Goal: Communication & Community: Participate in discussion

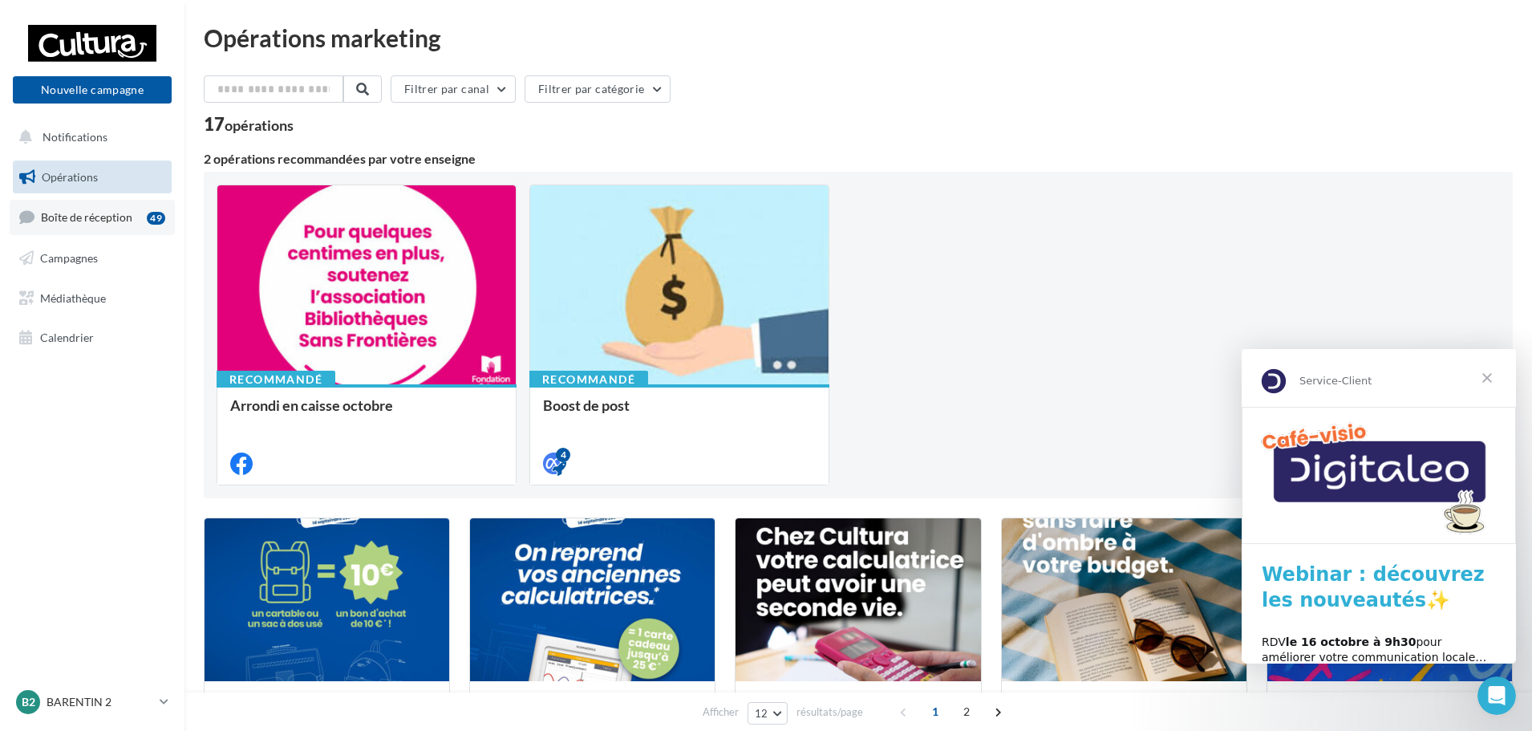
click at [107, 224] on span "Boîte de réception" at bounding box center [86, 217] width 91 height 14
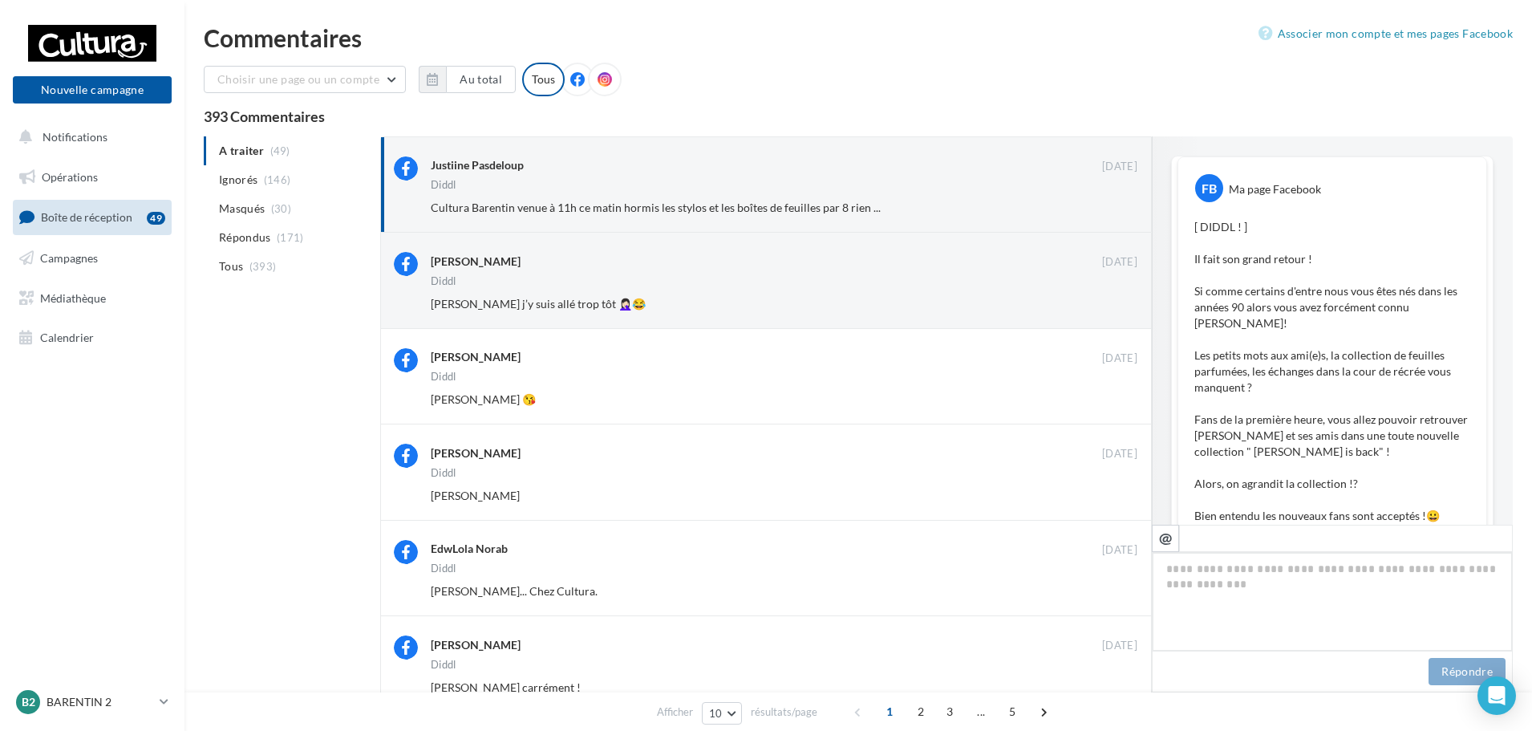
scroll to position [1040, 0]
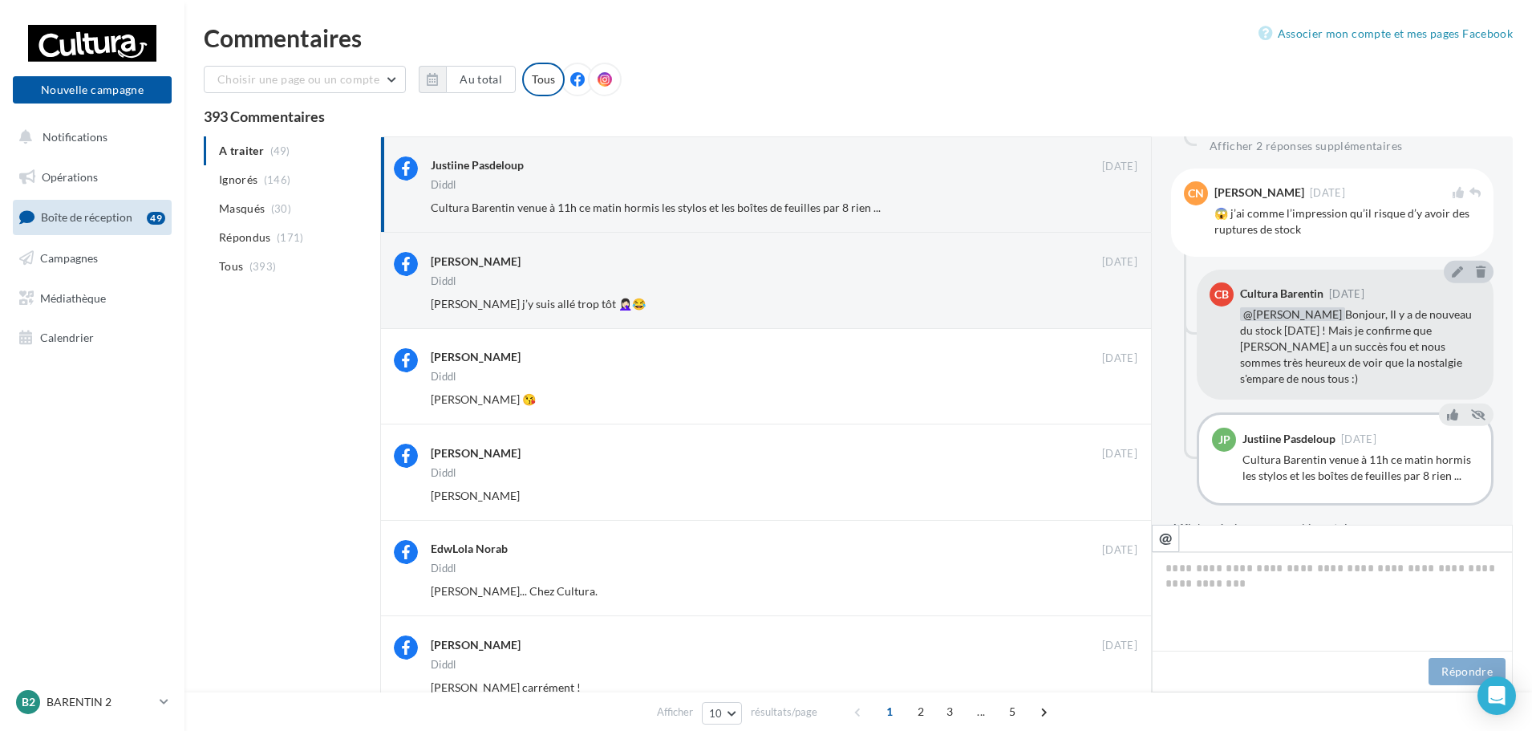
click at [1331, 518] on button "Afficher 4 réponses supplémentaires" at bounding box center [1267, 527] width 192 height 19
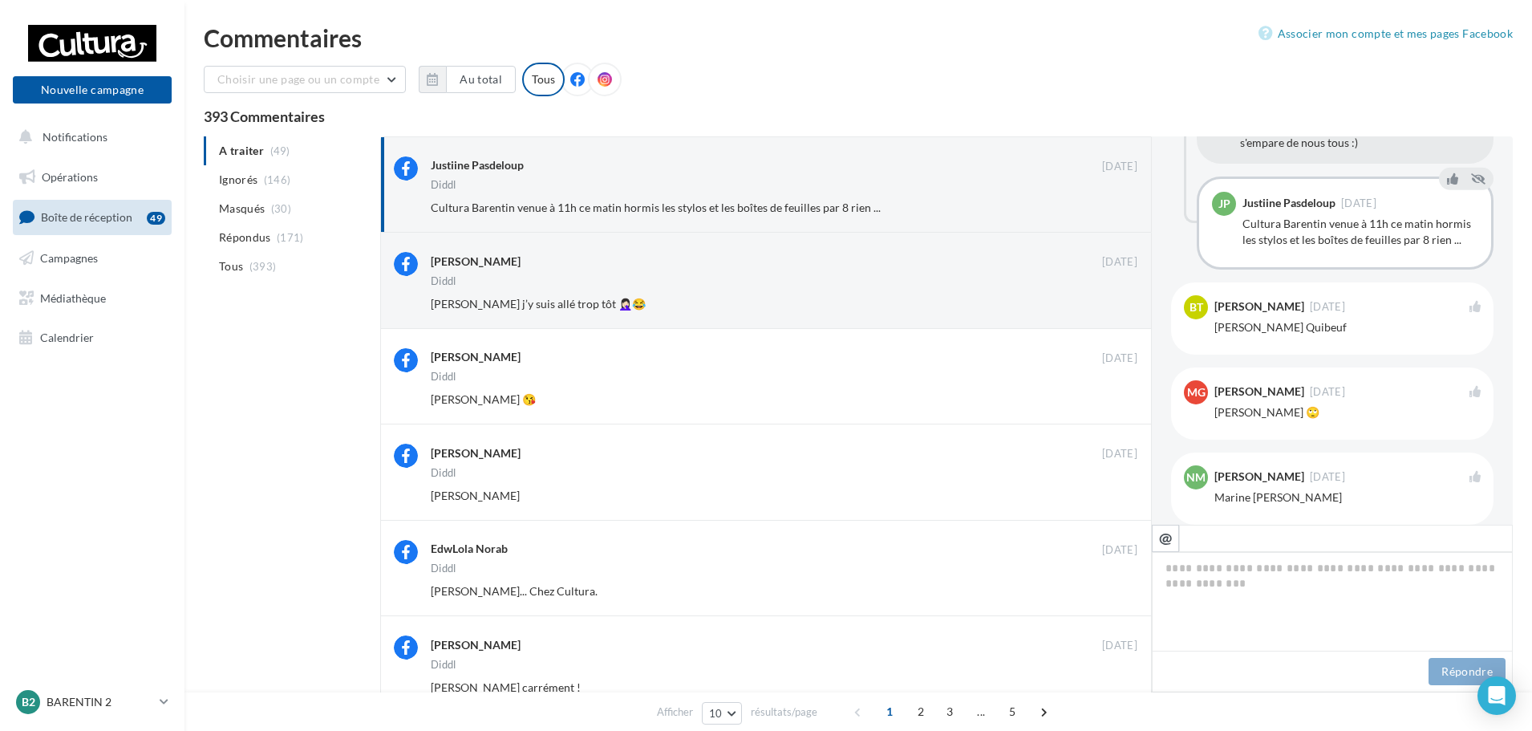
scroll to position [1281, 0]
click at [1038, 270] on div "Céline Blanchard" at bounding box center [766, 262] width 671 height 20
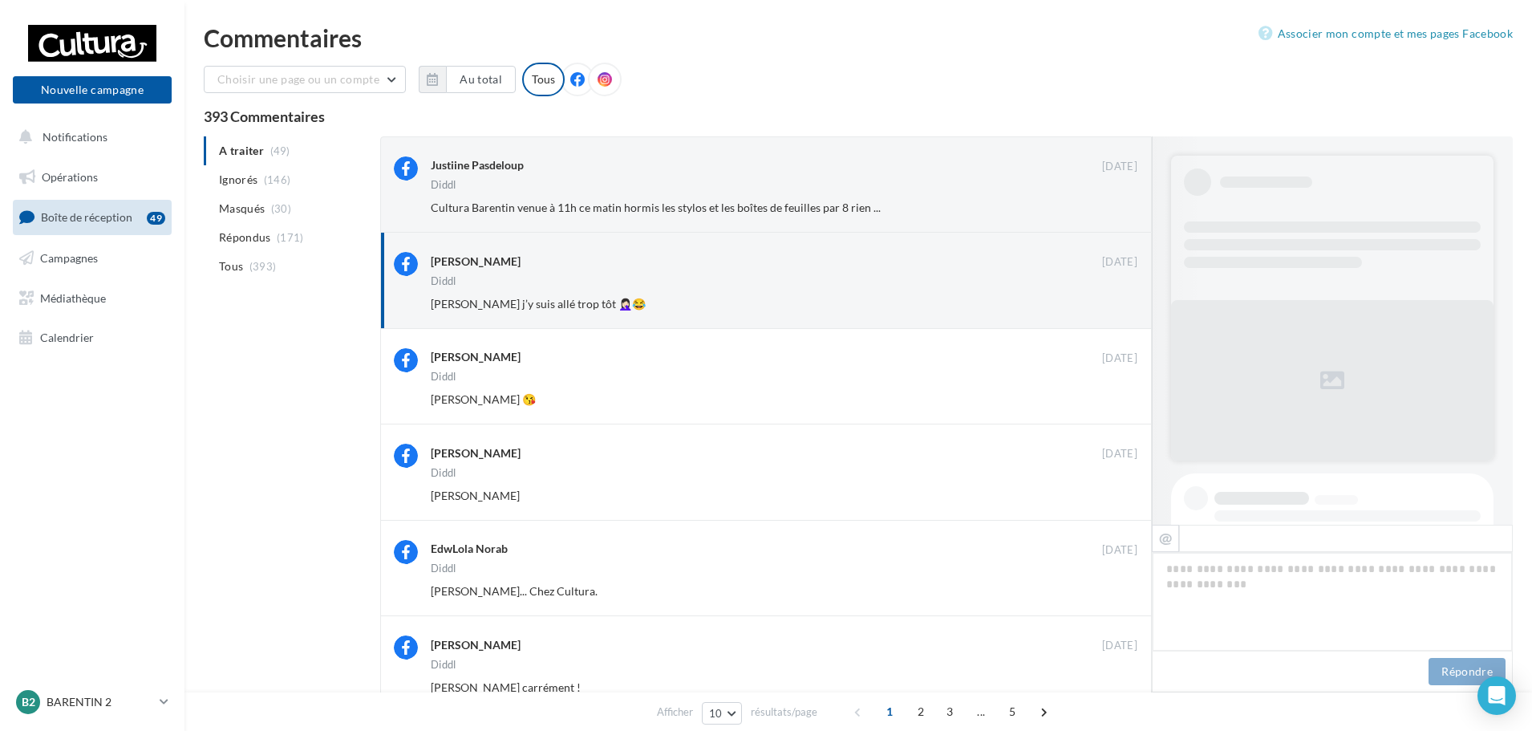
scroll to position [865, 0]
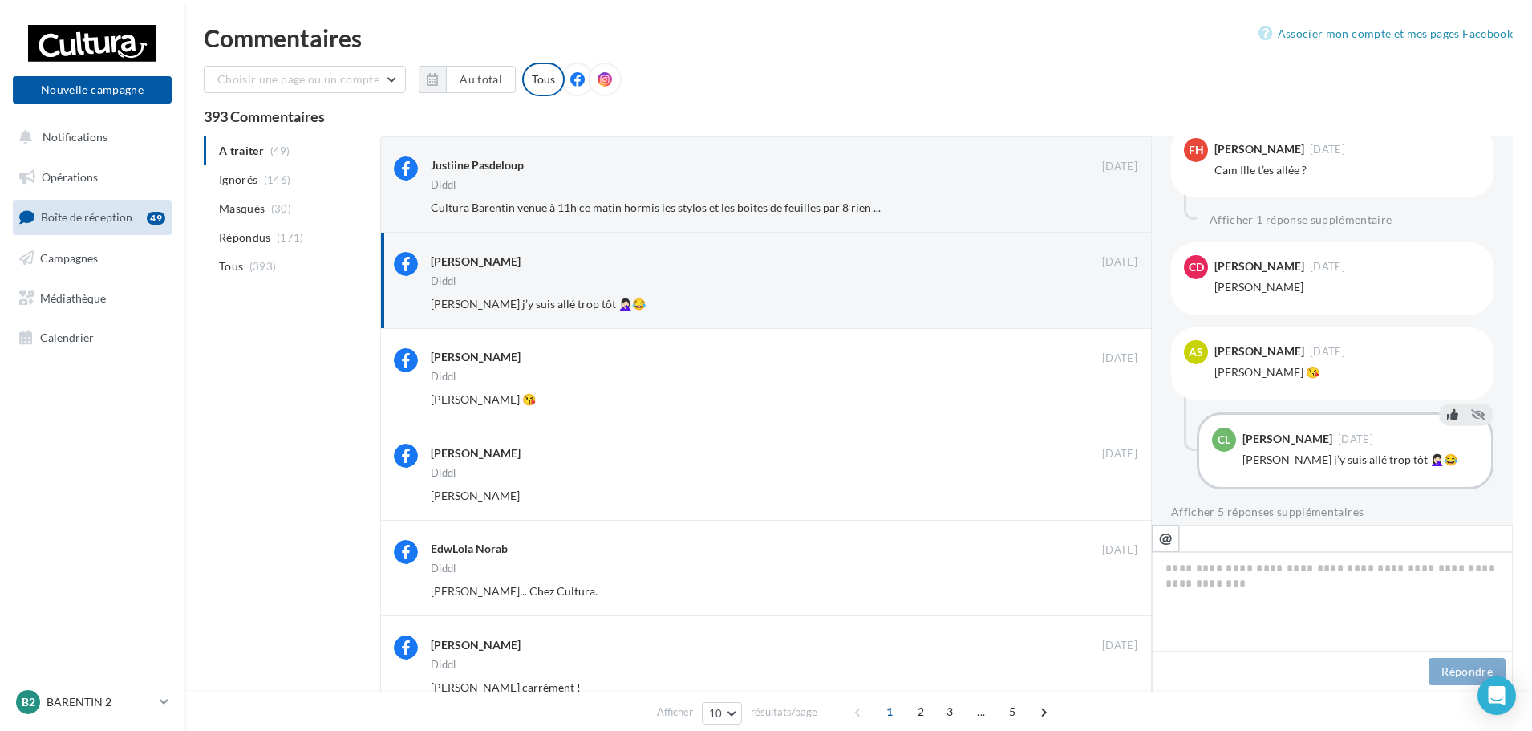
click at [1447, 408] on icon at bounding box center [1452, 413] width 11 height 11
click at [836, 305] on div "Céline Blanchard 😘" at bounding box center [732, 304] width 602 height 16
click at [1447, 323] on icon at bounding box center [1452, 328] width 11 height 11
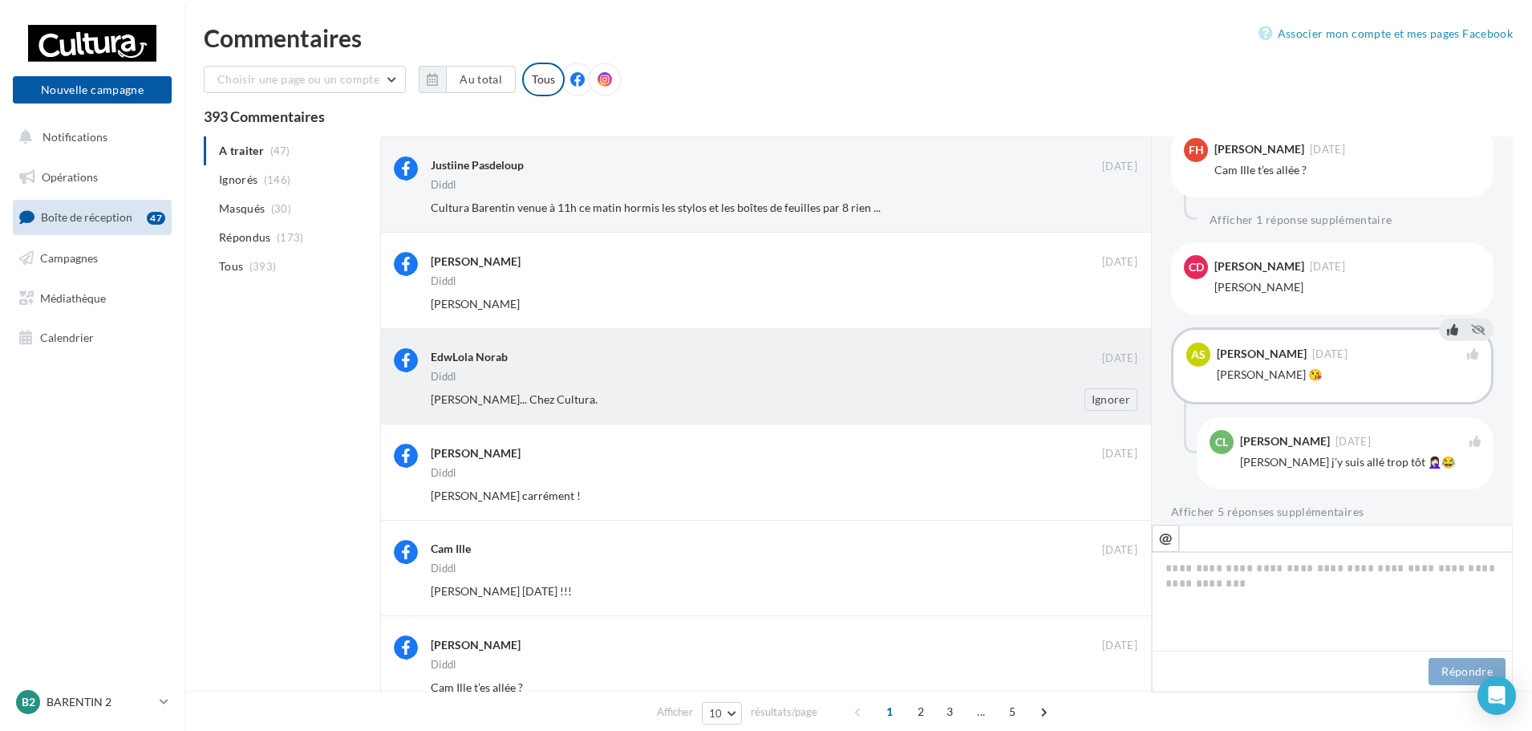
click at [932, 389] on div "Stéphanie Anquetil Rho oui Diddl... Chez Cultura. Ignorer" at bounding box center [790, 399] width 719 height 22
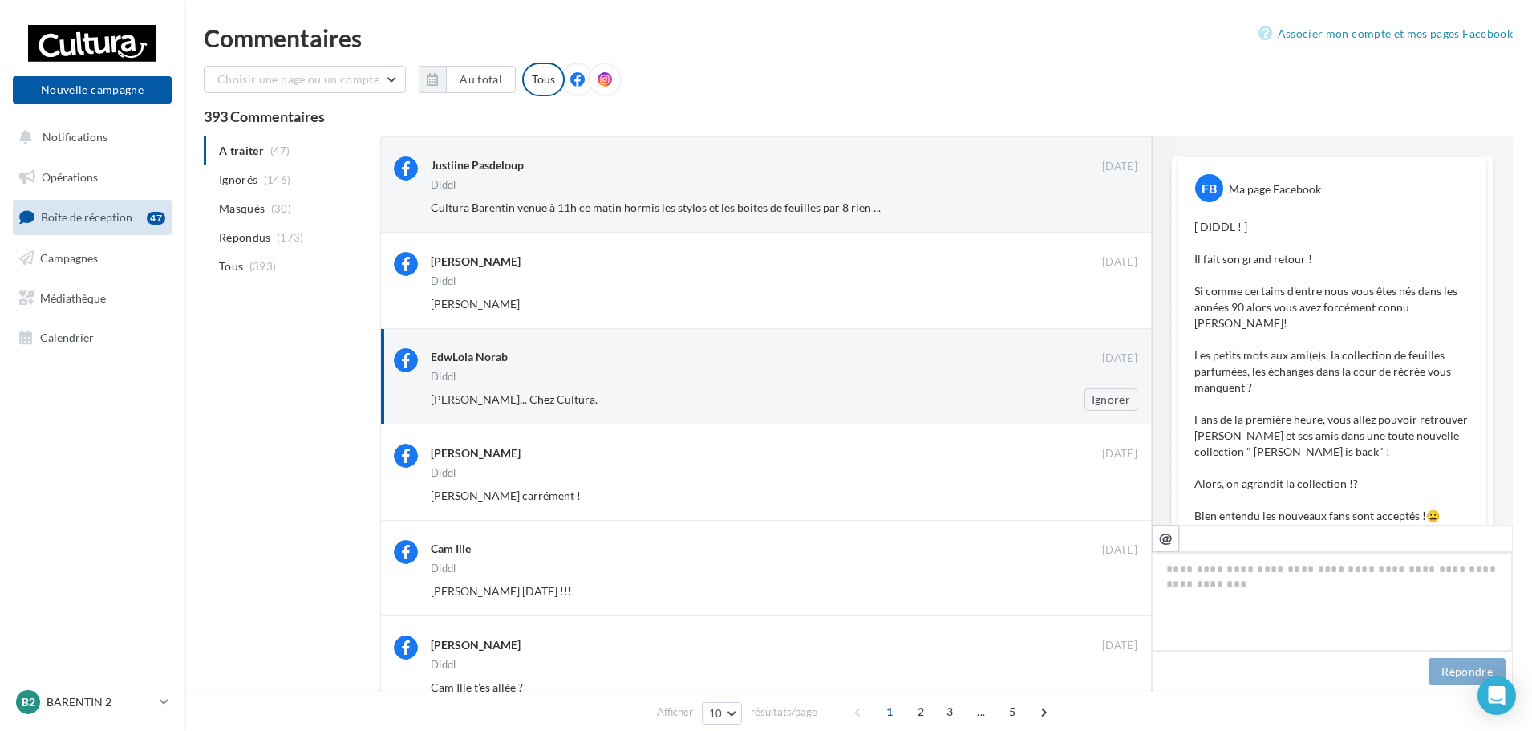
scroll to position [913, 0]
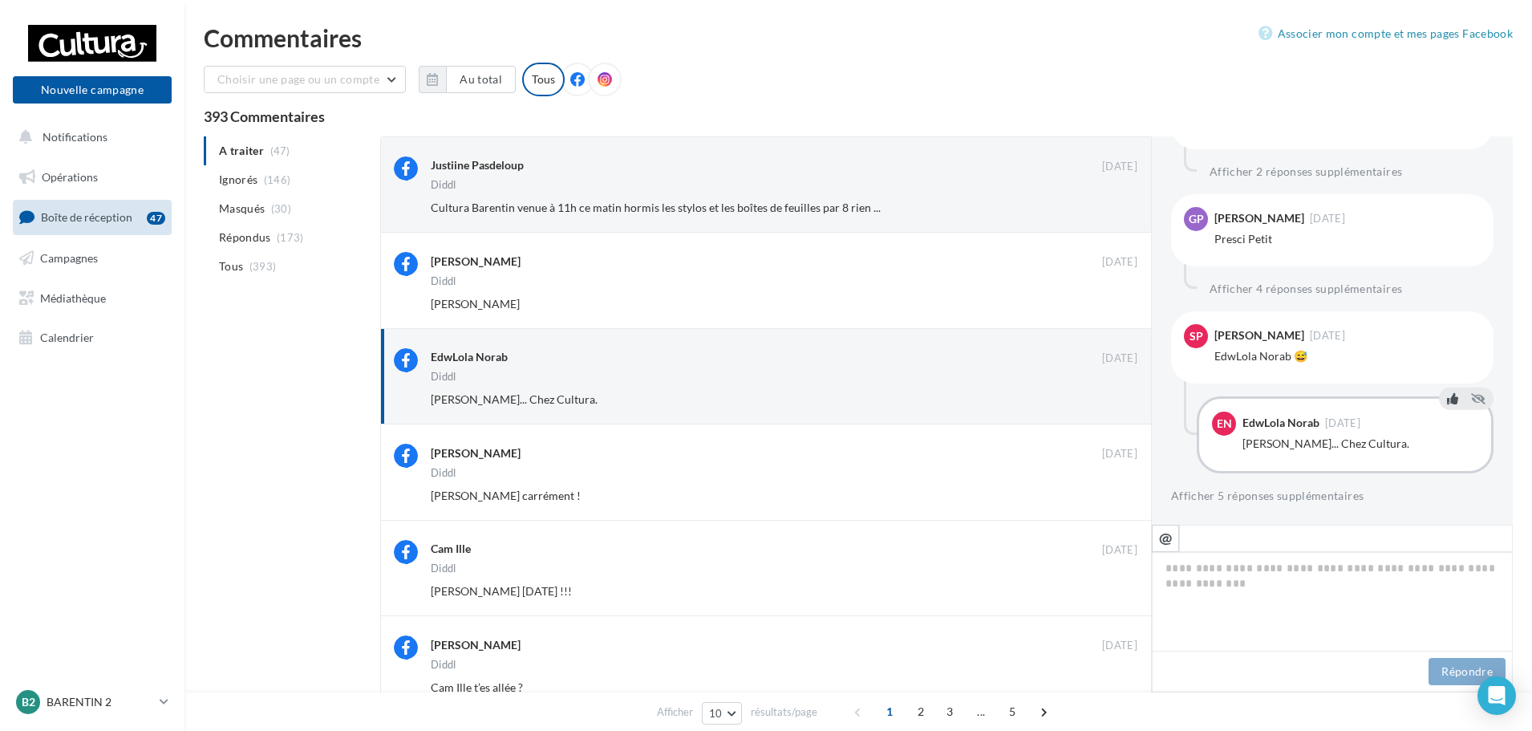
click at [1449, 392] on icon at bounding box center [1452, 397] width 11 height 11
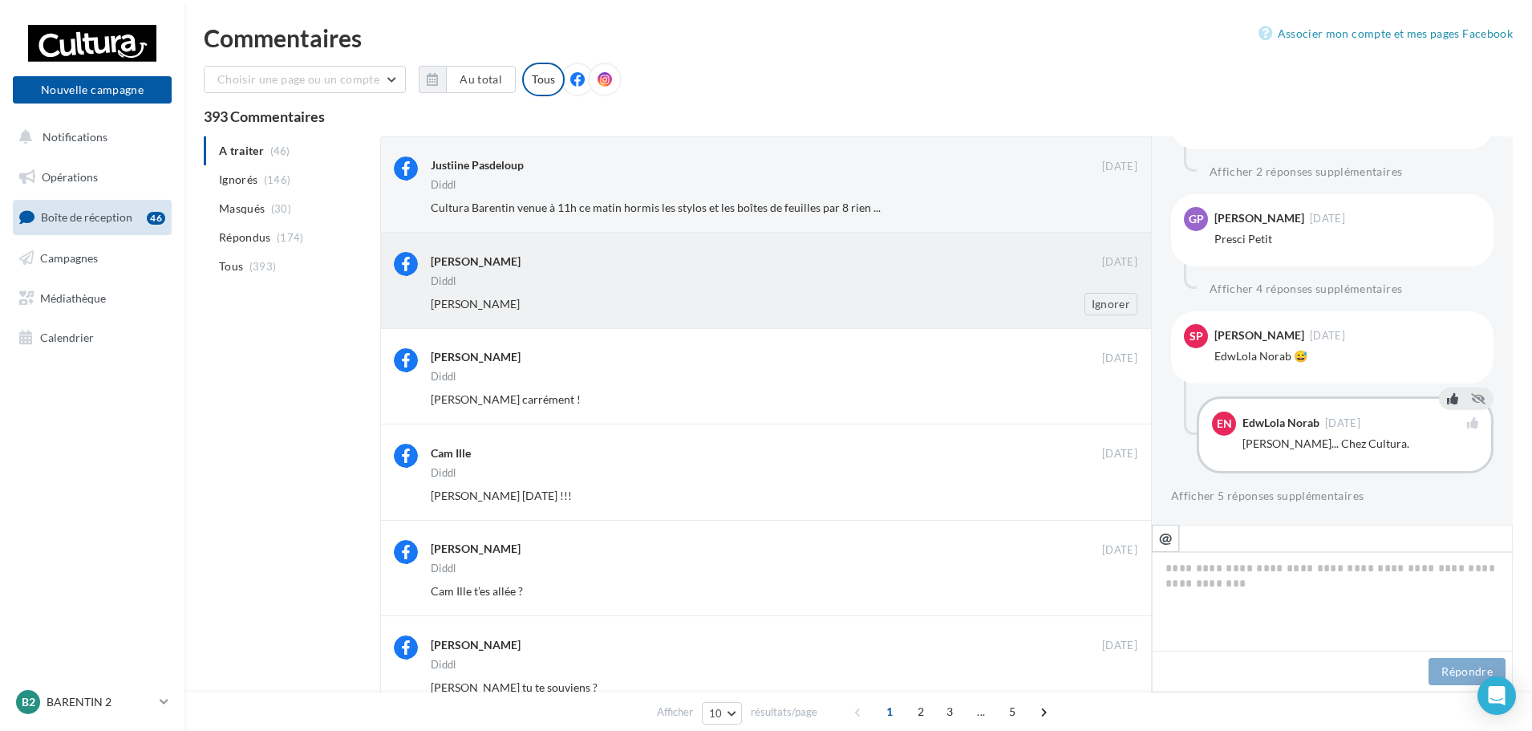
click at [864, 325] on div "Charlotte Durande 03 oct. Diddl Perrine Logre Ignorer" at bounding box center [765, 280] width 771 height 95
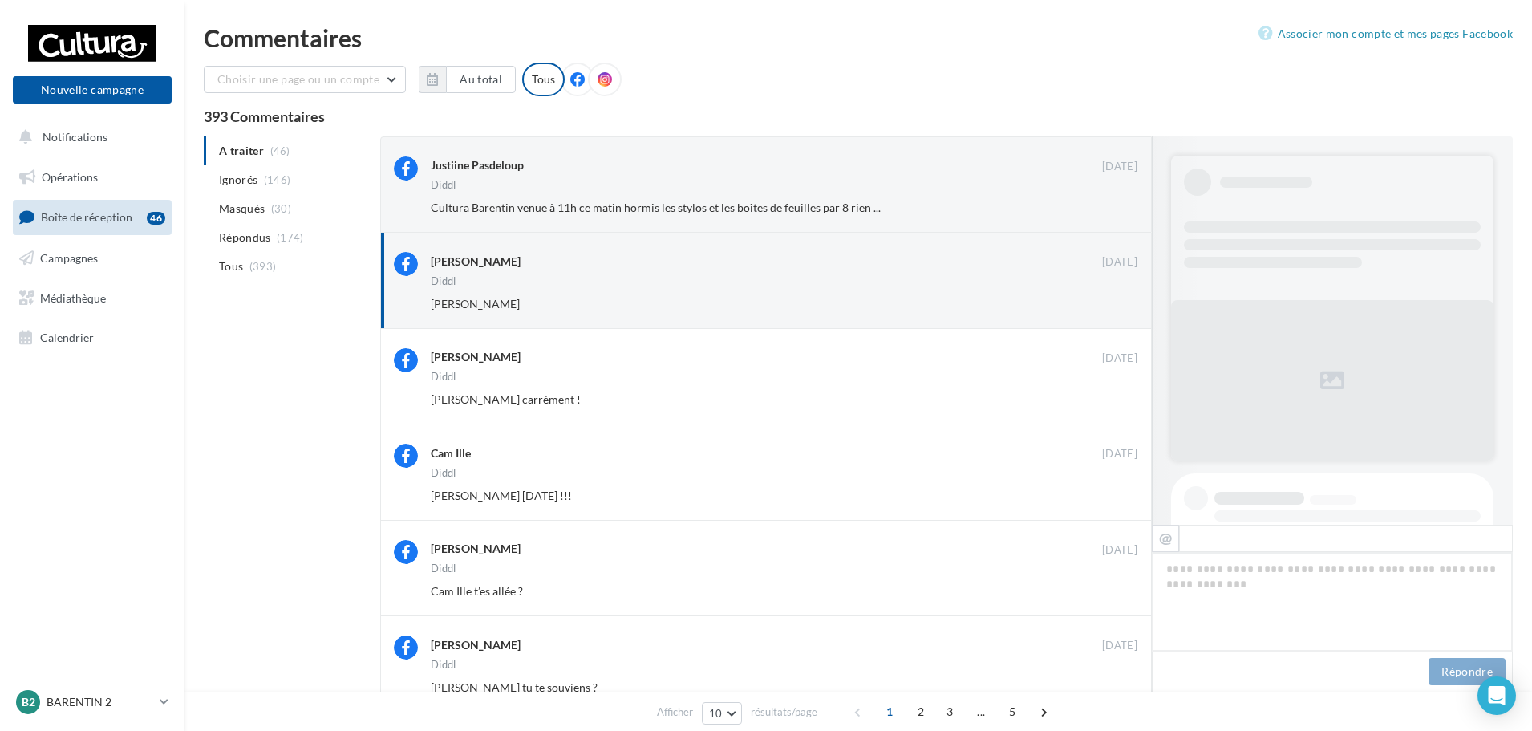
scroll to position [812, 0]
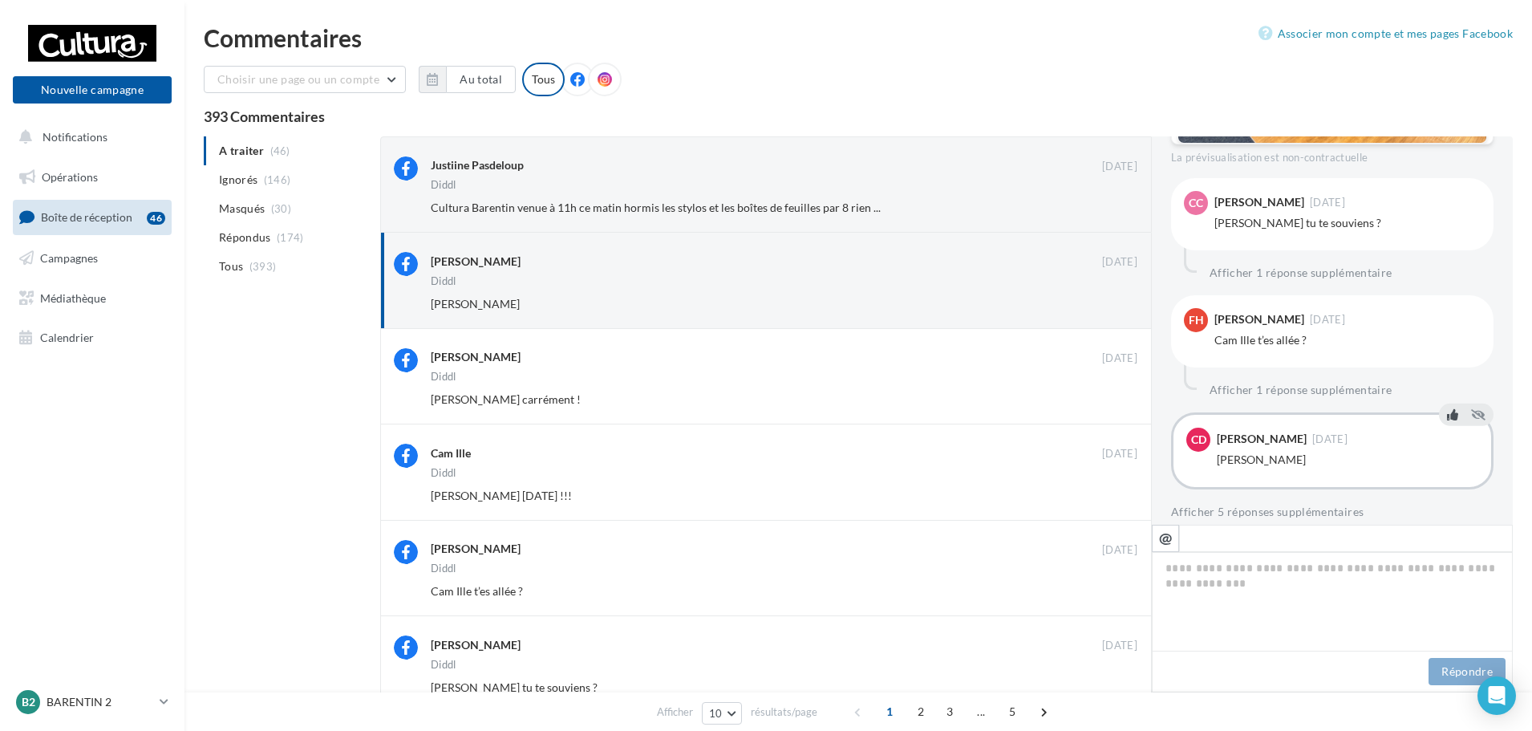
click at [1447, 408] on icon at bounding box center [1452, 413] width 11 height 11
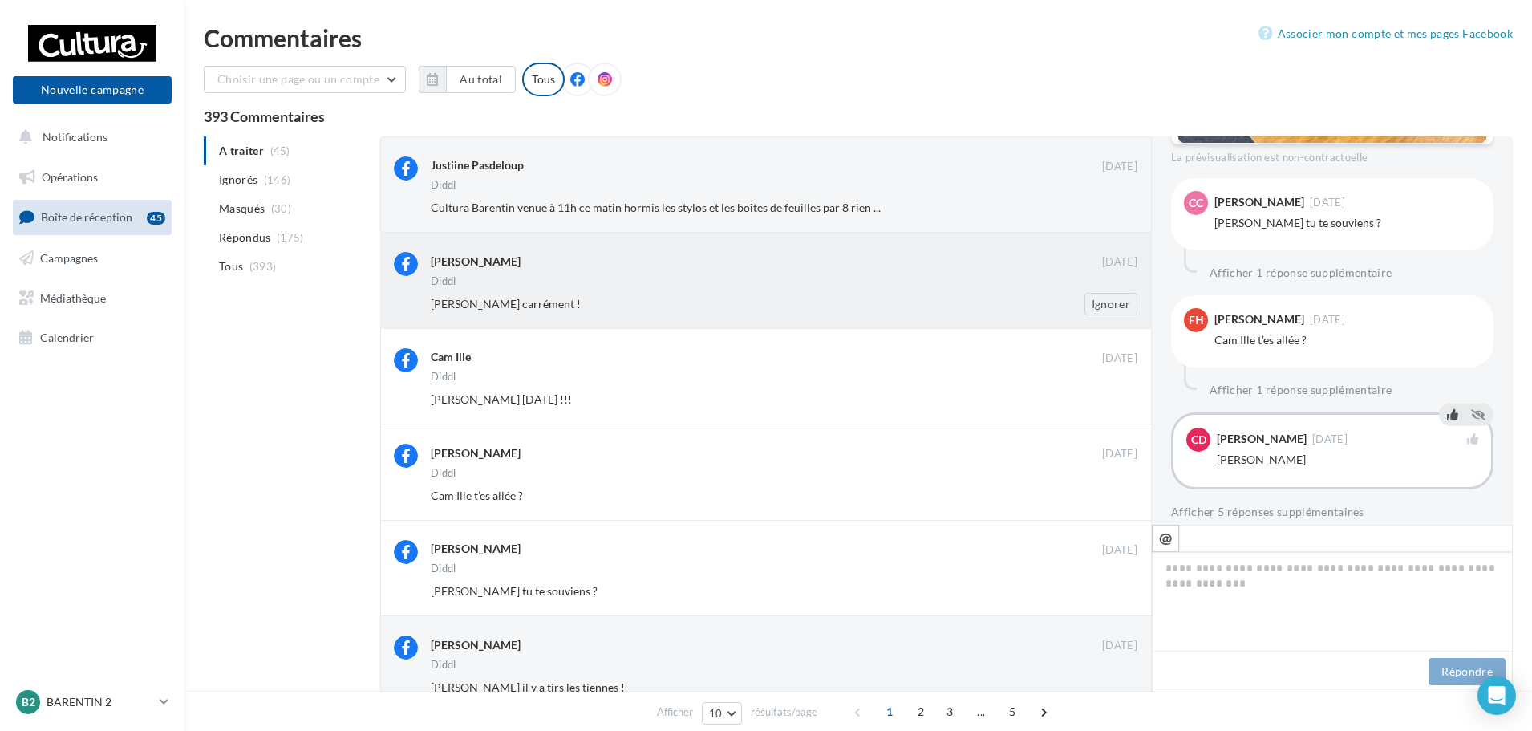
click at [756, 297] on div "Chloé Cristante carrément !" at bounding box center [732, 304] width 602 height 16
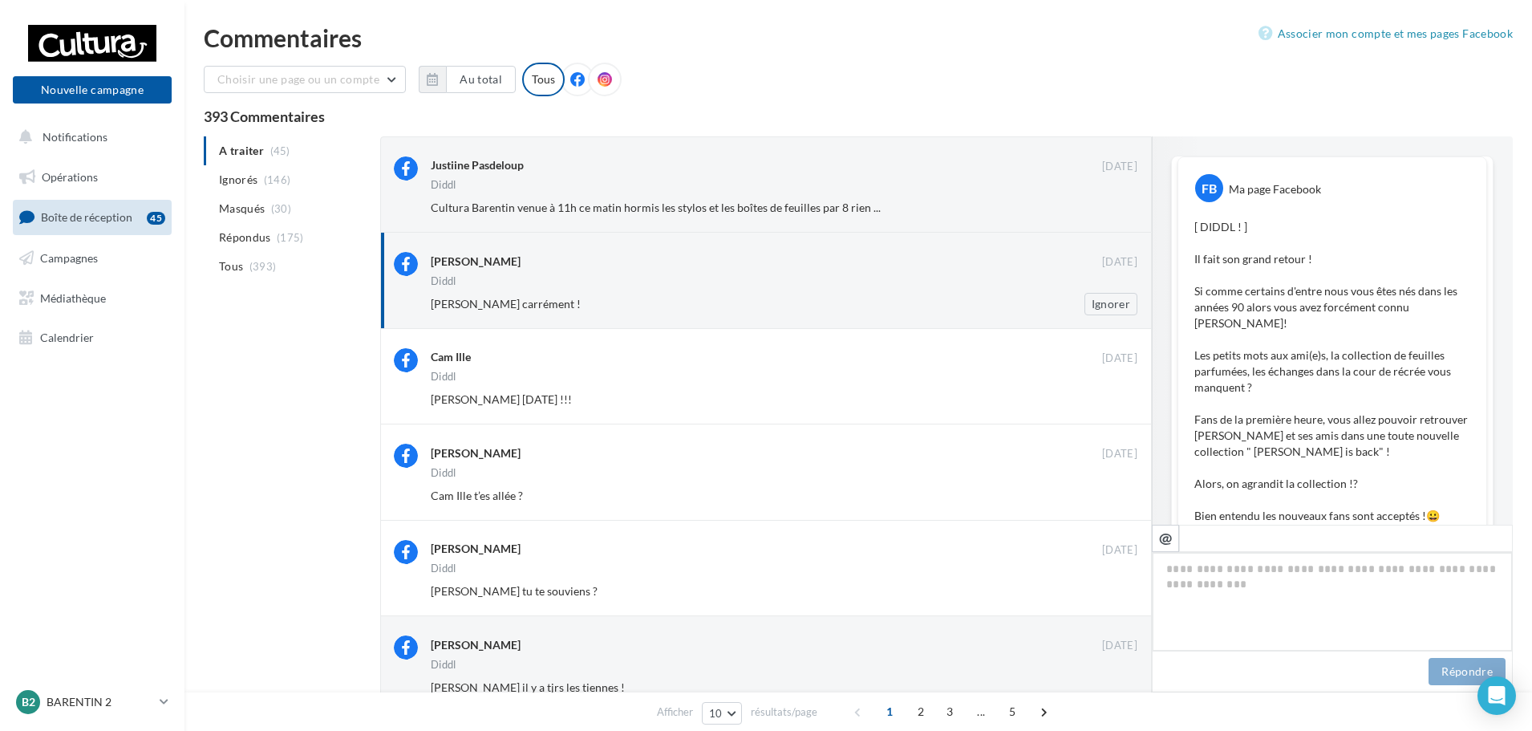
scroll to position [833, 0]
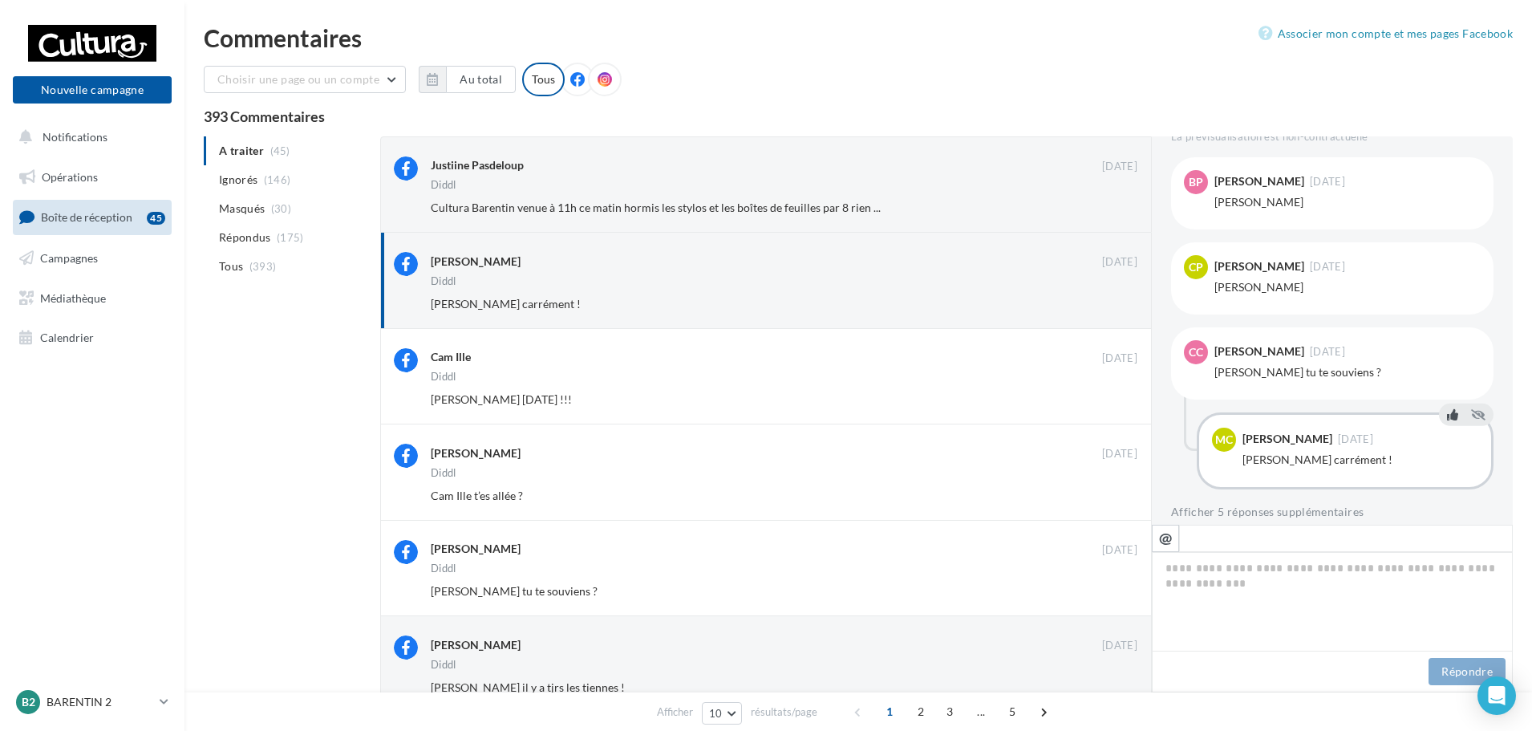
click at [1447, 408] on icon at bounding box center [1452, 413] width 11 height 11
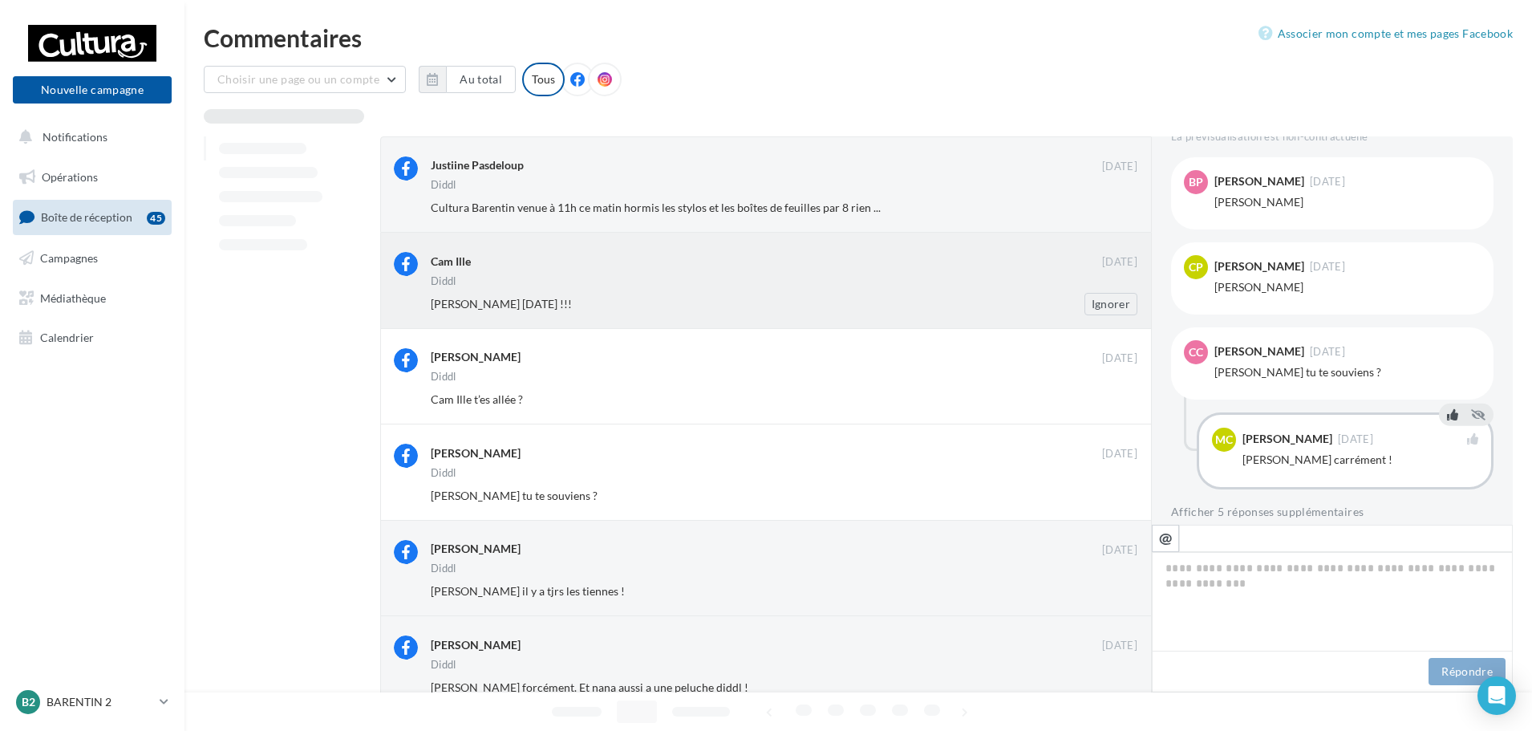
click at [784, 285] on div "Diddl" at bounding box center [784, 283] width 706 height 14
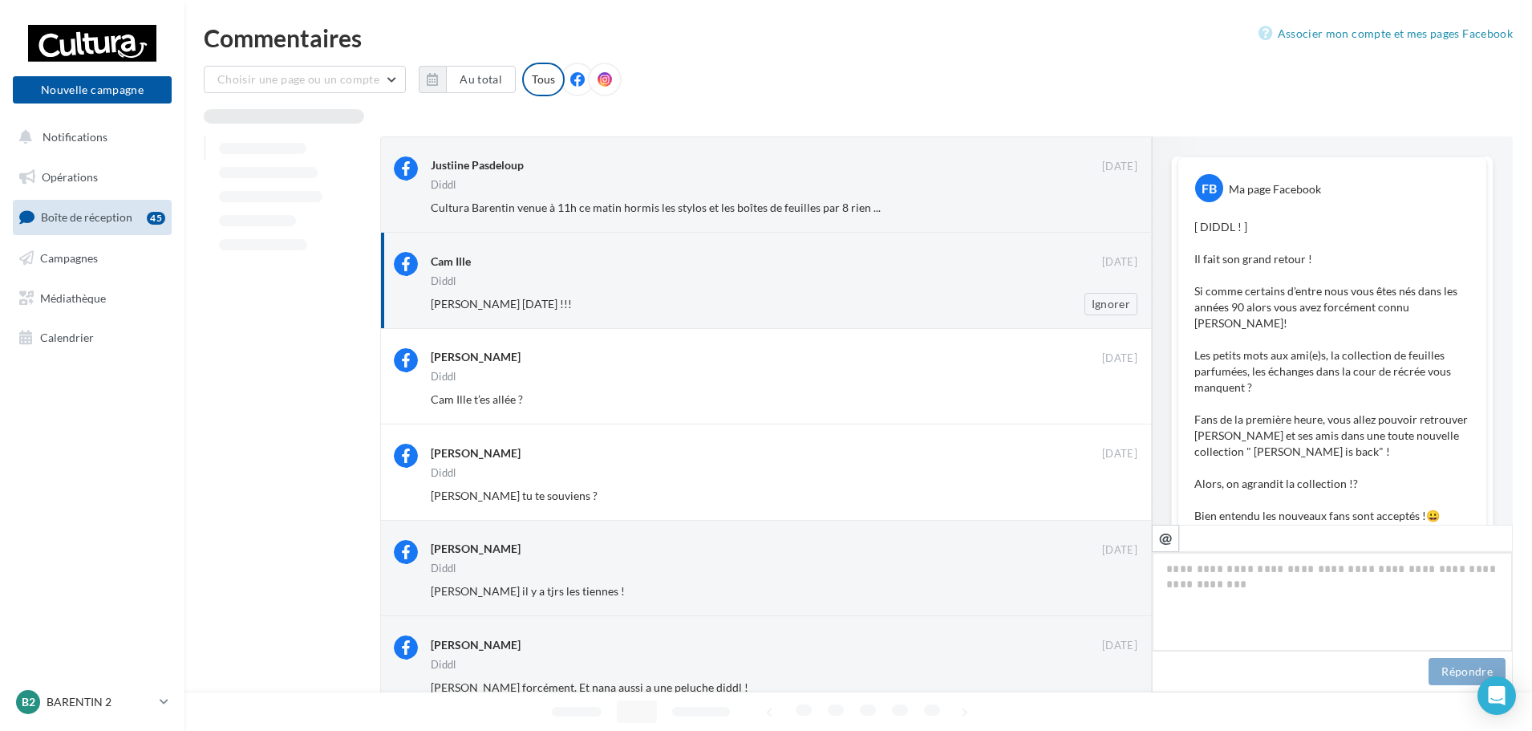
scroll to position [865, 0]
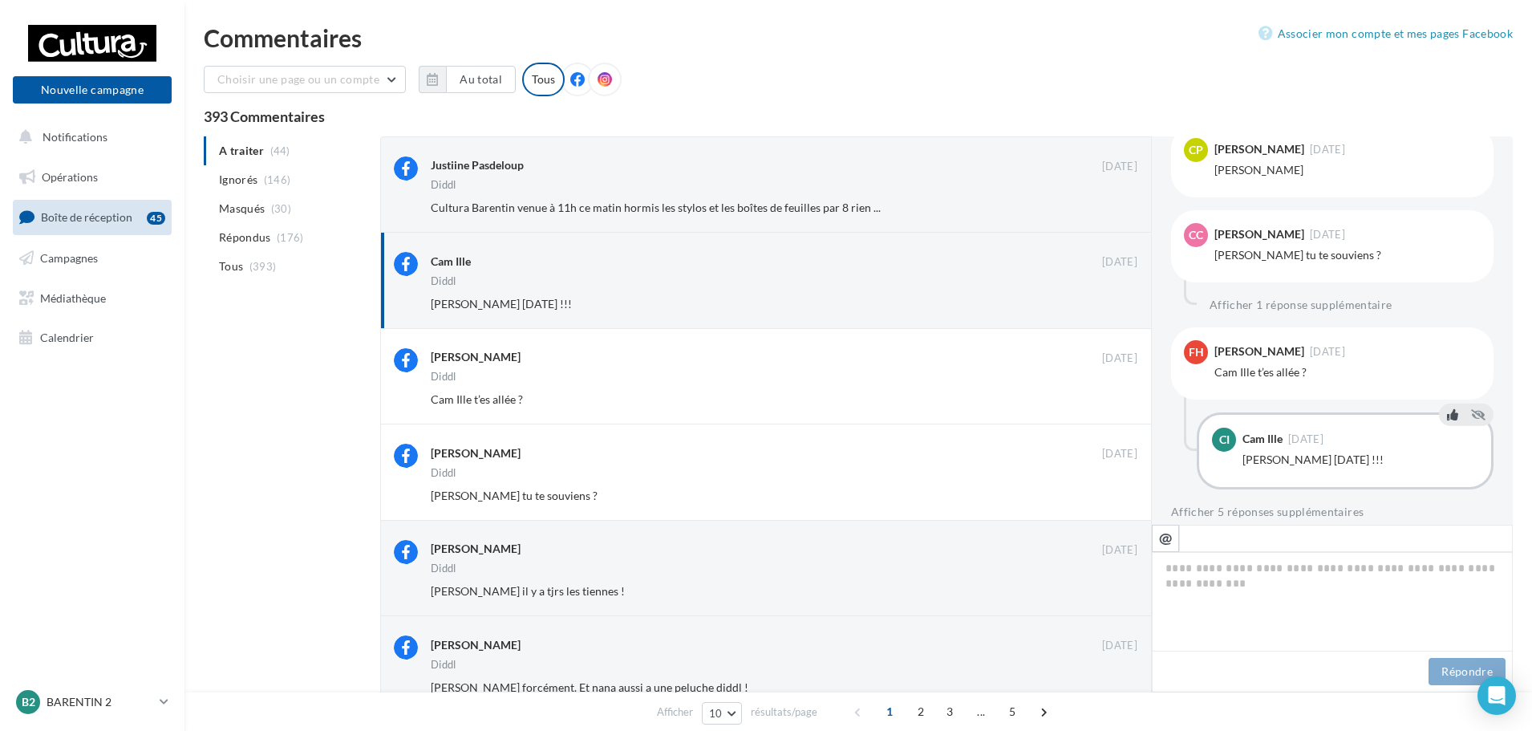
click at [1447, 408] on icon at bounding box center [1452, 413] width 11 height 11
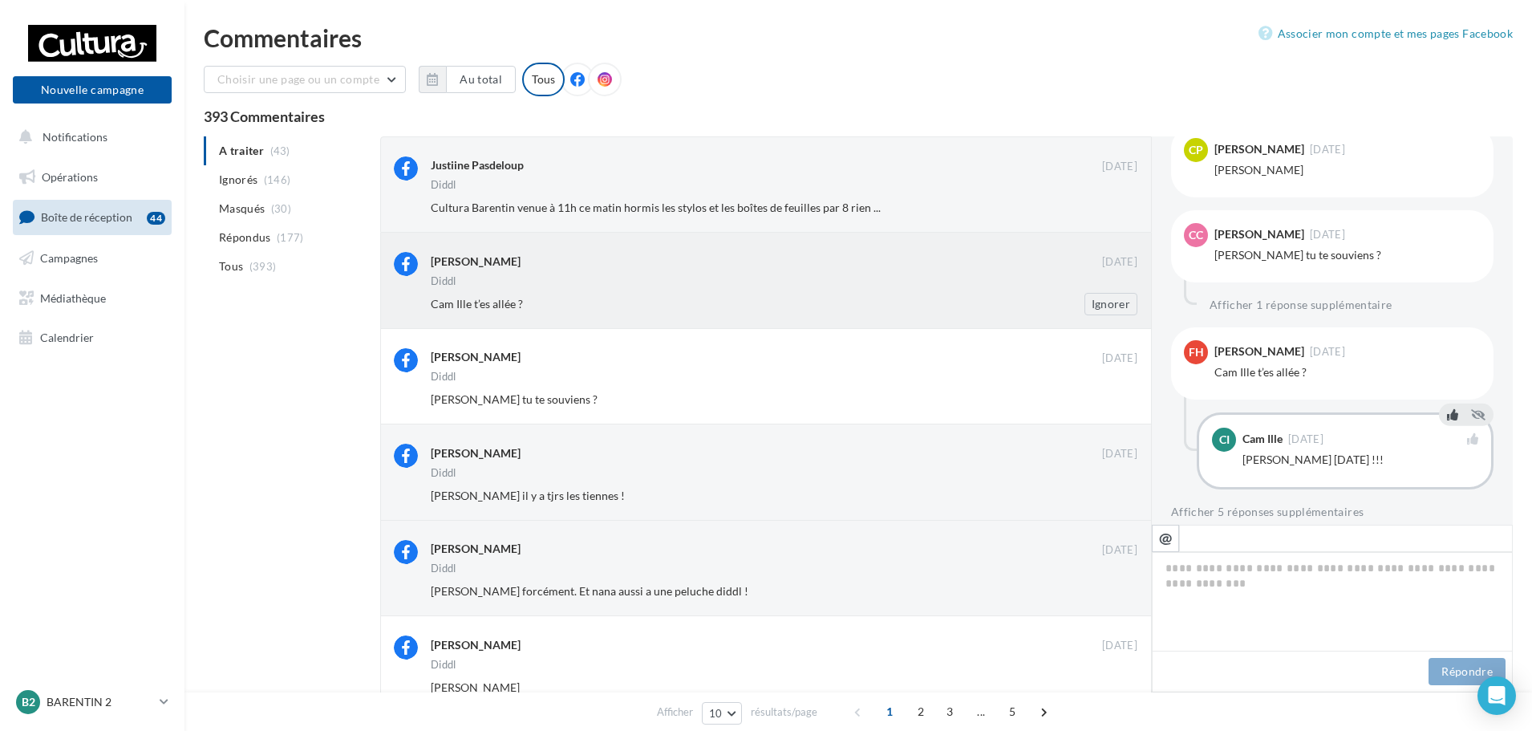
click at [861, 298] on div "Cam Ille t’es allée ?" at bounding box center [732, 304] width 602 height 16
click at [1450, 323] on icon at bounding box center [1452, 328] width 11 height 11
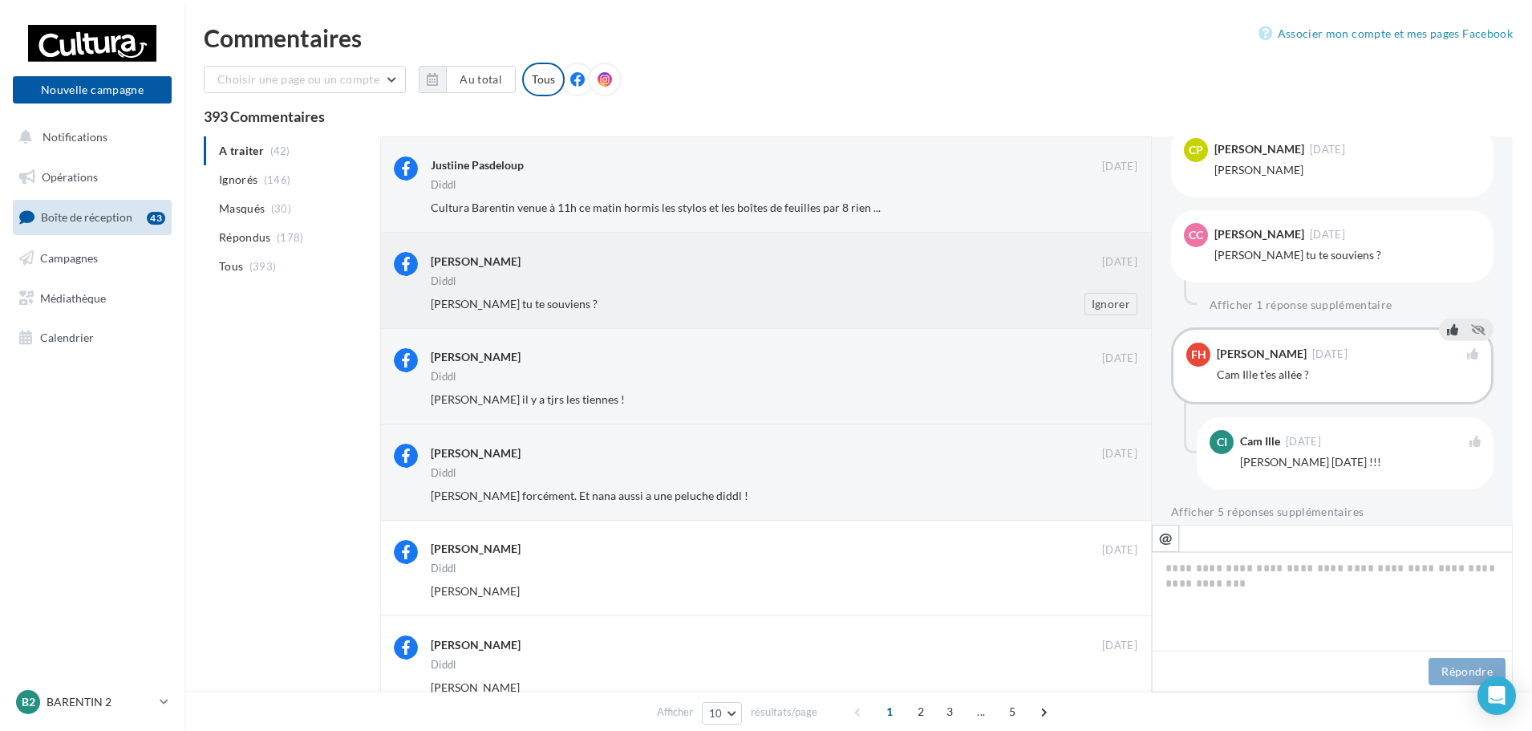
click at [921, 270] on div "Chloé Cristante" at bounding box center [766, 262] width 671 height 20
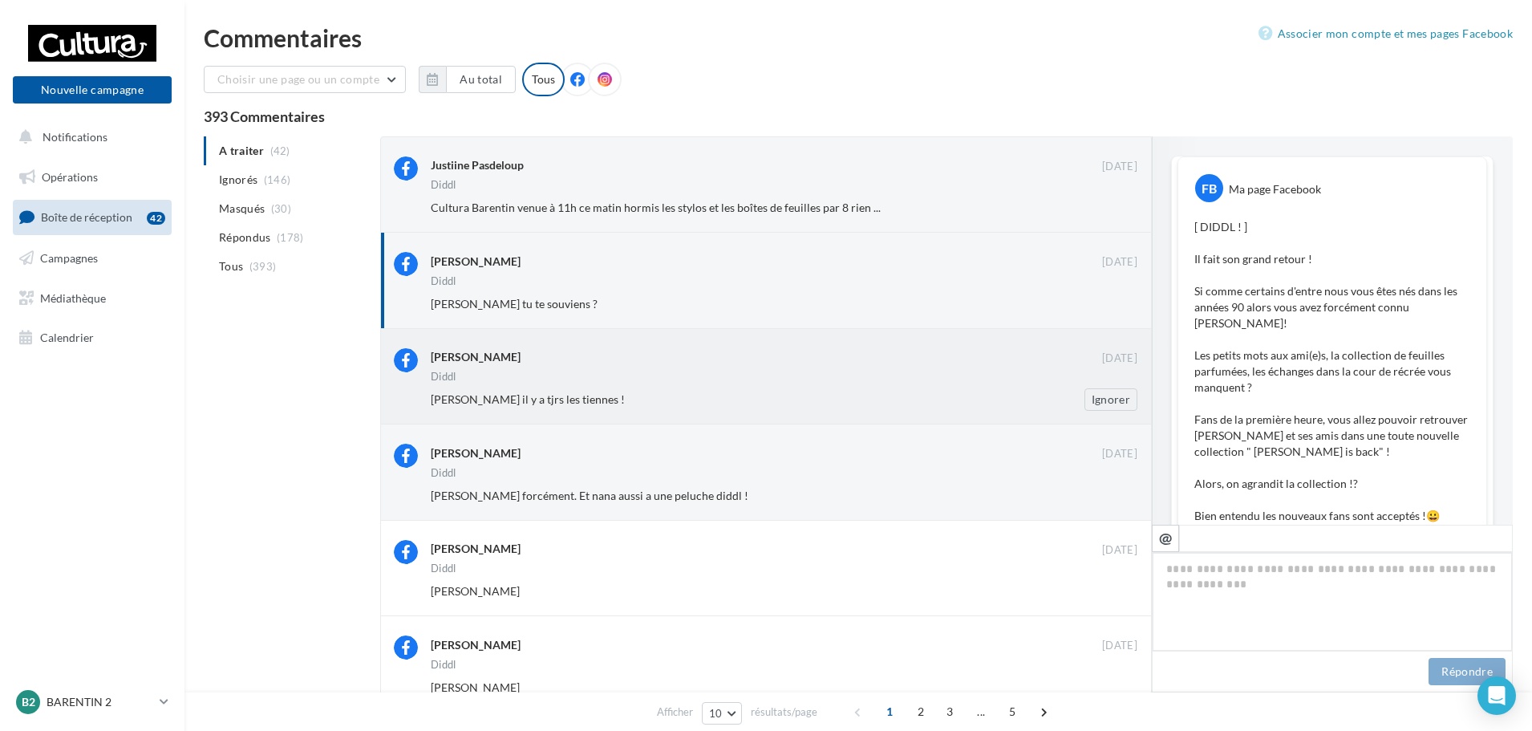
scroll to position [833, 0]
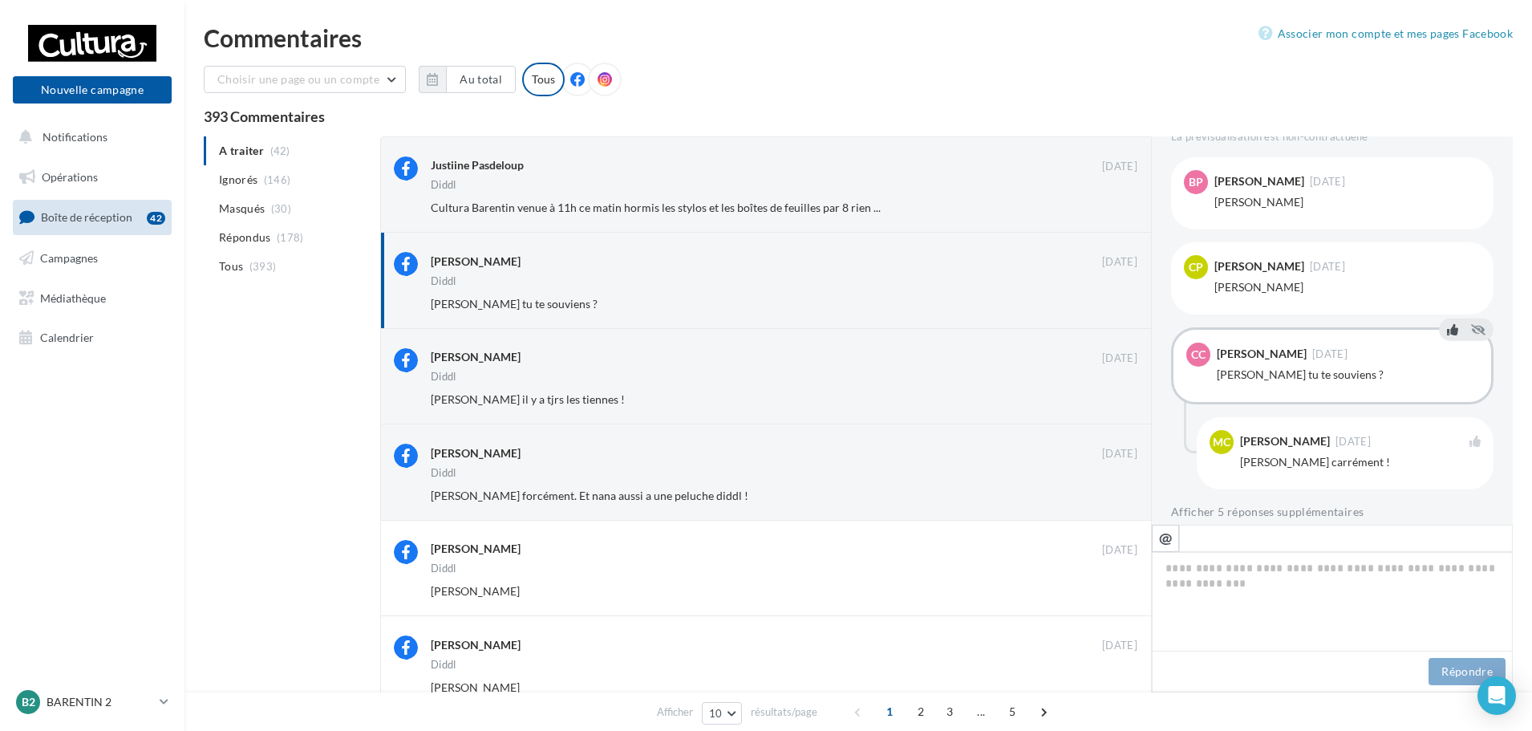
click at [1449, 323] on icon at bounding box center [1452, 328] width 11 height 11
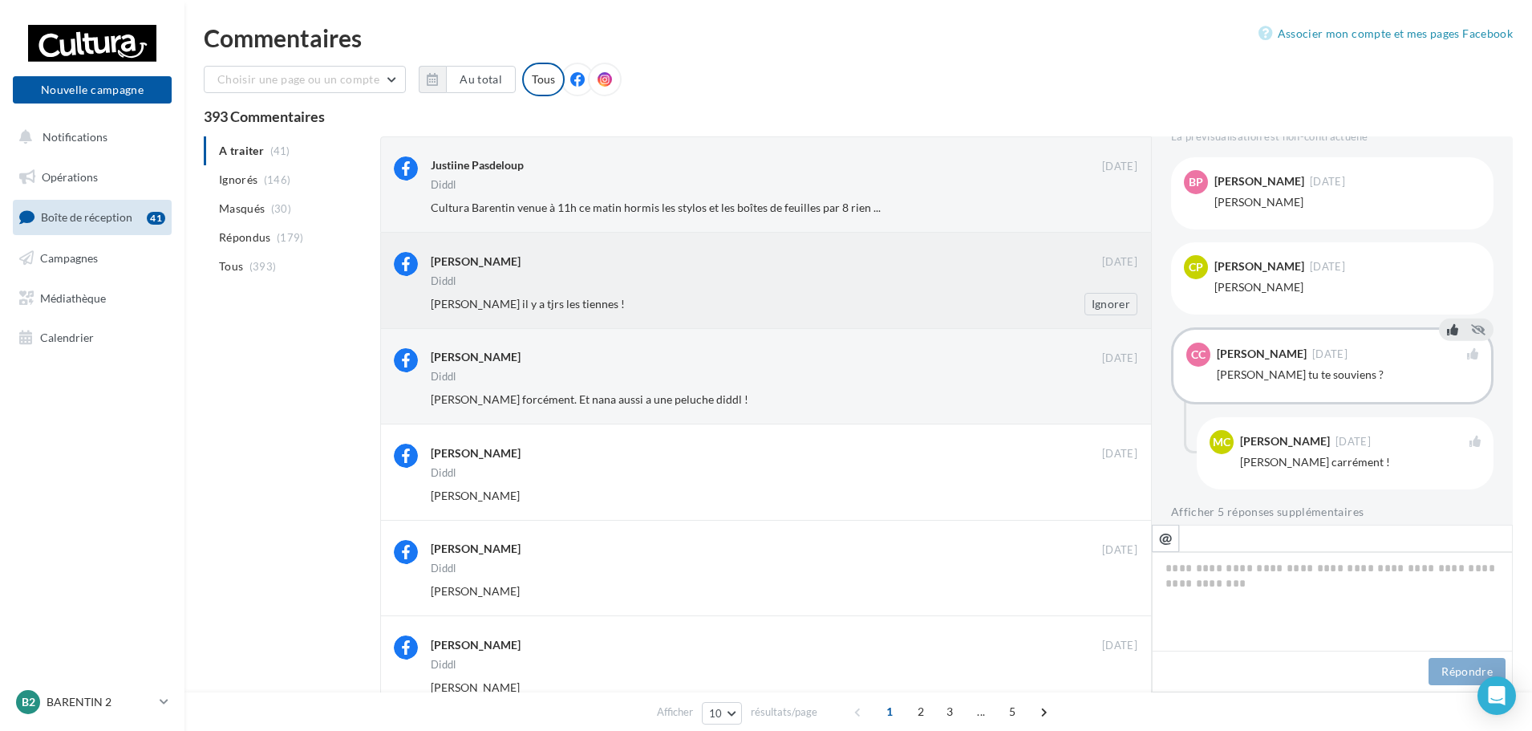
click at [968, 268] on div "[PERSON_NAME]" at bounding box center [766, 260] width 671 height 17
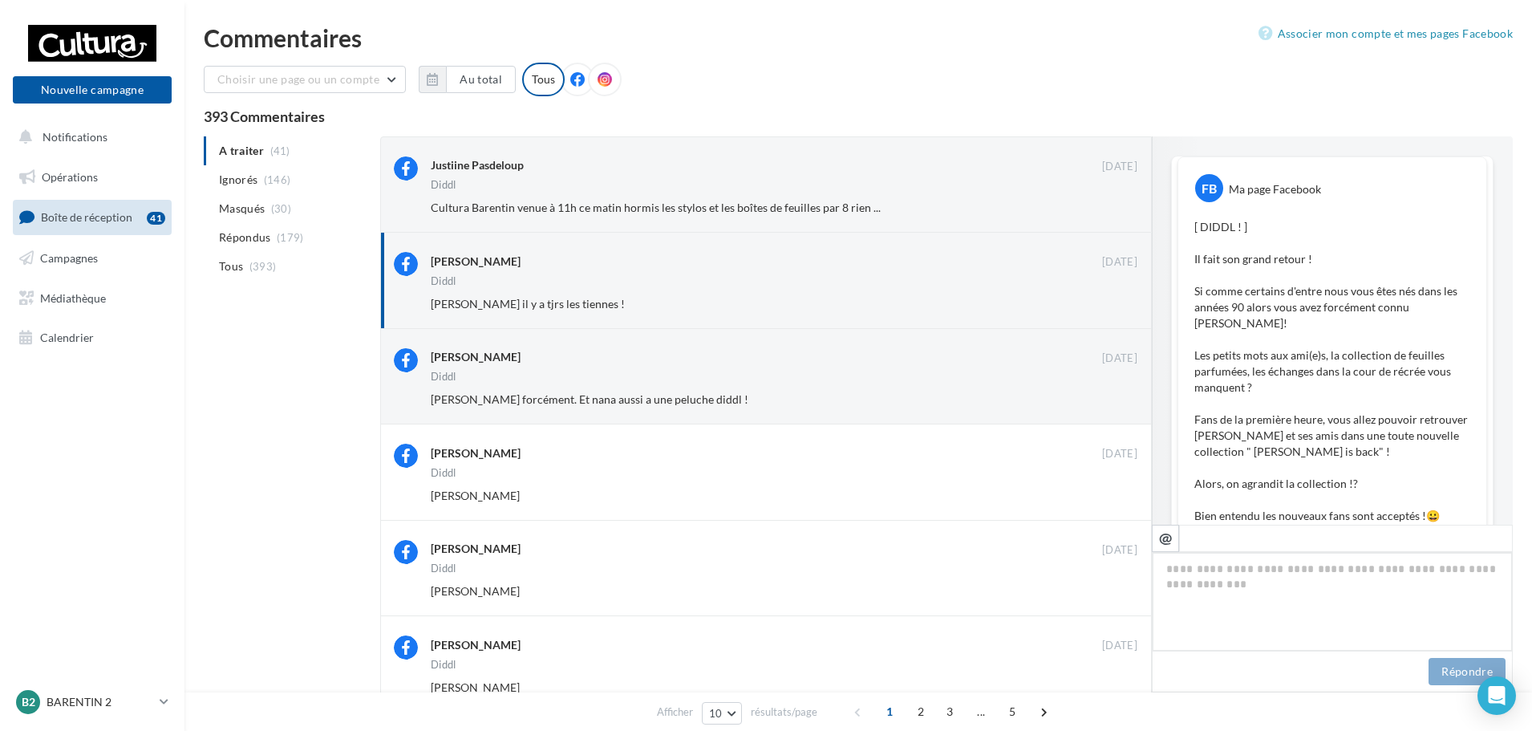
scroll to position [966, 0]
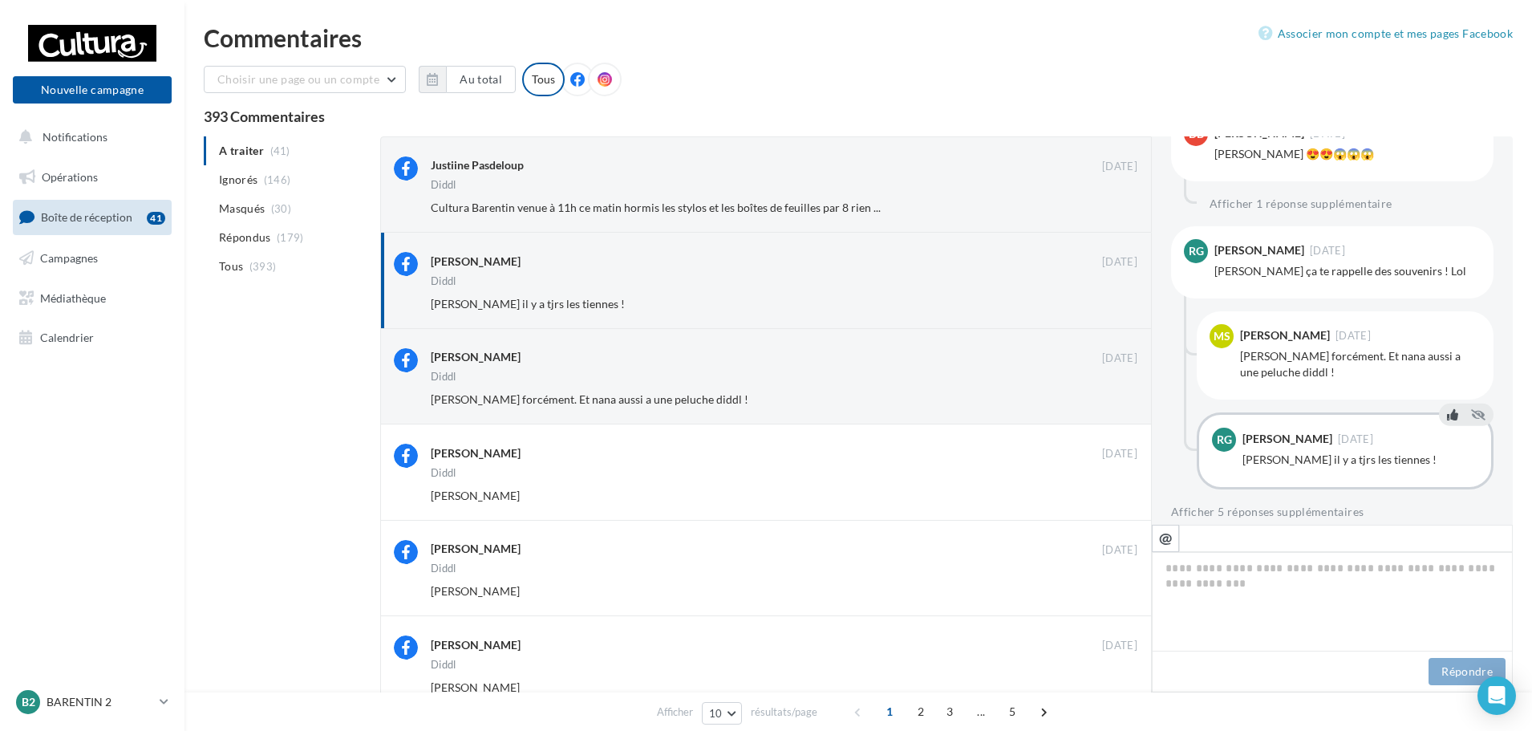
click at [1447, 408] on icon at bounding box center [1452, 413] width 11 height 11
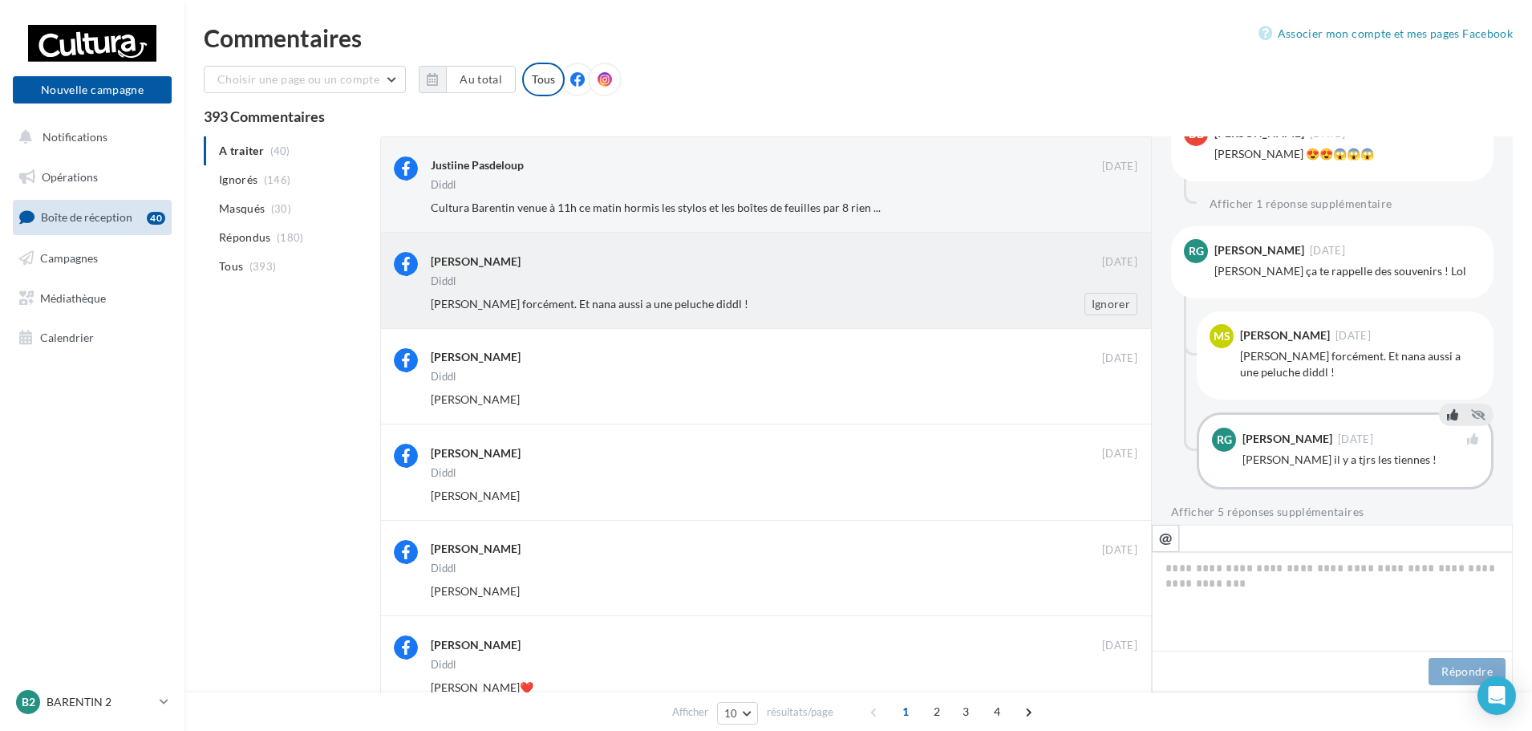
click at [739, 294] on div "Régine Simon forcément. Et nana aussi a une peluche diddl ! Ignorer" at bounding box center [790, 304] width 719 height 22
click at [1443, 303] on button at bounding box center [1452, 312] width 18 height 19
click at [914, 269] on div "Charlotte Pouzol" at bounding box center [766, 260] width 671 height 17
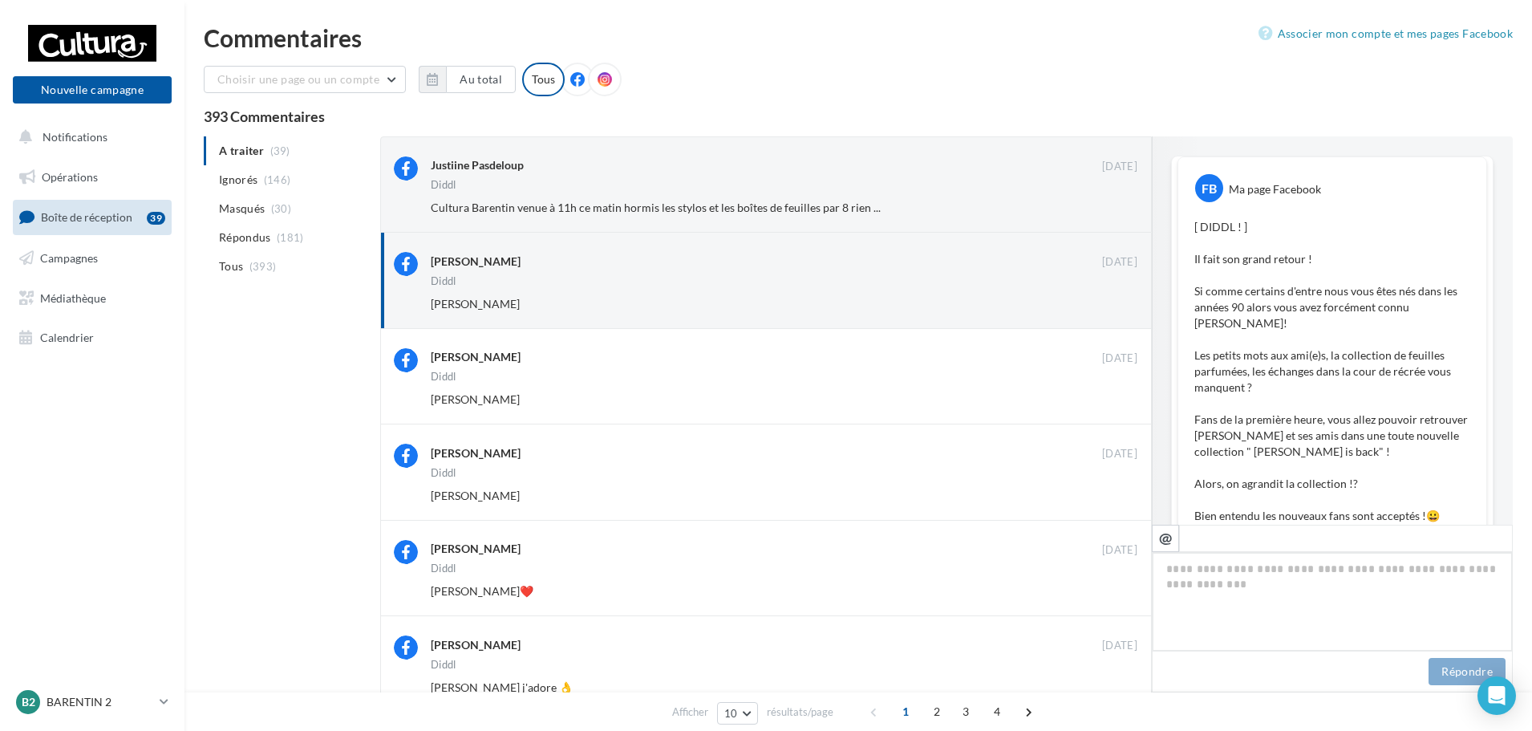
scroll to position [748, 0]
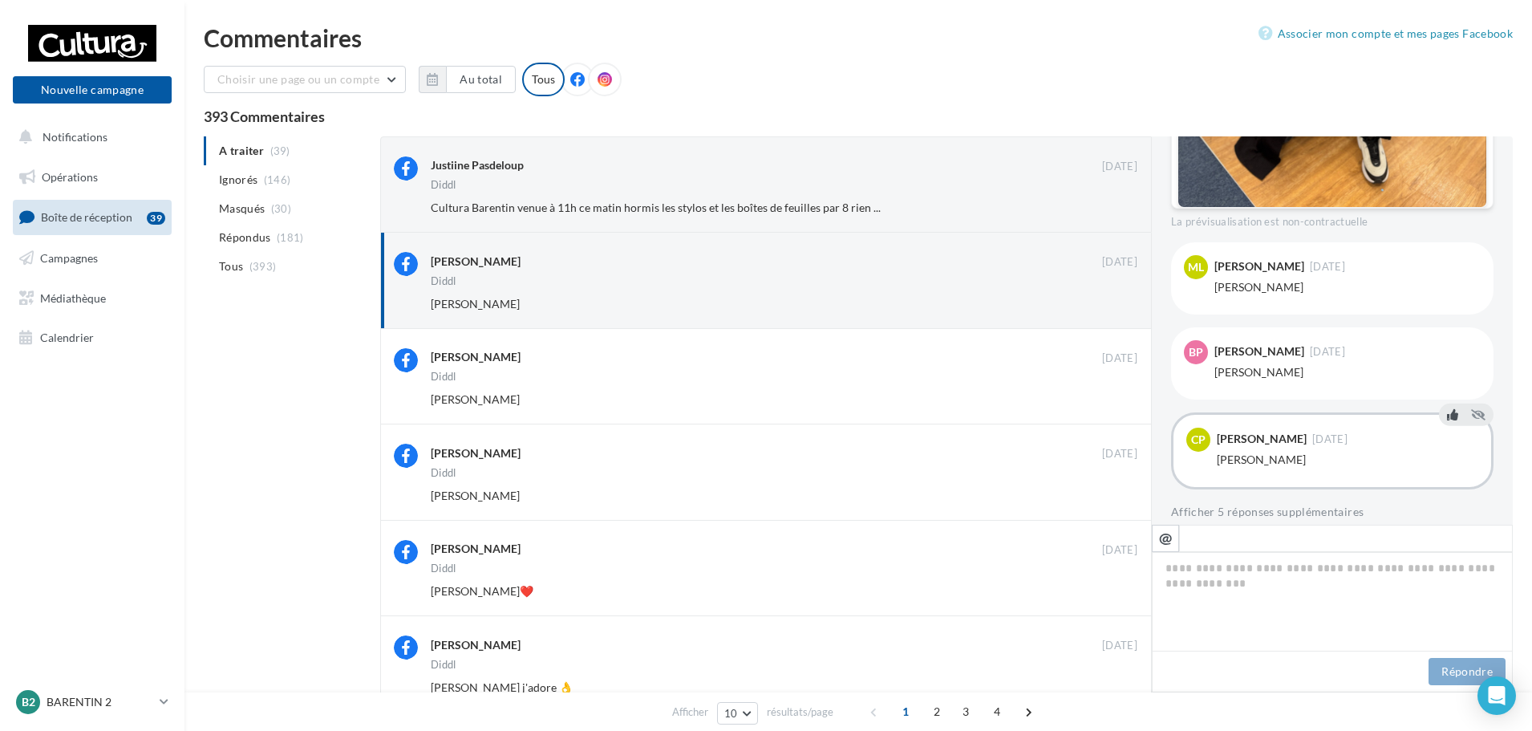
click at [1447, 408] on icon at bounding box center [1452, 413] width 11 height 11
click at [993, 283] on div "Diddl" at bounding box center [784, 283] width 706 height 14
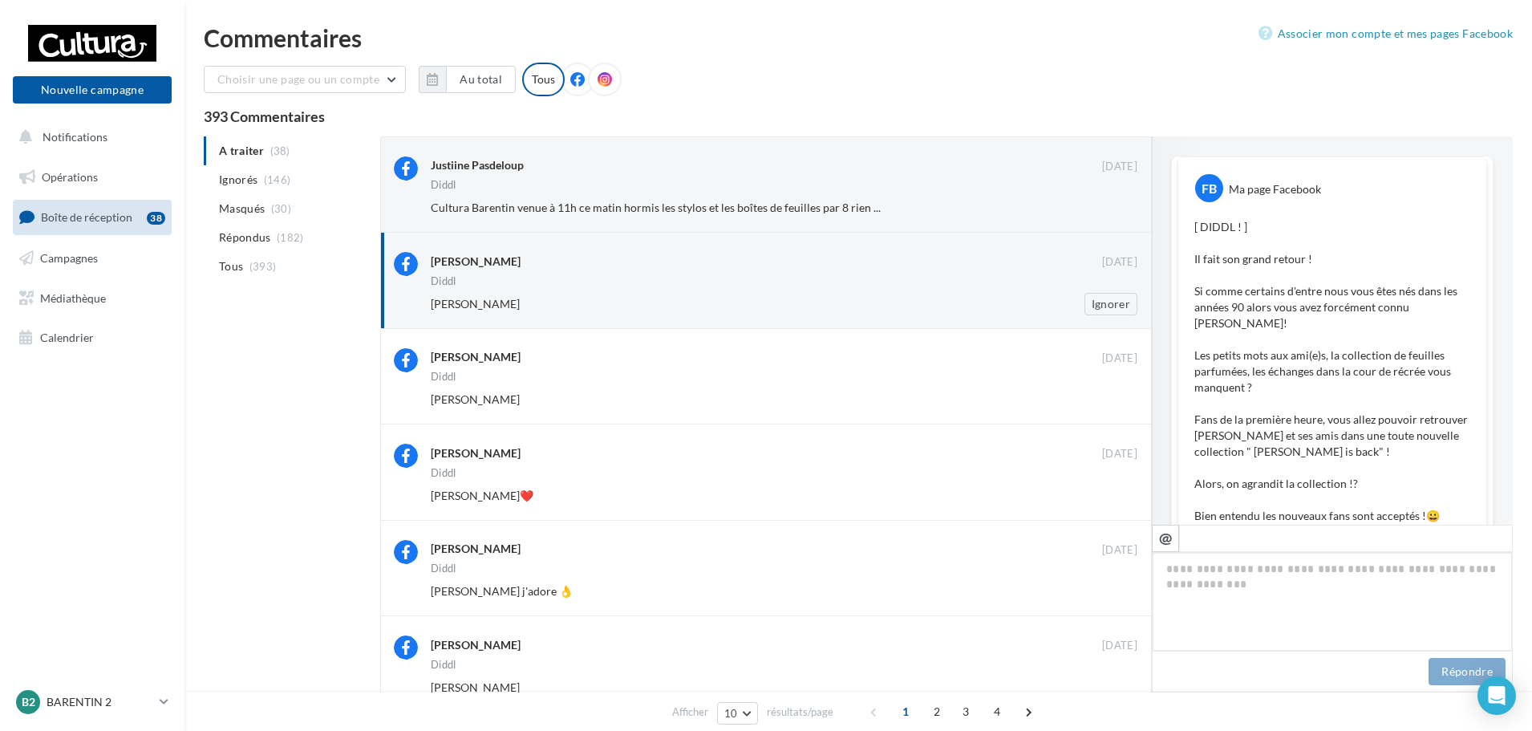
scroll to position [780, 0]
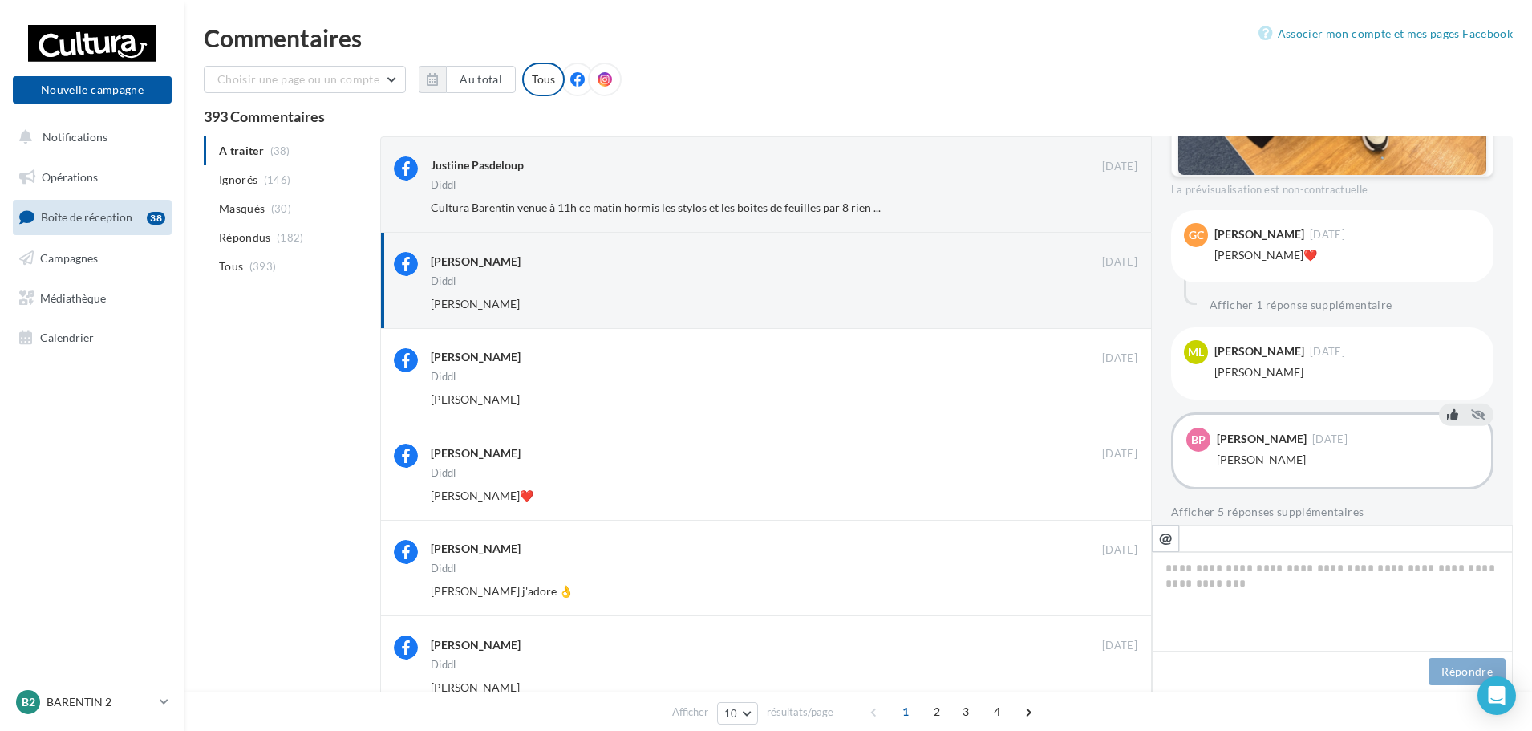
click at [1447, 408] on icon at bounding box center [1452, 413] width 11 height 11
click at [990, 278] on div "Diddl" at bounding box center [784, 283] width 706 height 14
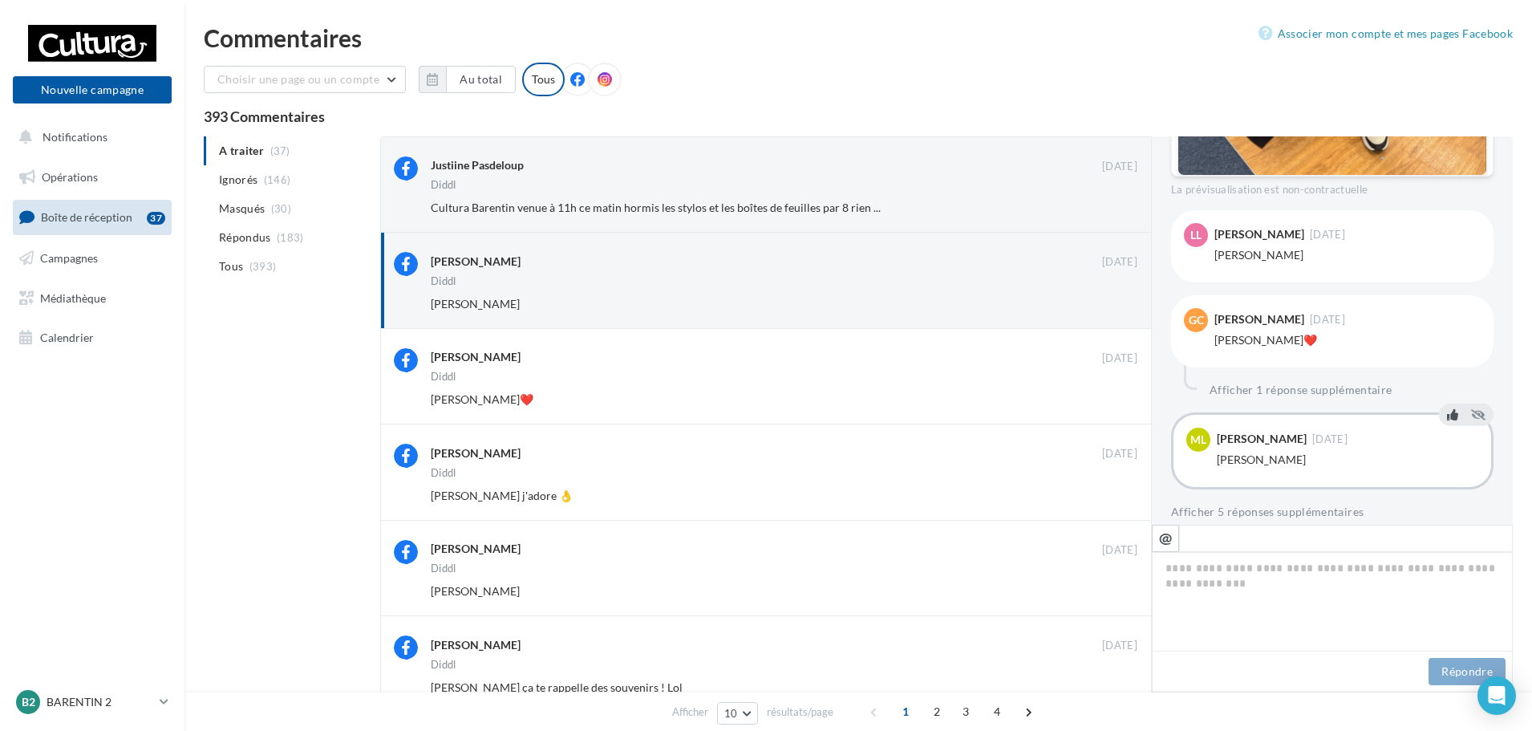
click at [1447, 408] on icon at bounding box center [1452, 413] width 11 height 11
click at [773, 281] on div "Diddl" at bounding box center [784, 283] width 706 height 14
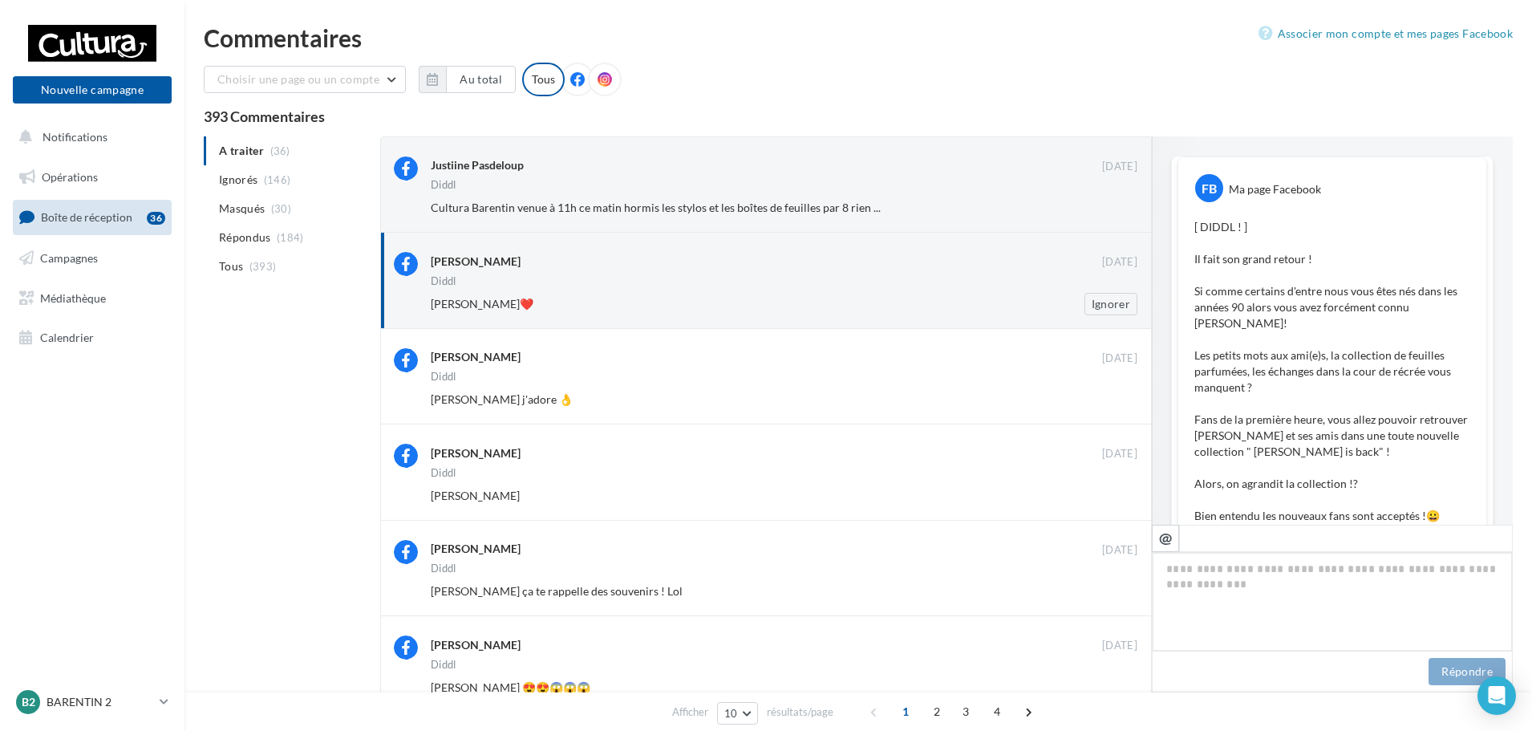
scroll to position [865, 0]
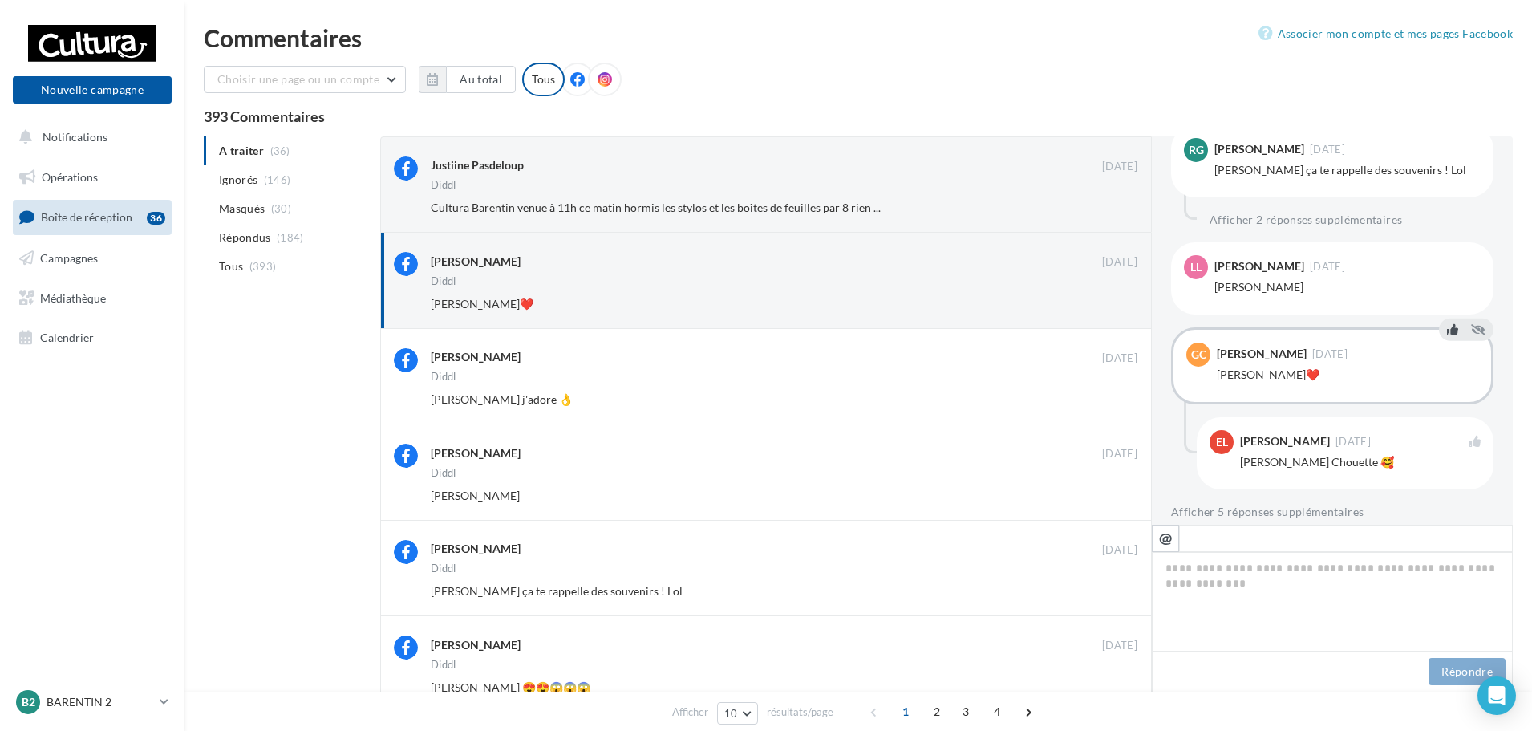
click at [1447, 323] on icon at bounding box center [1452, 328] width 11 height 11
click at [64, 260] on span "Campagnes" at bounding box center [69, 258] width 58 height 14
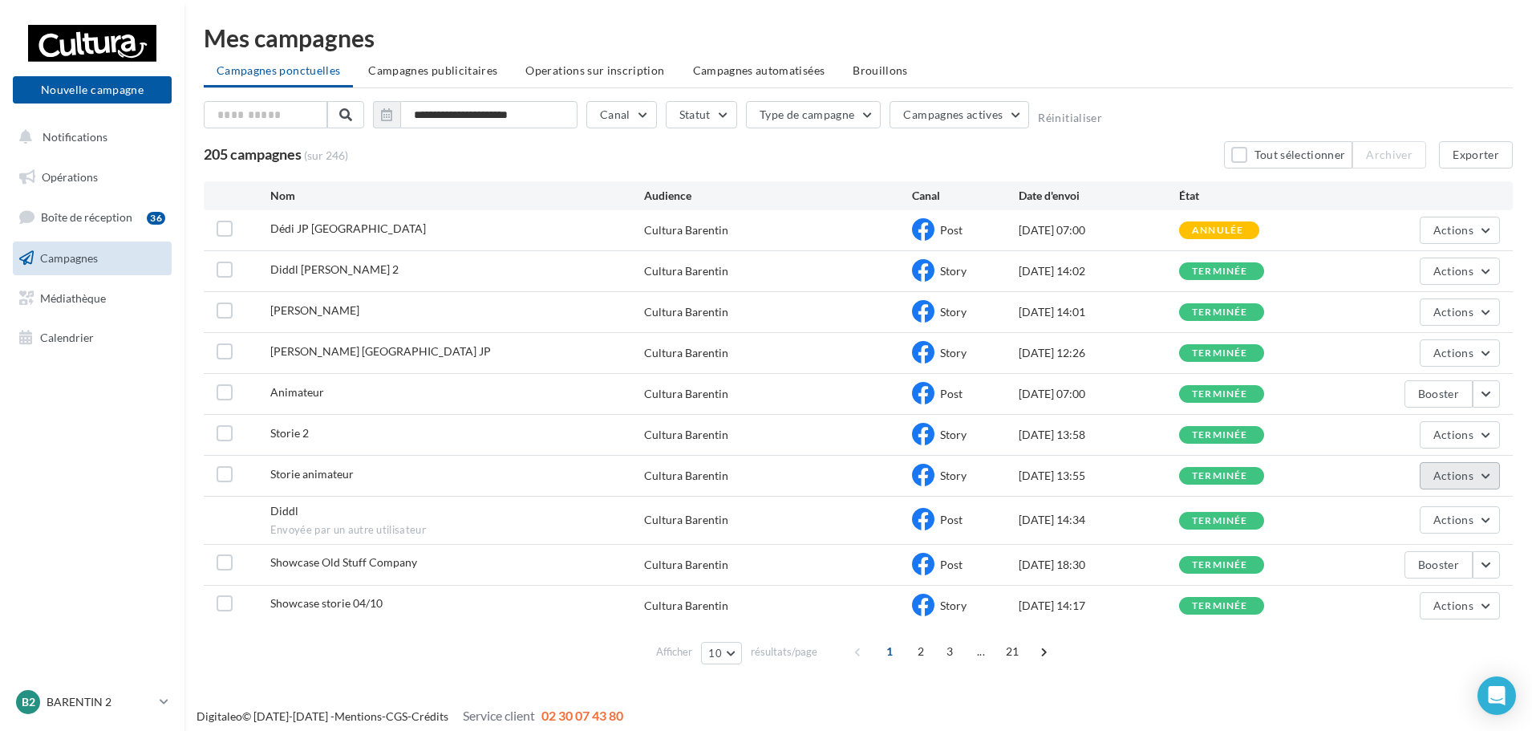
click at [1486, 474] on button "Actions" at bounding box center [1459, 475] width 80 height 27
click at [1402, 596] on button "Dupliquer" at bounding box center [1419, 597] width 160 height 42
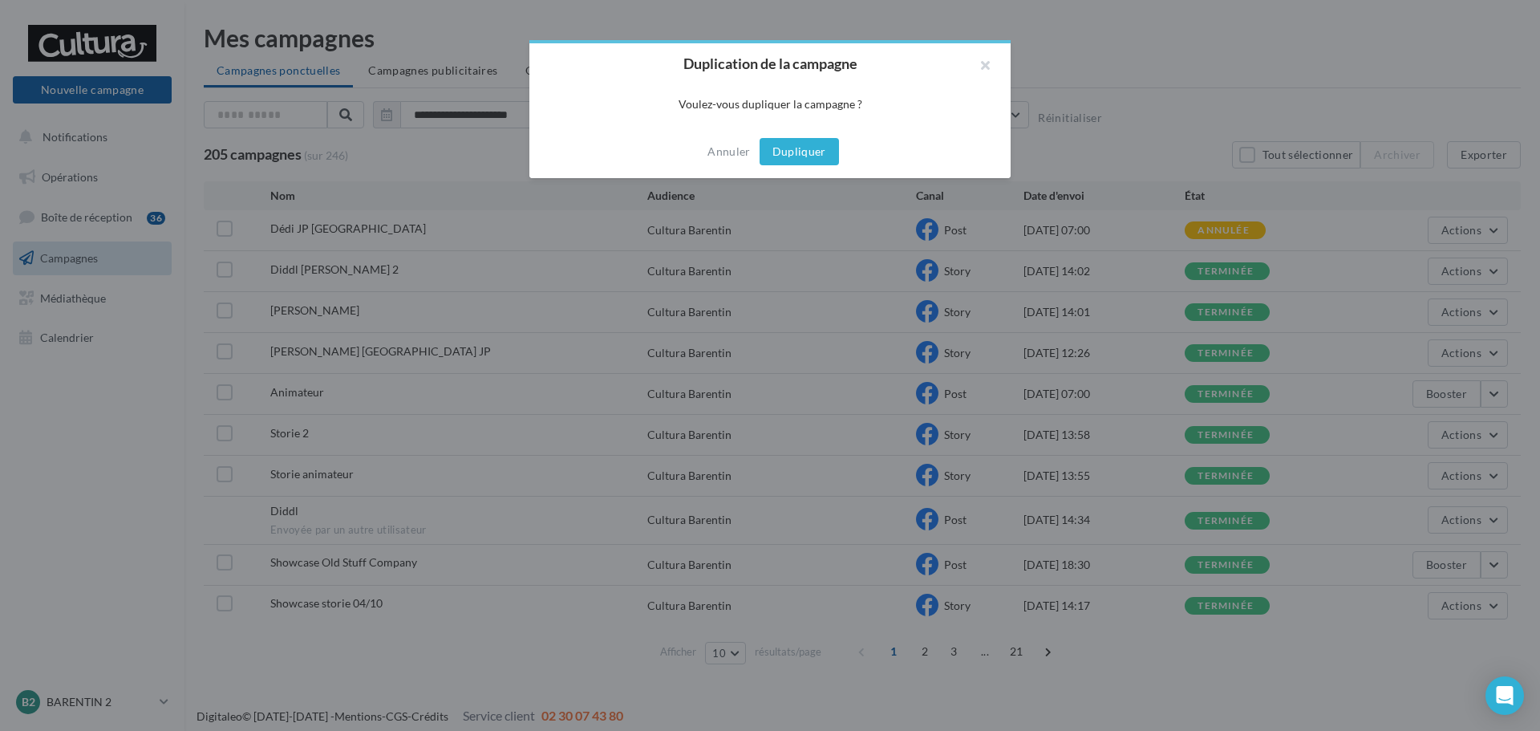
click at [820, 151] on button "Dupliquer" at bounding box center [798, 151] width 79 height 27
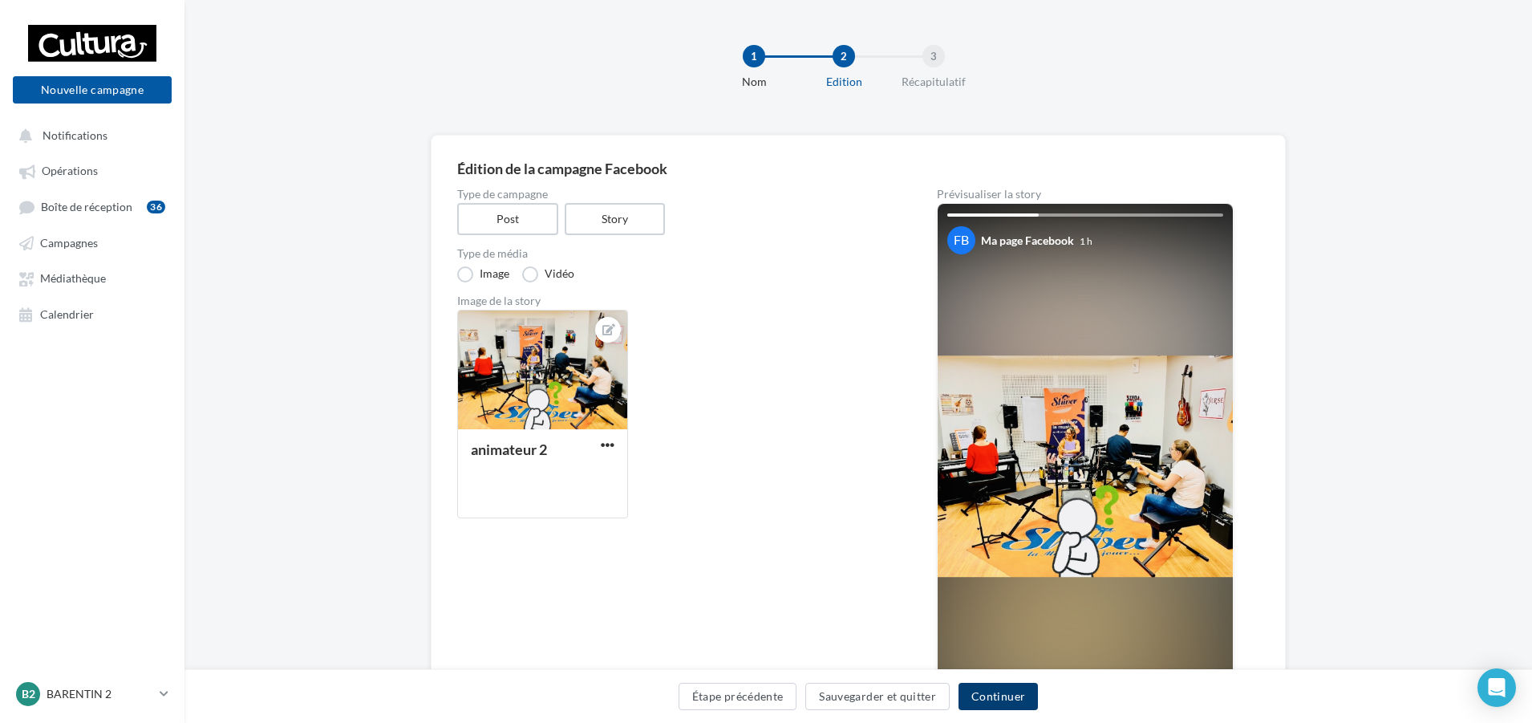
click at [997, 700] on button "Continuer" at bounding box center [997, 695] width 79 height 27
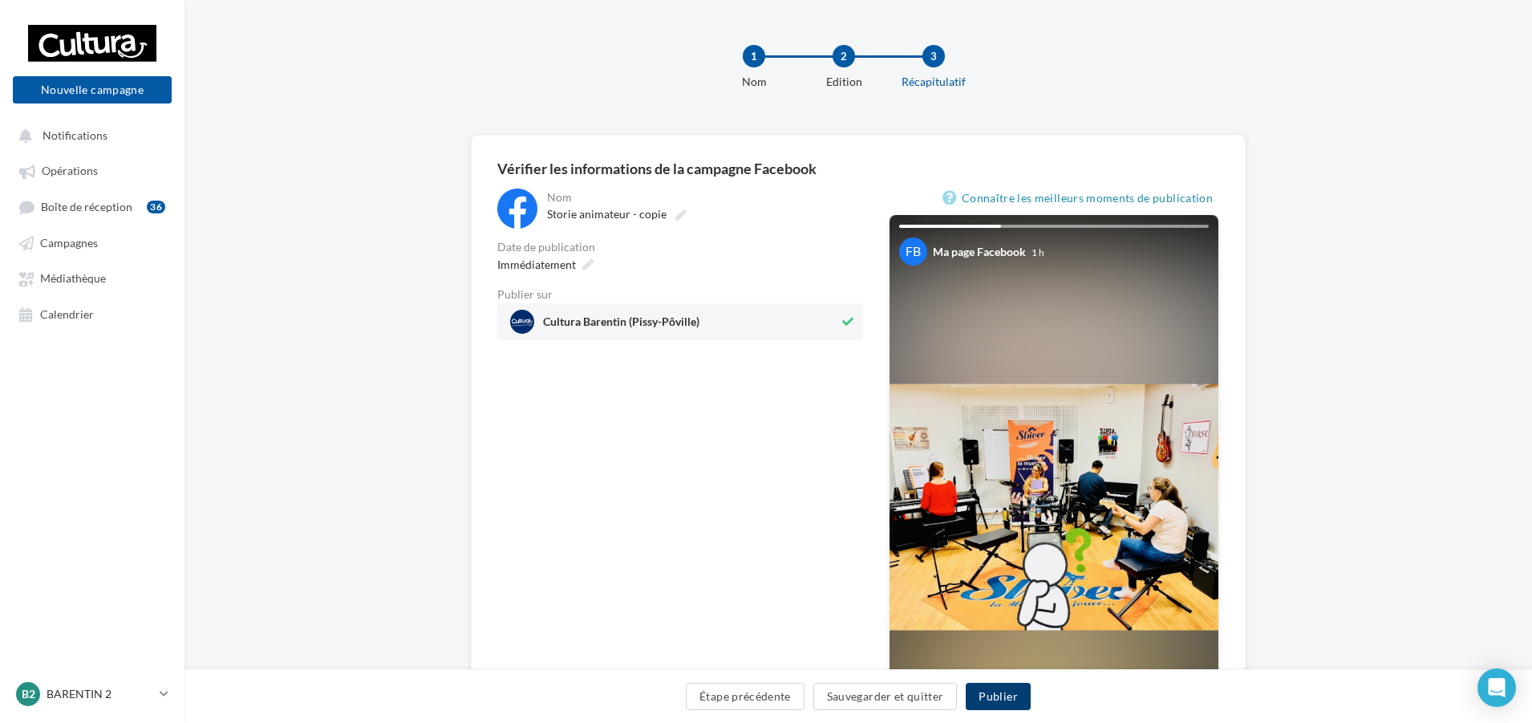
click at [995, 702] on button "Publier" at bounding box center [997, 695] width 64 height 27
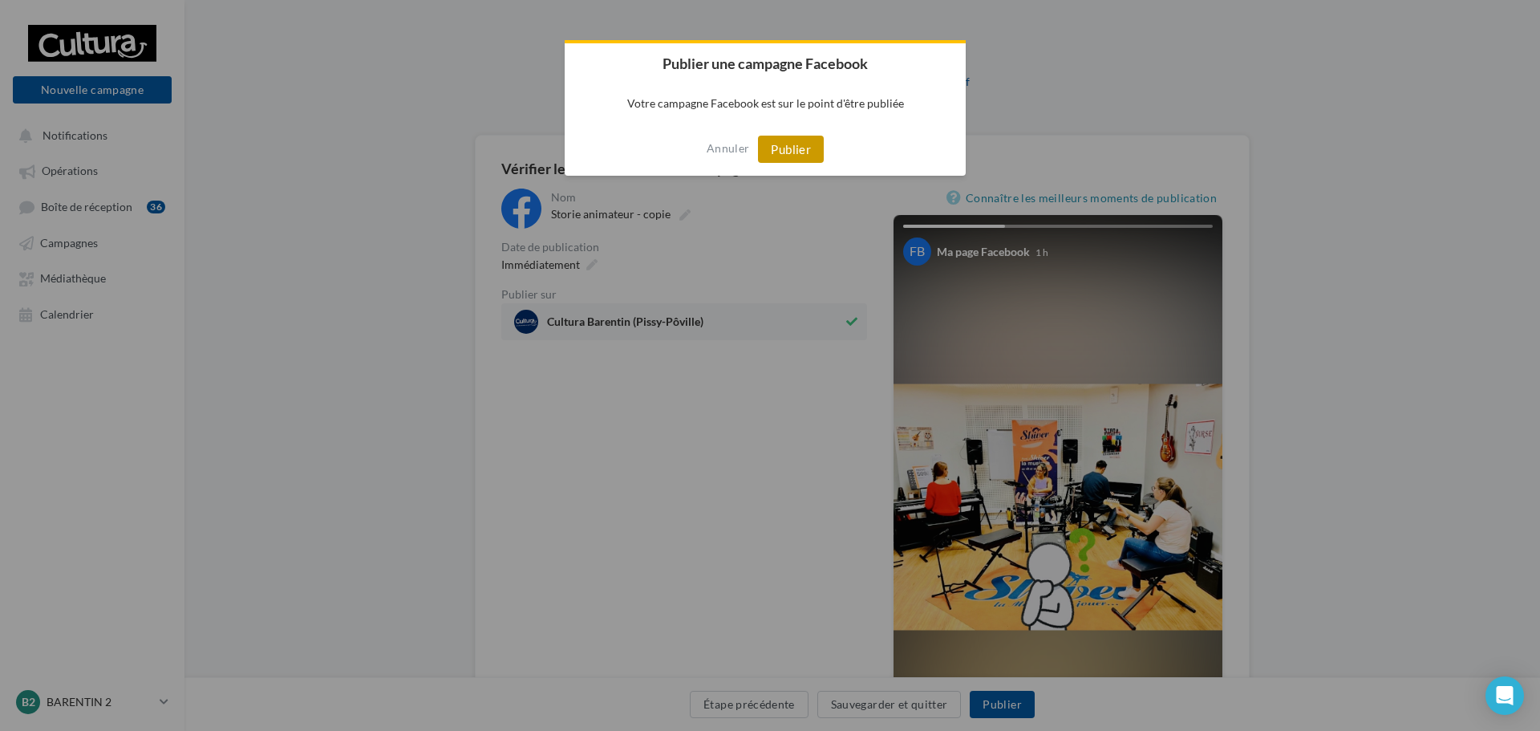
click at [796, 149] on button "Publier" at bounding box center [791, 149] width 66 height 27
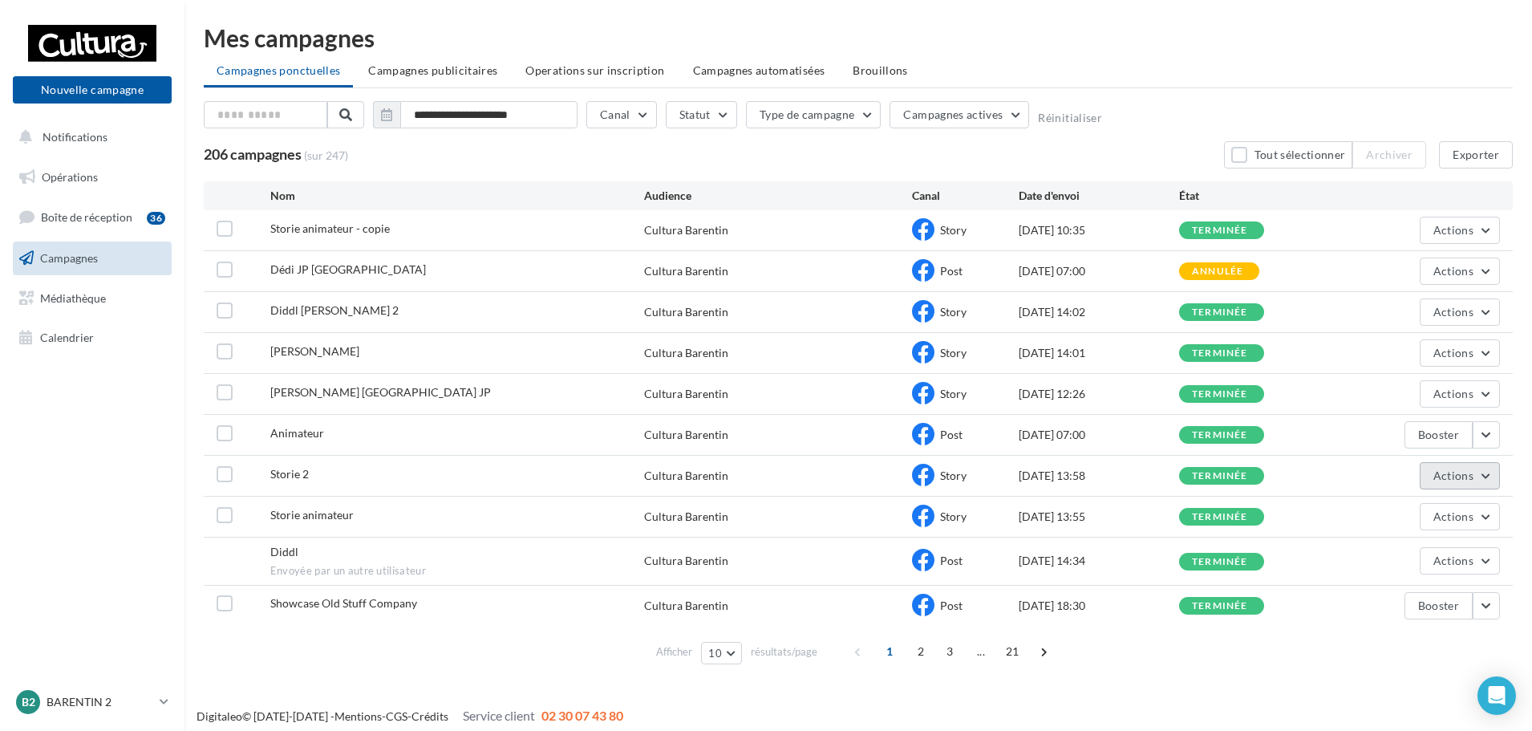
click at [1459, 476] on span "Actions" at bounding box center [1453, 475] width 40 height 14
click at [1379, 606] on button "Dupliquer" at bounding box center [1419, 597] width 160 height 42
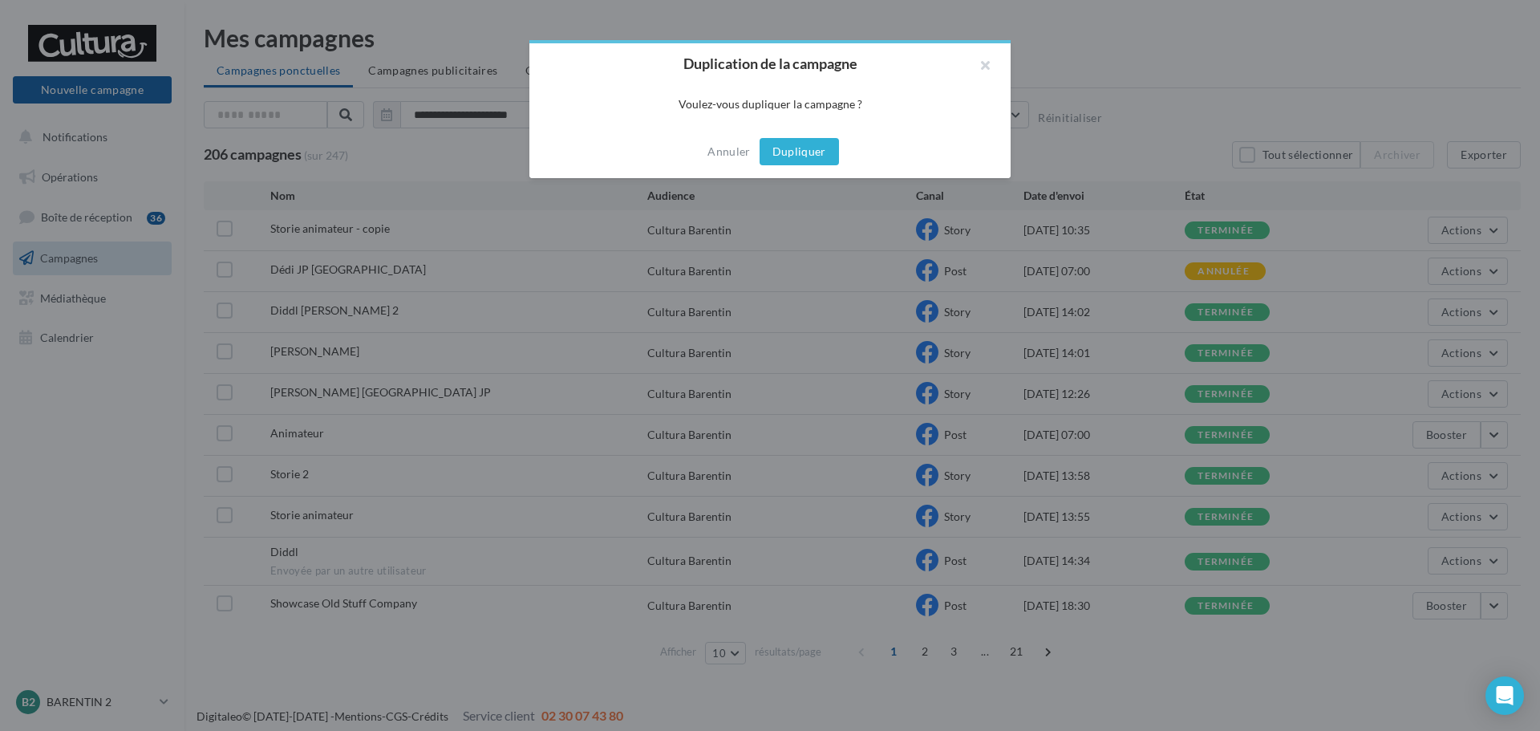
click at [803, 153] on button "Dupliquer" at bounding box center [798, 151] width 79 height 27
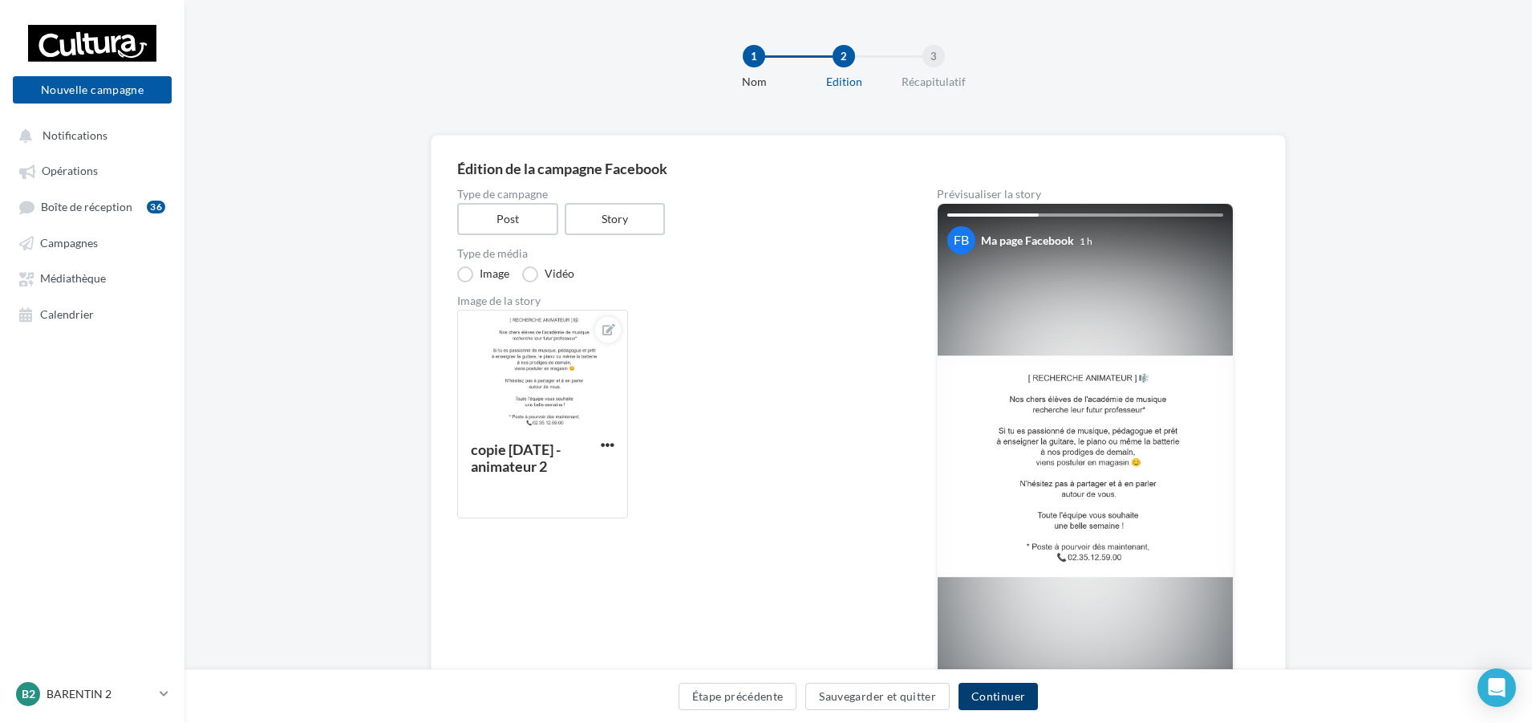
click at [992, 700] on button "Continuer" at bounding box center [997, 695] width 79 height 27
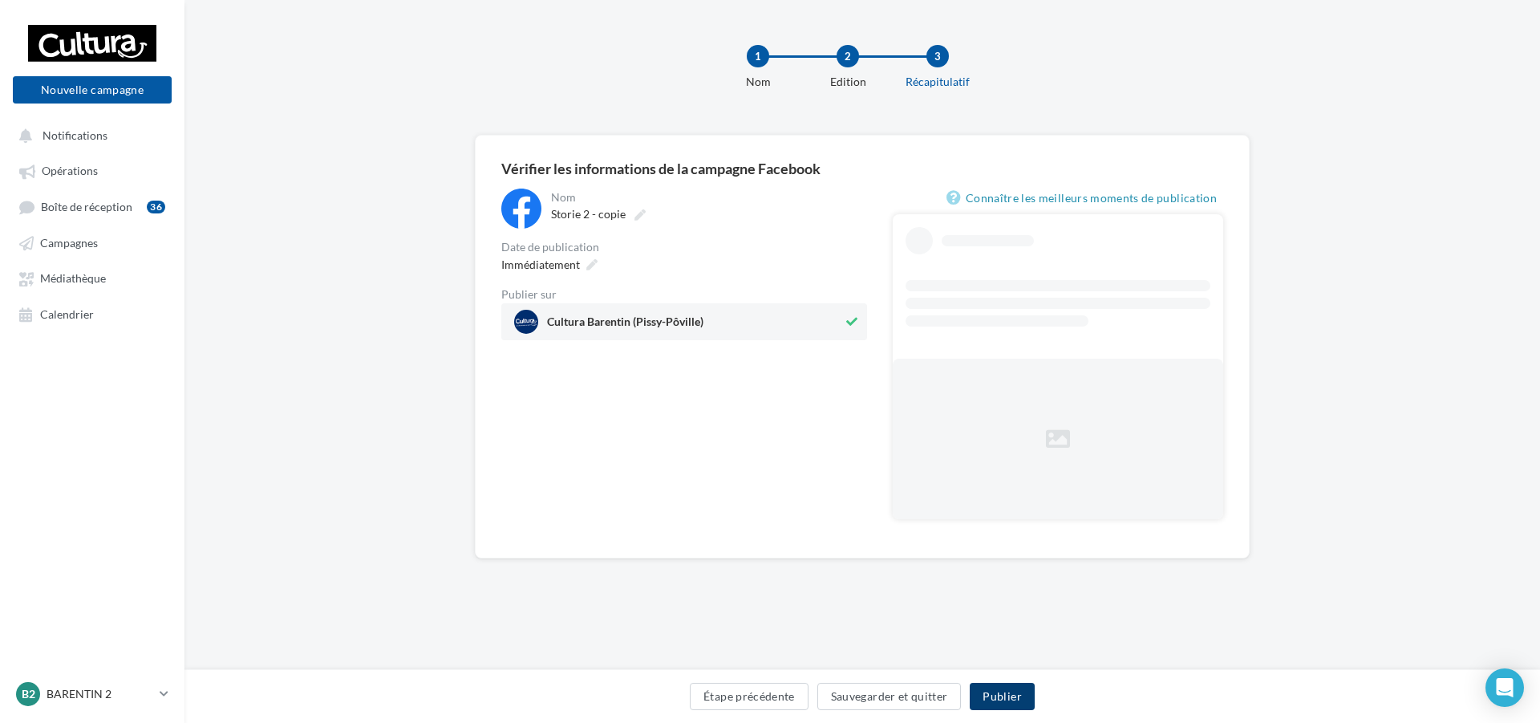
click at [1022, 690] on button "Publier" at bounding box center [1002, 695] width 64 height 27
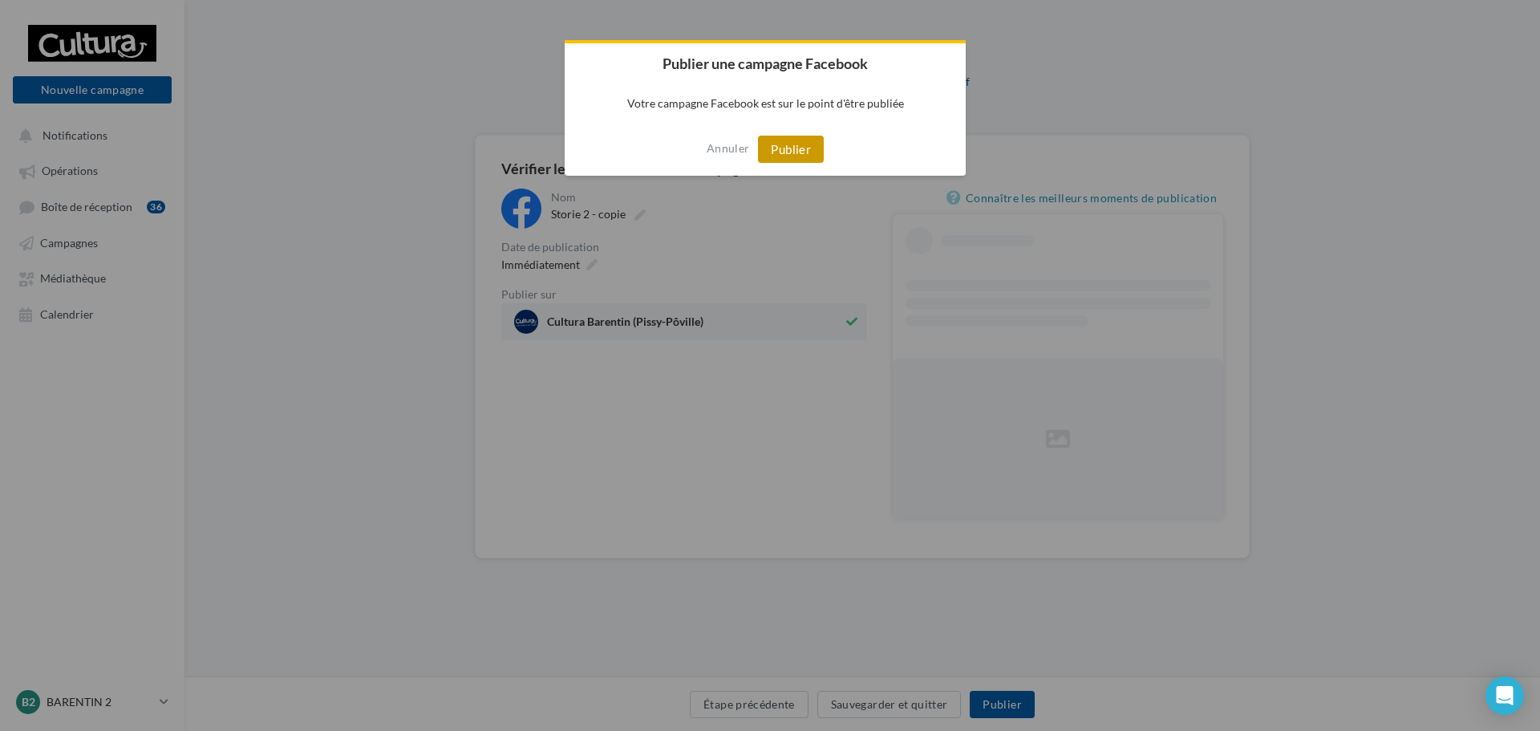
click at [792, 144] on button "Publier" at bounding box center [791, 149] width 66 height 27
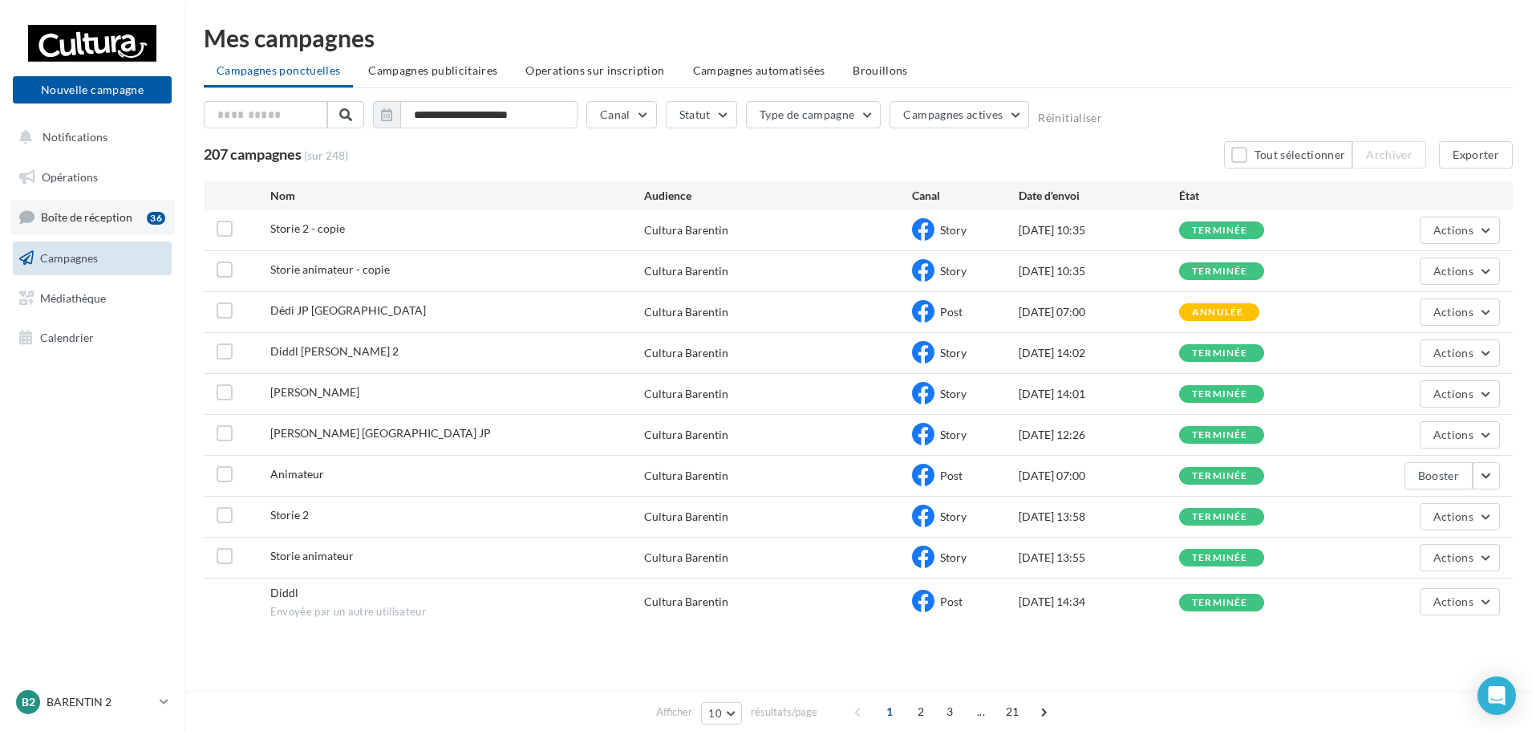
click at [125, 218] on span "Boîte de réception" at bounding box center [86, 217] width 91 height 14
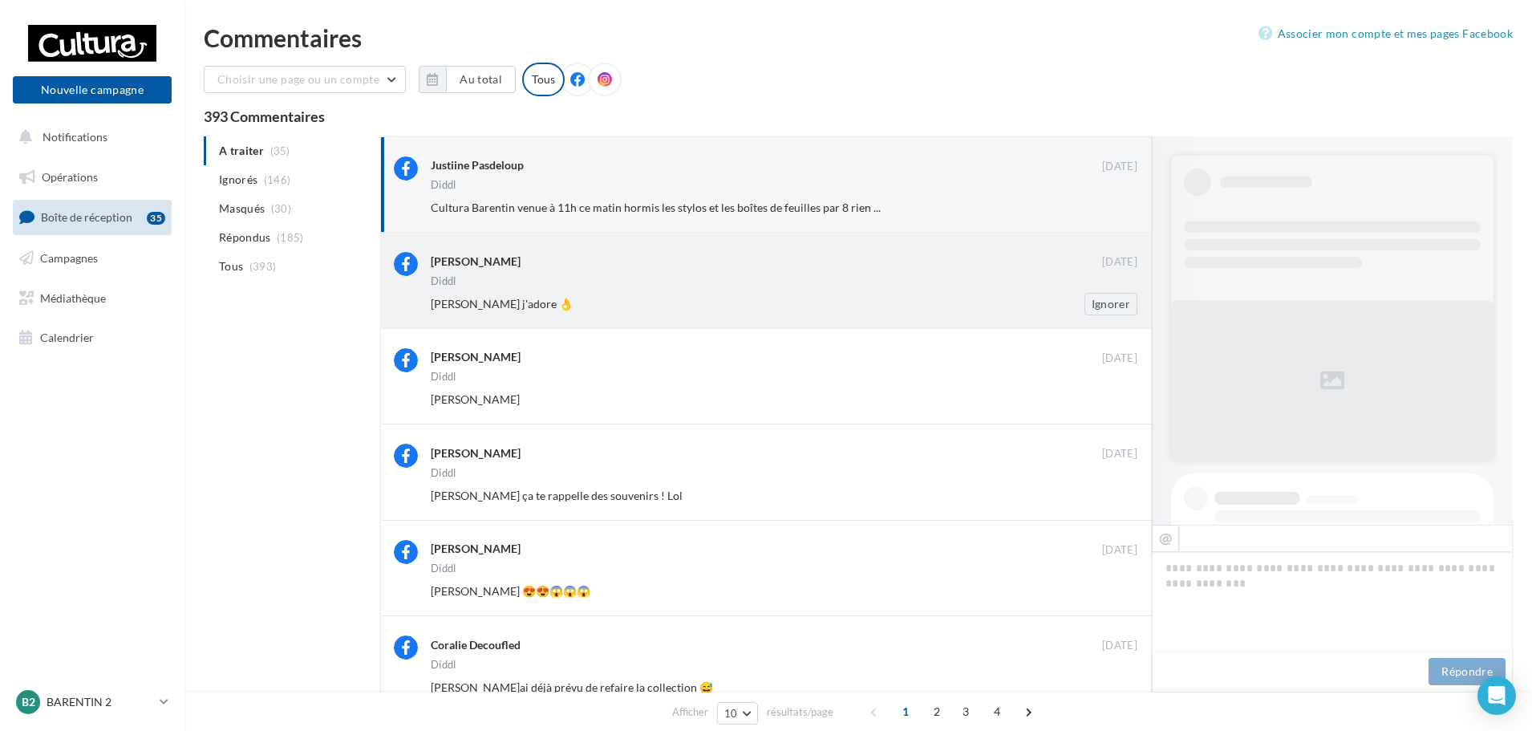
click at [775, 285] on div "Diddl" at bounding box center [784, 283] width 706 height 14
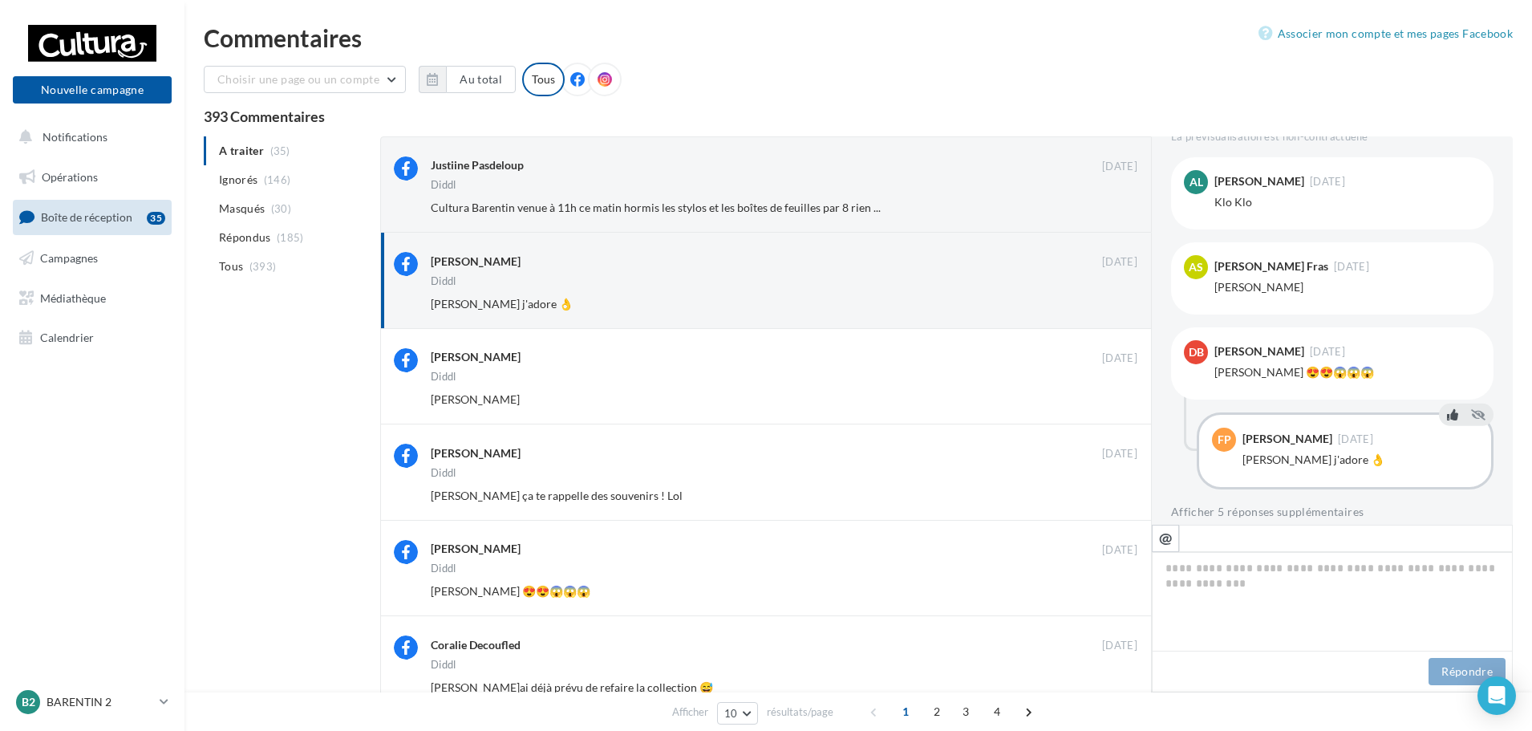
click at [1449, 408] on icon at bounding box center [1452, 413] width 11 height 11
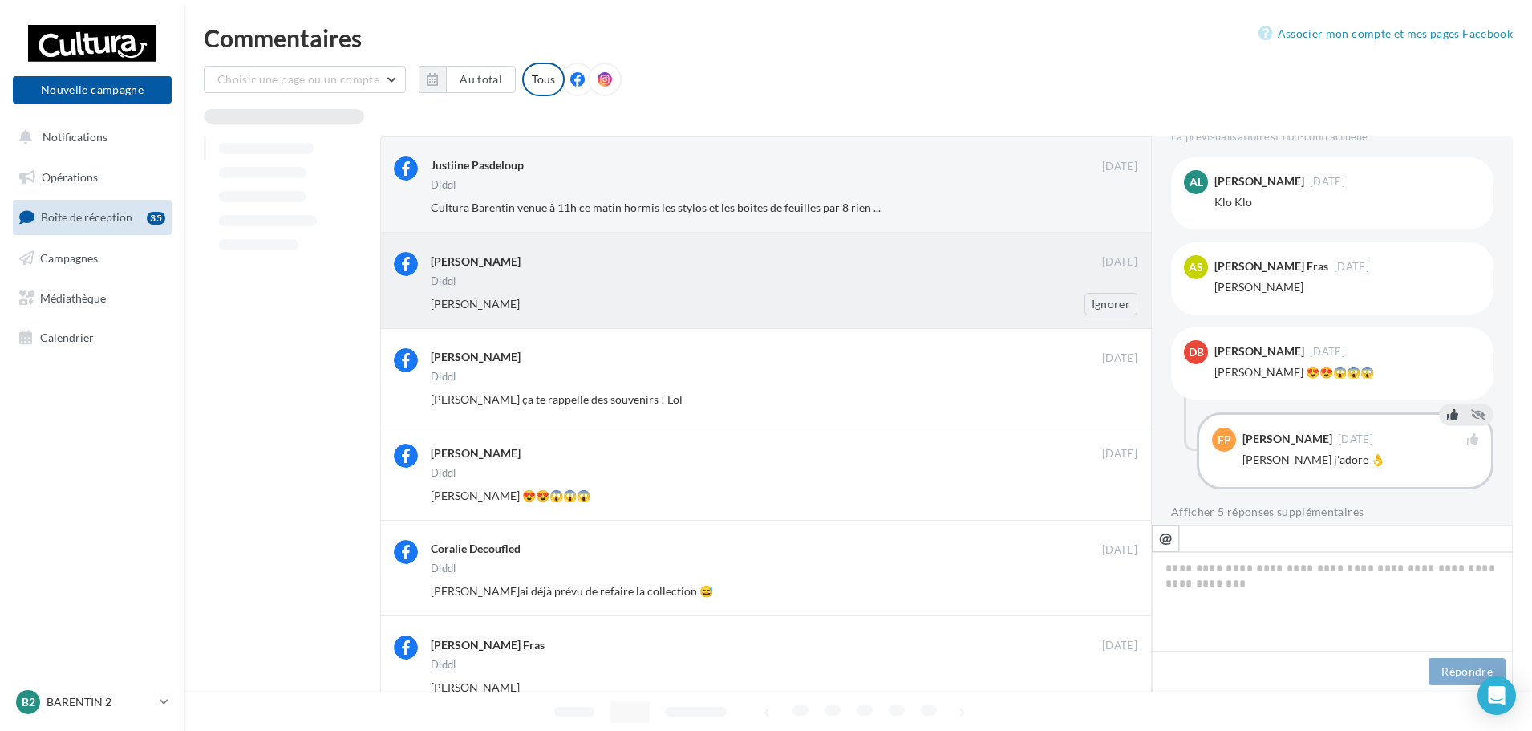
click at [857, 300] on div "[PERSON_NAME]" at bounding box center [732, 304] width 602 height 16
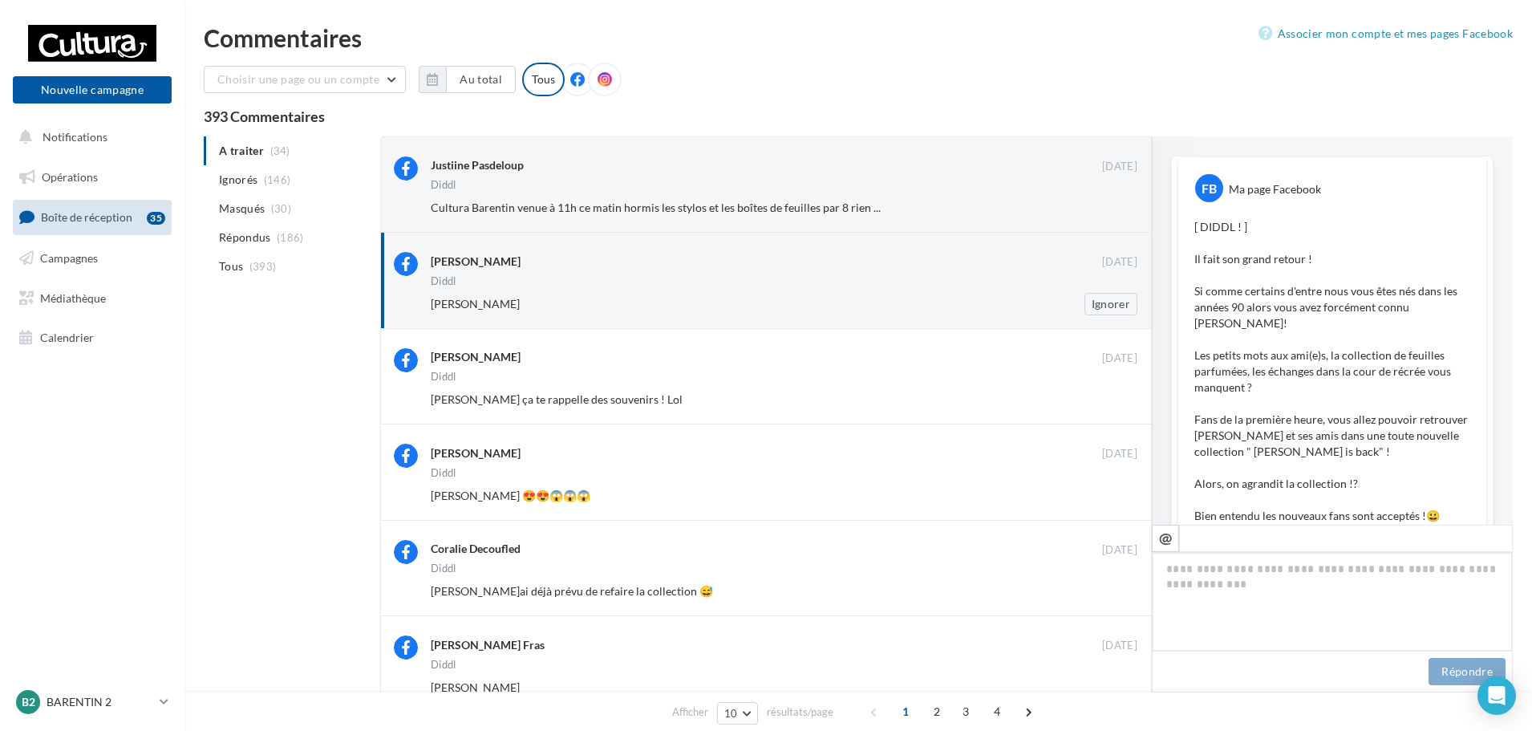
scroll to position [812, 0]
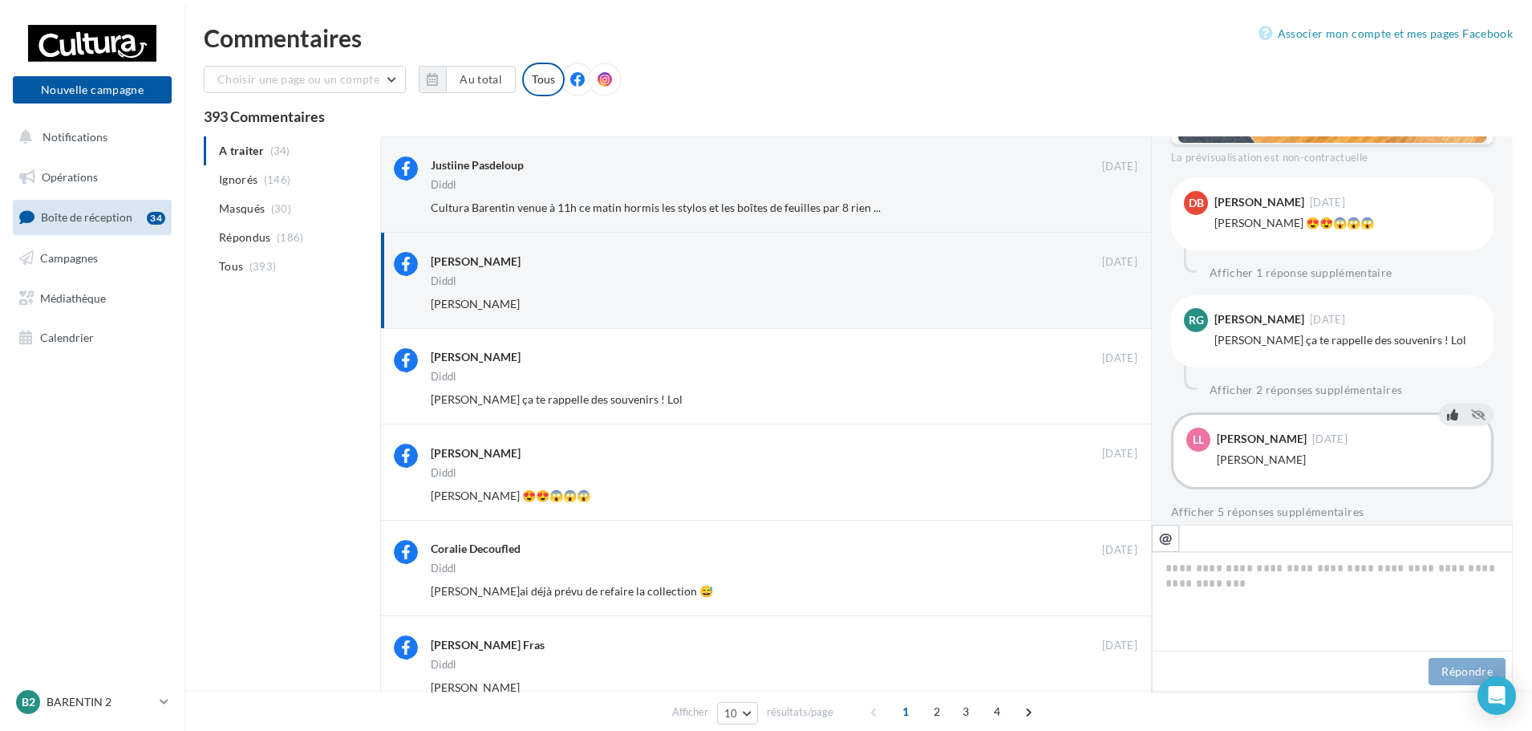
click at [1447, 408] on icon at bounding box center [1452, 413] width 11 height 11
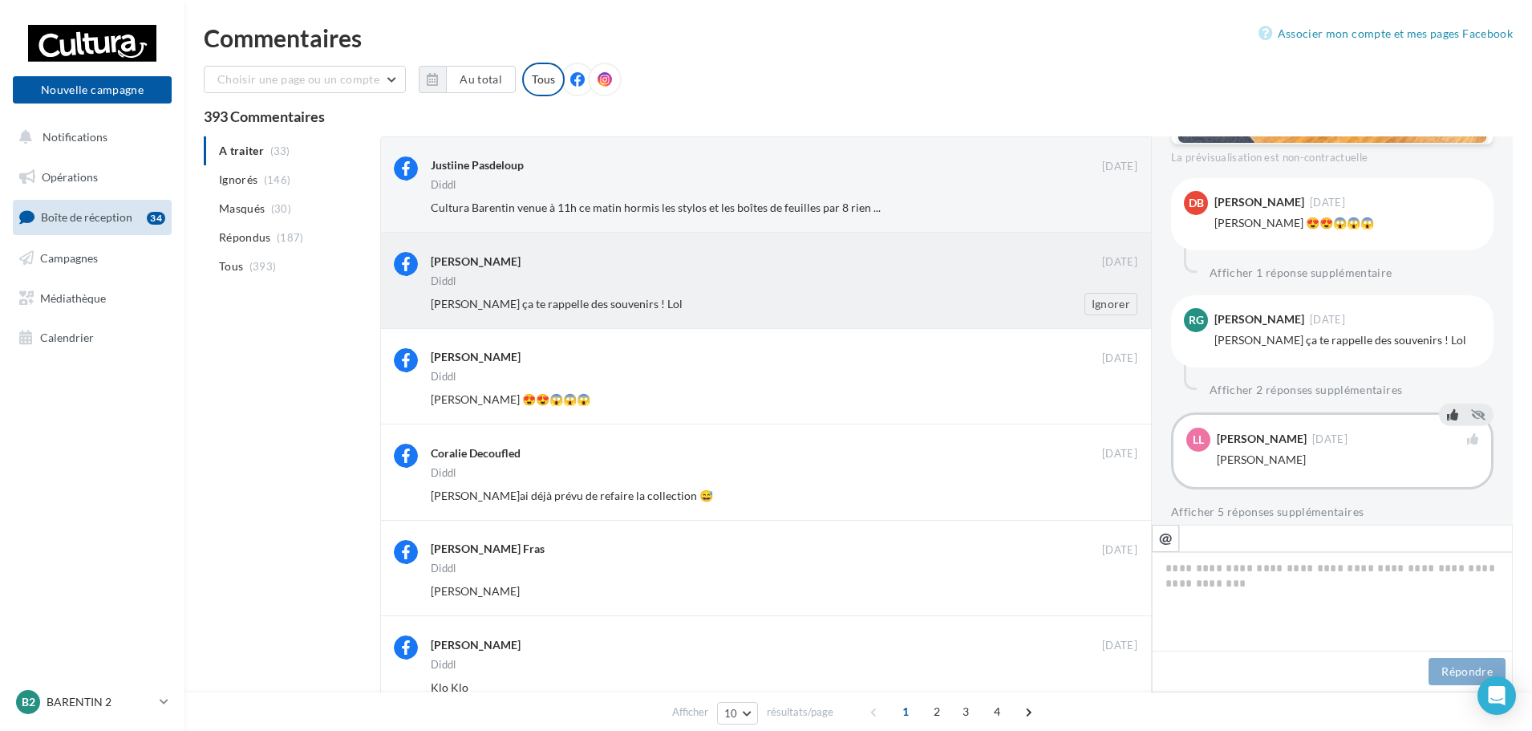
click at [829, 270] on div "[PERSON_NAME]" at bounding box center [766, 262] width 671 height 20
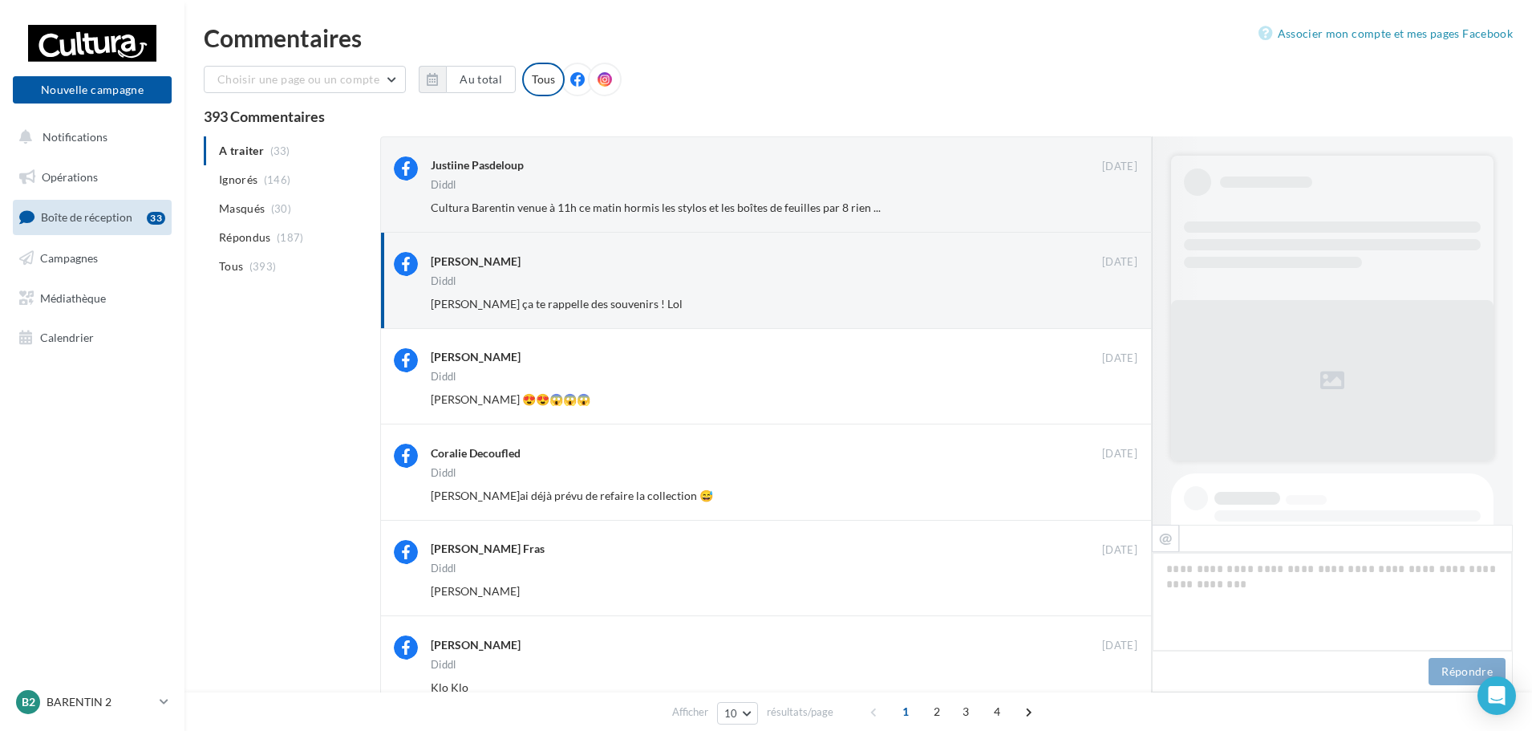
scroll to position [966, 0]
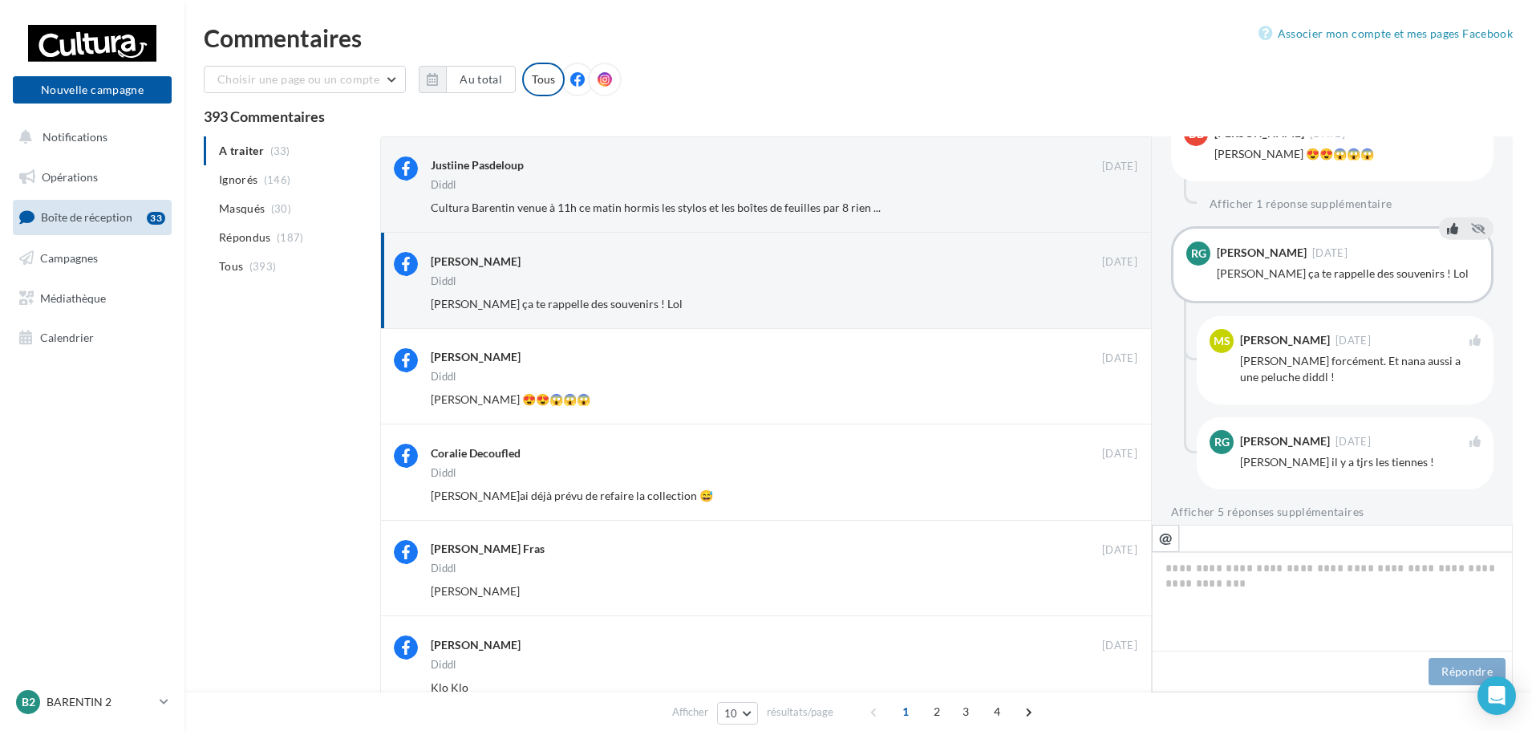
click at [1447, 222] on icon at bounding box center [1452, 227] width 11 height 11
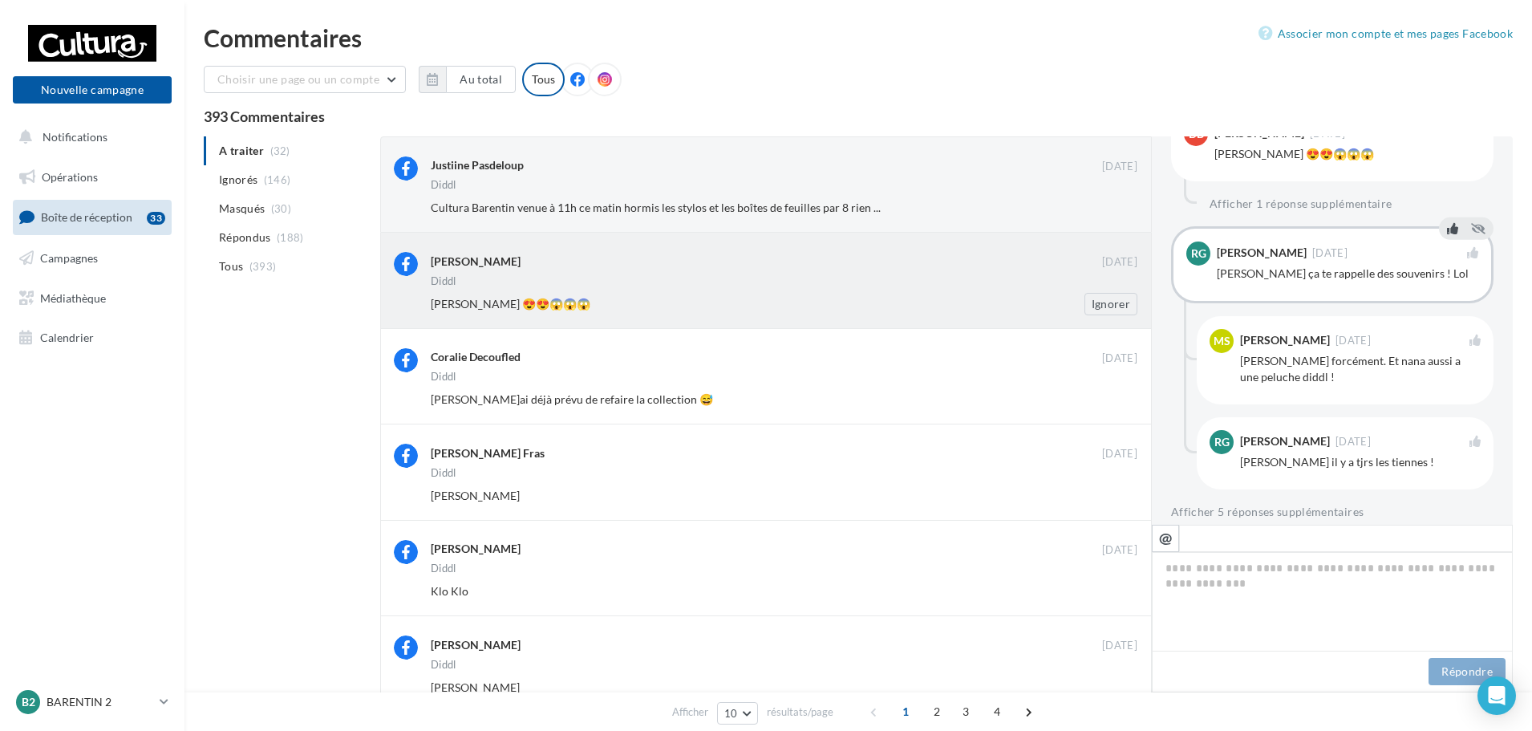
click at [978, 272] on div "[PERSON_NAME]" at bounding box center [766, 262] width 671 height 20
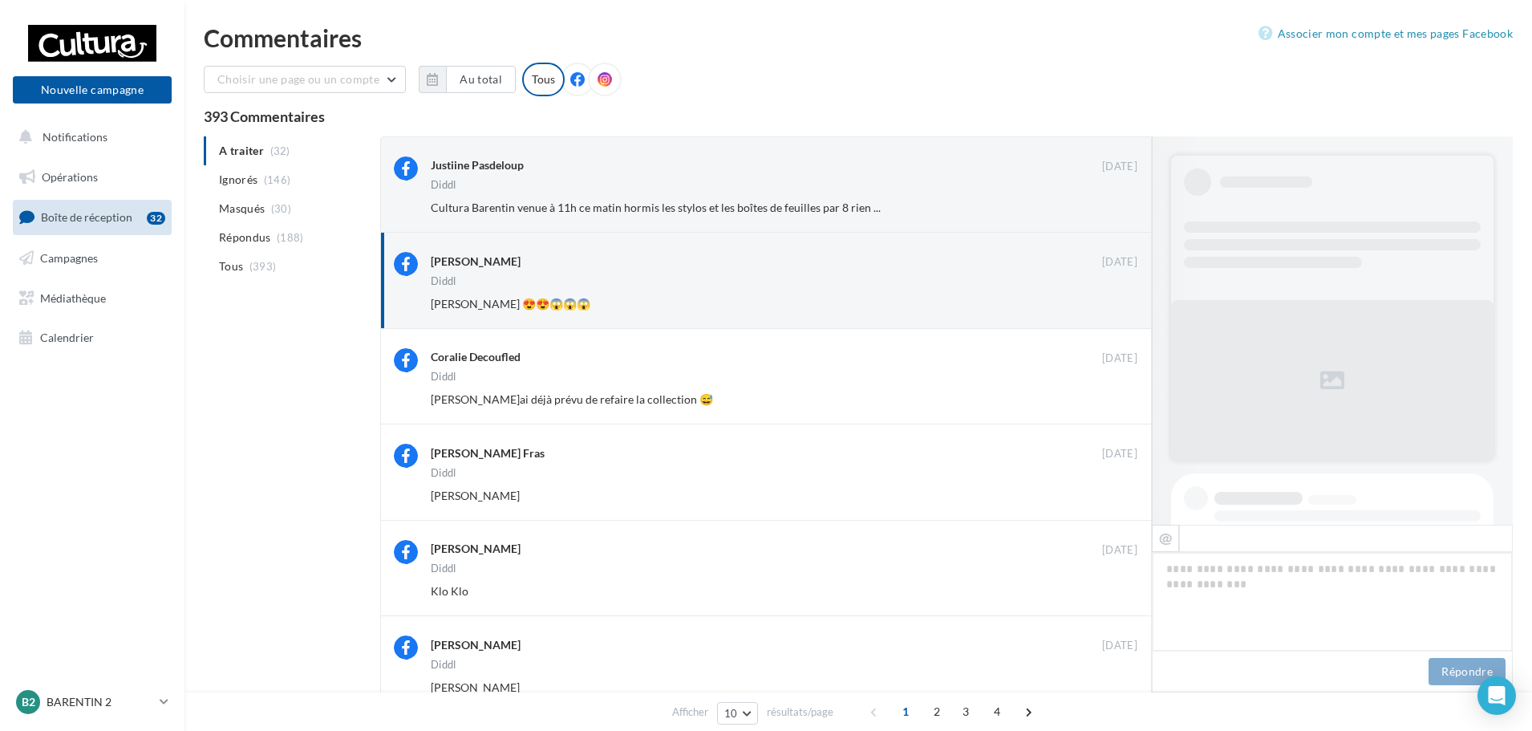
scroll to position [833, 0]
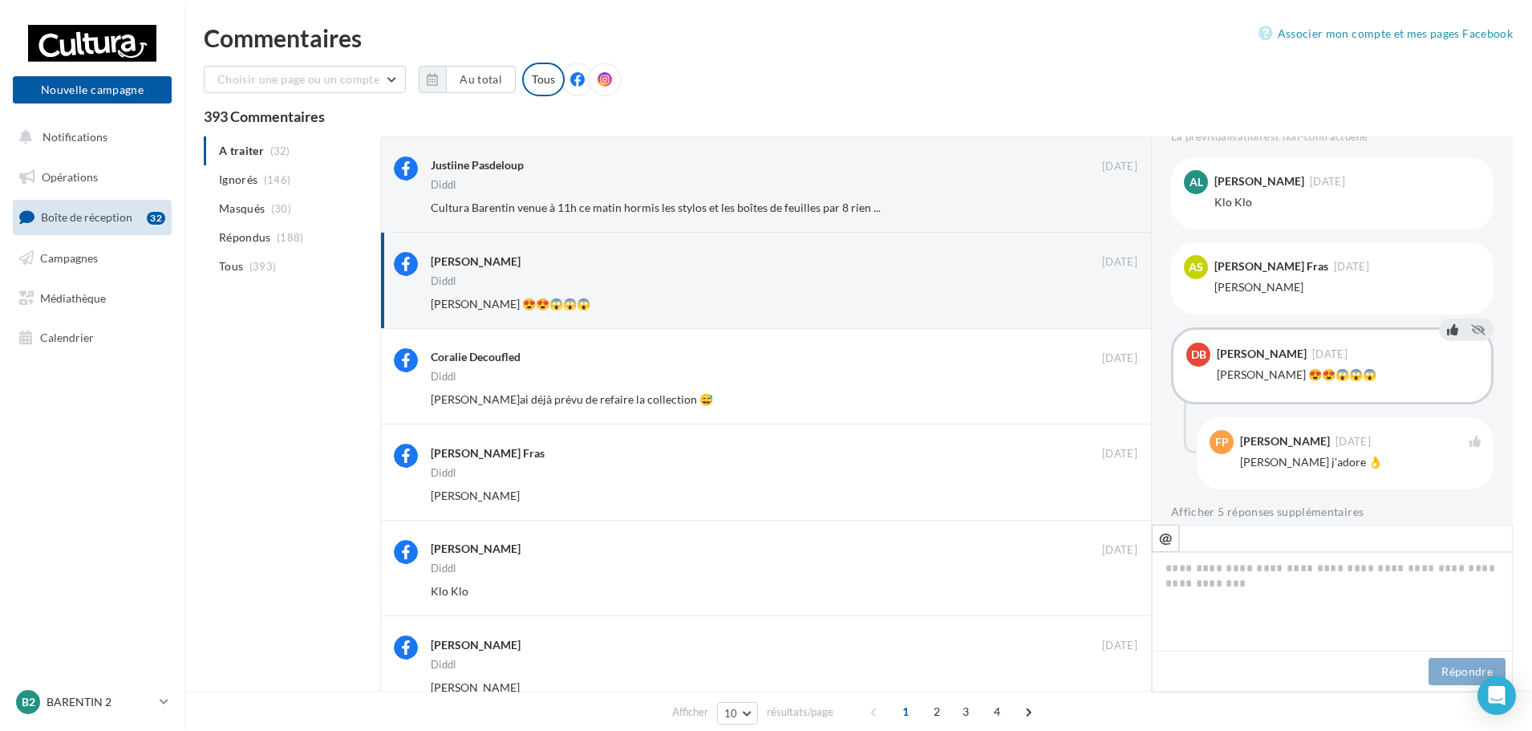
click at [1447, 323] on icon at bounding box center [1452, 328] width 11 height 11
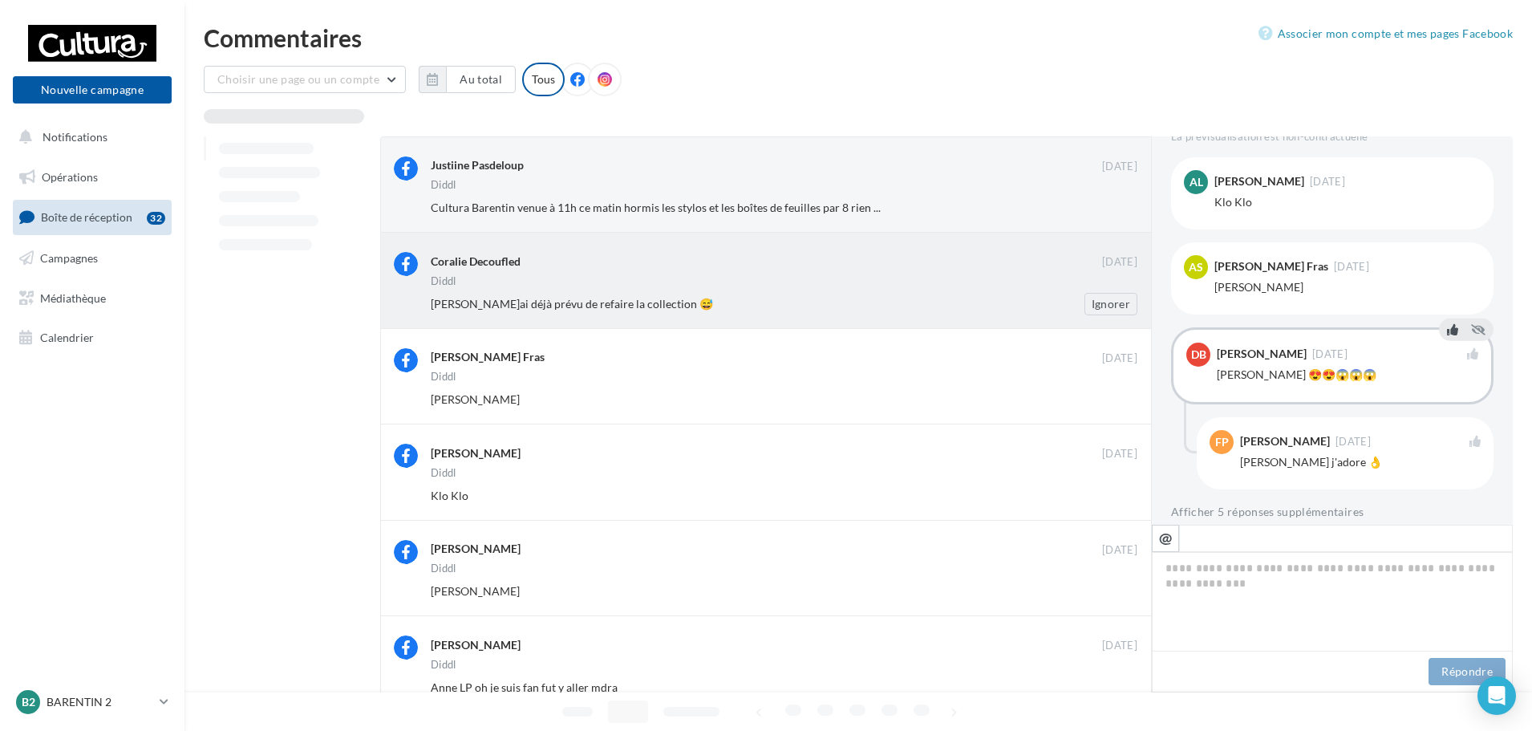
click at [868, 293] on div "[PERSON_NAME]ai déjà prévu de refaire la collection 😅 Ignorer" at bounding box center [790, 304] width 719 height 22
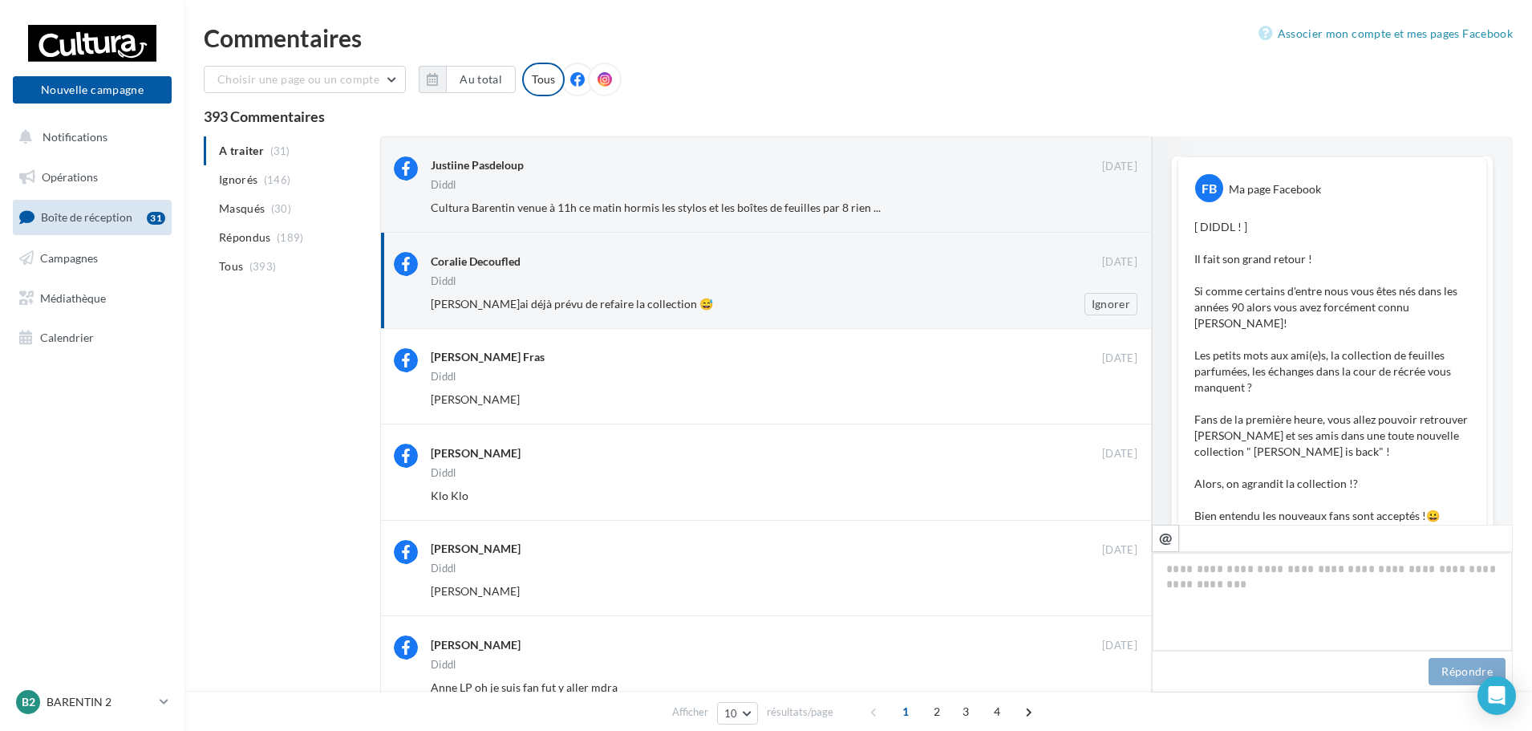
scroll to position [881, 0]
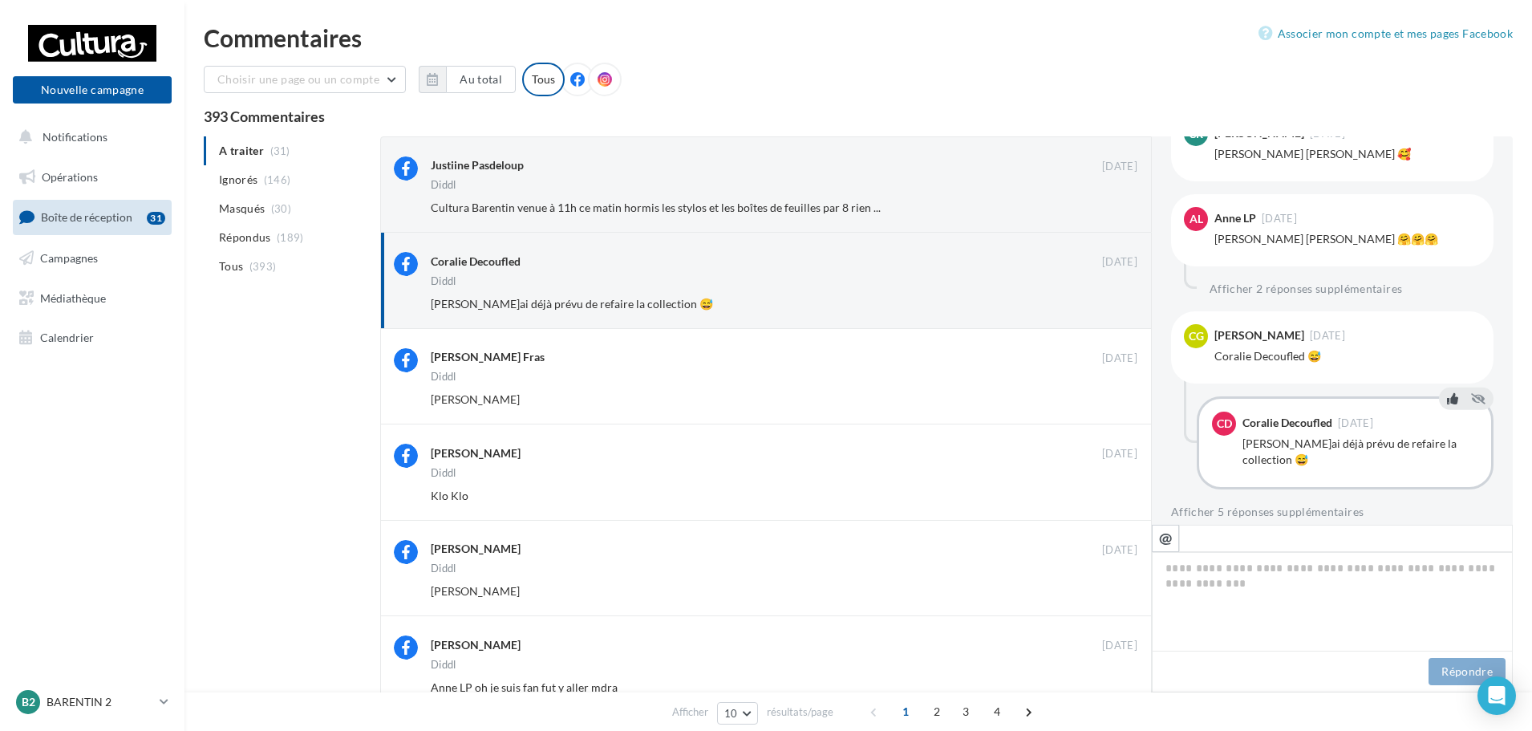
click at [1451, 392] on icon at bounding box center [1452, 397] width 11 height 11
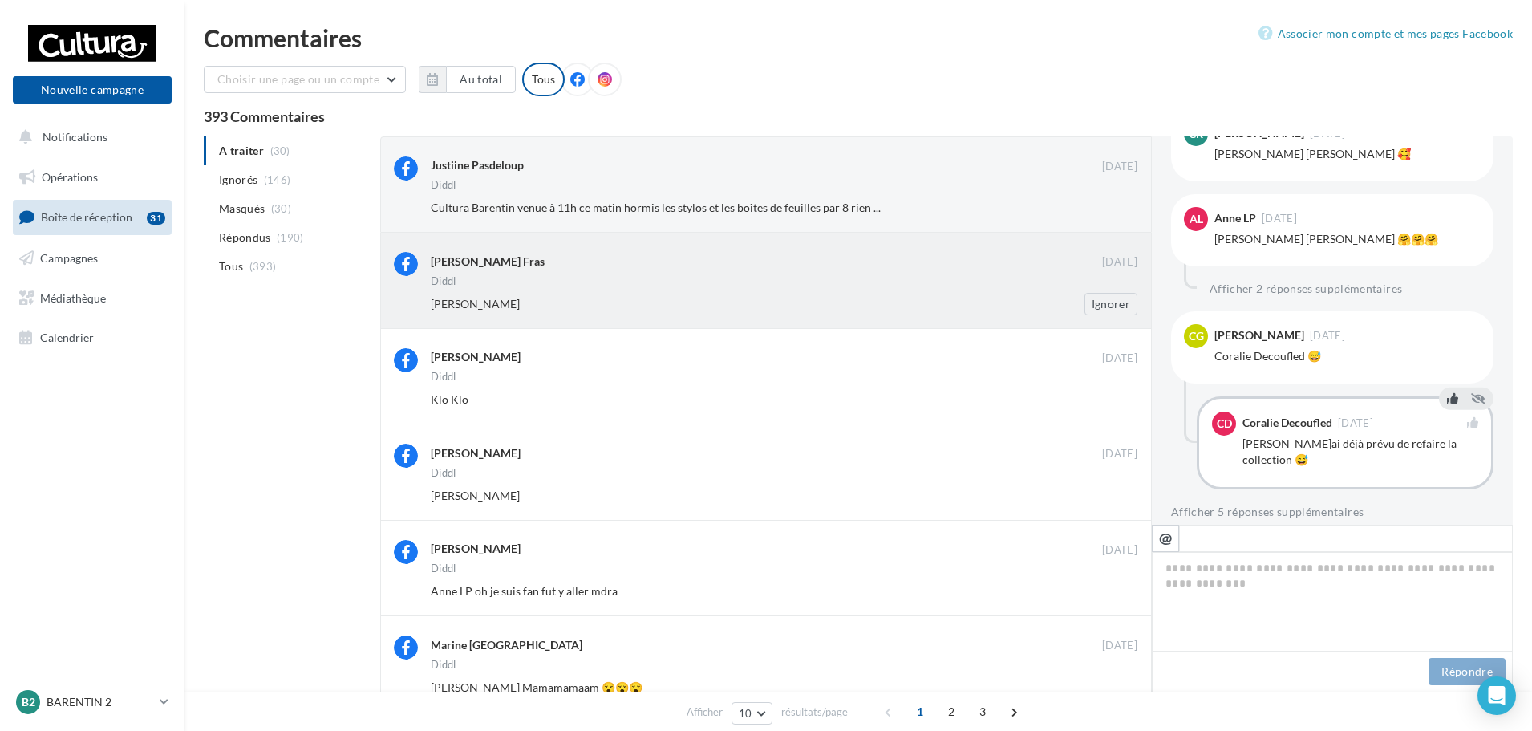
click at [961, 286] on div "Diddl" at bounding box center [784, 283] width 706 height 14
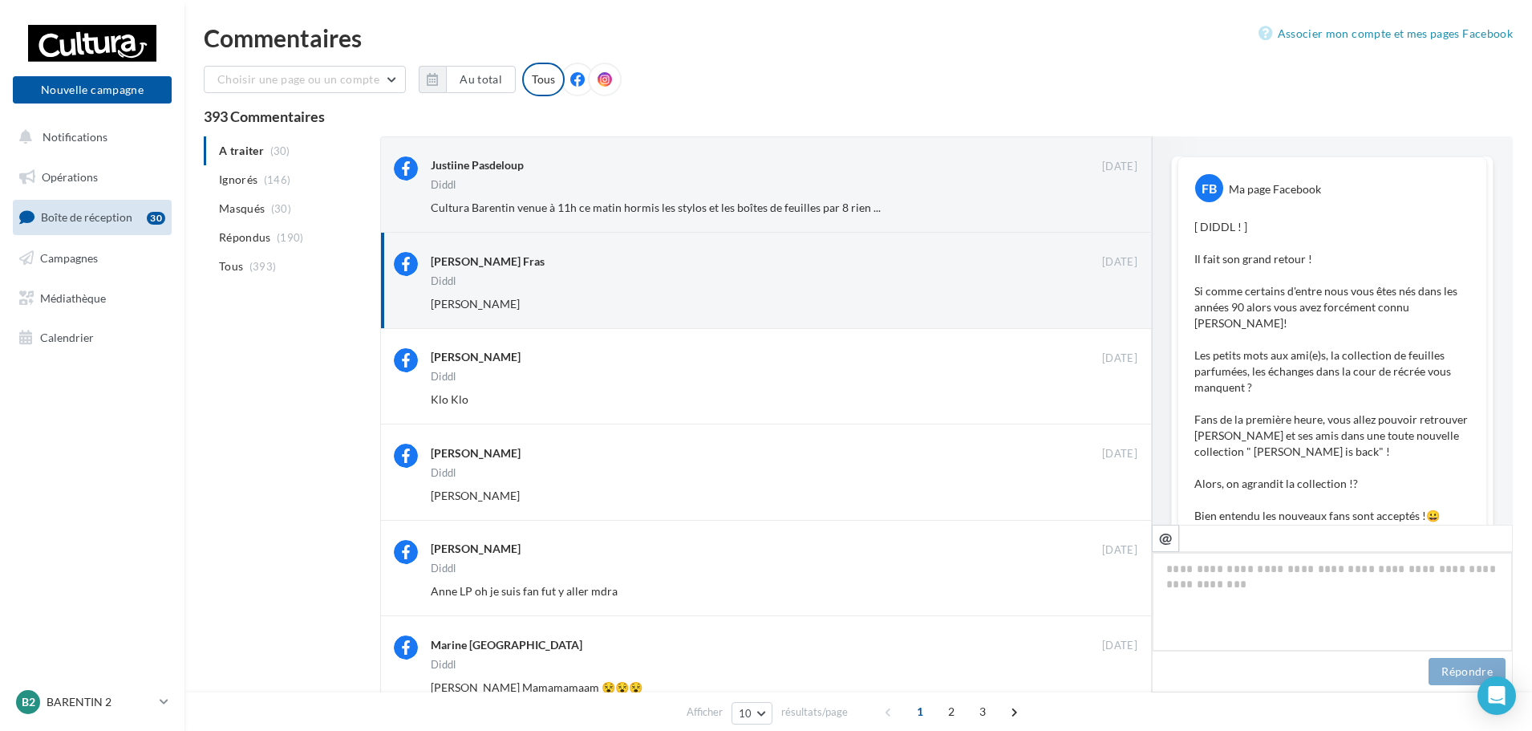
scroll to position [748, 0]
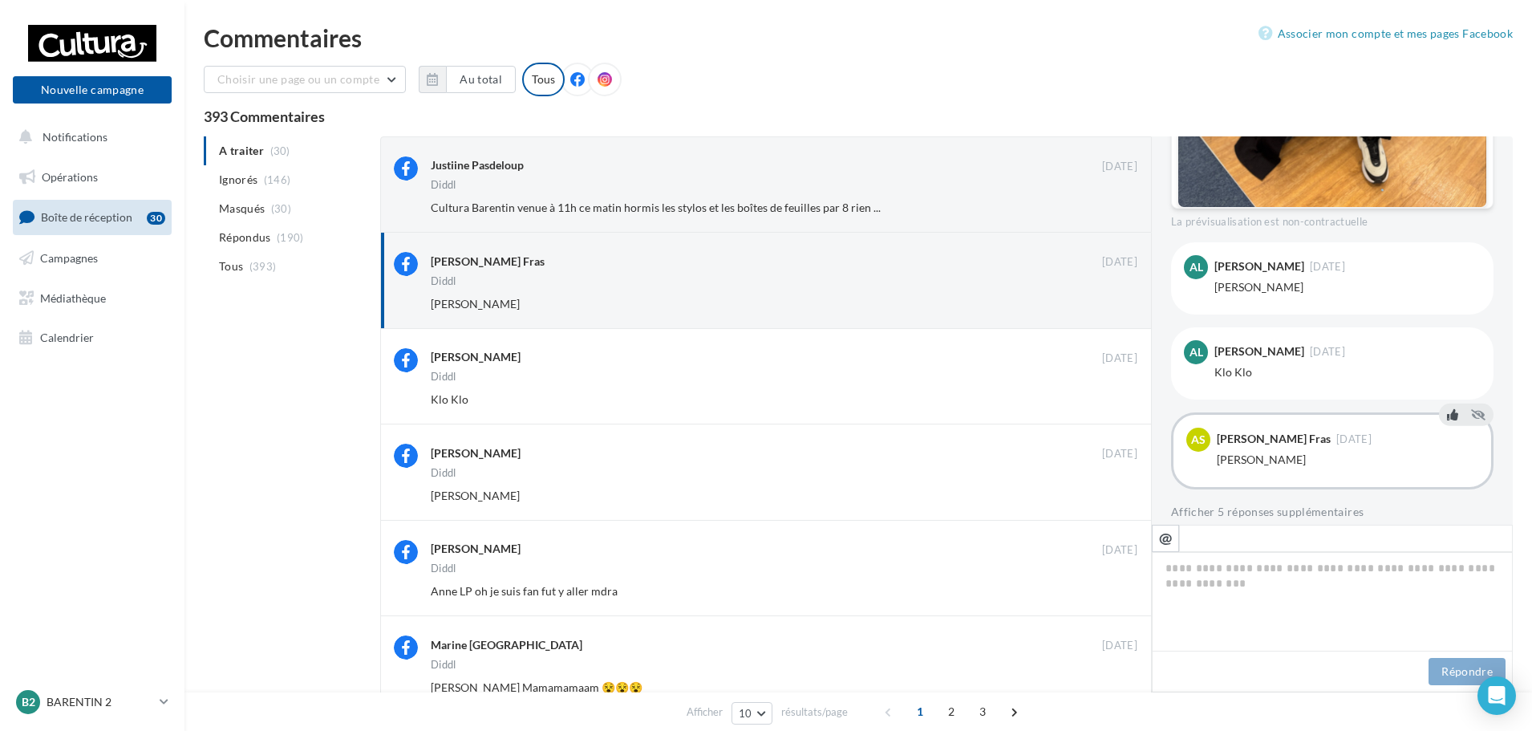
click at [1447, 408] on icon at bounding box center [1452, 413] width 11 height 11
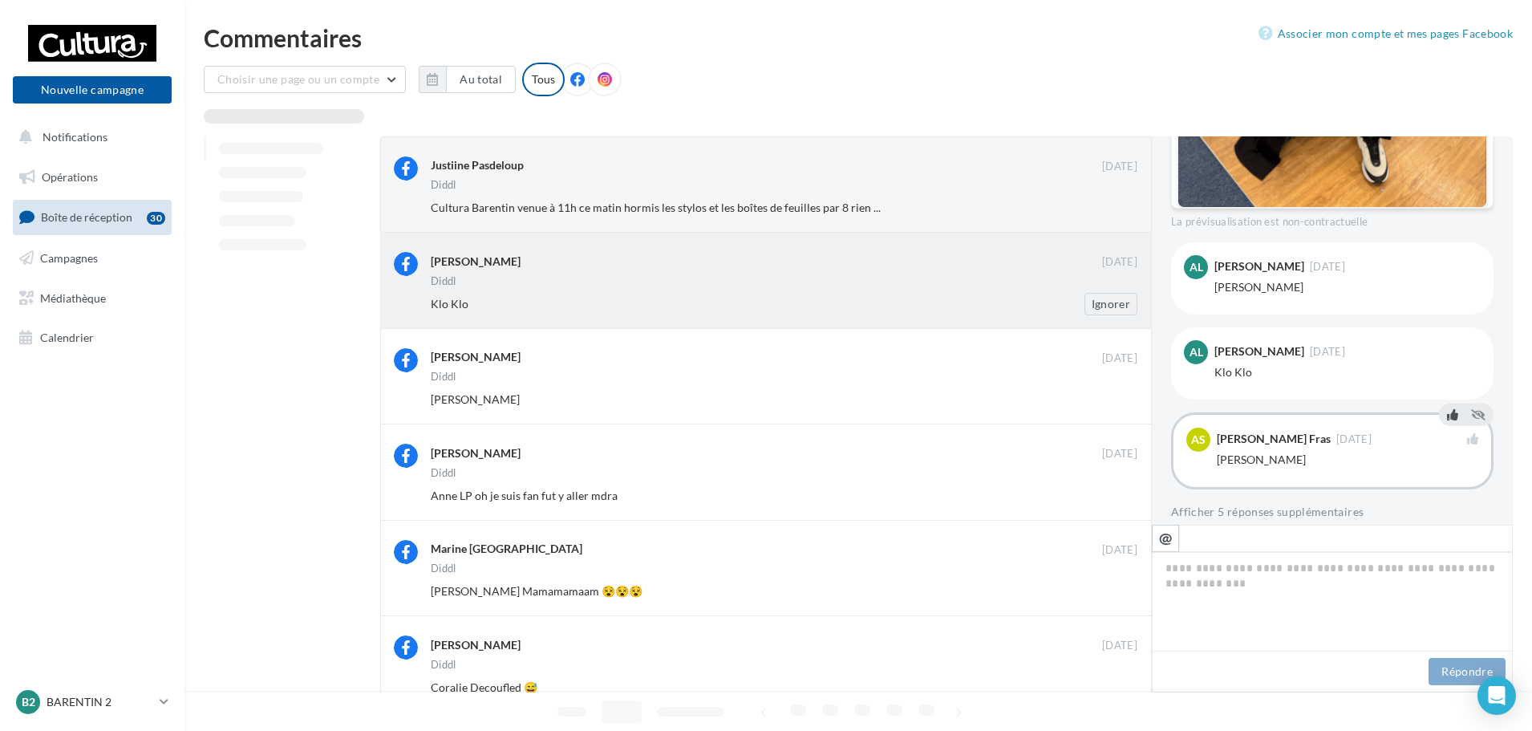
click at [879, 304] on div "Klo Klo" at bounding box center [732, 304] width 602 height 16
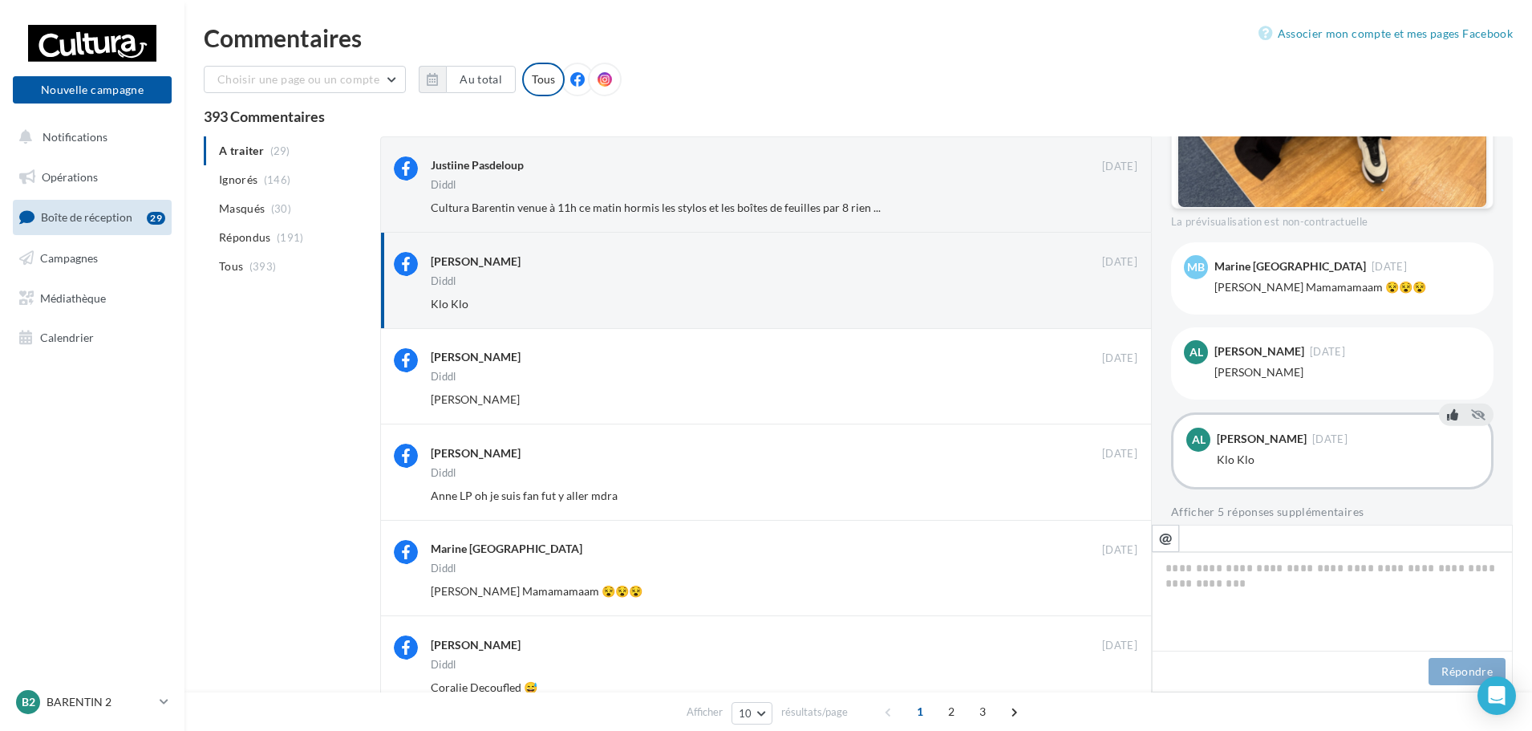
click at [1447, 408] on icon at bounding box center [1452, 413] width 11 height 11
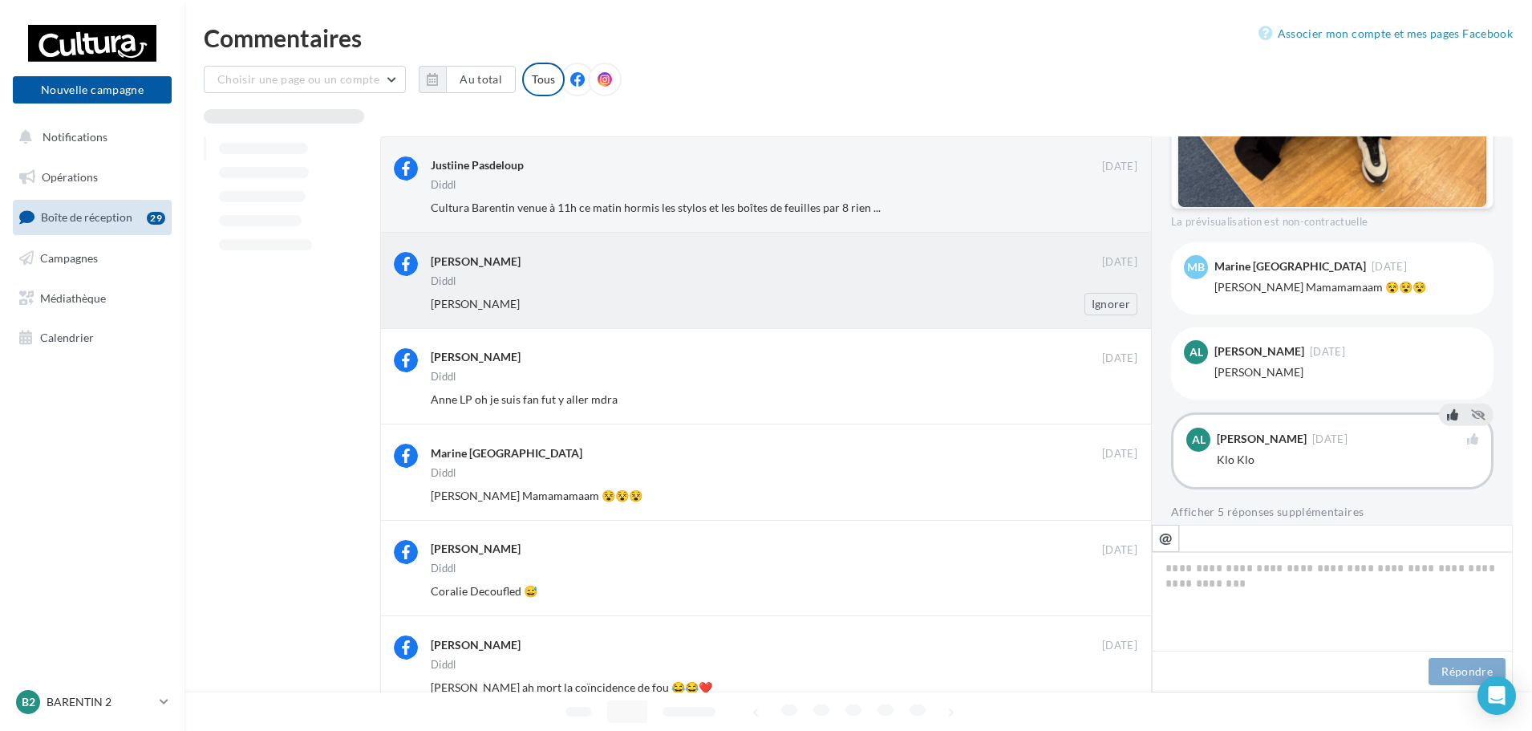
click at [666, 270] on div "[PERSON_NAME]" at bounding box center [766, 262] width 671 height 20
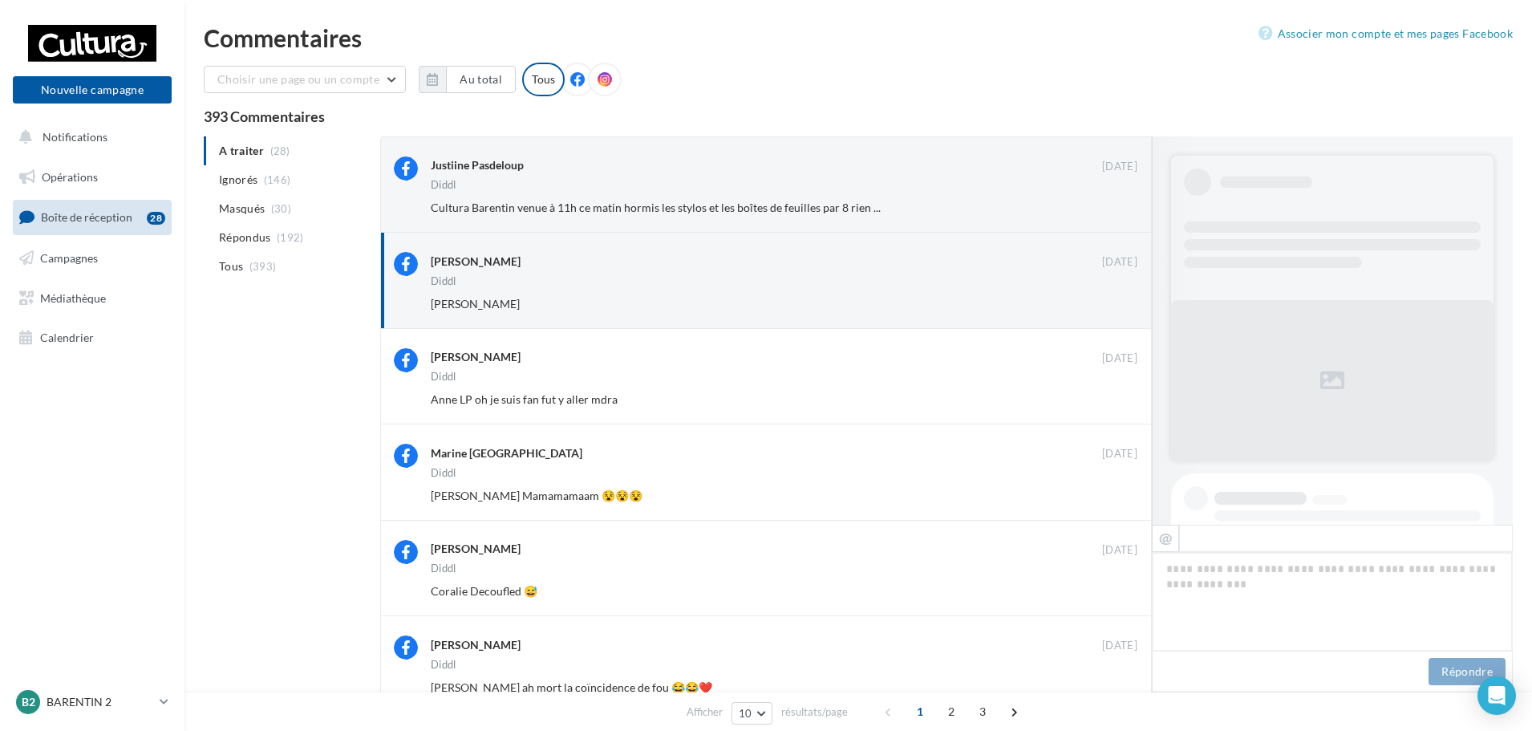
scroll to position [780, 0]
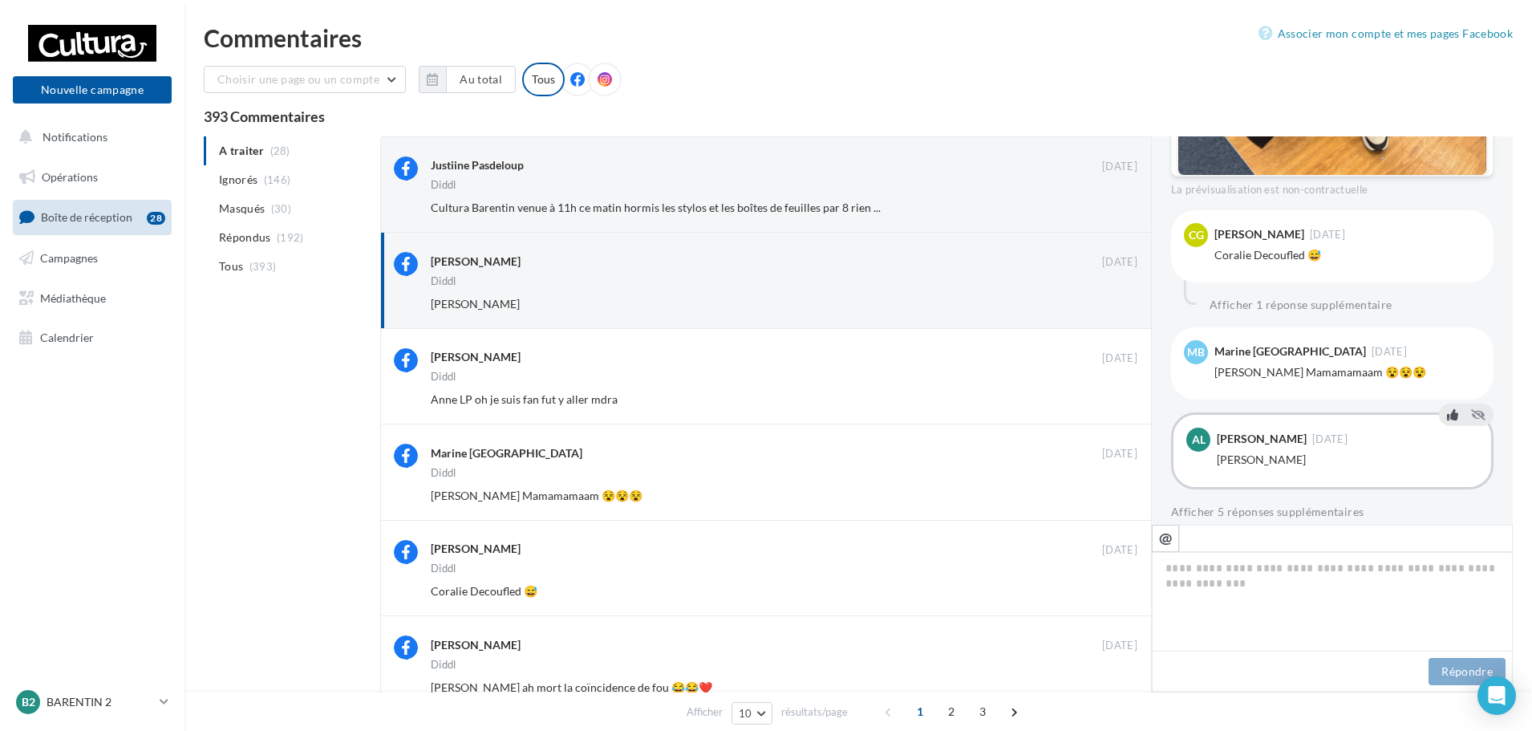
click at [1447, 408] on icon at bounding box center [1452, 413] width 11 height 11
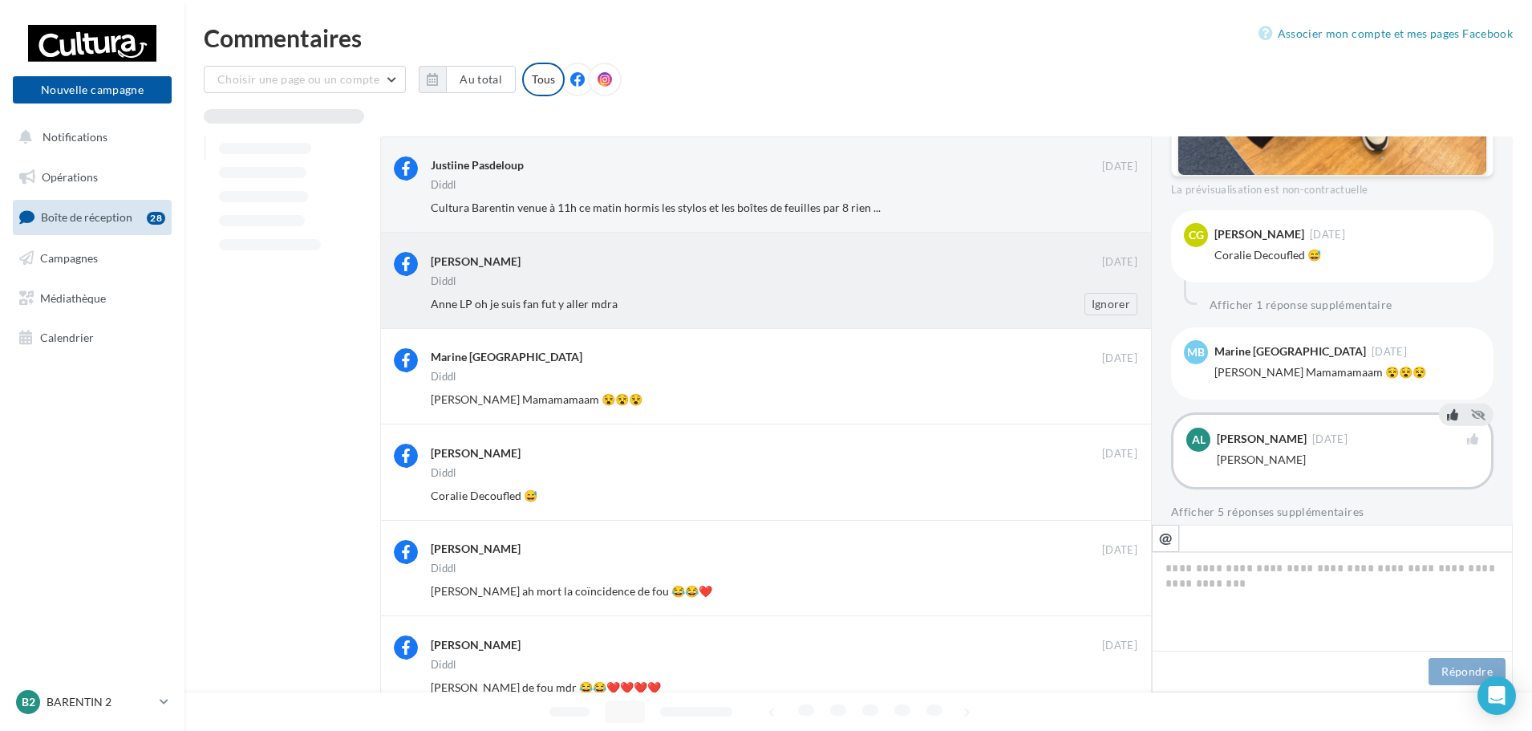
click at [946, 278] on div "Diddl" at bounding box center [784, 283] width 706 height 14
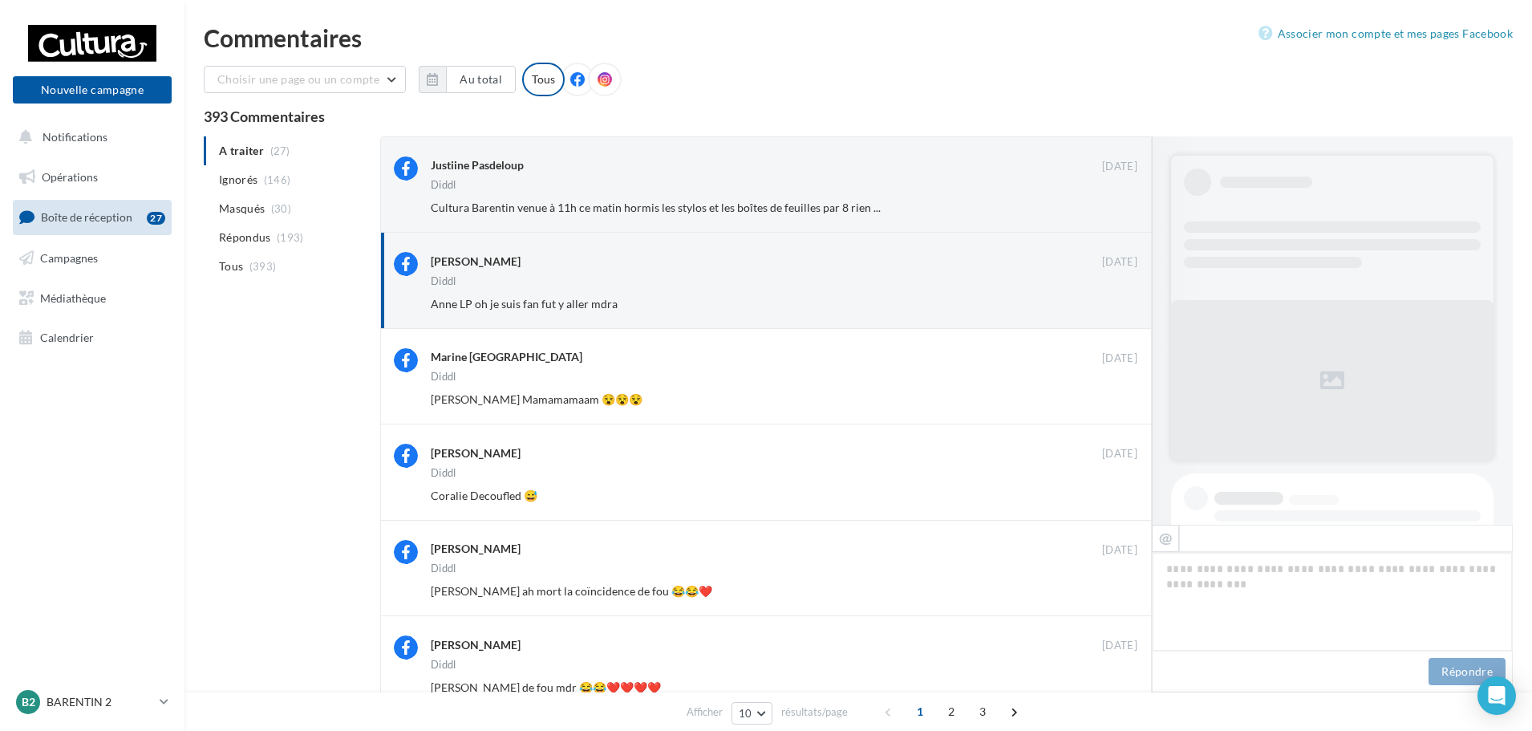
scroll to position [982, 0]
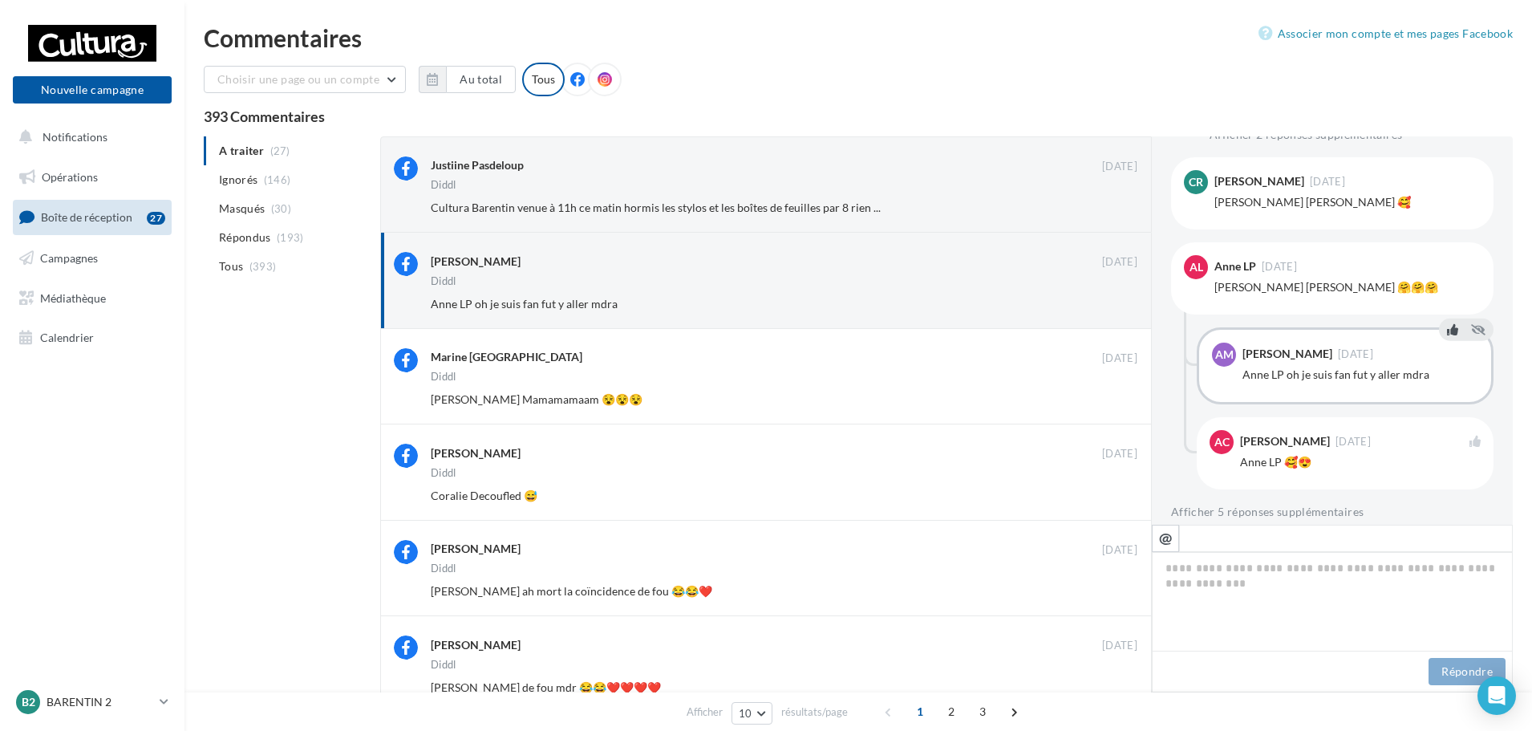
click at [1447, 323] on icon at bounding box center [1452, 328] width 11 height 11
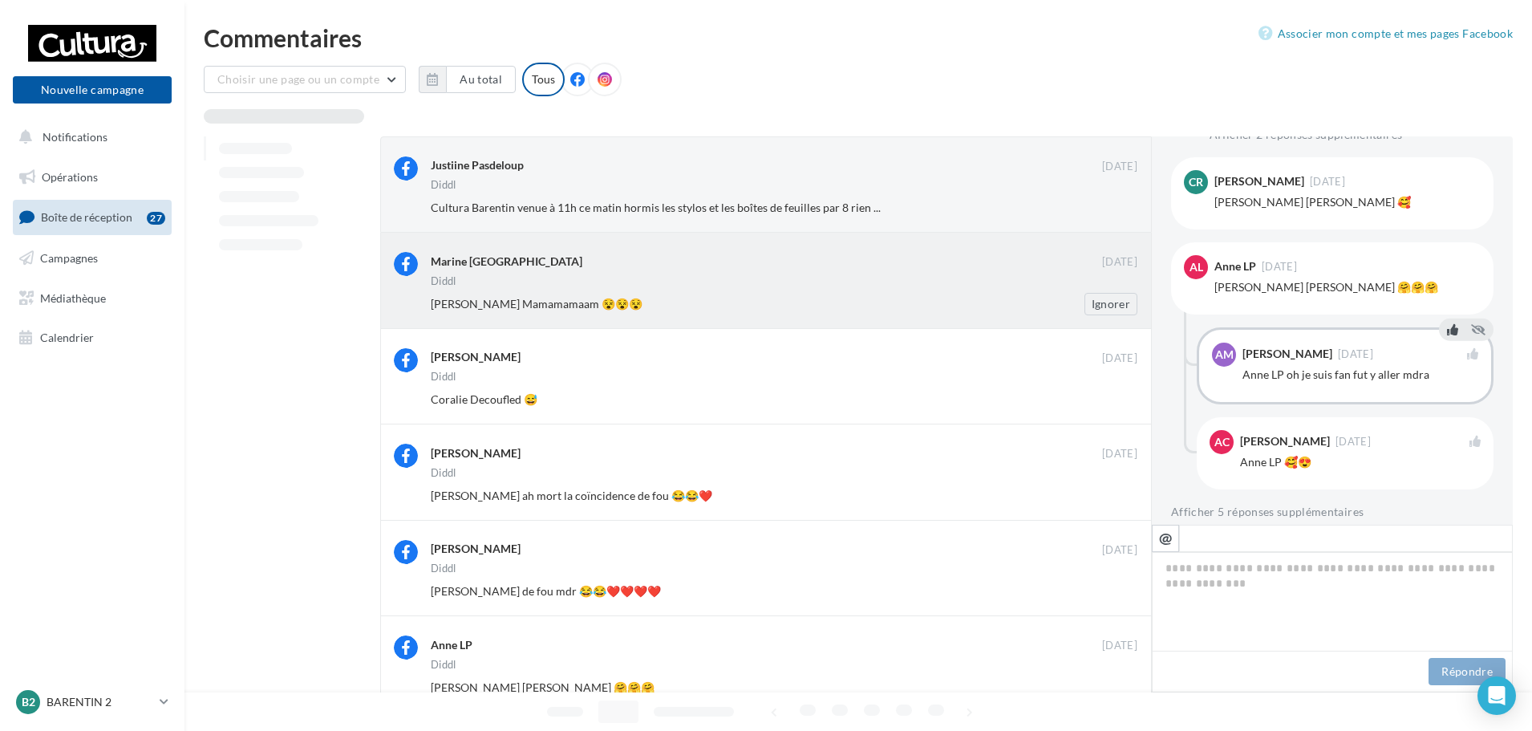
click at [994, 311] on div "[PERSON_NAME] Mamamamaam 😵😵😵" at bounding box center [732, 304] width 602 height 16
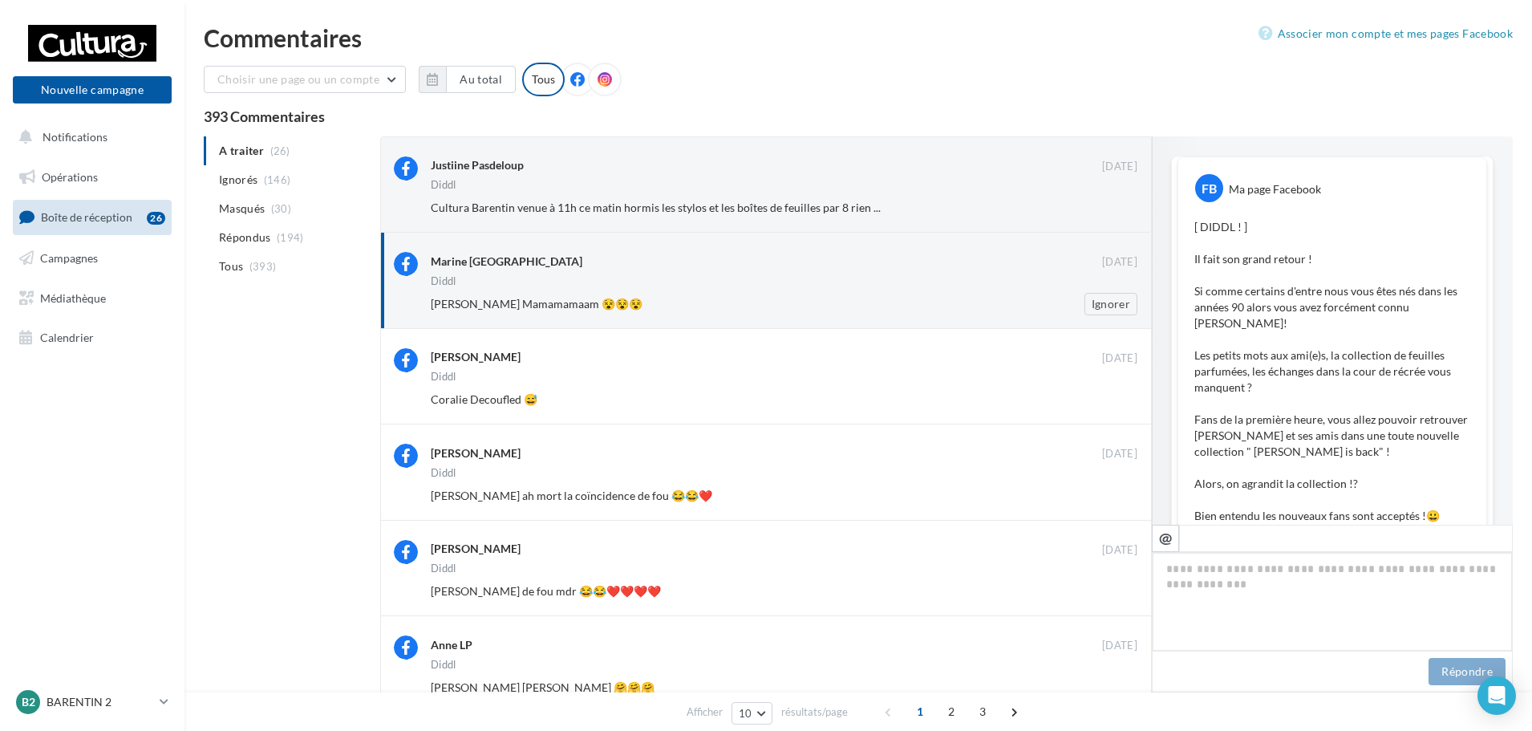
scroll to position [812, 0]
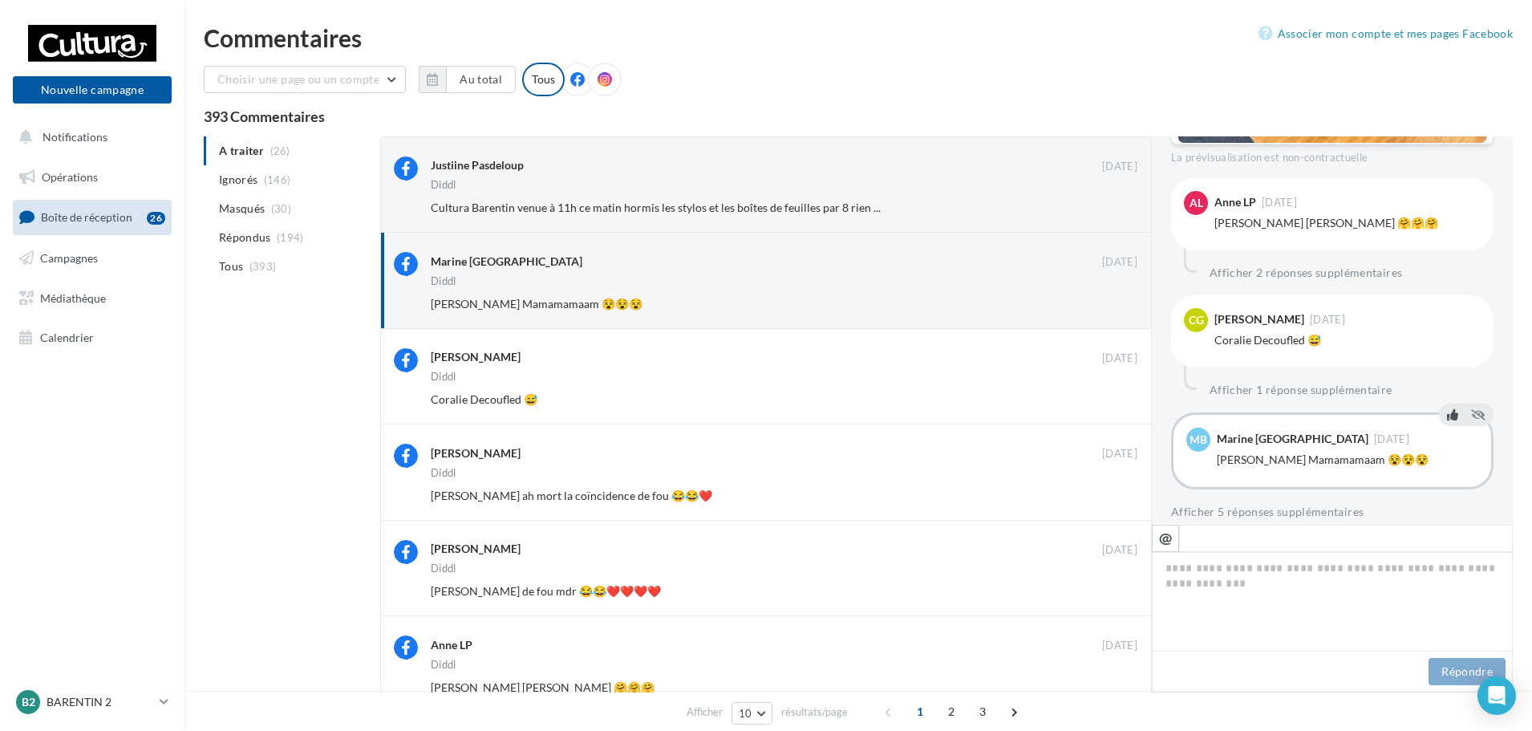
click at [1447, 408] on icon at bounding box center [1452, 413] width 11 height 11
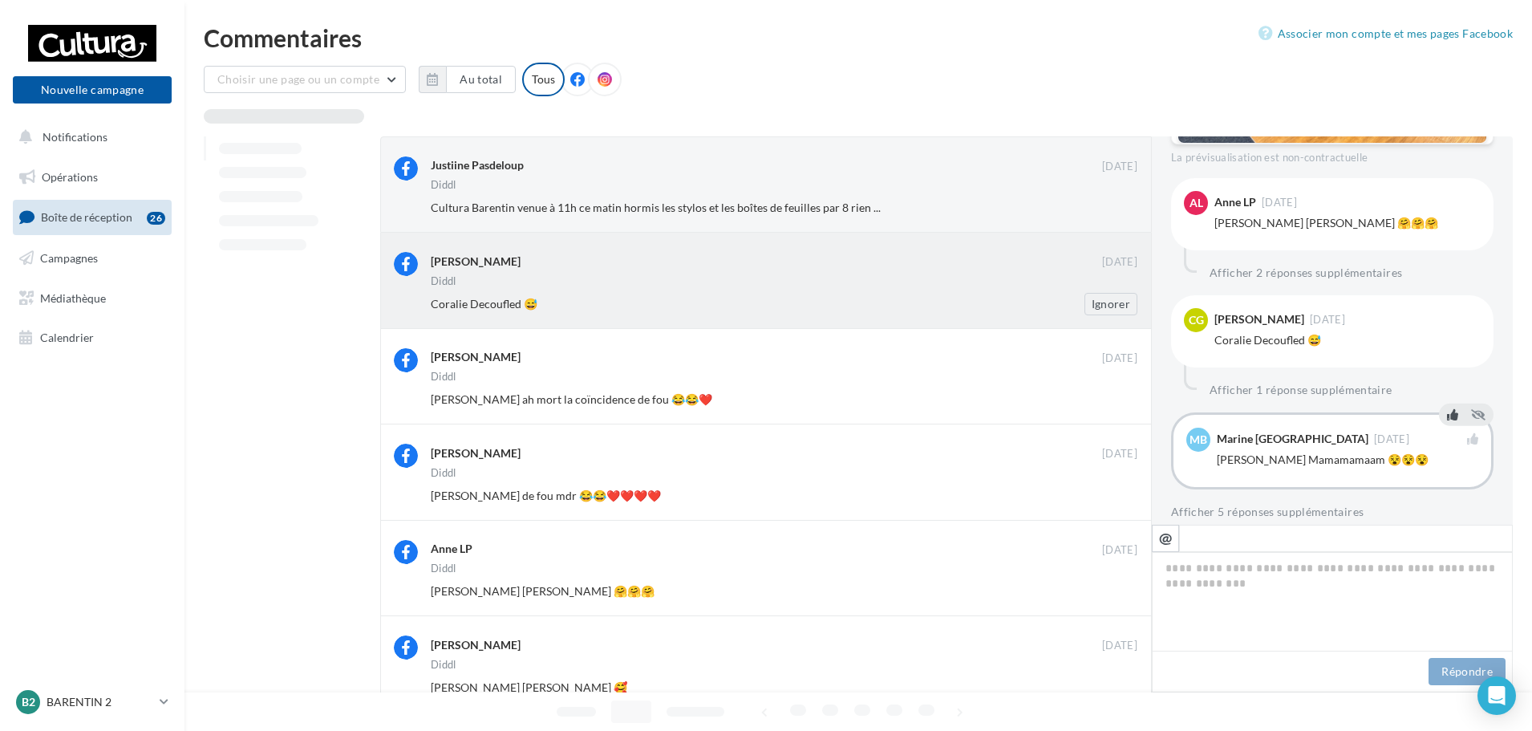
click at [909, 302] on div "Coralie Decoufled 😅" at bounding box center [732, 304] width 602 height 16
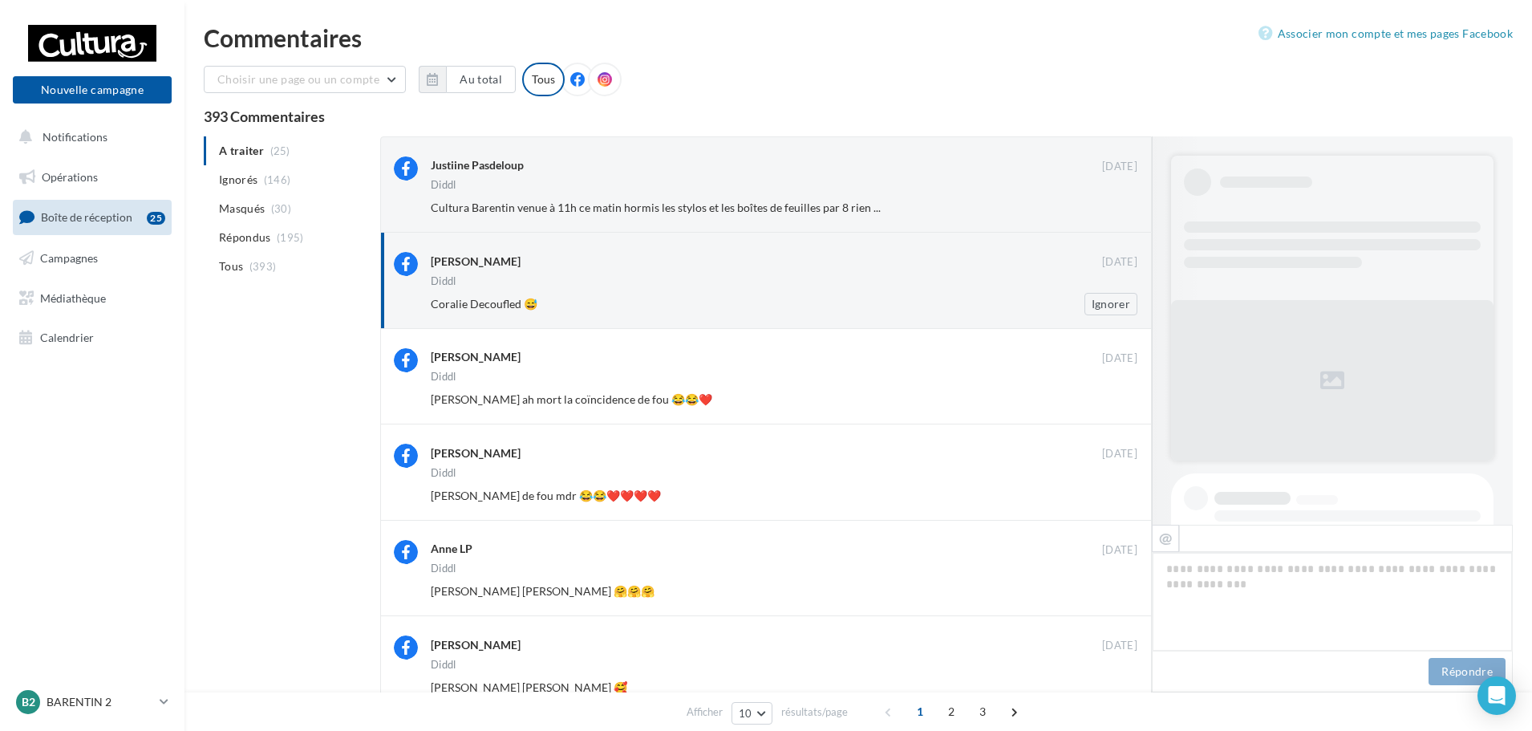
scroll to position [881, 0]
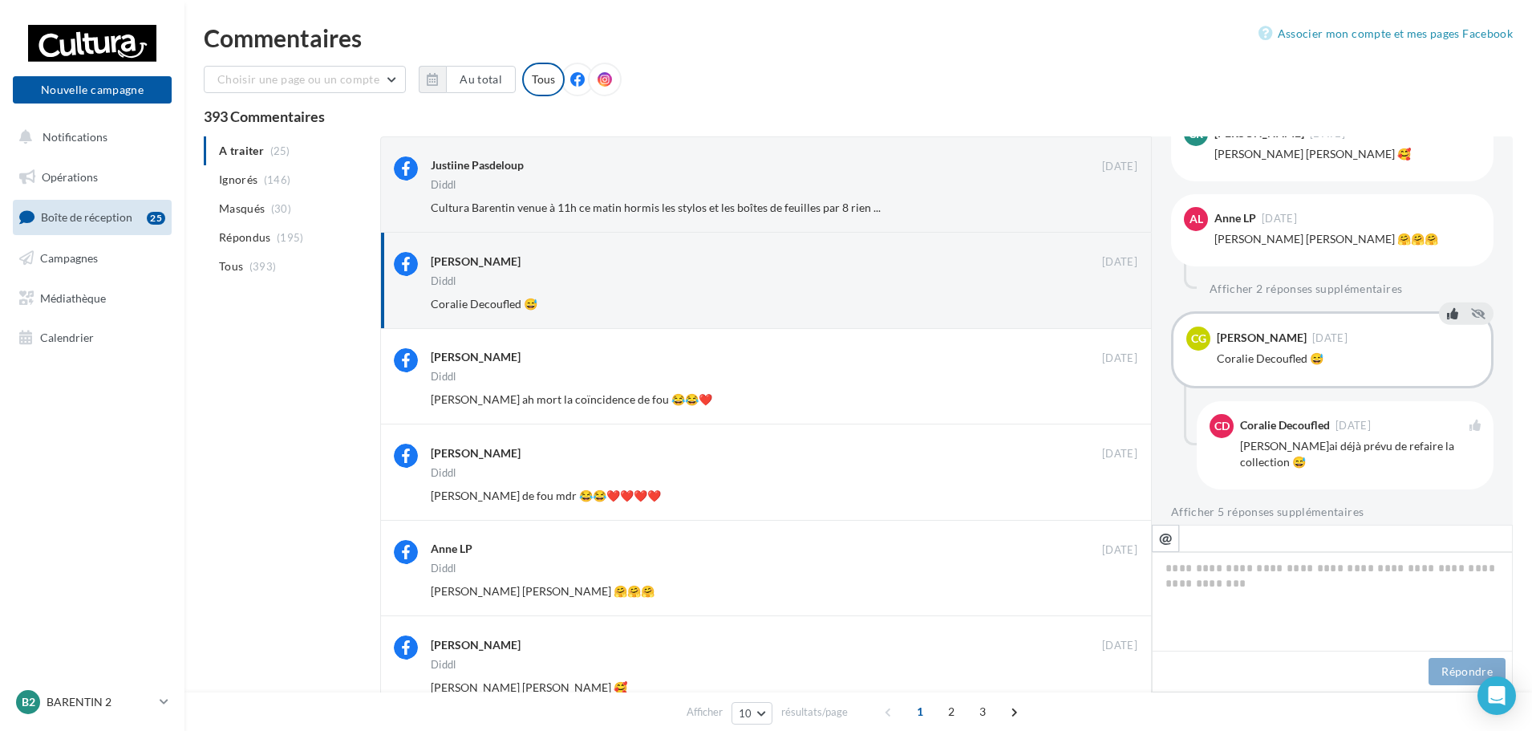
click at [1447, 307] on icon at bounding box center [1452, 312] width 11 height 11
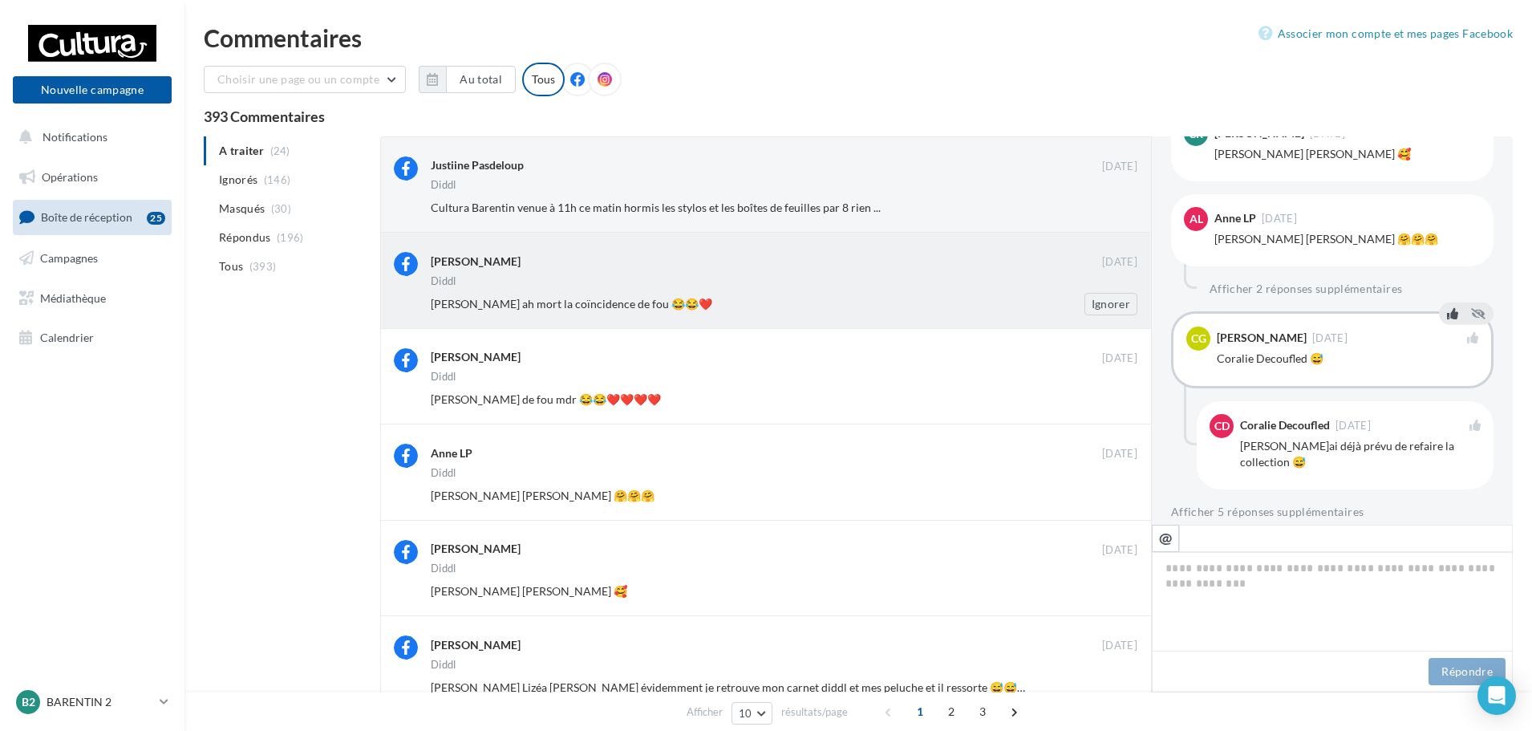
click at [951, 290] on div "[PERSON_NAME] [DATE] [PERSON_NAME] [PERSON_NAME] Vgt ah mort la coïncidence de …" at bounding box center [784, 283] width 706 height 63
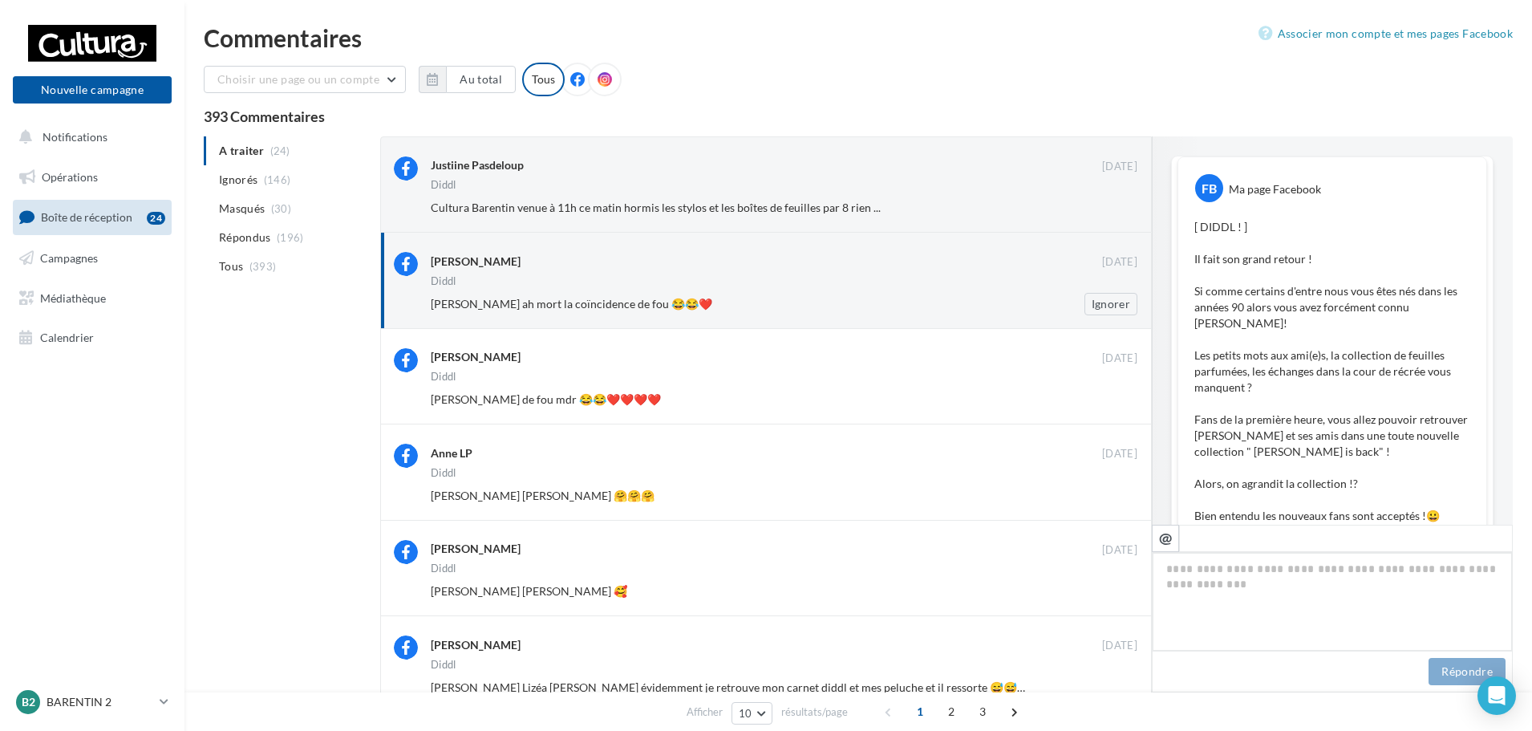
scroll to position [1014, 0]
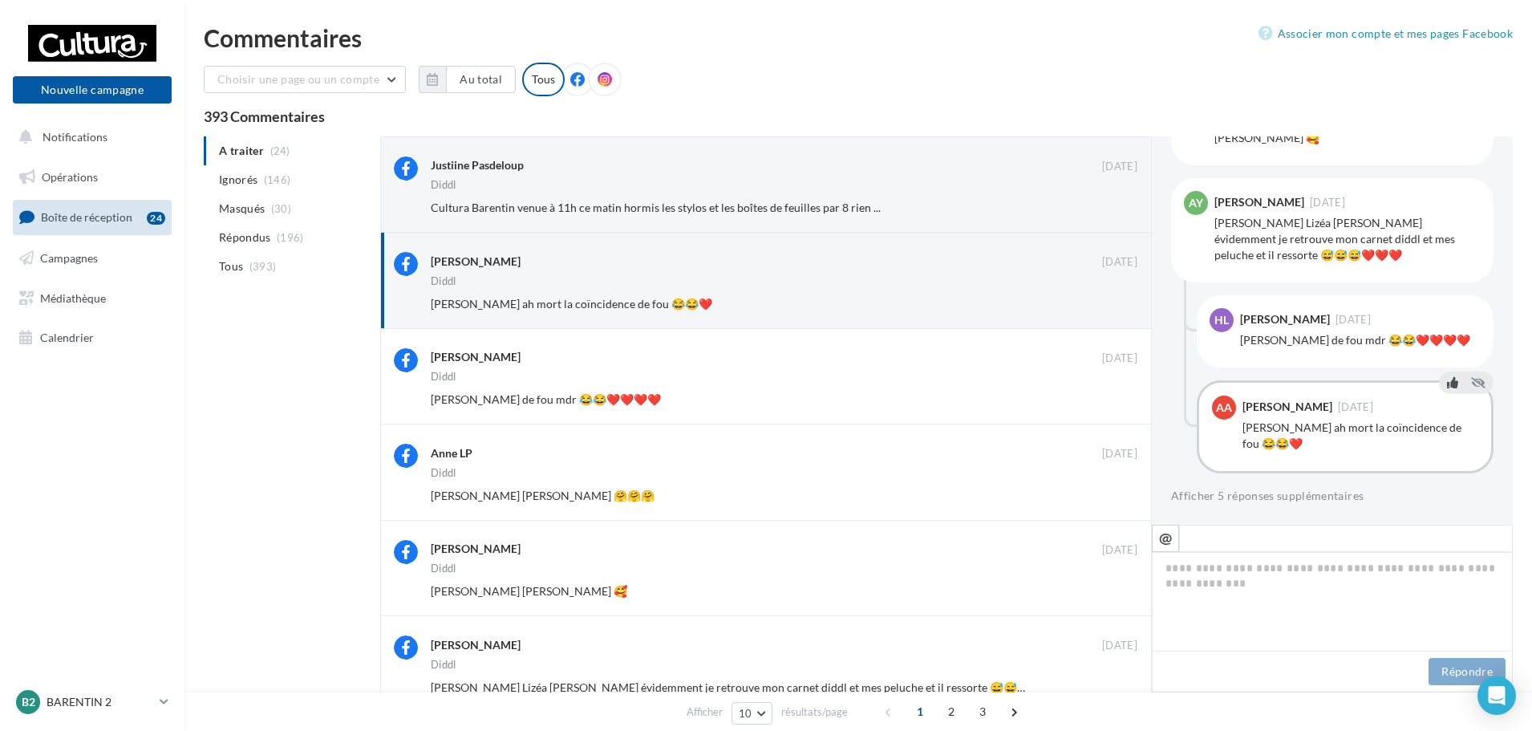
click at [1447, 384] on icon at bounding box center [1452, 381] width 11 height 11
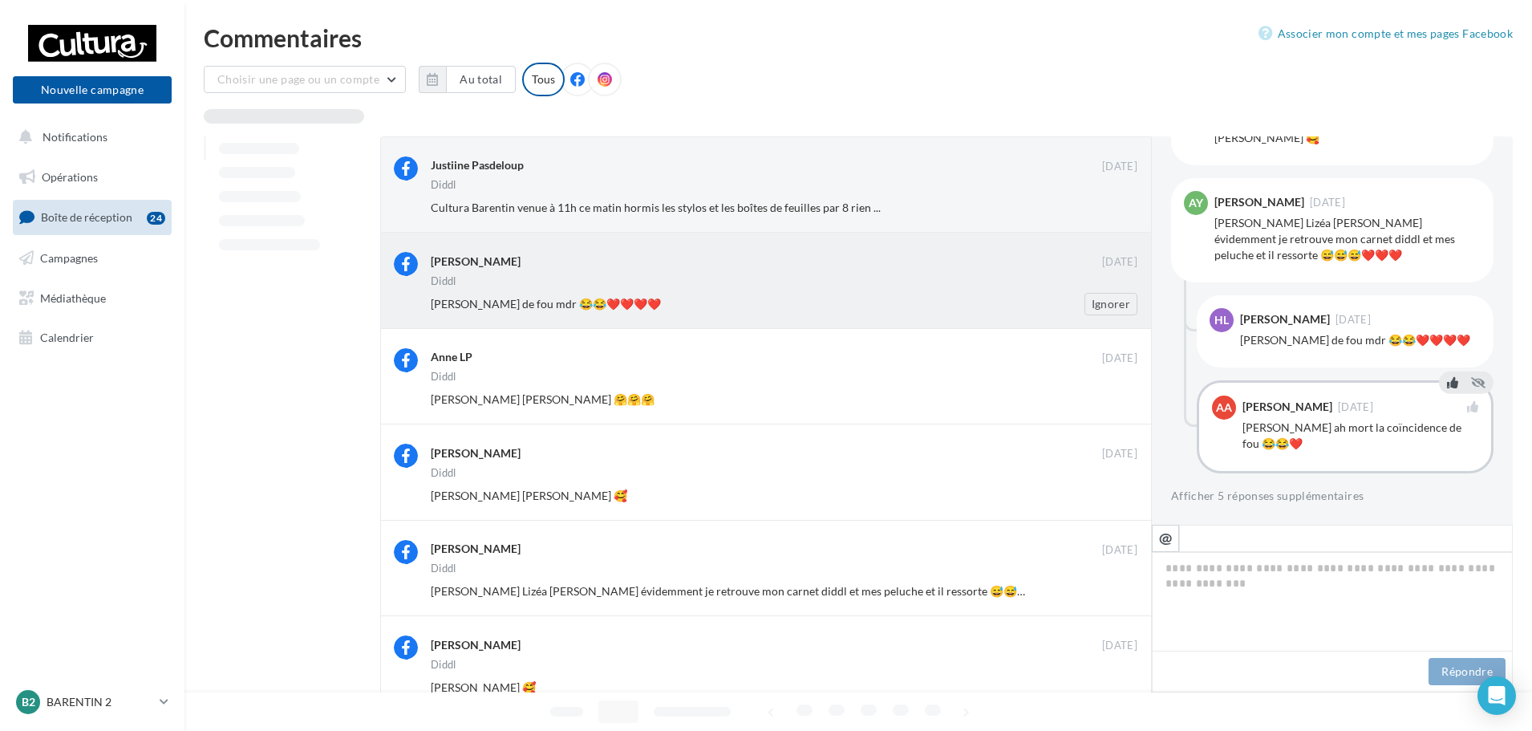
click at [775, 284] on div "Diddl" at bounding box center [784, 283] width 706 height 14
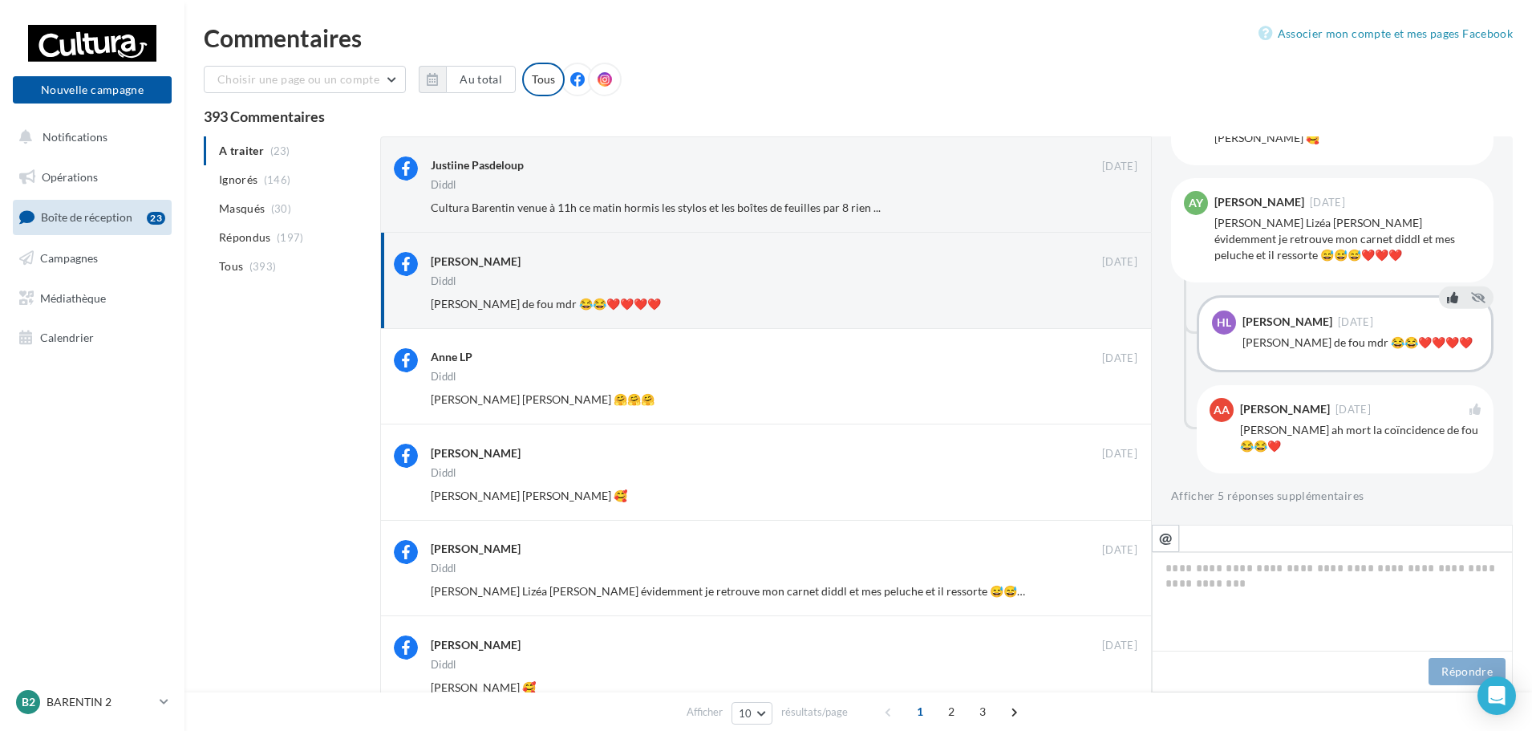
click at [1447, 291] on icon at bounding box center [1452, 296] width 11 height 11
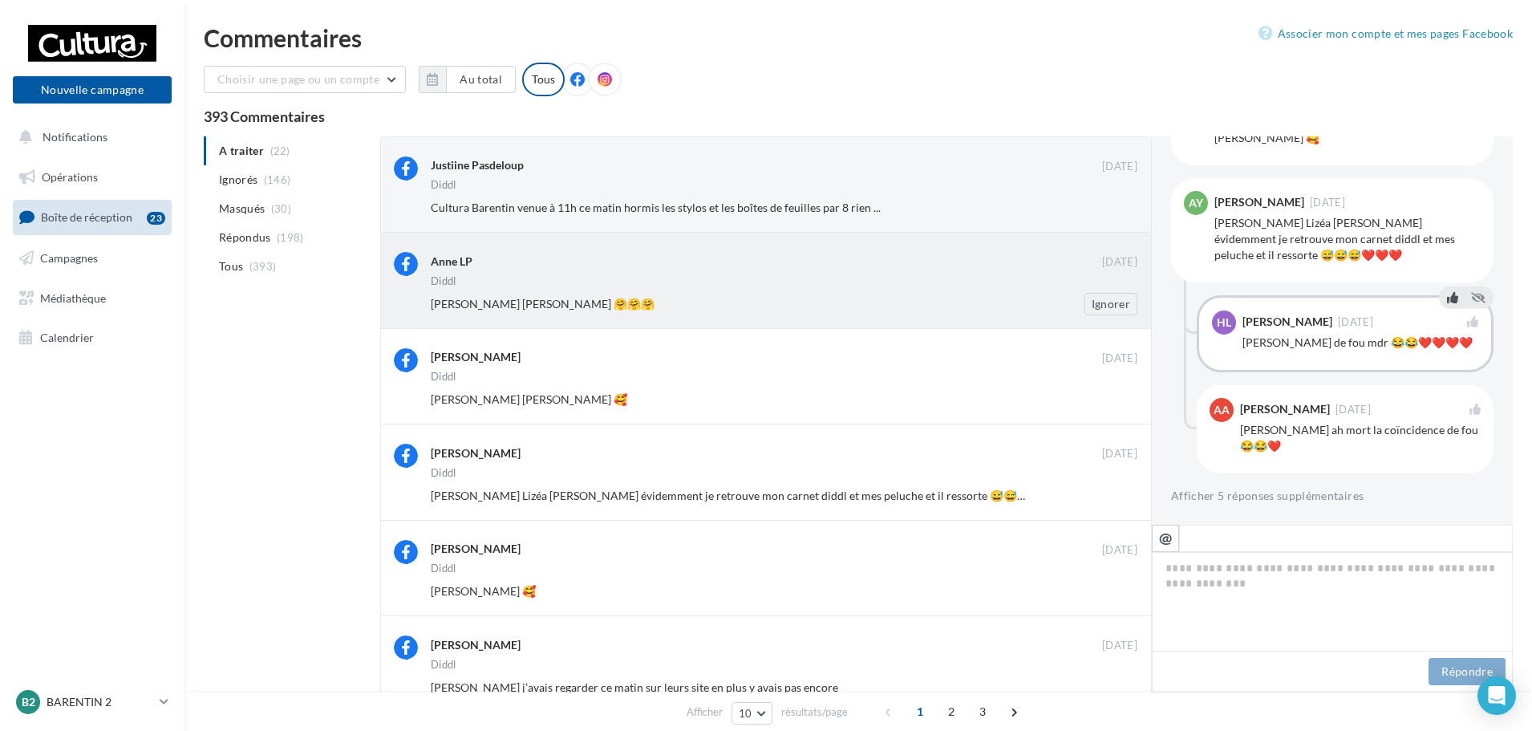
click at [998, 297] on div "[PERSON_NAME] [PERSON_NAME] 🤗🤗🤗" at bounding box center [732, 304] width 602 height 16
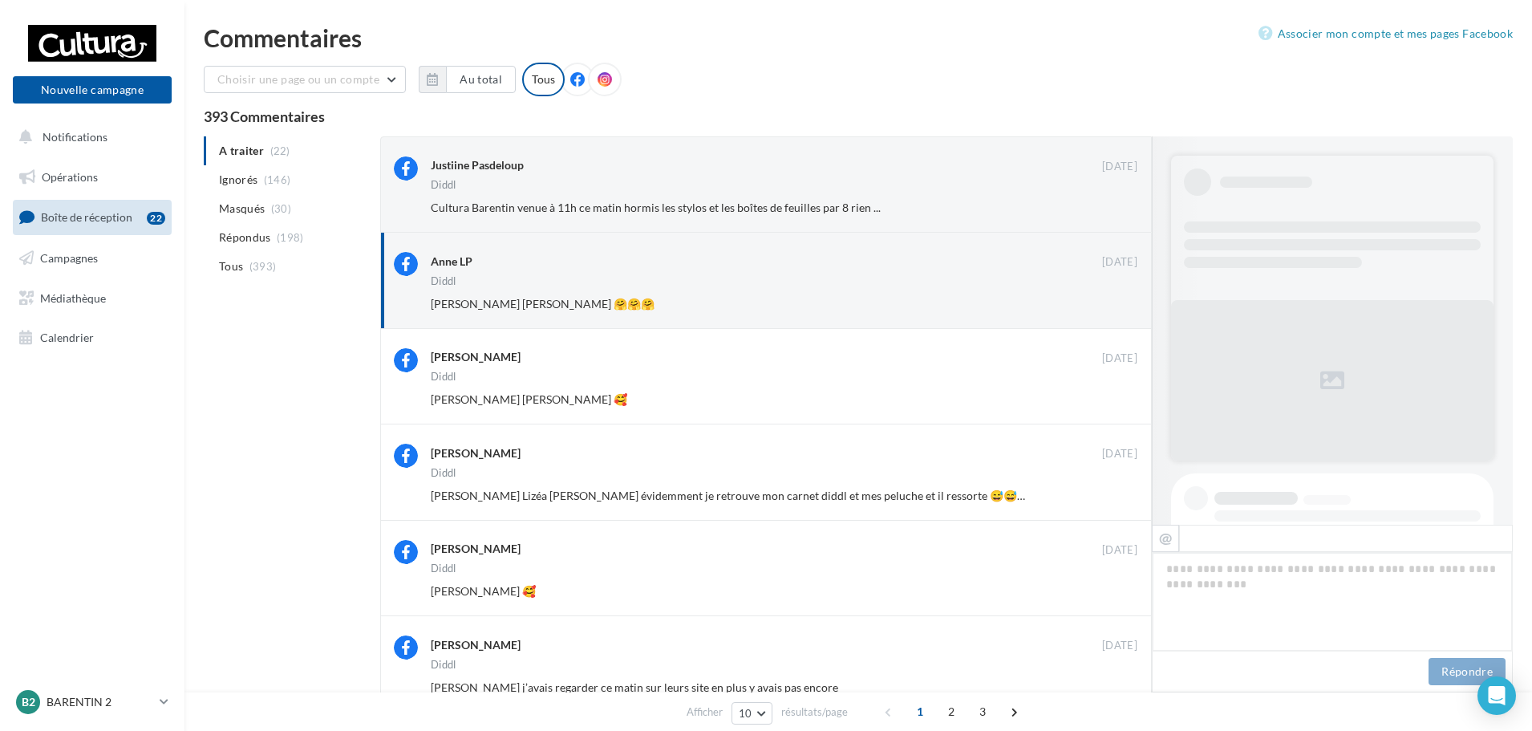
scroll to position [982, 0]
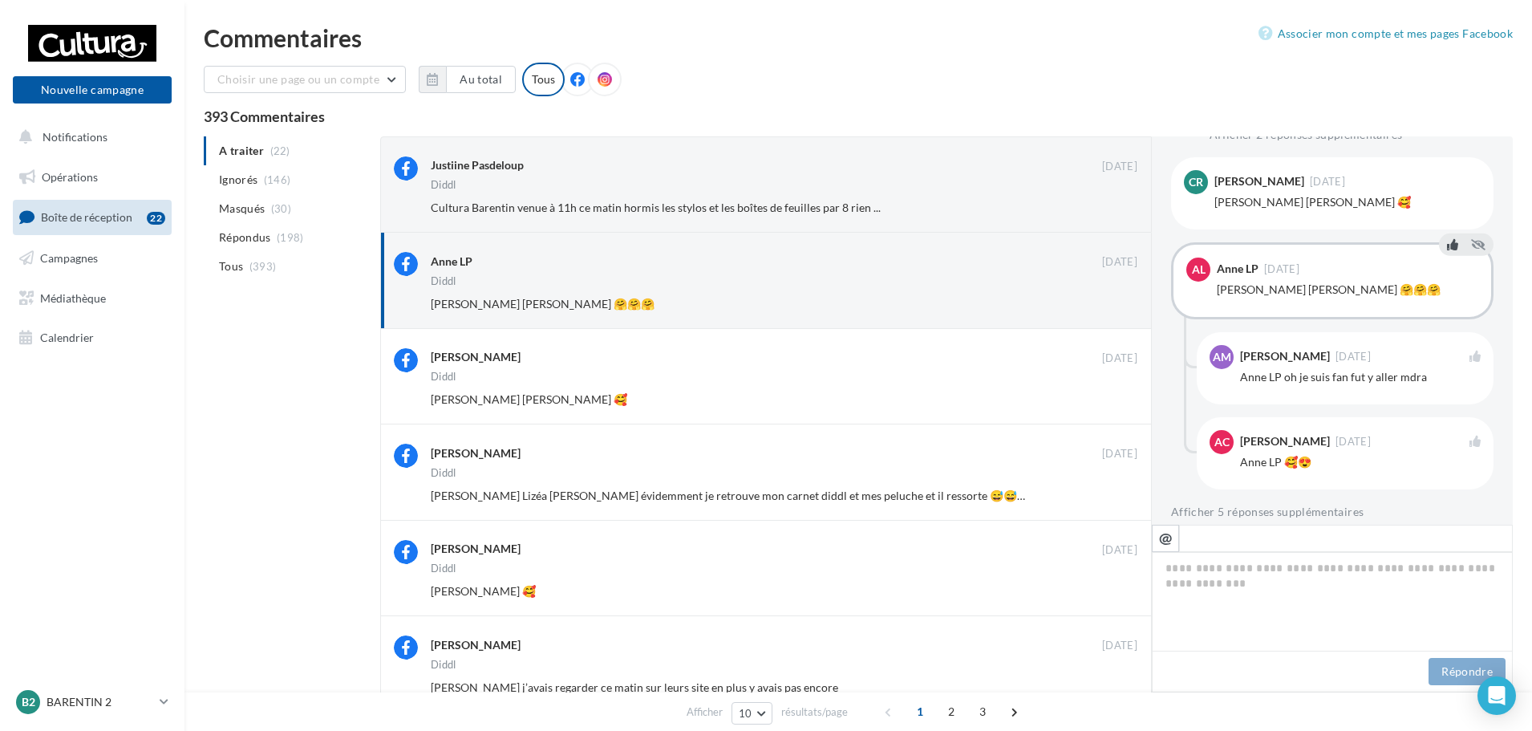
click at [1447, 238] on icon at bounding box center [1452, 243] width 11 height 11
click at [1443, 324] on button at bounding box center [1452, 333] width 18 height 19
click at [1443, 409] on button at bounding box center [1452, 418] width 18 height 19
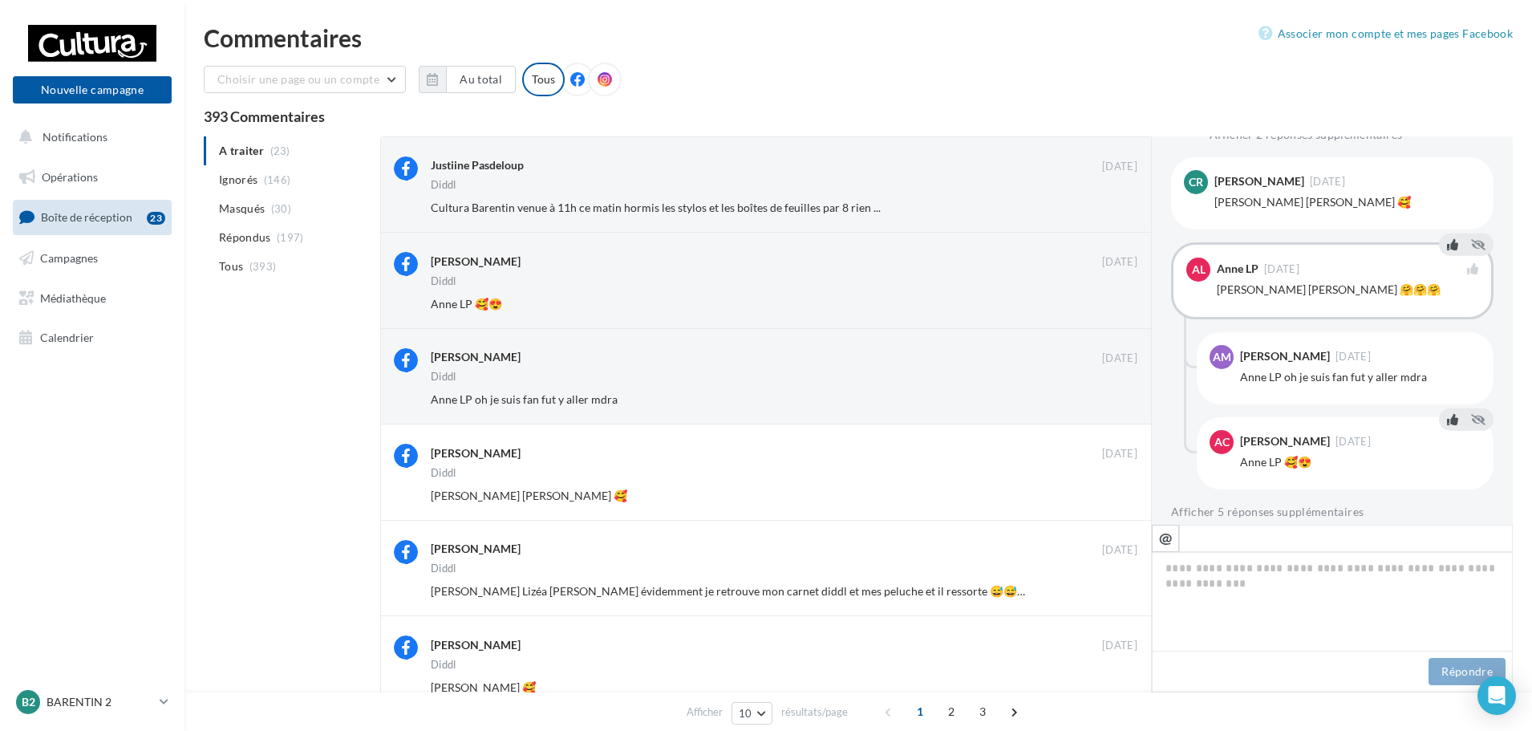
click at [1447, 413] on icon at bounding box center [1452, 418] width 11 height 11
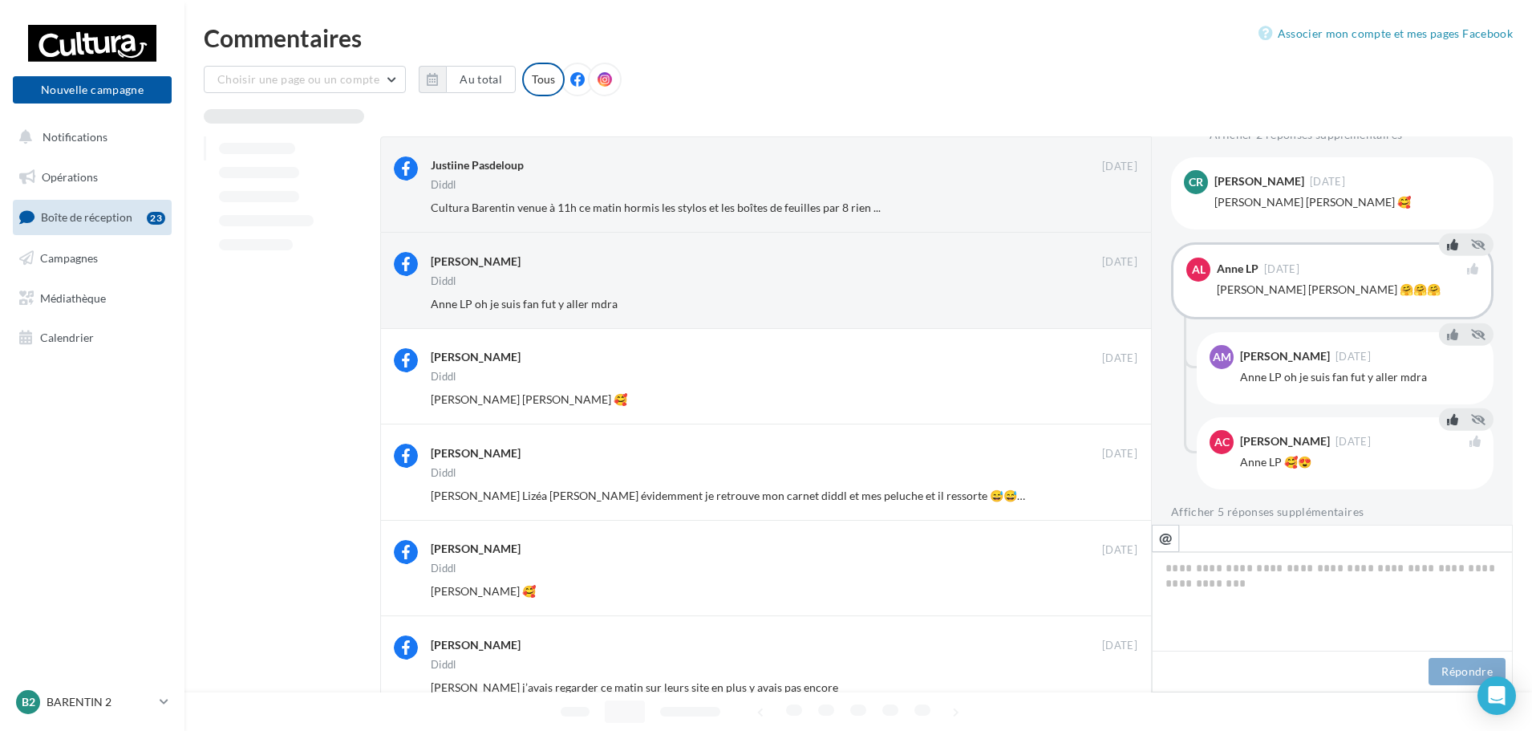
click at [1442, 324] on div at bounding box center [1466, 335] width 48 height 22
click at [1447, 328] on icon at bounding box center [1452, 333] width 11 height 11
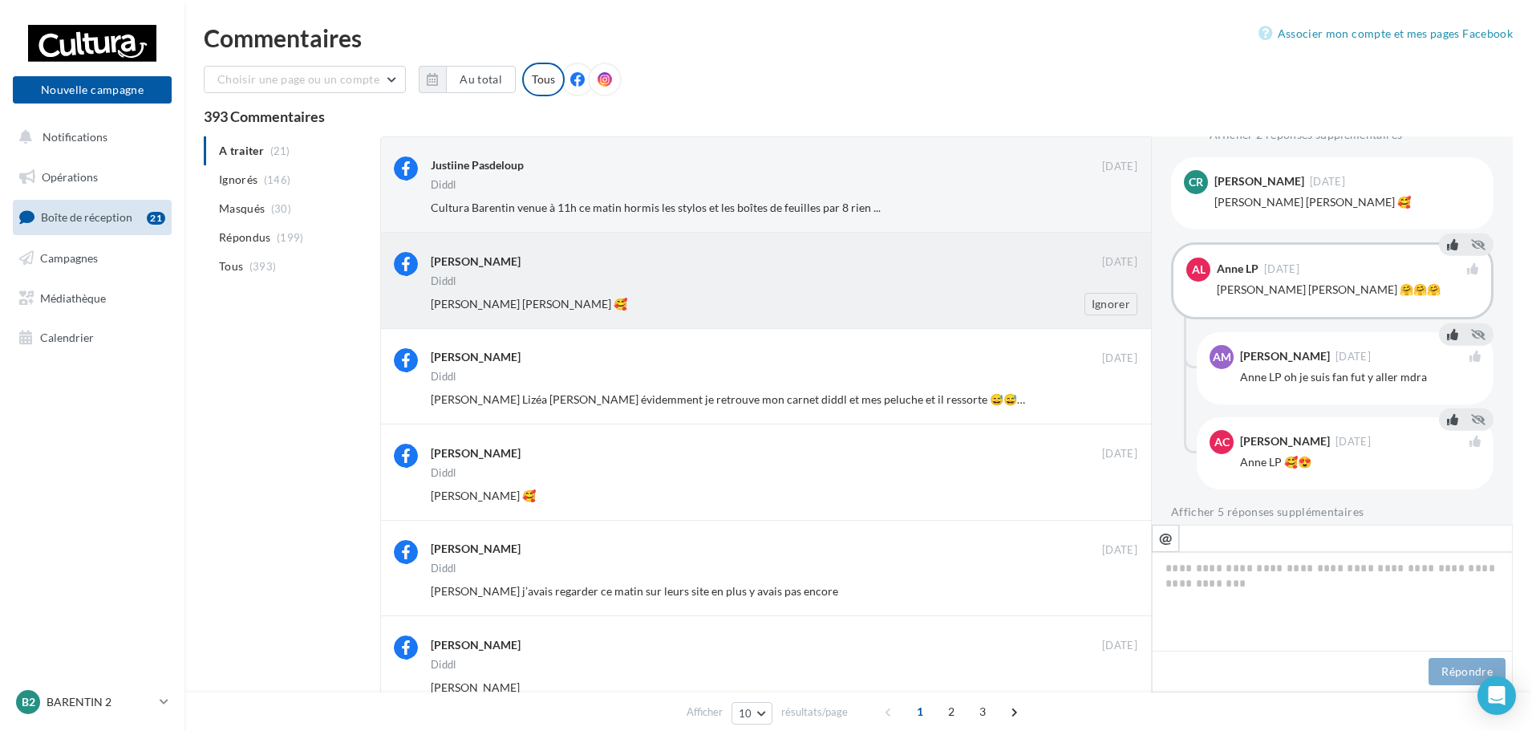
click at [996, 308] on div "[PERSON_NAME] [PERSON_NAME] 🥰" at bounding box center [732, 304] width 602 height 16
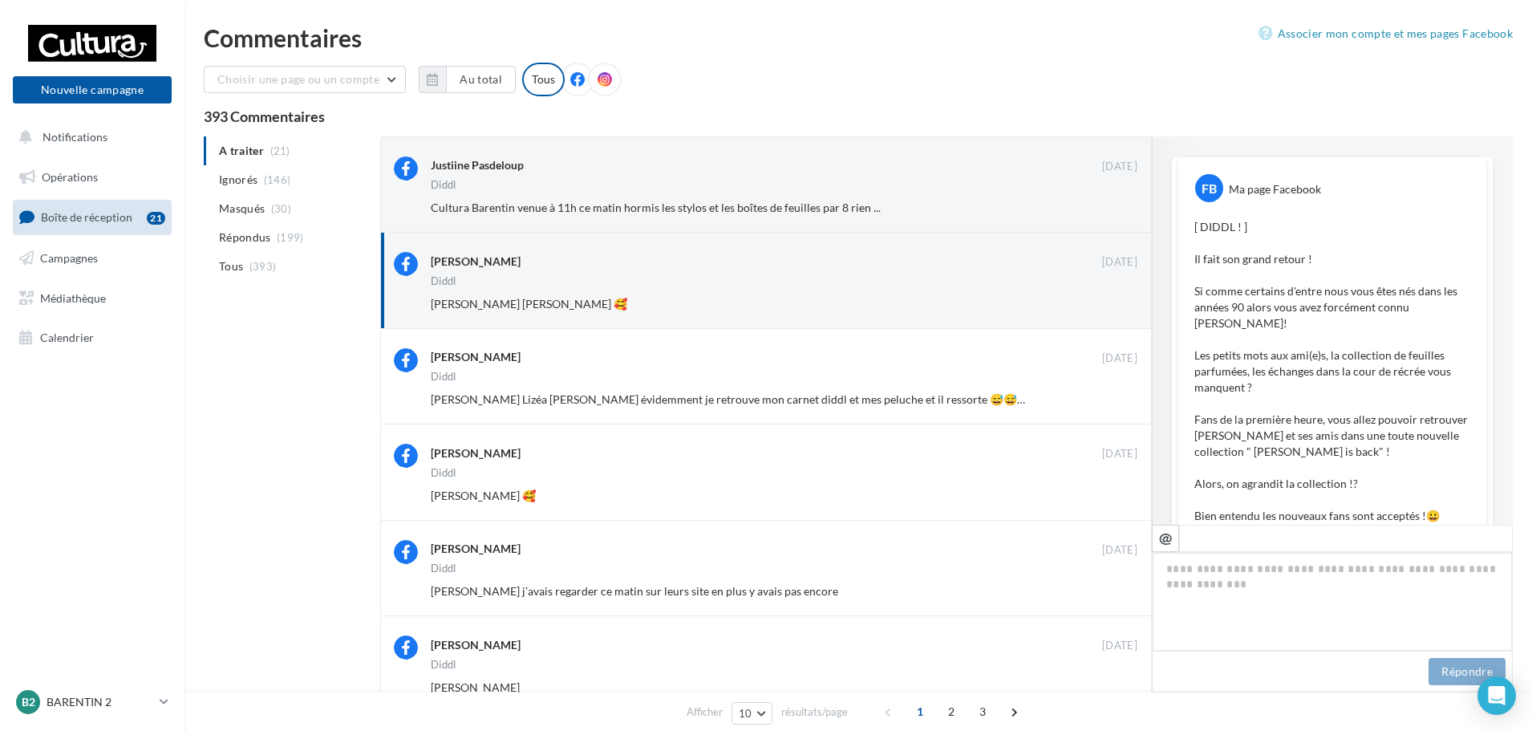
scroll to position [812, 0]
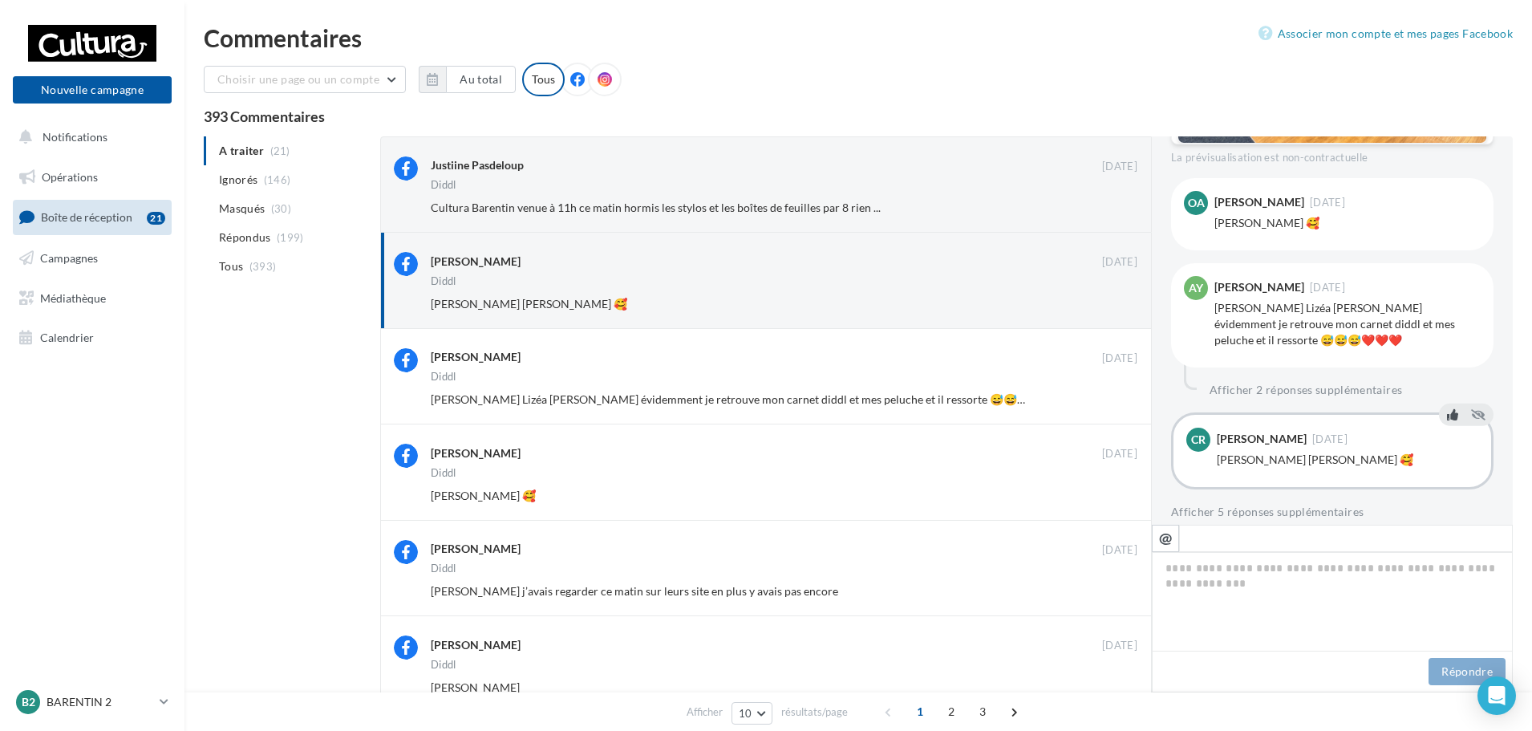
click at [1443, 404] on button at bounding box center [1452, 413] width 18 height 19
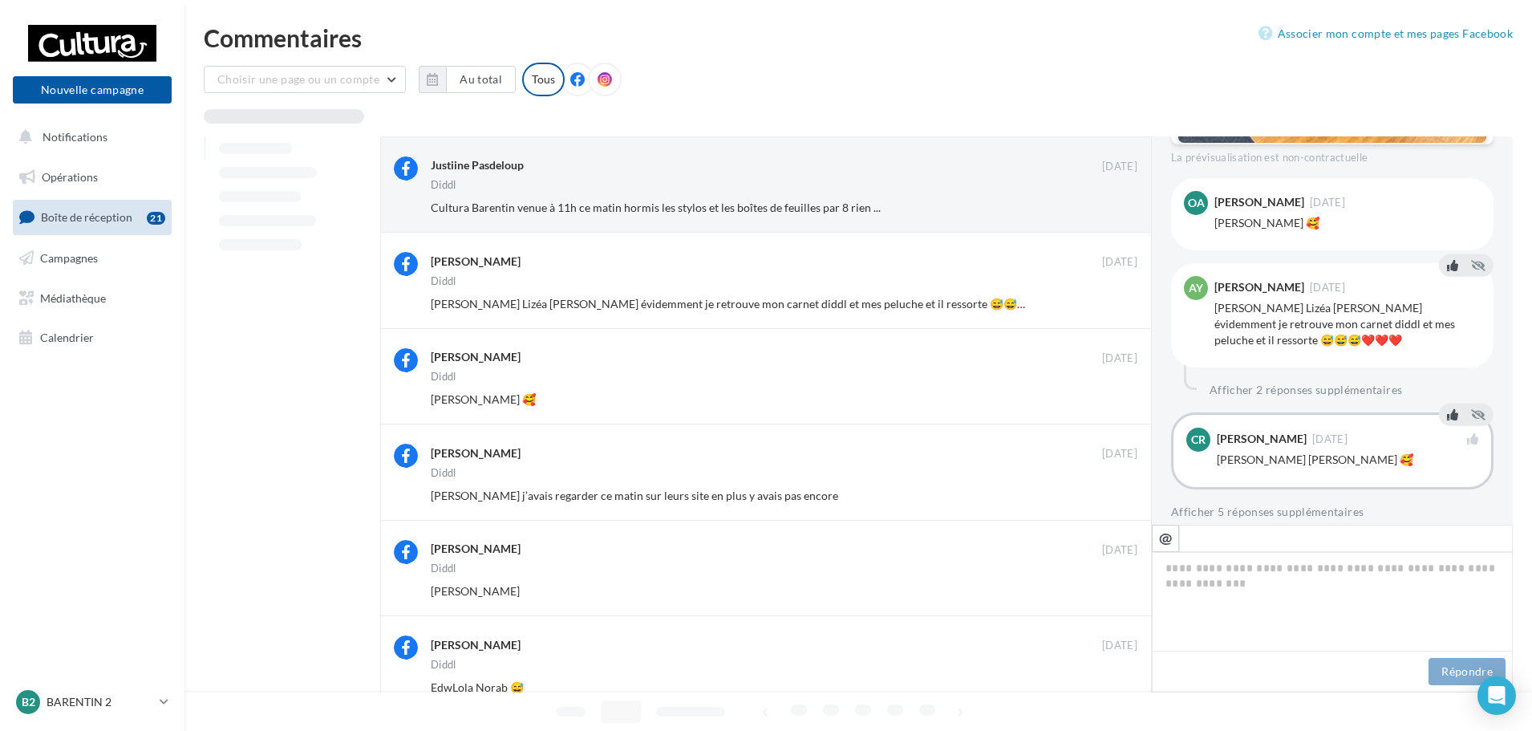
click at [1451, 259] on icon at bounding box center [1452, 264] width 11 height 11
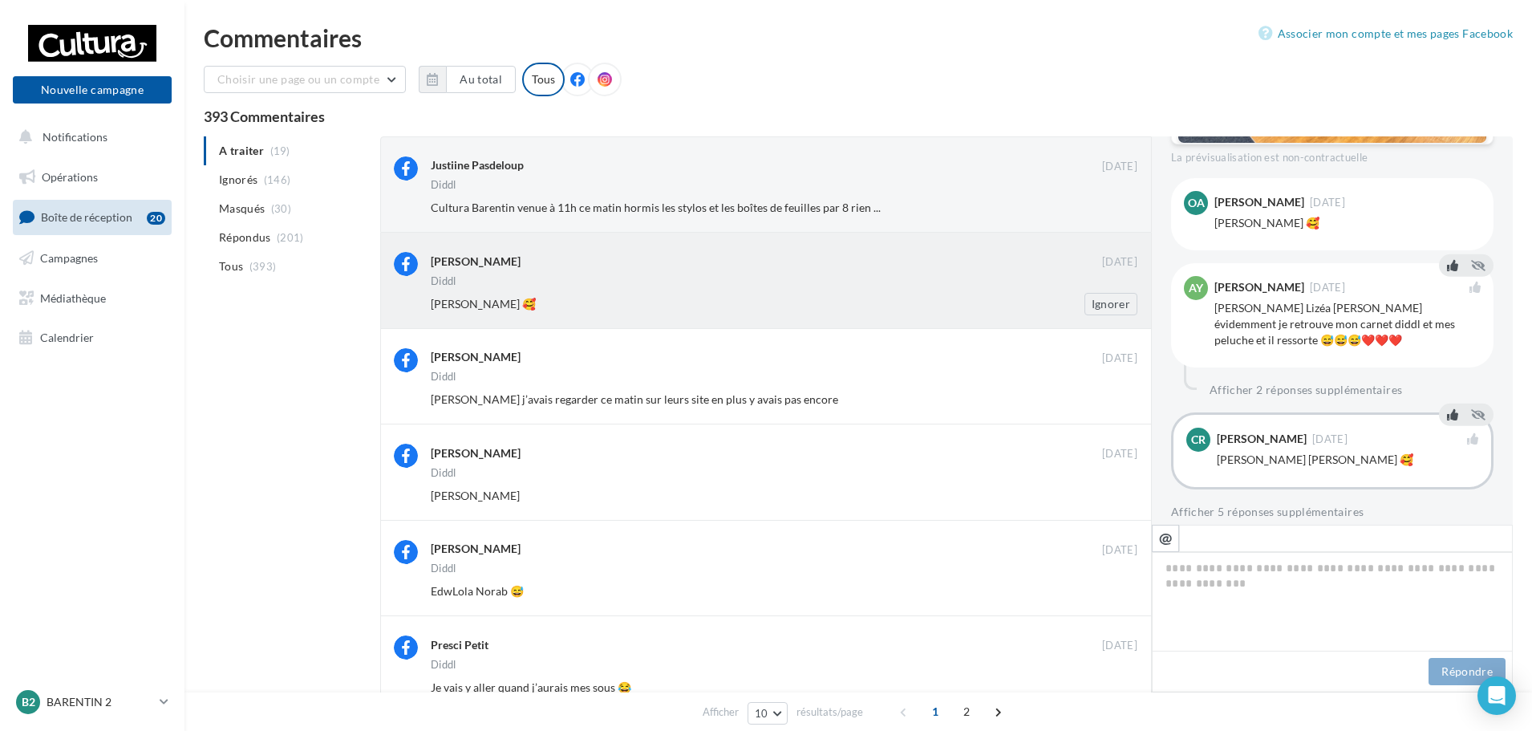
click at [979, 296] on div "[PERSON_NAME] 🥰" at bounding box center [732, 304] width 602 height 16
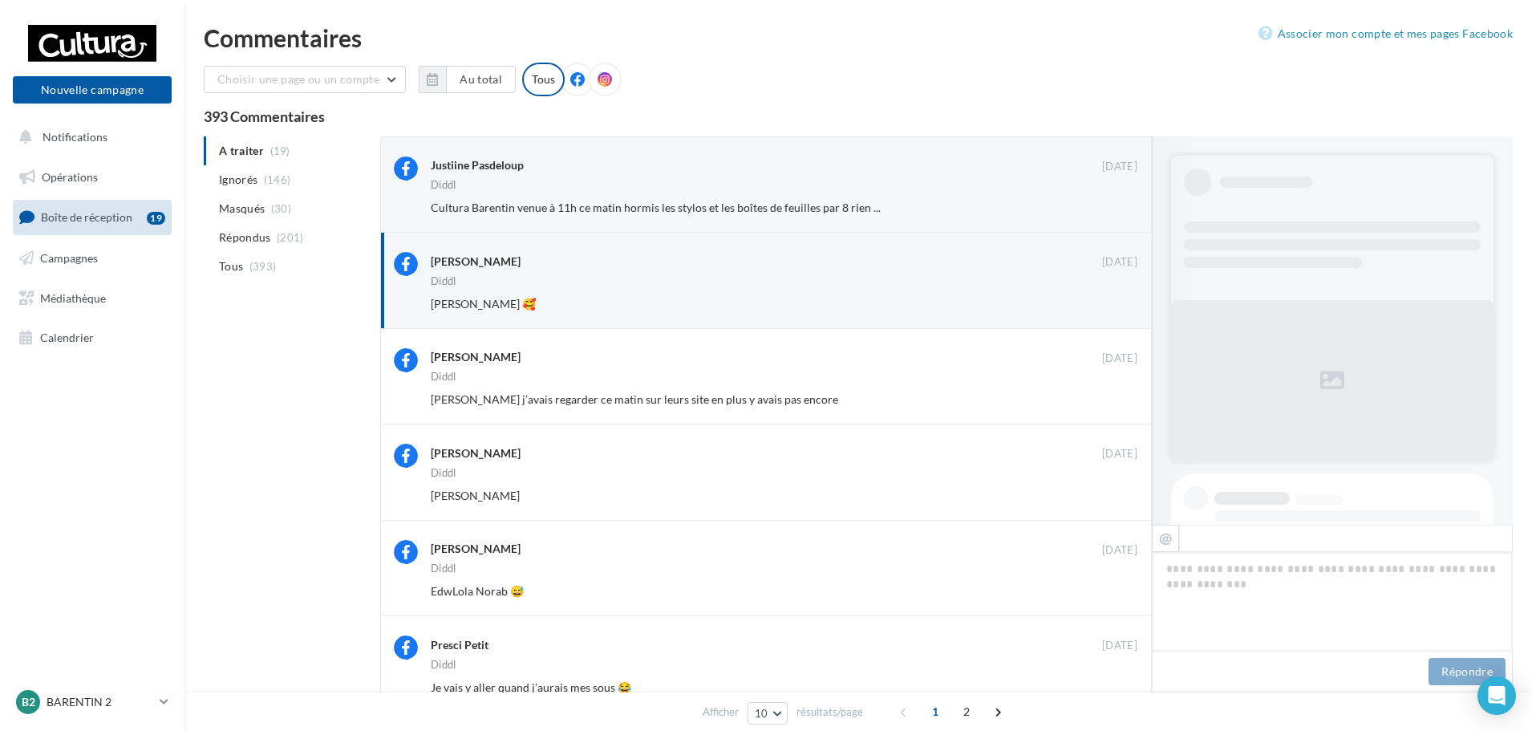
scroll to position [780, 0]
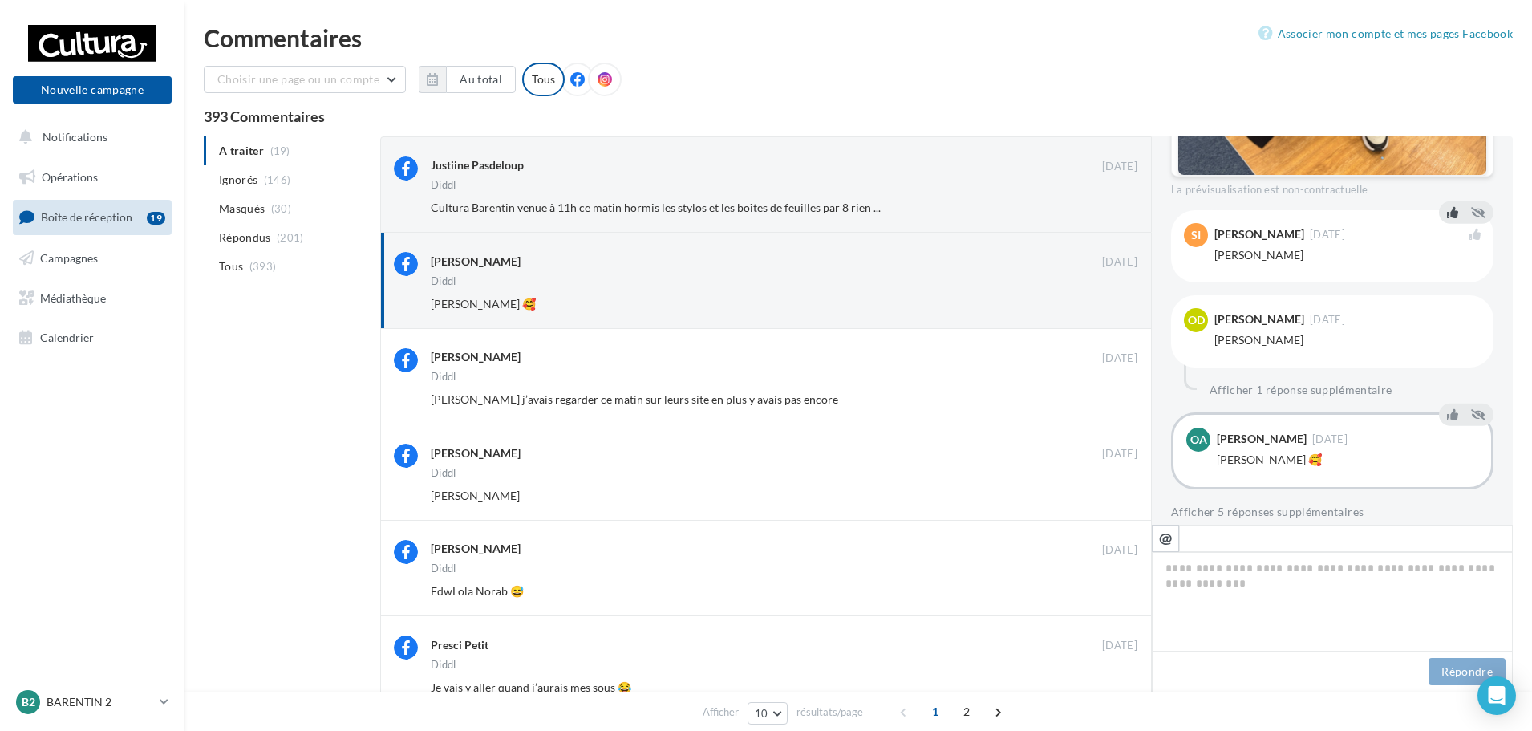
click at [1447, 206] on icon at bounding box center [1452, 211] width 11 height 11
click at [1447, 291] on icon at bounding box center [1452, 296] width 11 height 11
click at [1447, 408] on icon at bounding box center [1452, 413] width 11 height 11
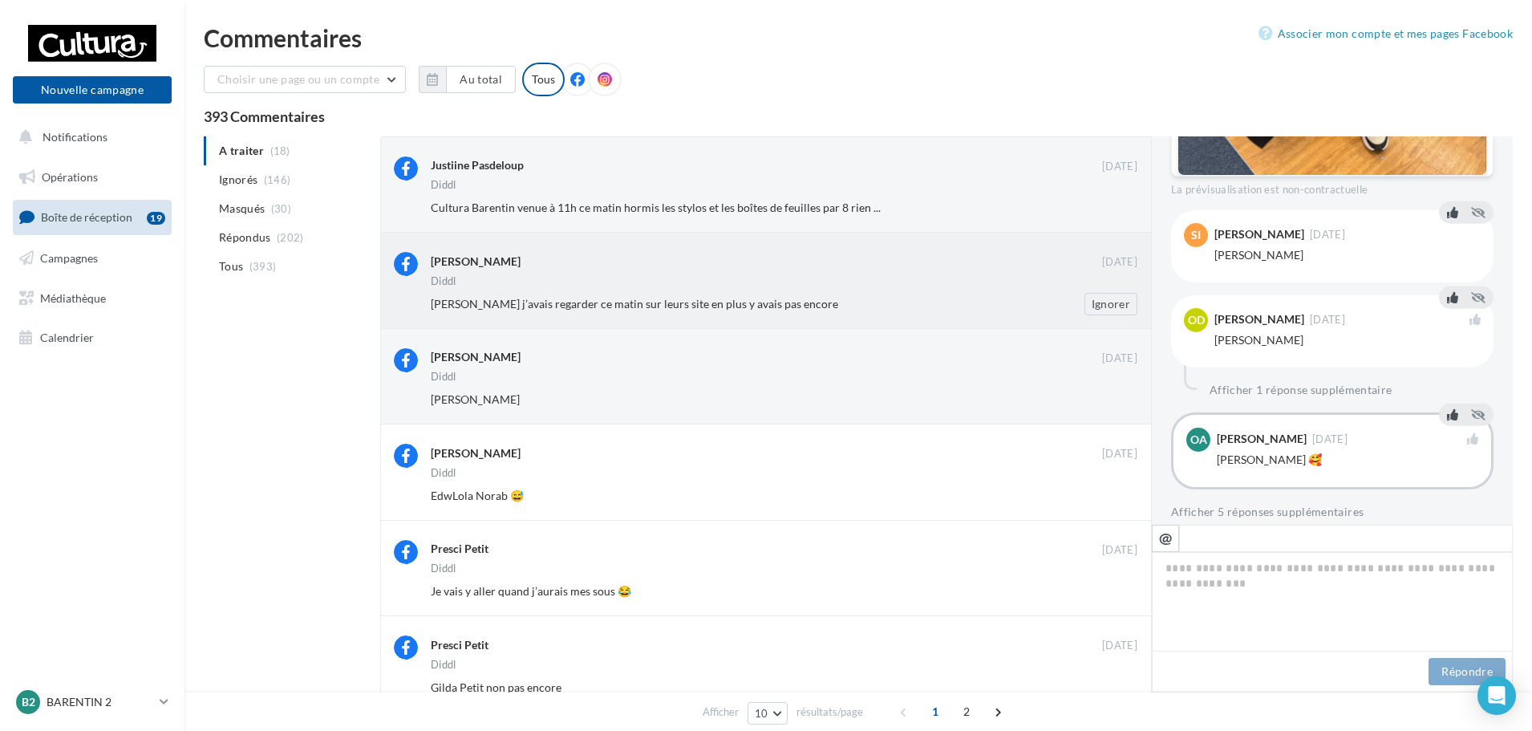
click at [949, 274] on div "[PERSON_NAME] [DATE] [PERSON_NAME] [PERSON_NAME] j’avais regarder ce matin sur …" at bounding box center [784, 283] width 706 height 63
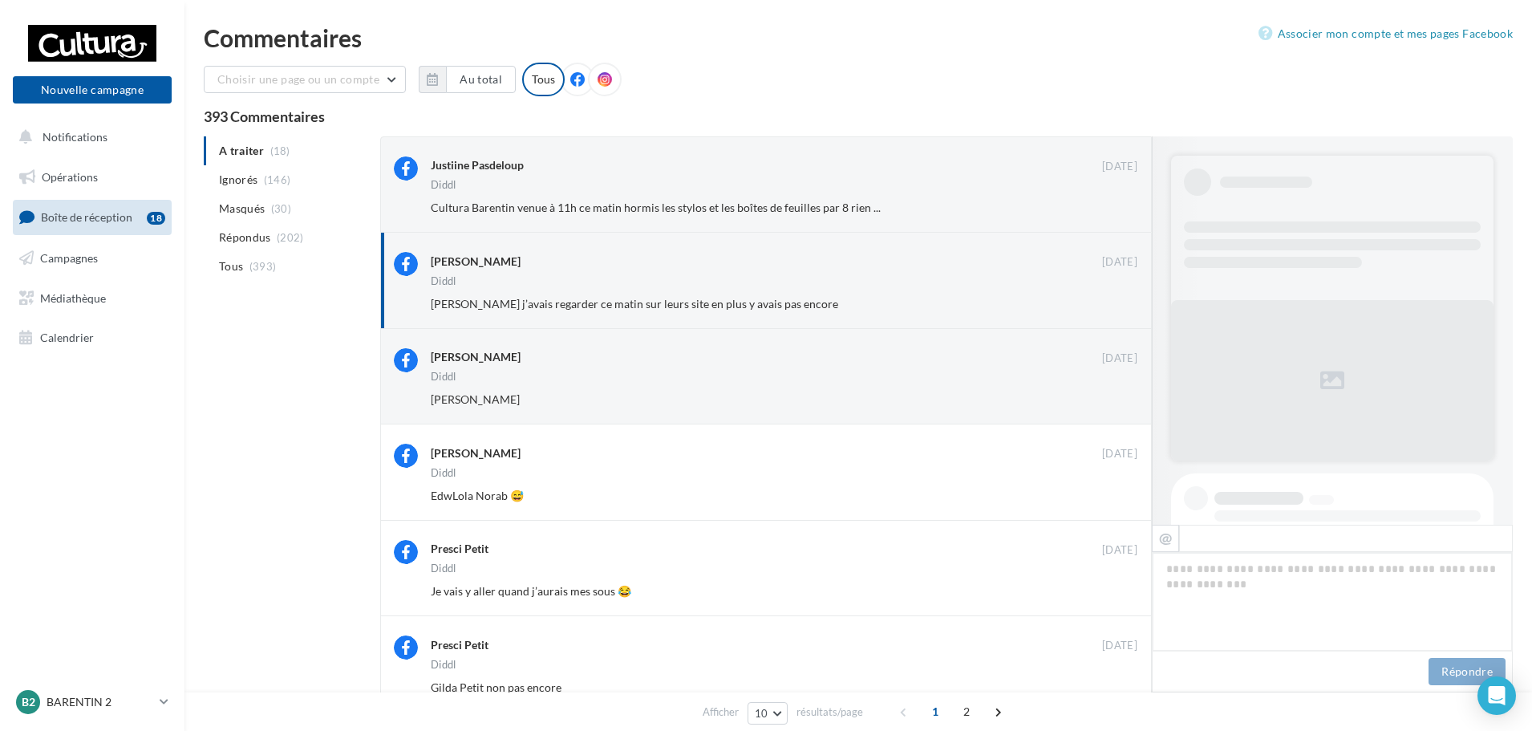
scroll to position [881, 0]
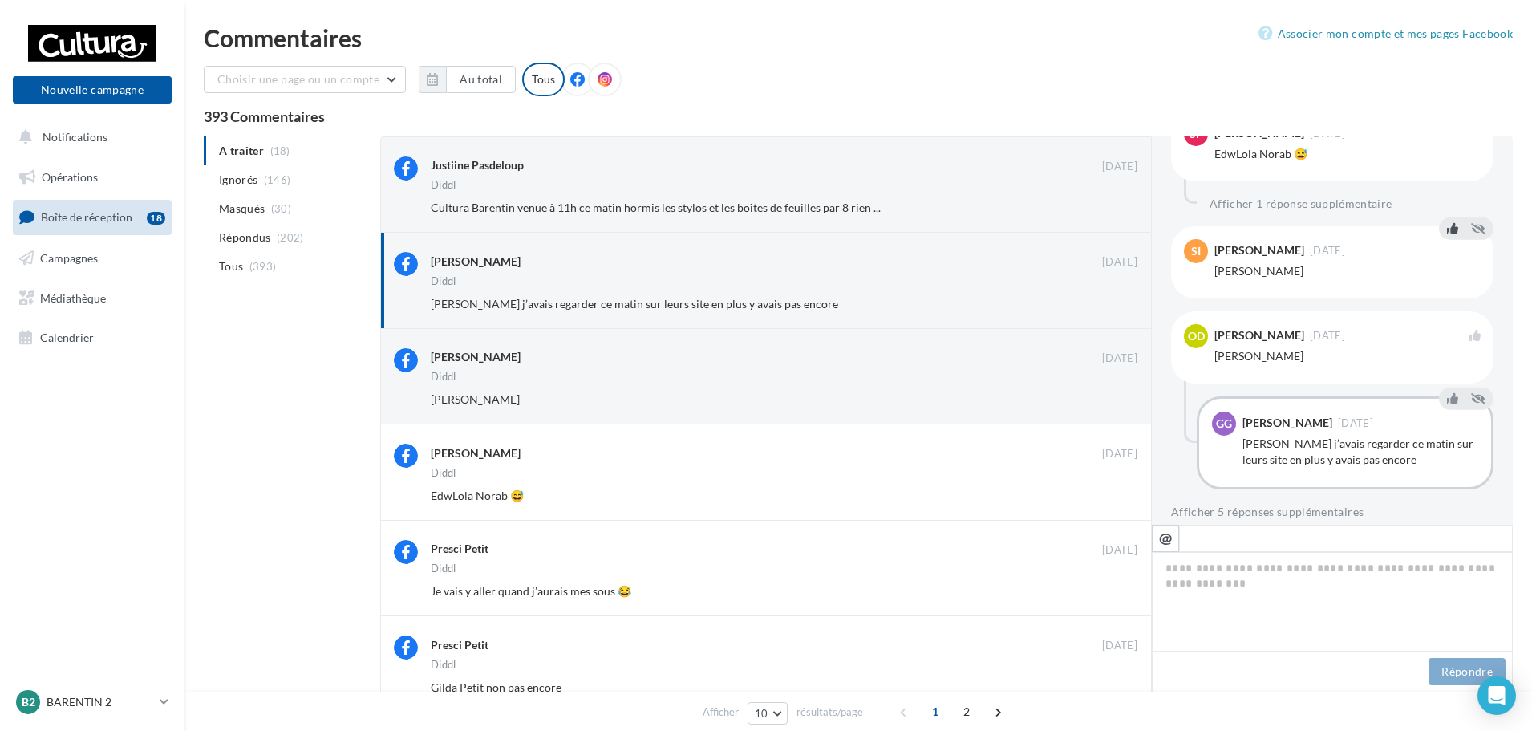
click at [1447, 222] on icon at bounding box center [1452, 227] width 11 height 11
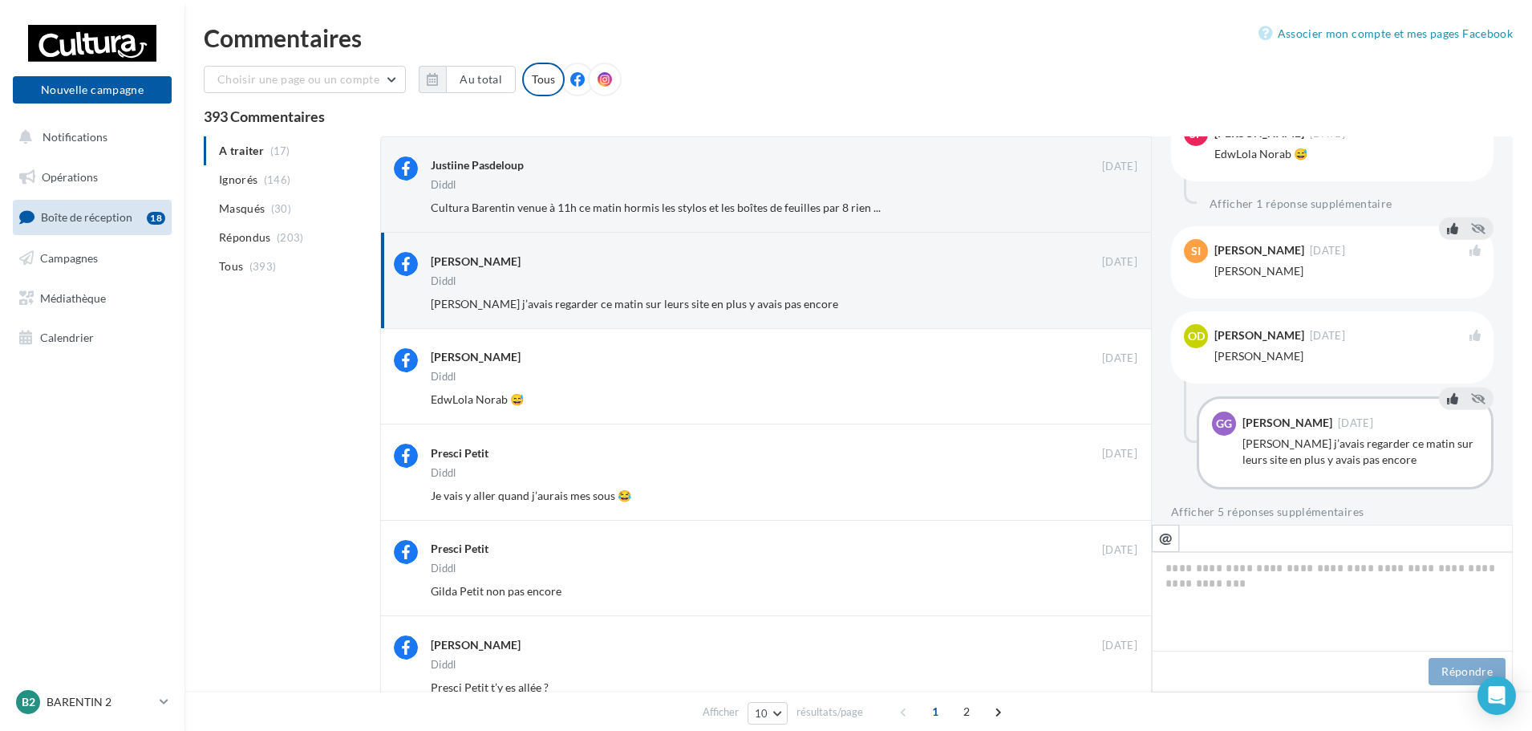
click at [1447, 392] on icon at bounding box center [1452, 397] width 11 height 11
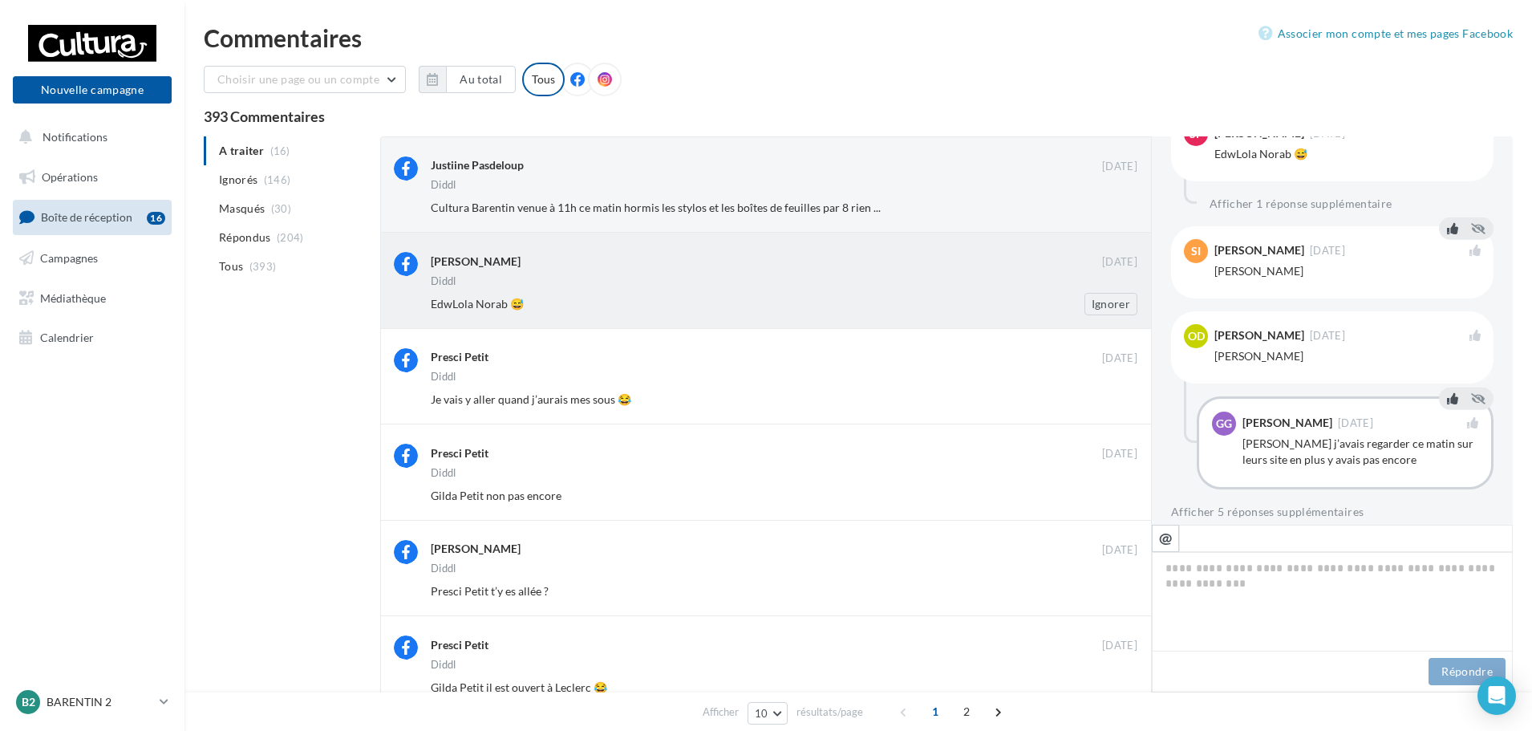
click at [864, 303] on div "EdwLola Norab 😅" at bounding box center [732, 304] width 602 height 16
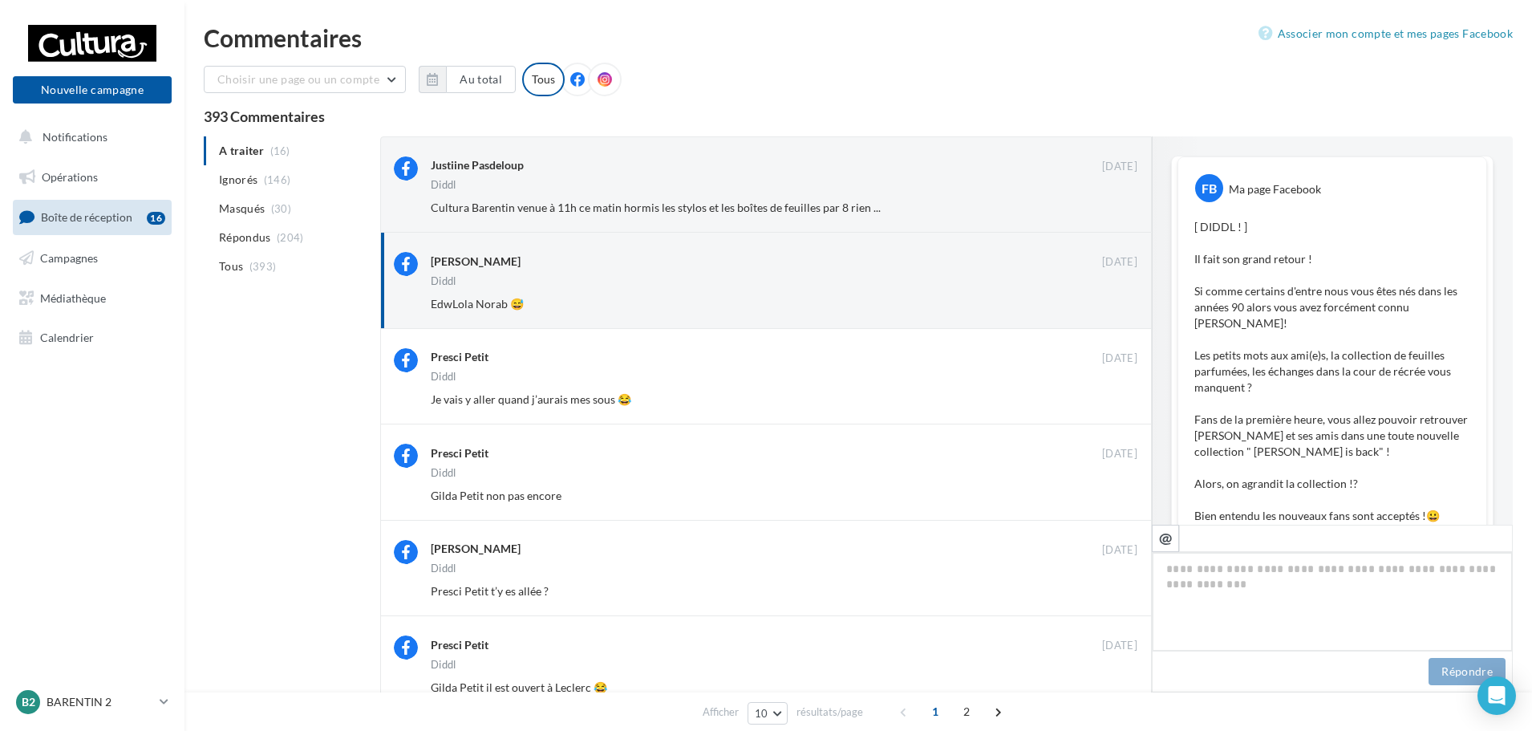
scroll to position [913, 0]
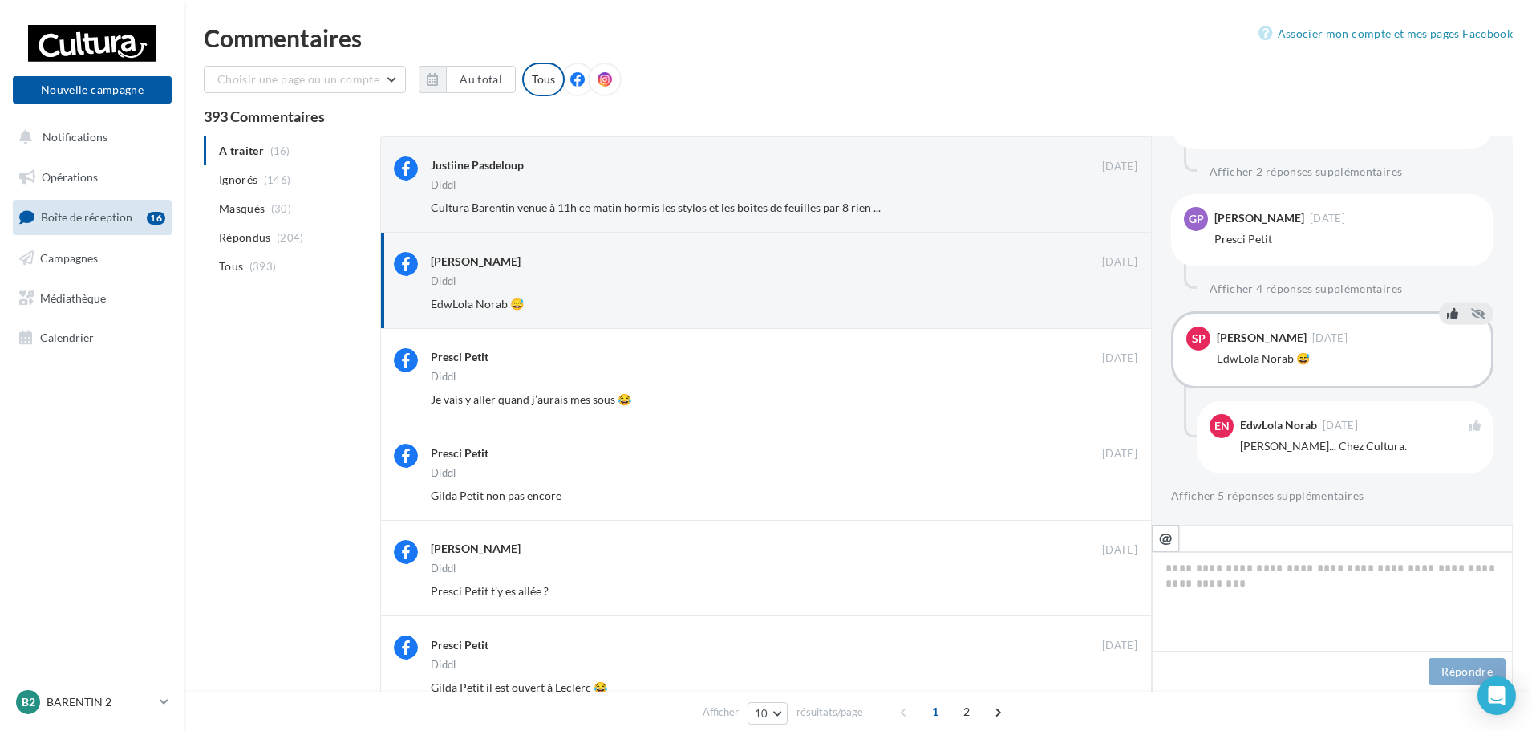
click at [1447, 307] on icon at bounding box center [1452, 312] width 11 height 11
click at [1447, 397] on icon at bounding box center [1452, 402] width 11 height 11
click at [852, 281] on div "Diddl" at bounding box center [784, 283] width 706 height 14
click at [1447, 392] on icon at bounding box center [1452, 397] width 11 height 11
click at [1447, 307] on icon at bounding box center [1452, 312] width 11 height 11
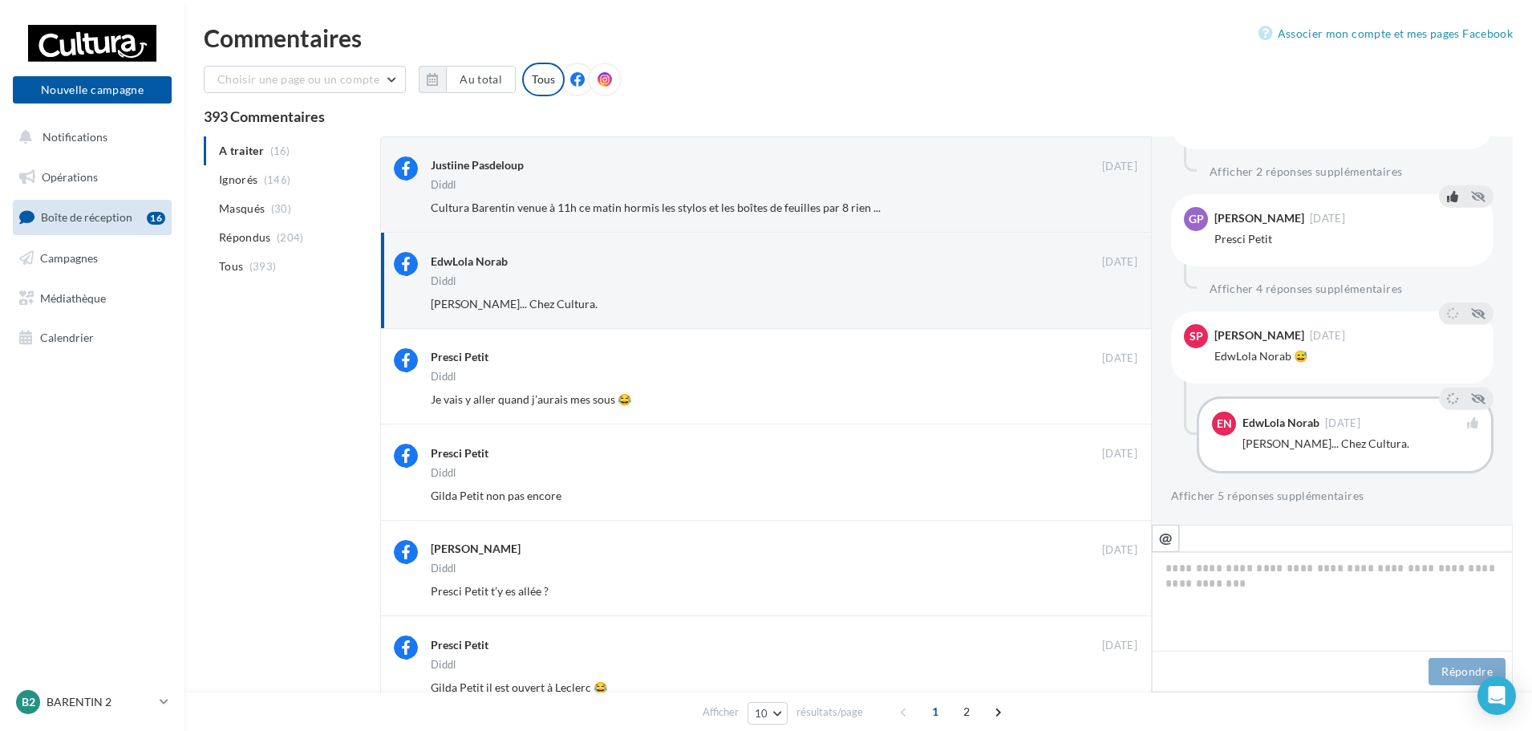
click at [1443, 186] on button at bounding box center [1452, 195] width 18 height 19
click at [1447, 307] on icon at bounding box center [1452, 312] width 11 height 11
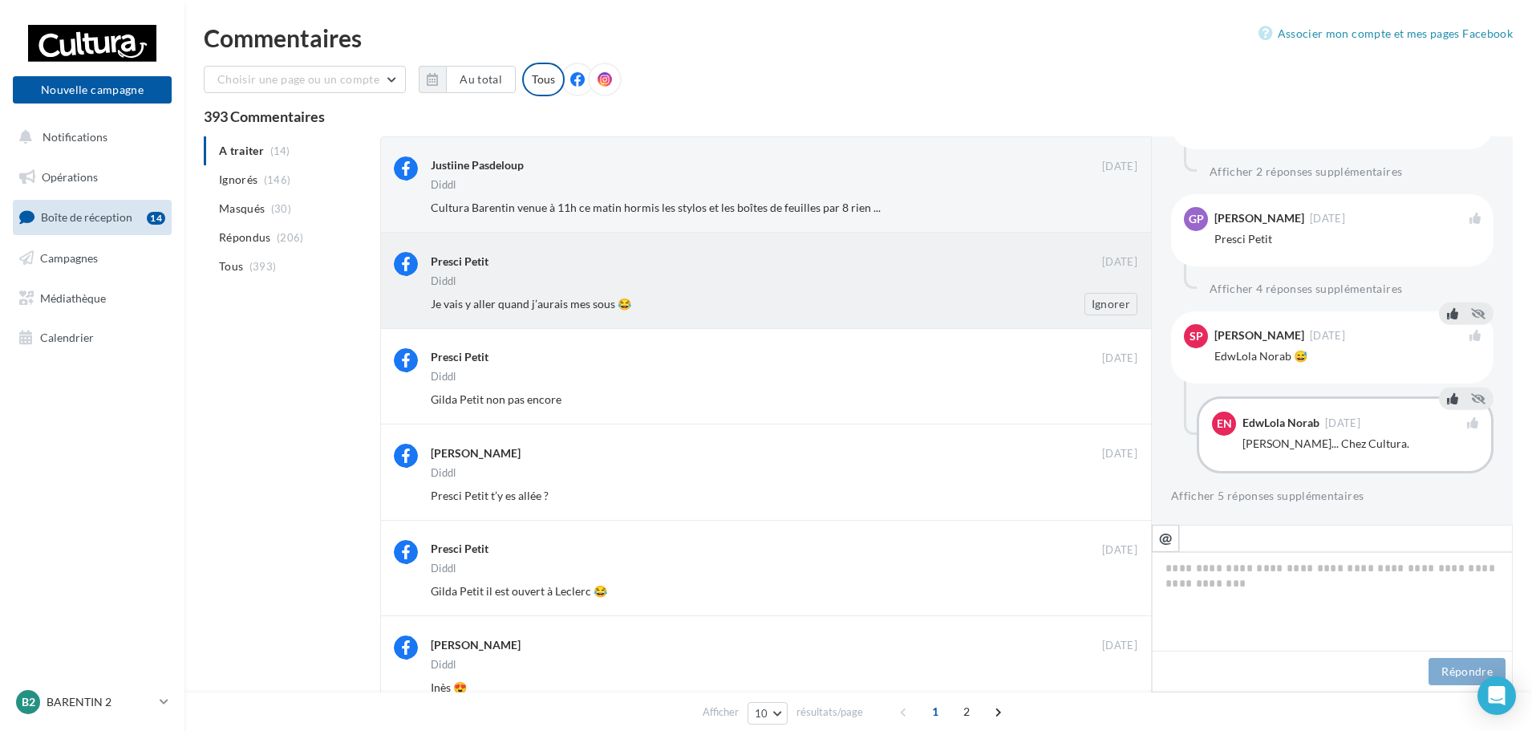
click at [959, 289] on div "Presci Petit [DATE] [PERSON_NAME] Je vais y aller quand j’aurais mes sous 😂 Ign…" at bounding box center [784, 283] width 706 height 63
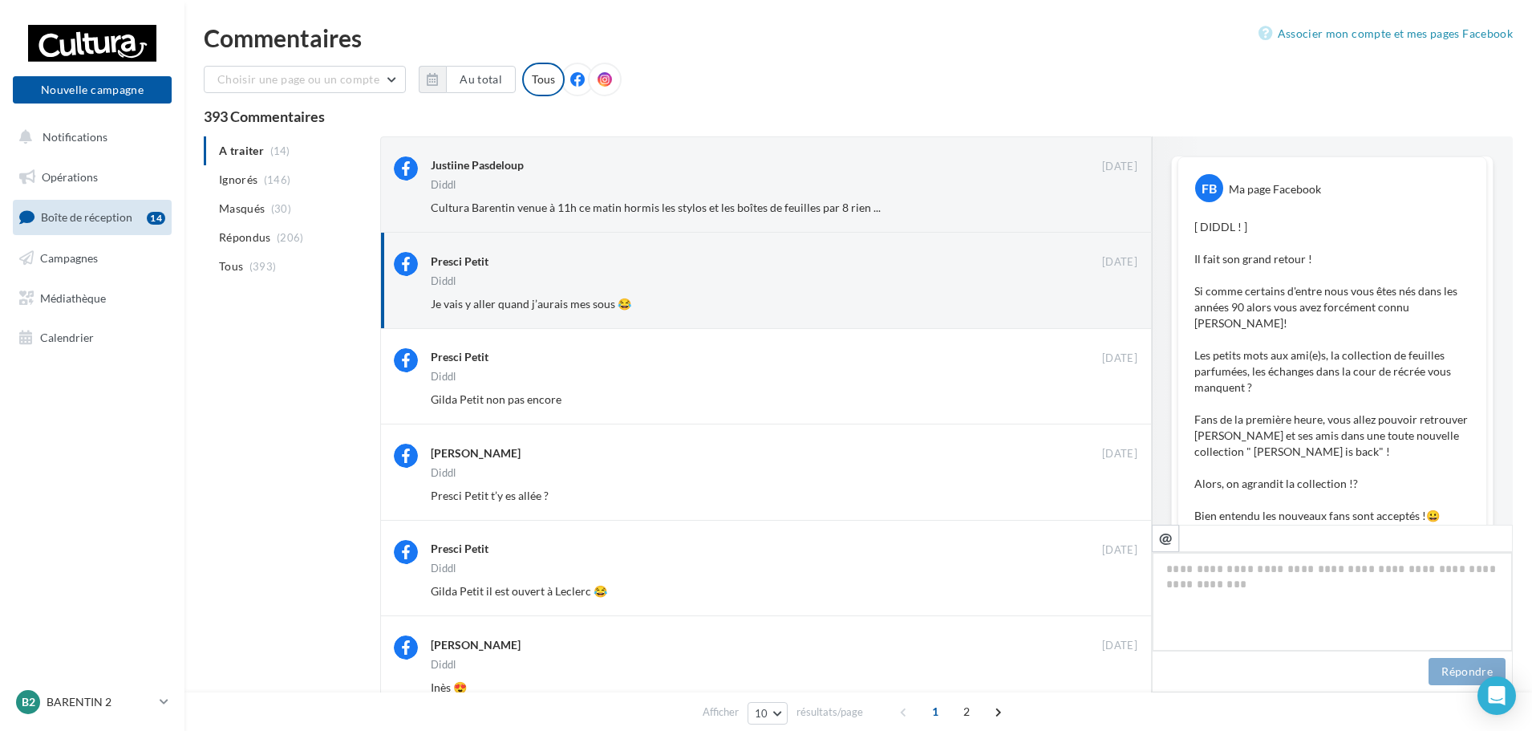
scroll to position [982, 0]
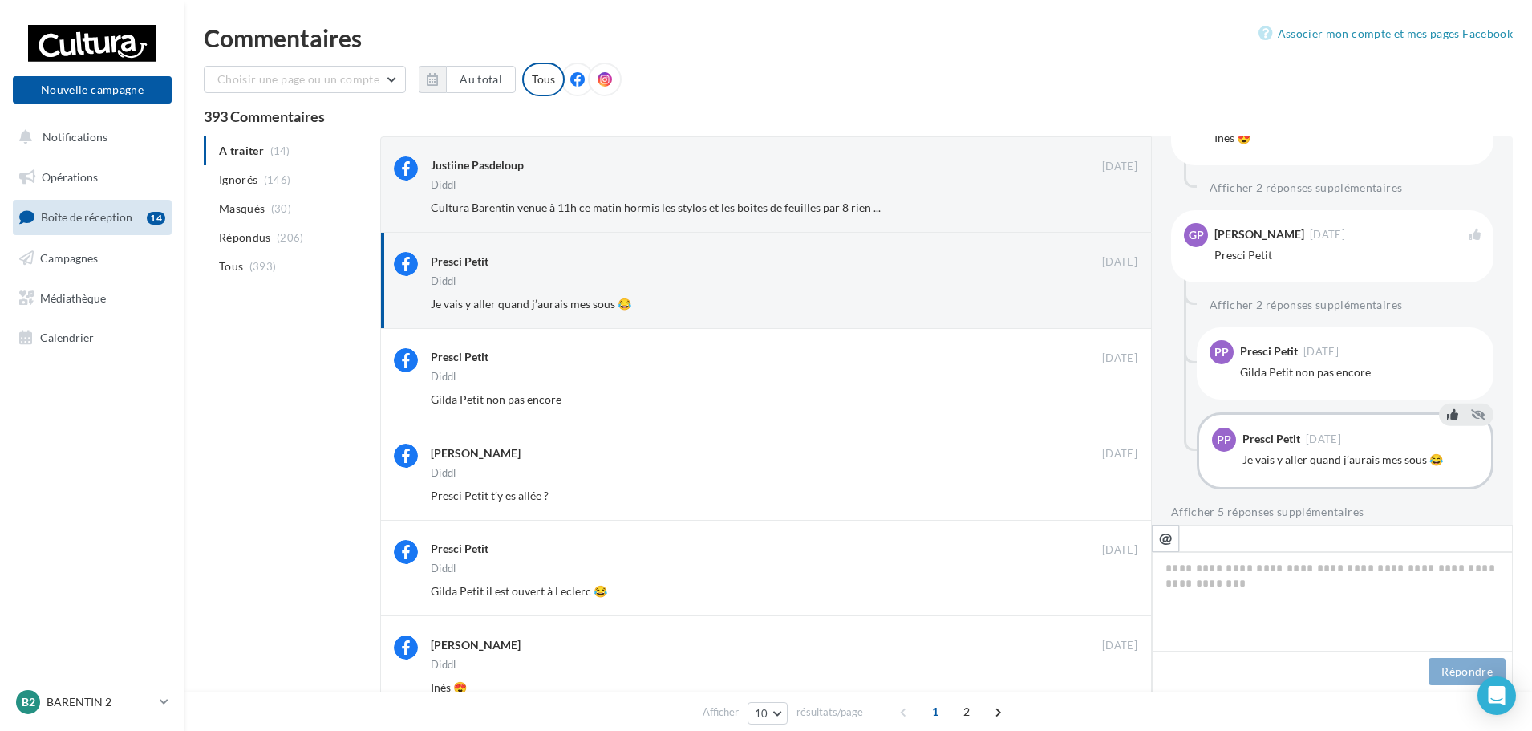
click at [1451, 404] on button at bounding box center [1452, 413] width 18 height 19
click at [1447, 323] on icon at bounding box center [1452, 328] width 11 height 11
click at [1447, 206] on icon at bounding box center [1452, 211] width 11 height 11
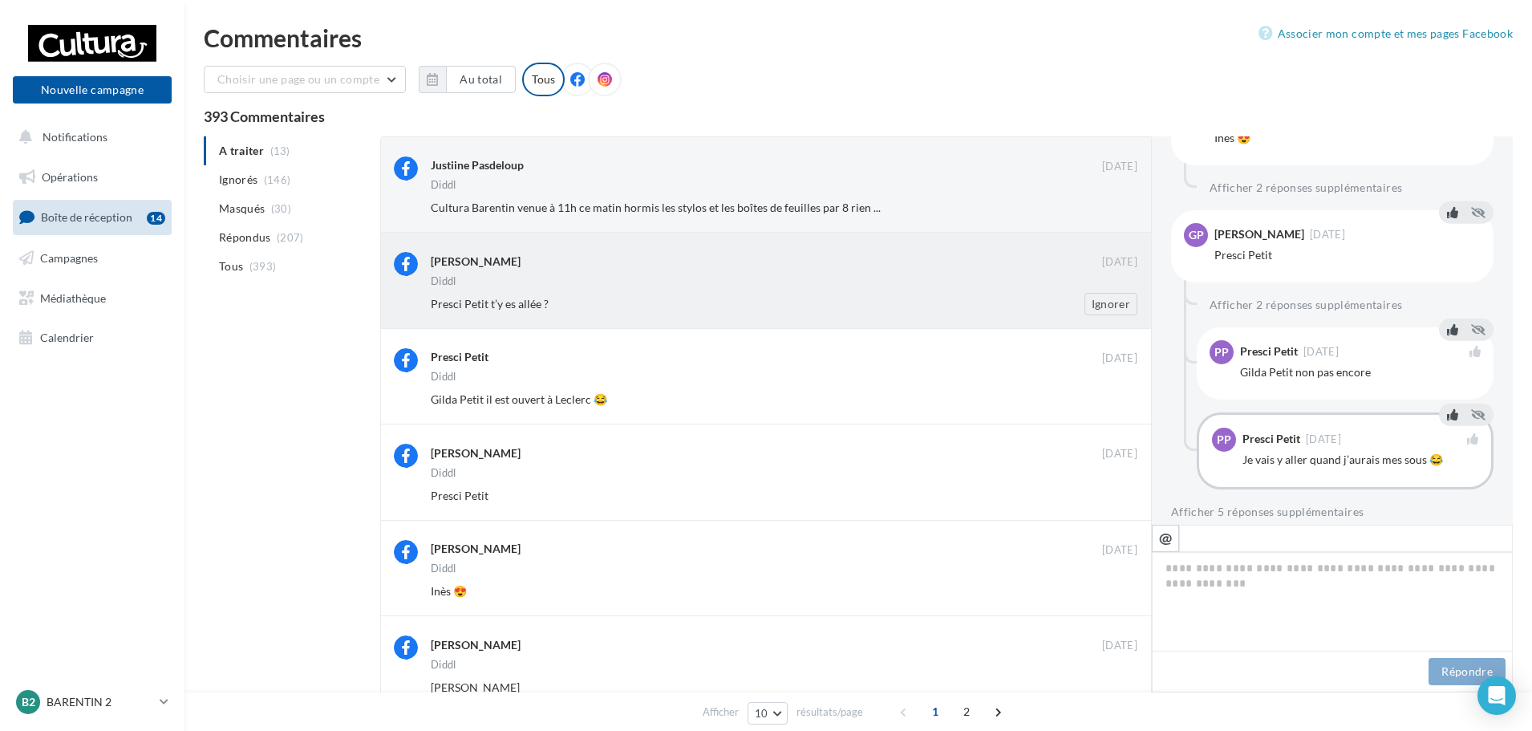
click at [974, 298] on div "Presci Petit t’y es allée ?" at bounding box center [732, 304] width 602 height 16
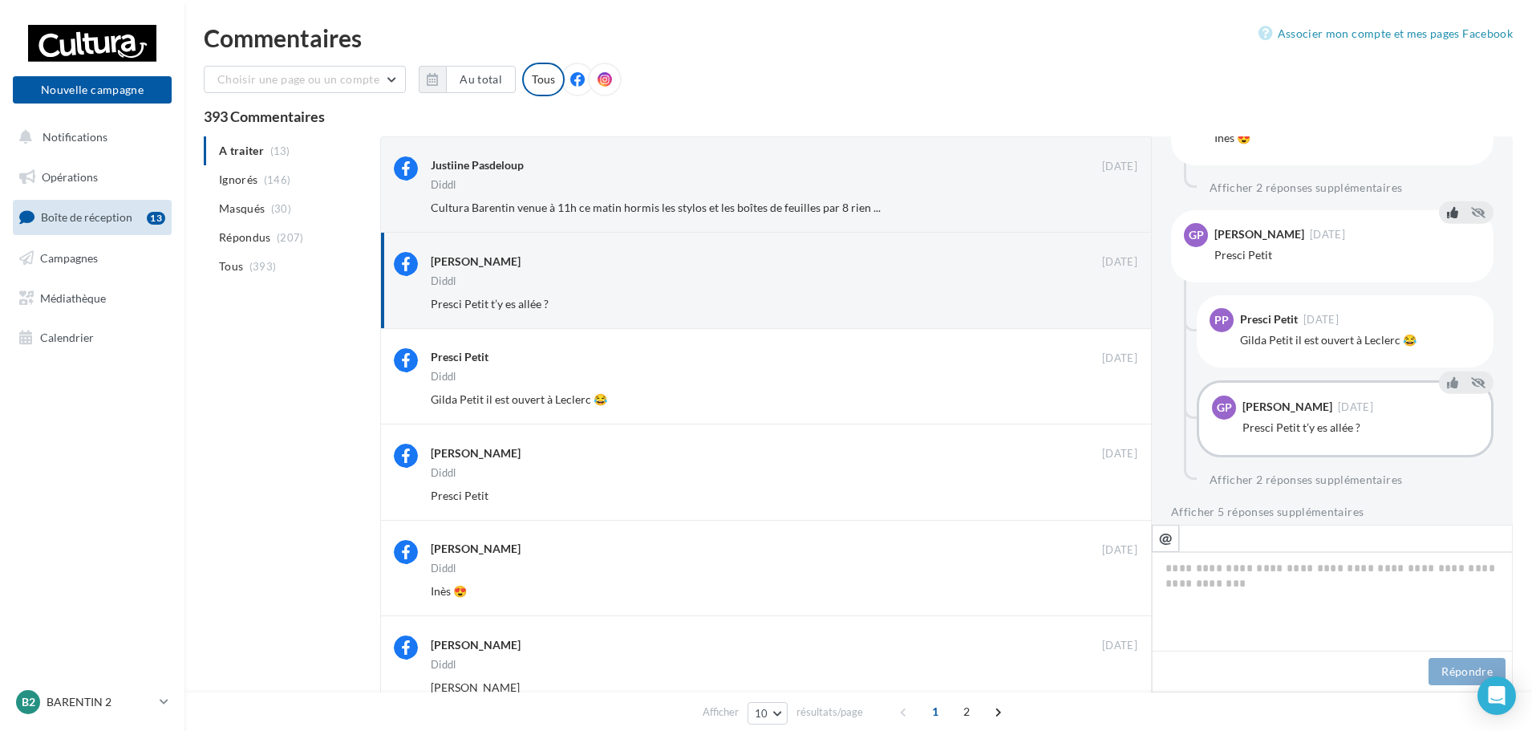
click at [1447, 206] on icon at bounding box center [1452, 211] width 11 height 11
click at [1443, 287] on button at bounding box center [1452, 296] width 18 height 19
click at [1447, 376] on icon at bounding box center [1452, 381] width 11 height 11
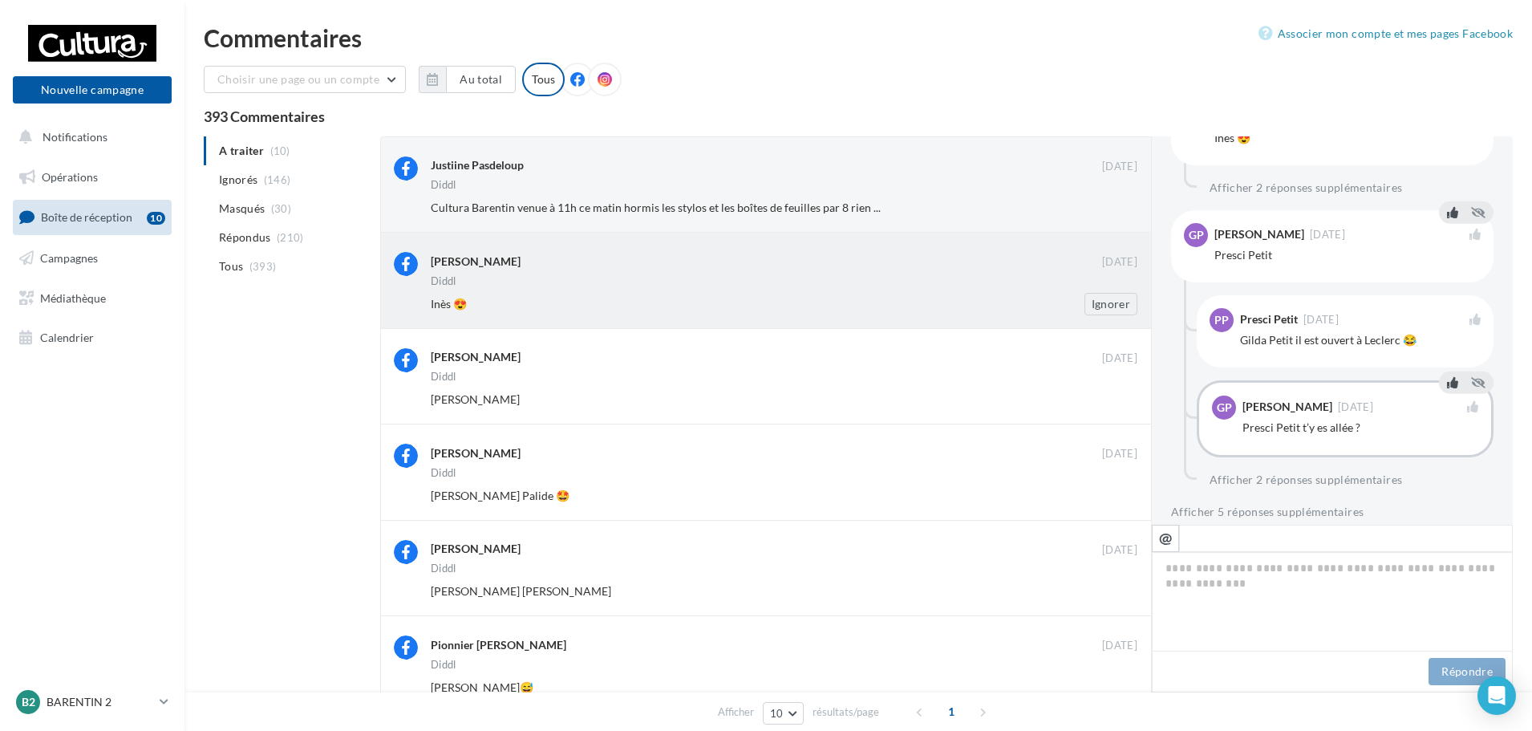
click at [811, 296] on div "Inès 😍" at bounding box center [732, 304] width 602 height 16
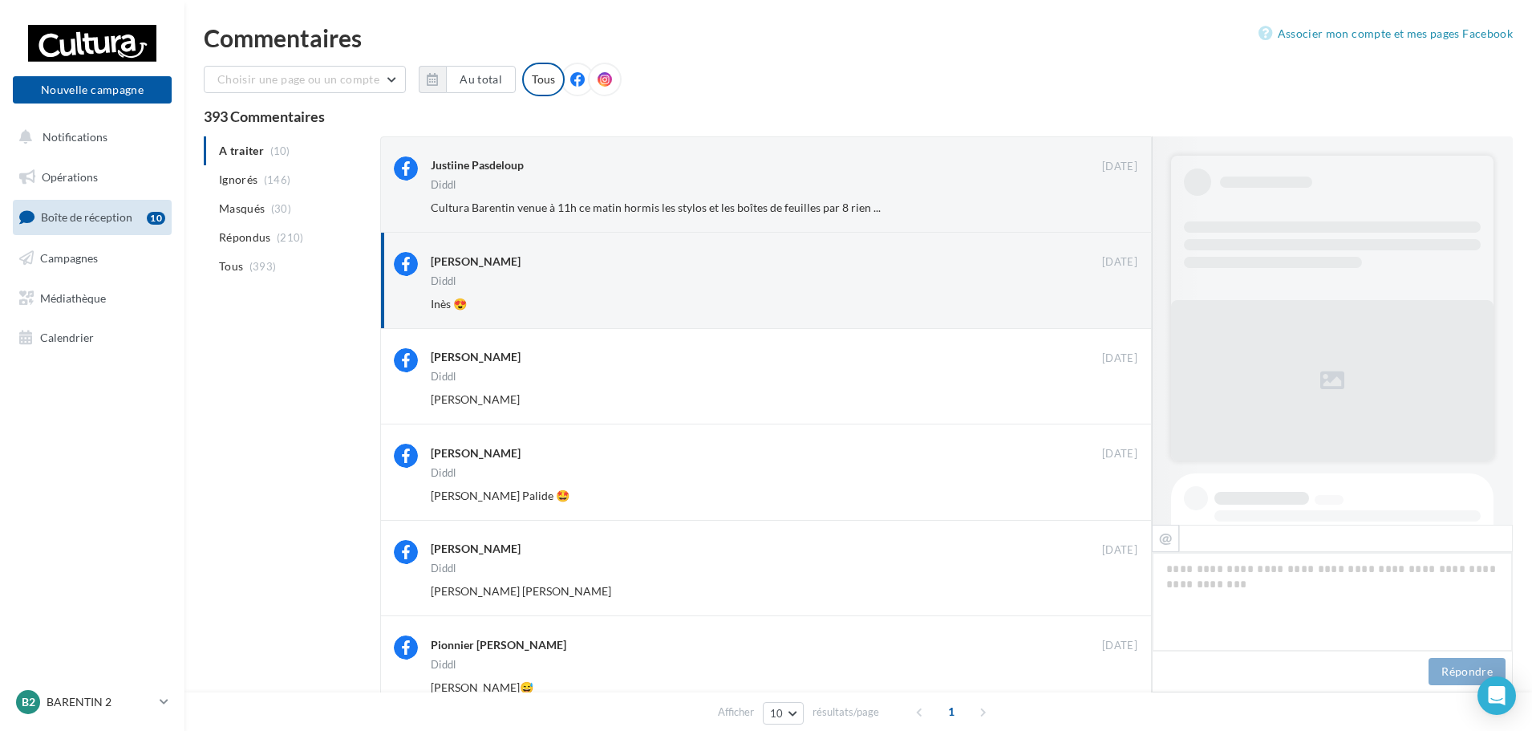
scroll to position [934, 0]
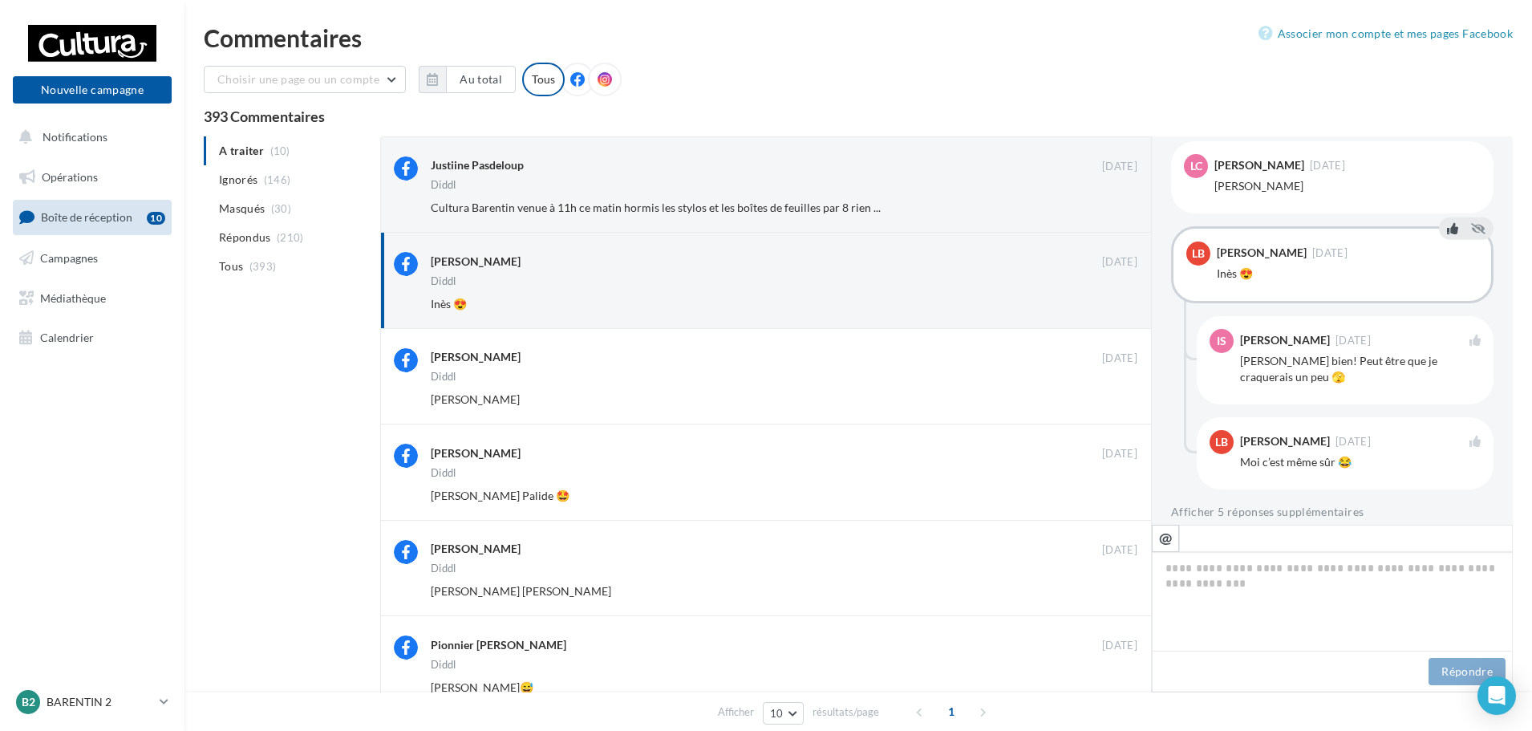
click at [1447, 222] on icon at bounding box center [1452, 227] width 11 height 11
click at [1447, 312] on icon at bounding box center [1452, 317] width 11 height 11
click at [1447, 413] on icon at bounding box center [1452, 418] width 11 height 11
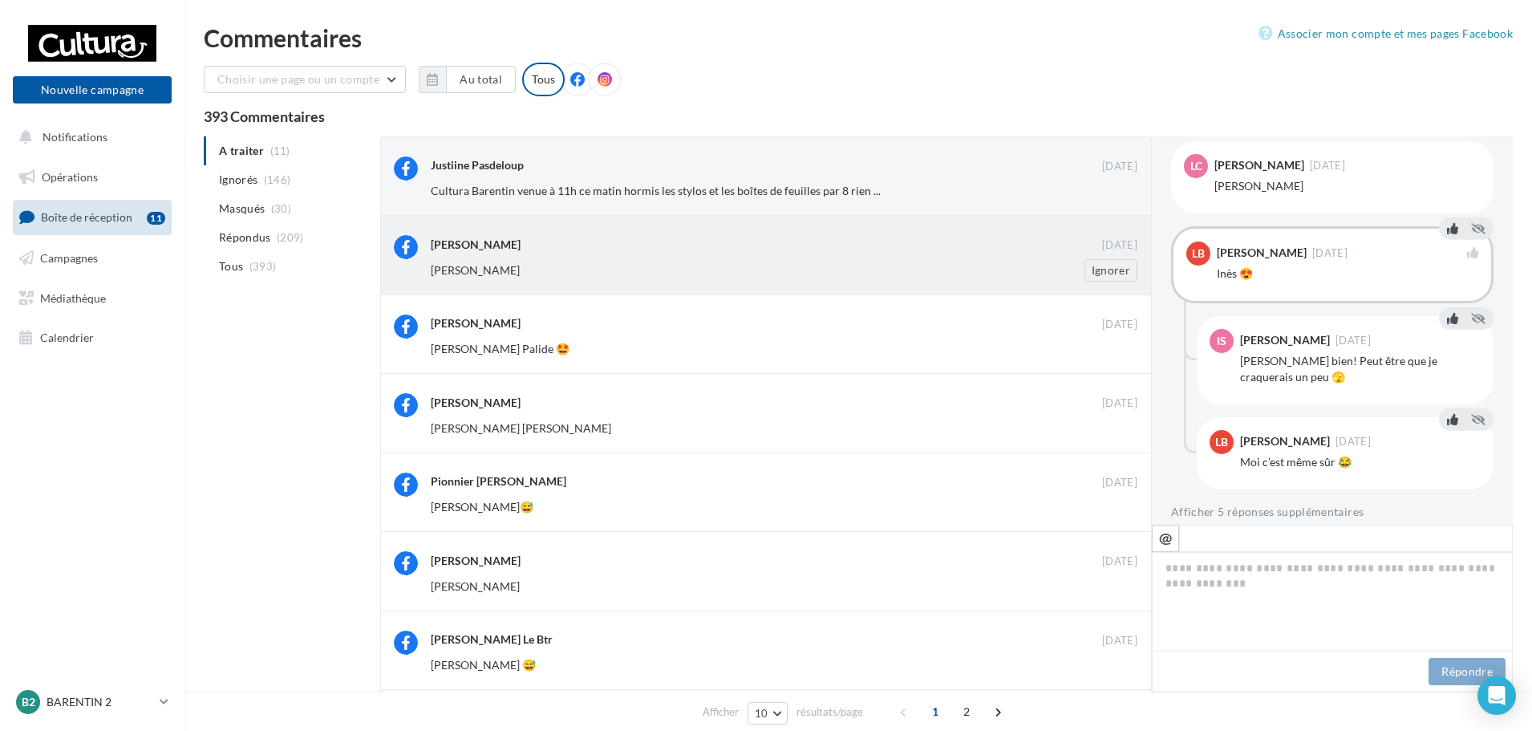
click at [880, 269] on div "[PERSON_NAME]" at bounding box center [732, 270] width 602 height 16
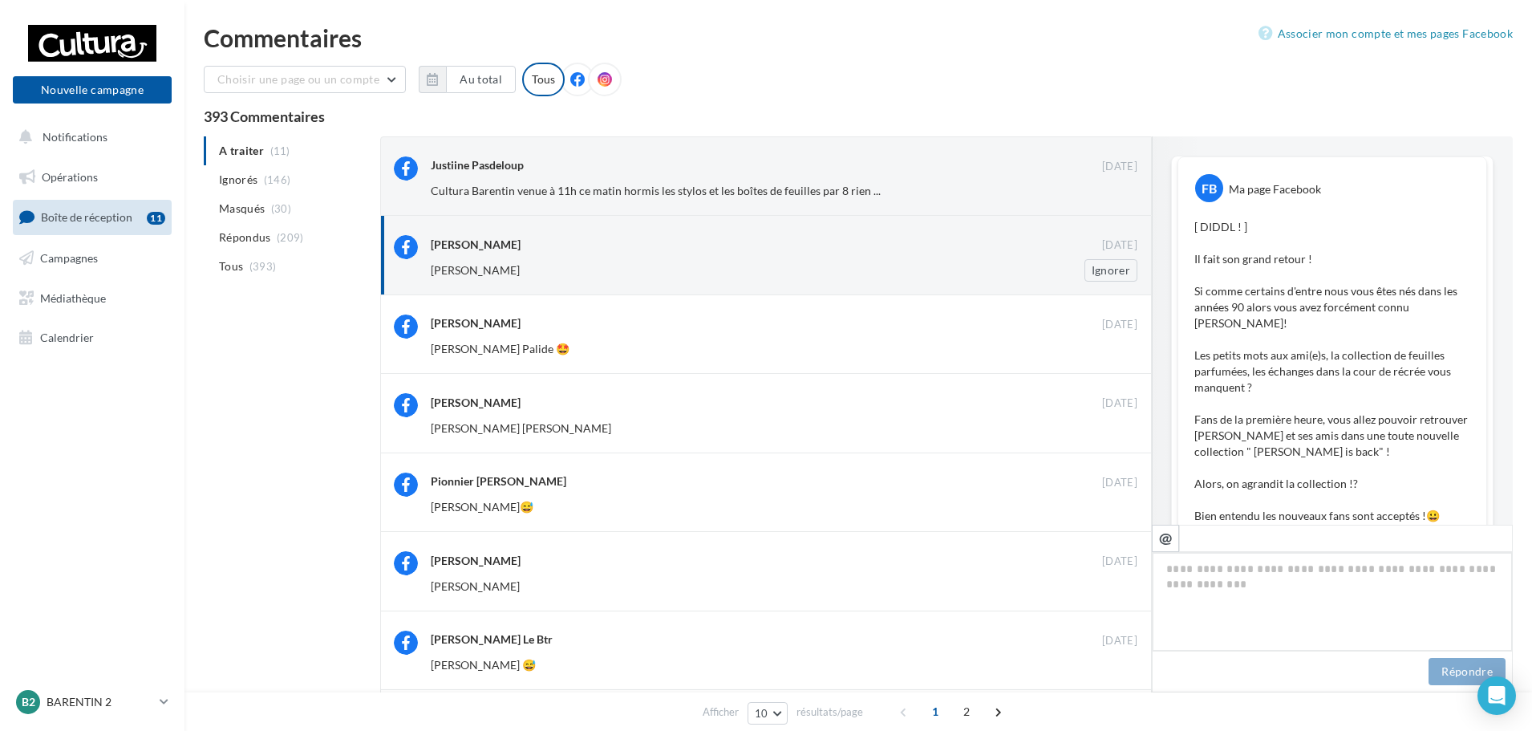
scroll to position [780, 0]
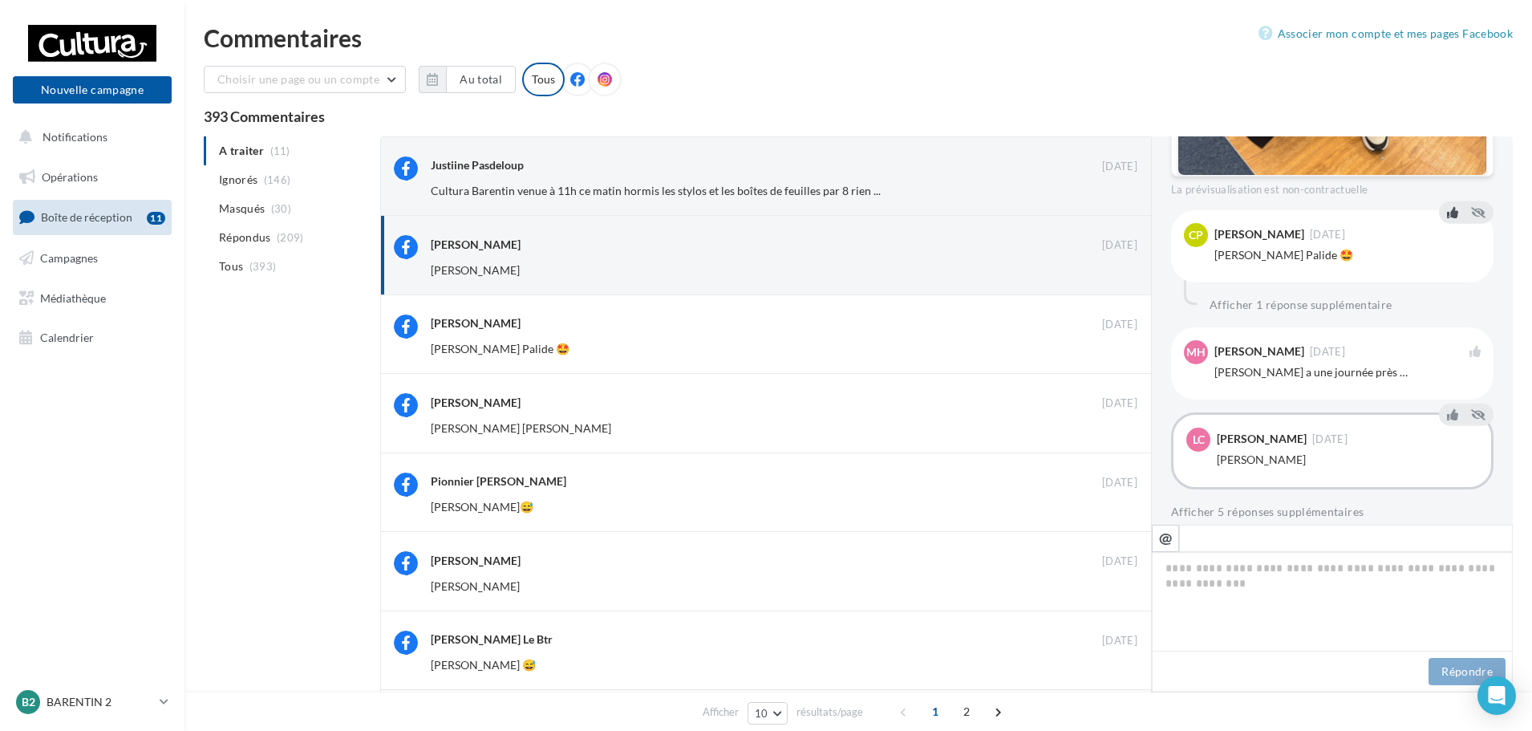
click at [1451, 206] on icon at bounding box center [1452, 211] width 11 height 11
click at [1447, 323] on icon at bounding box center [1452, 328] width 11 height 11
click at [1447, 408] on icon at bounding box center [1452, 413] width 11 height 11
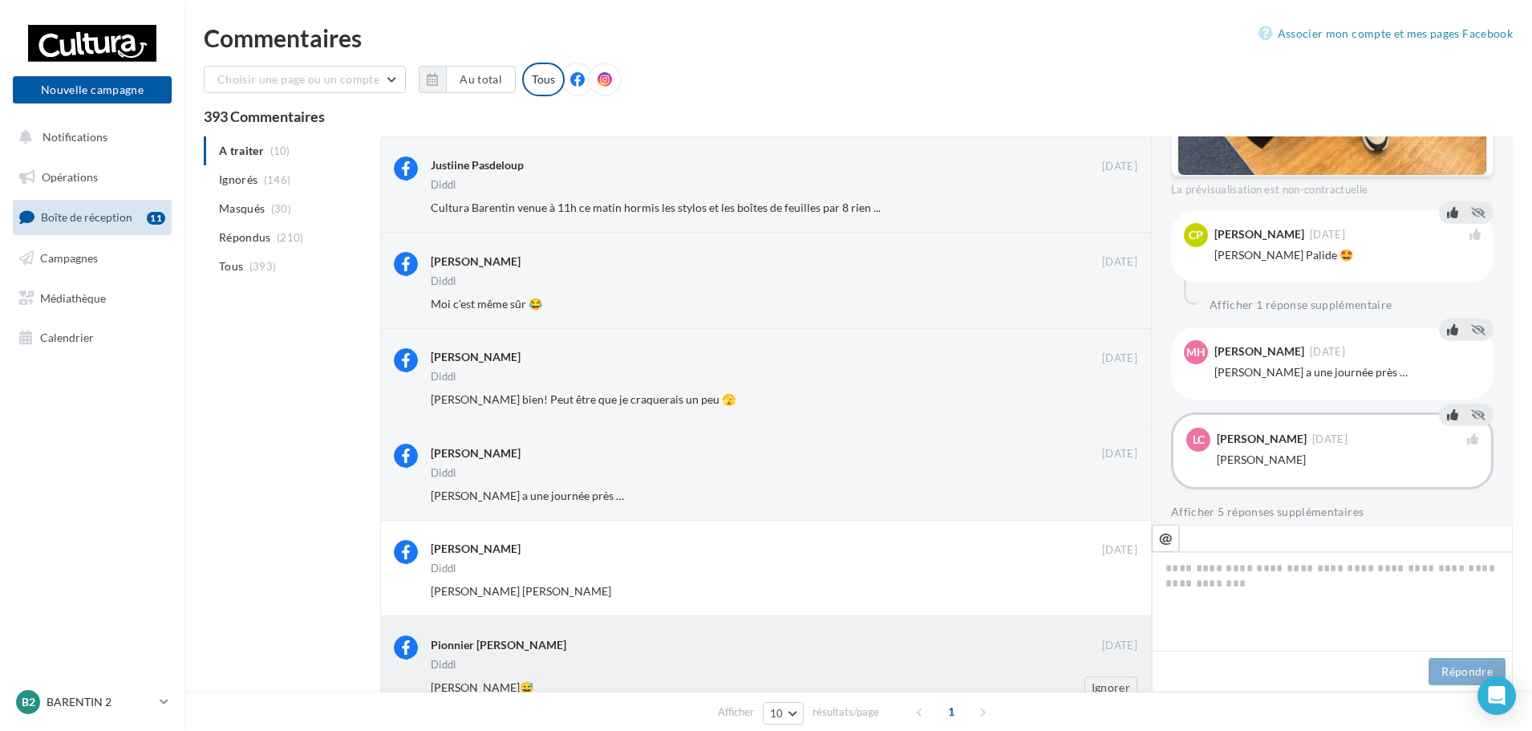
click at [855, 658] on div "Pionnier [PERSON_NAME] [DATE] Diddl [PERSON_NAME]😅 Ignorer" at bounding box center [784, 666] width 706 height 63
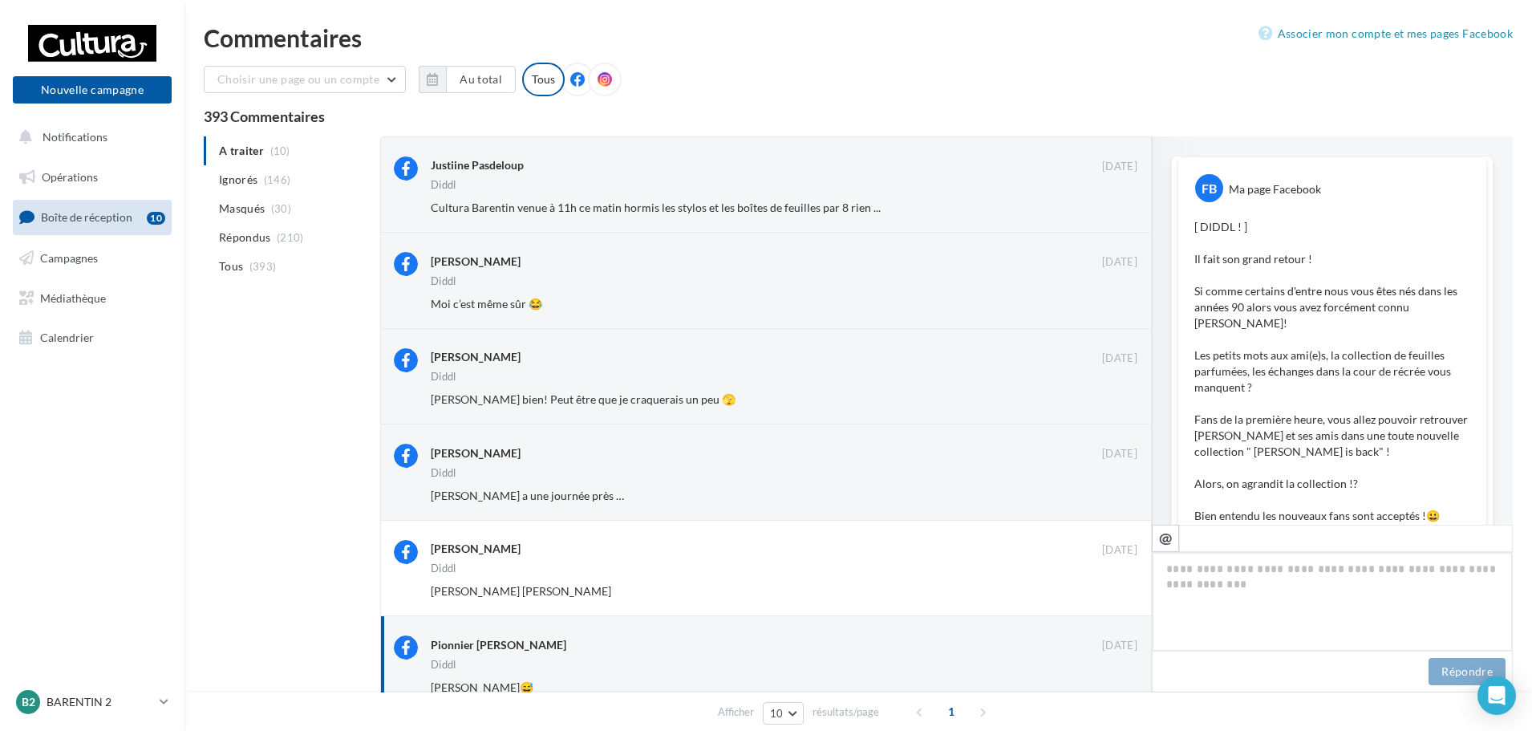
scroll to position [748, 0]
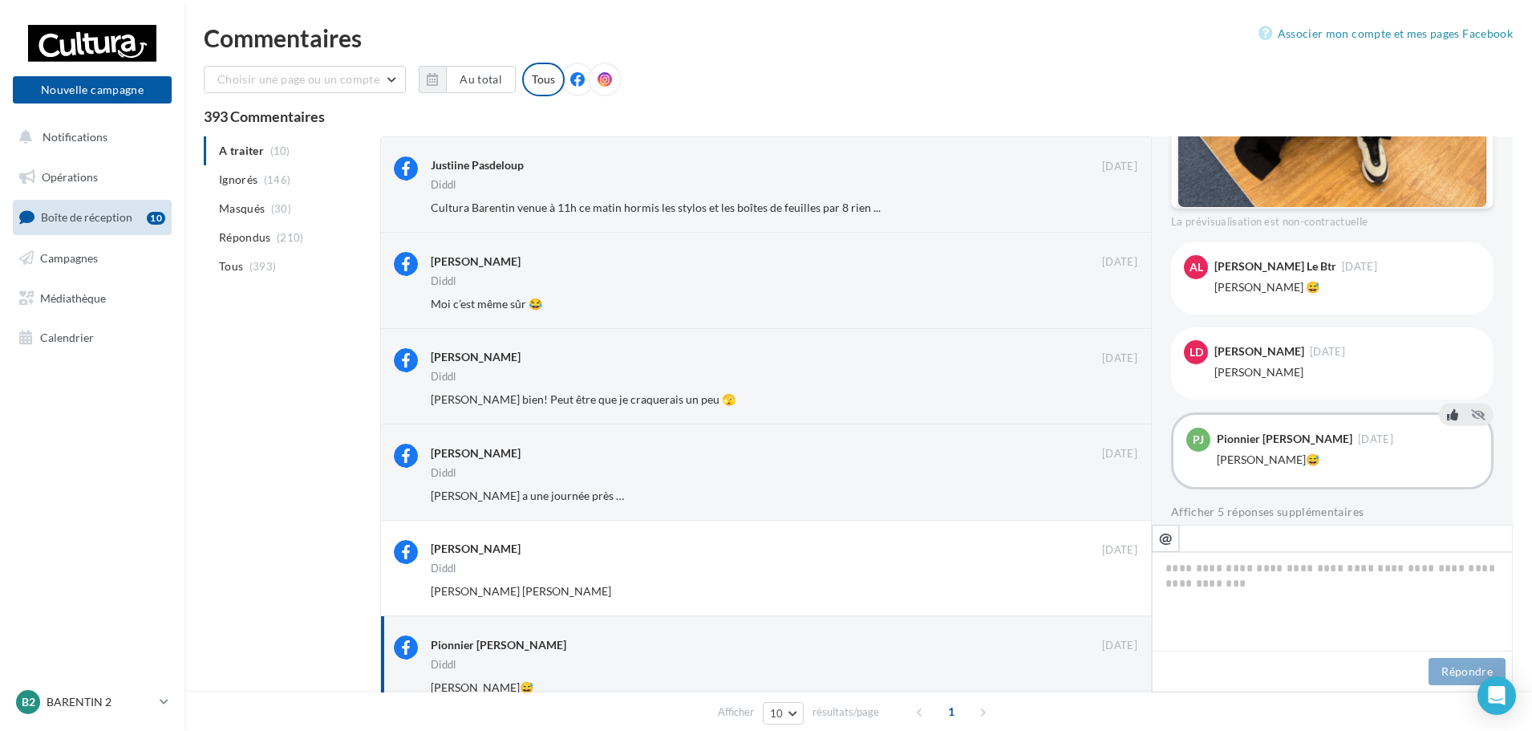
click at [1448, 408] on icon at bounding box center [1452, 413] width 11 height 11
click at [1447, 323] on icon at bounding box center [1452, 328] width 11 height 11
click at [1447, 238] on icon at bounding box center [1452, 243] width 11 height 11
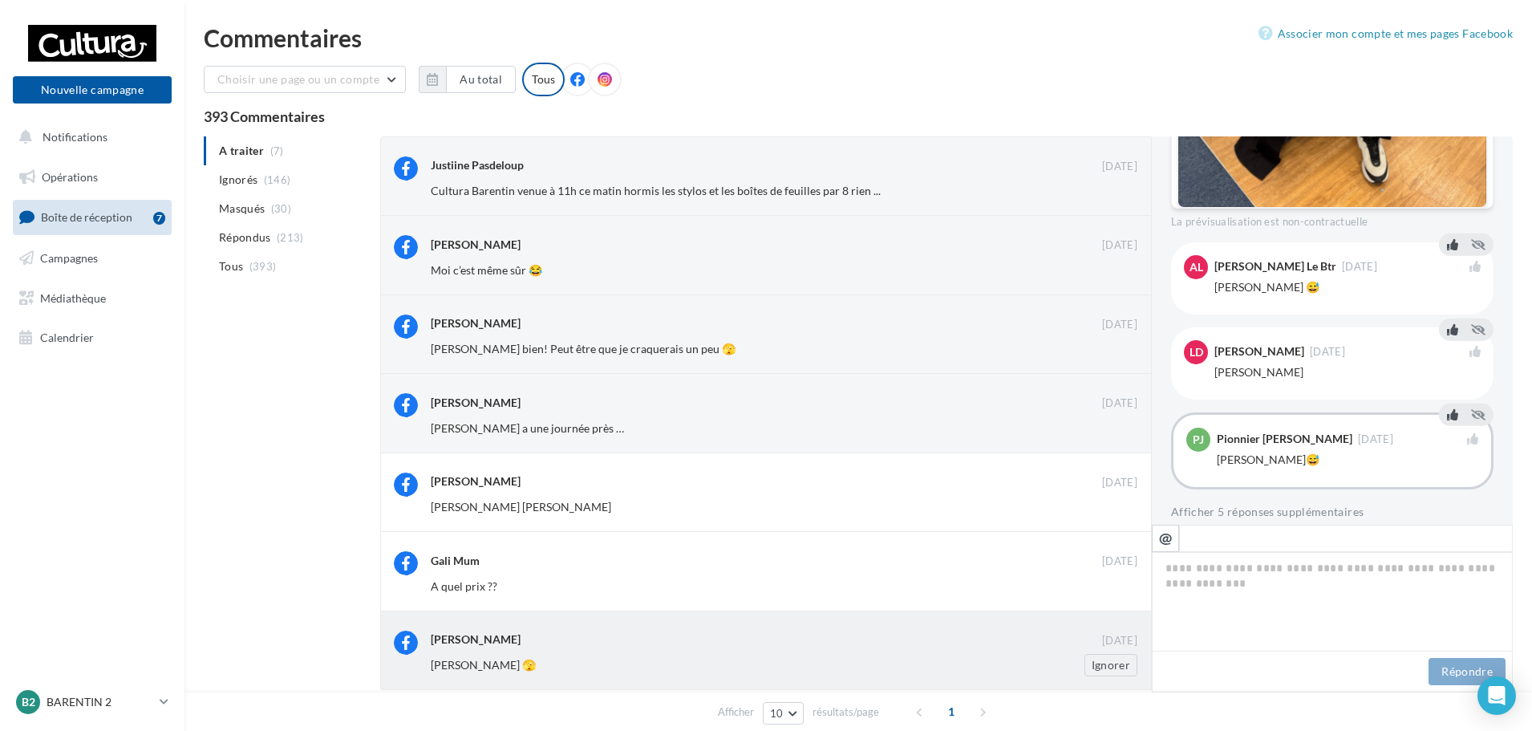
click at [659, 653] on div "[PERSON_NAME] [DATE] [PERSON_NAME] 🫣 Ignorer" at bounding box center [784, 653] width 706 height 46
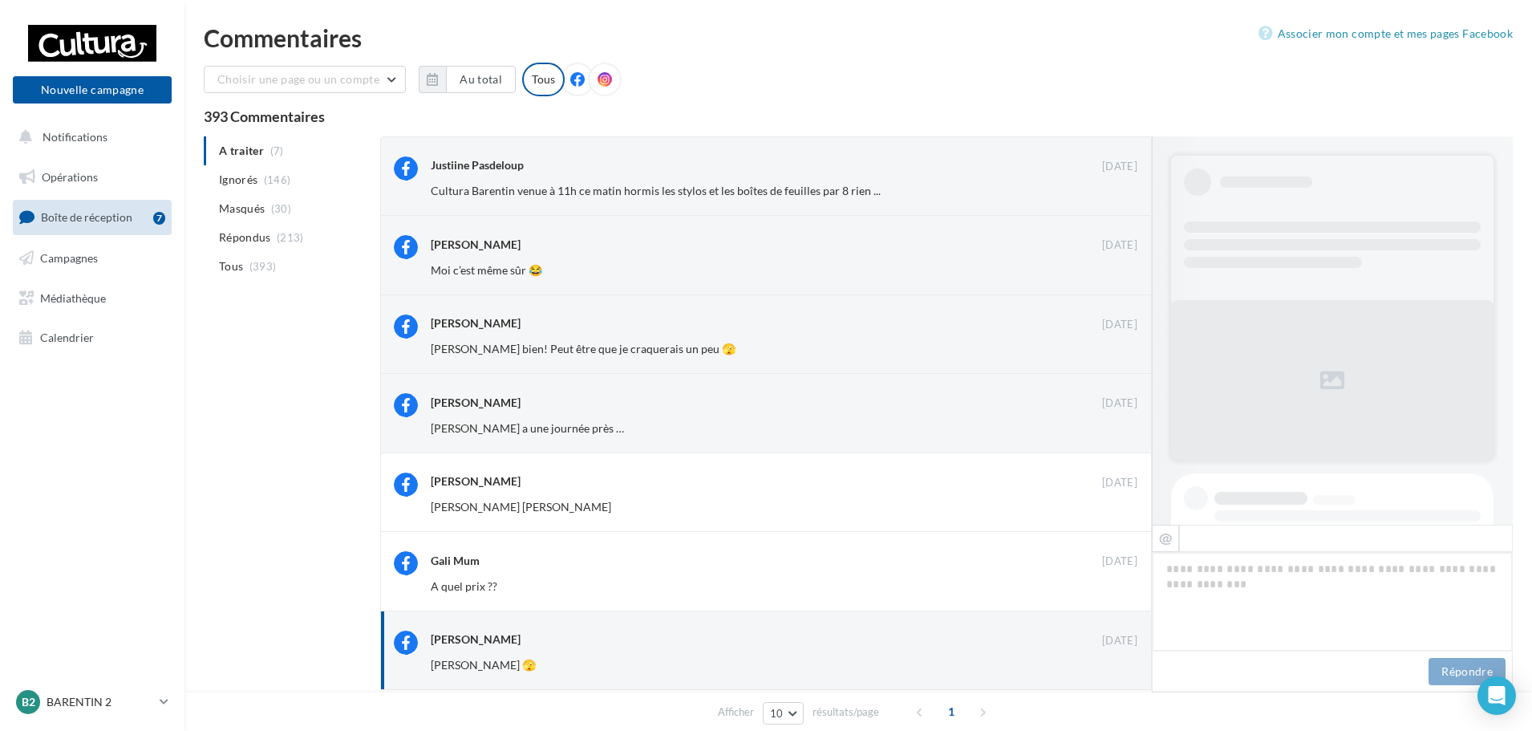
scroll to position [578, 0]
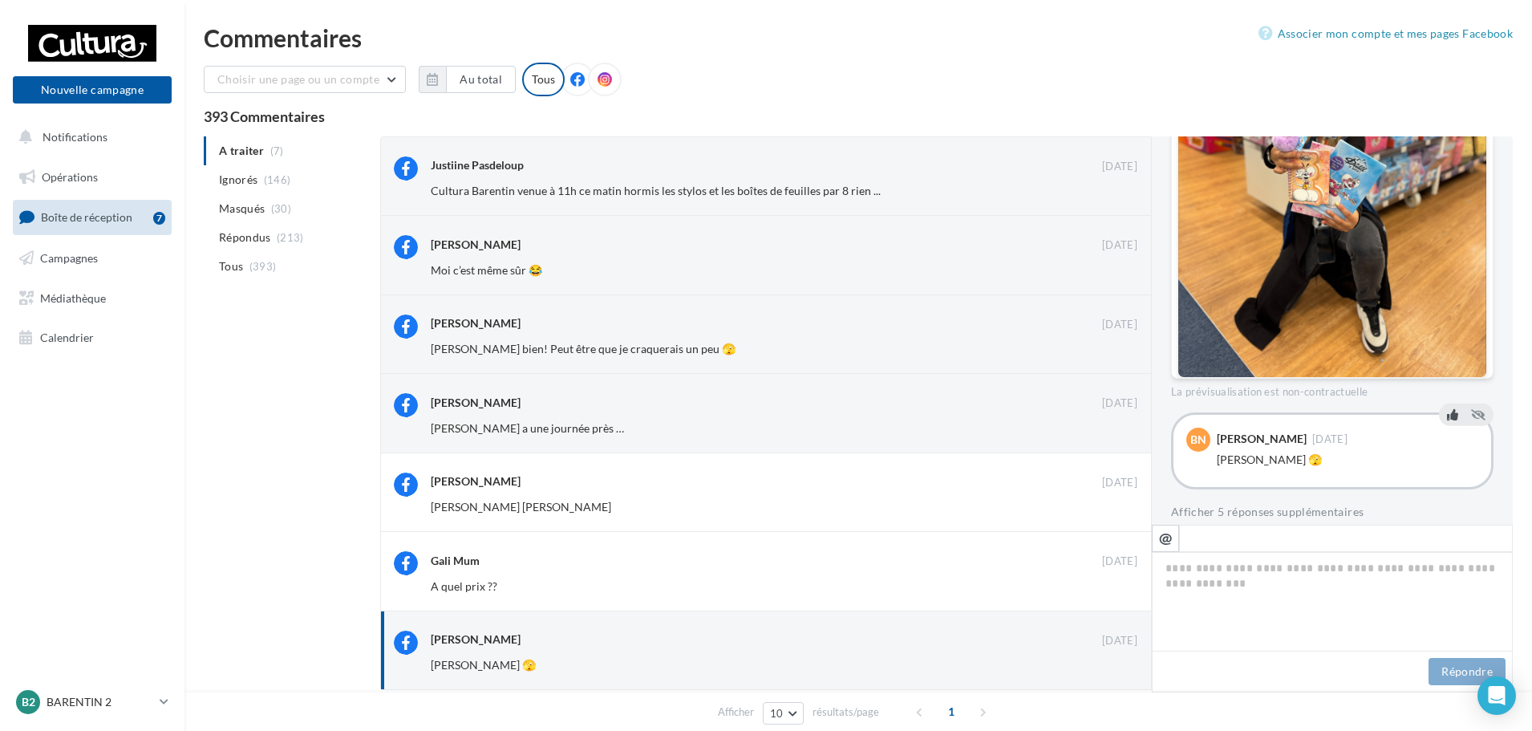
click at [1447, 408] on icon at bounding box center [1452, 413] width 11 height 11
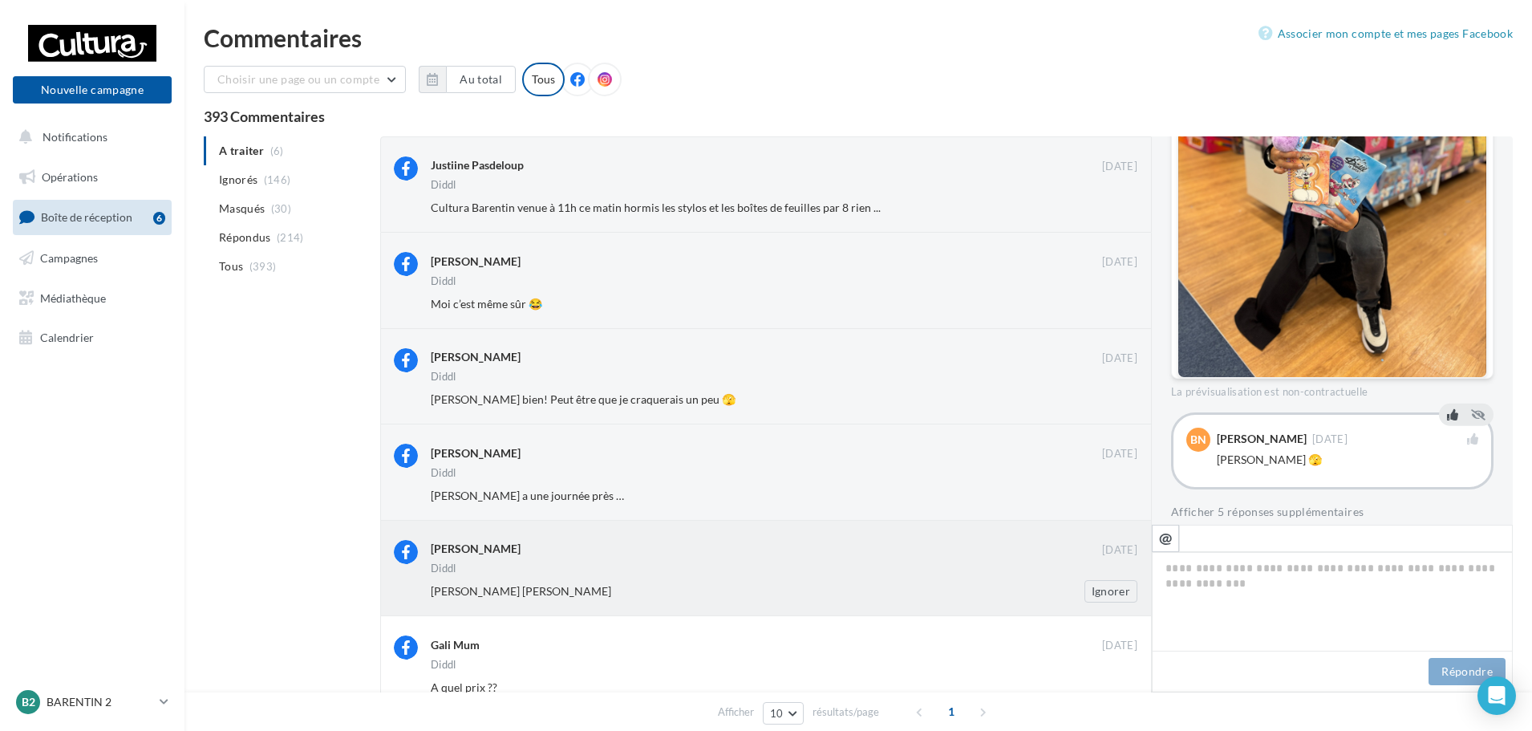
click at [857, 564] on div "Diddl" at bounding box center [784, 570] width 706 height 14
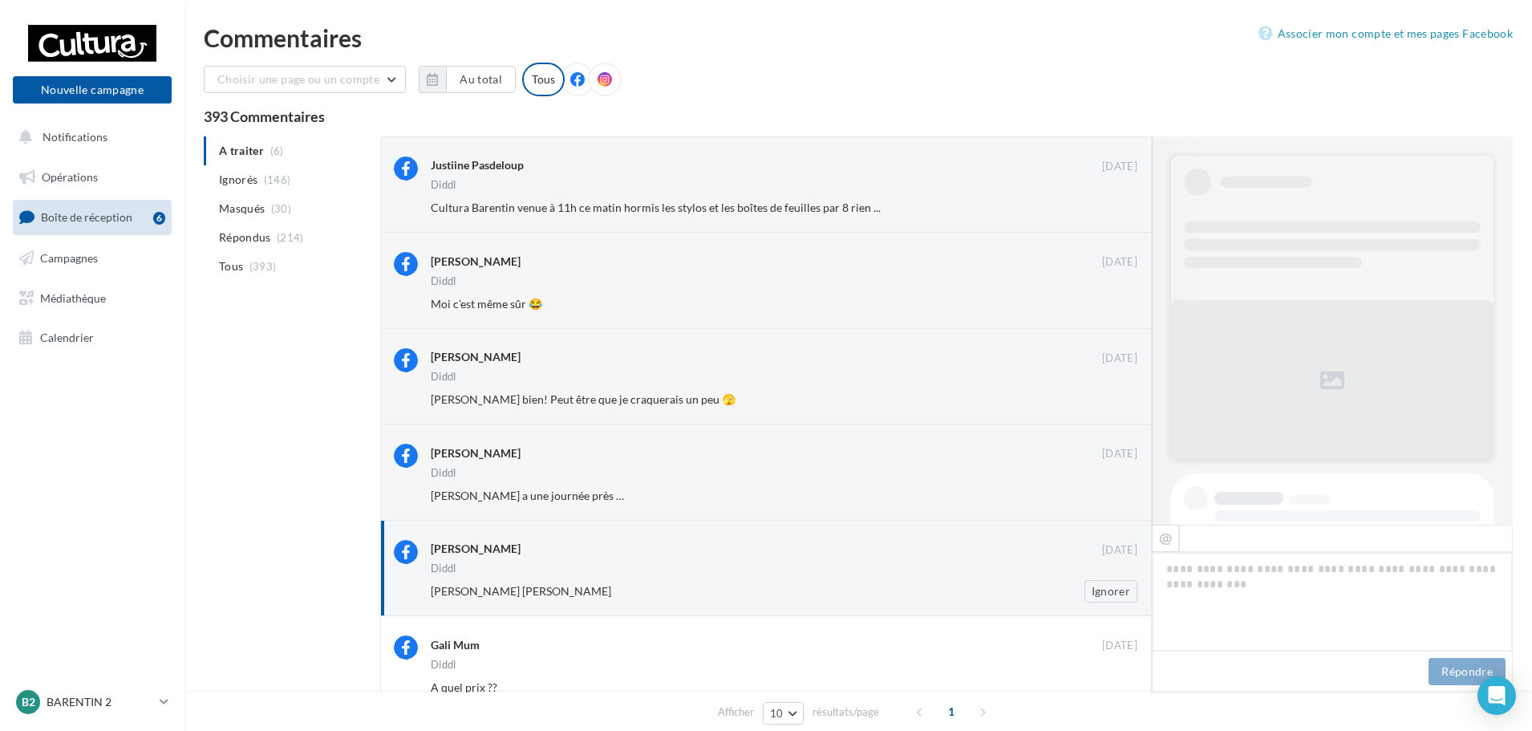
scroll to position [748, 0]
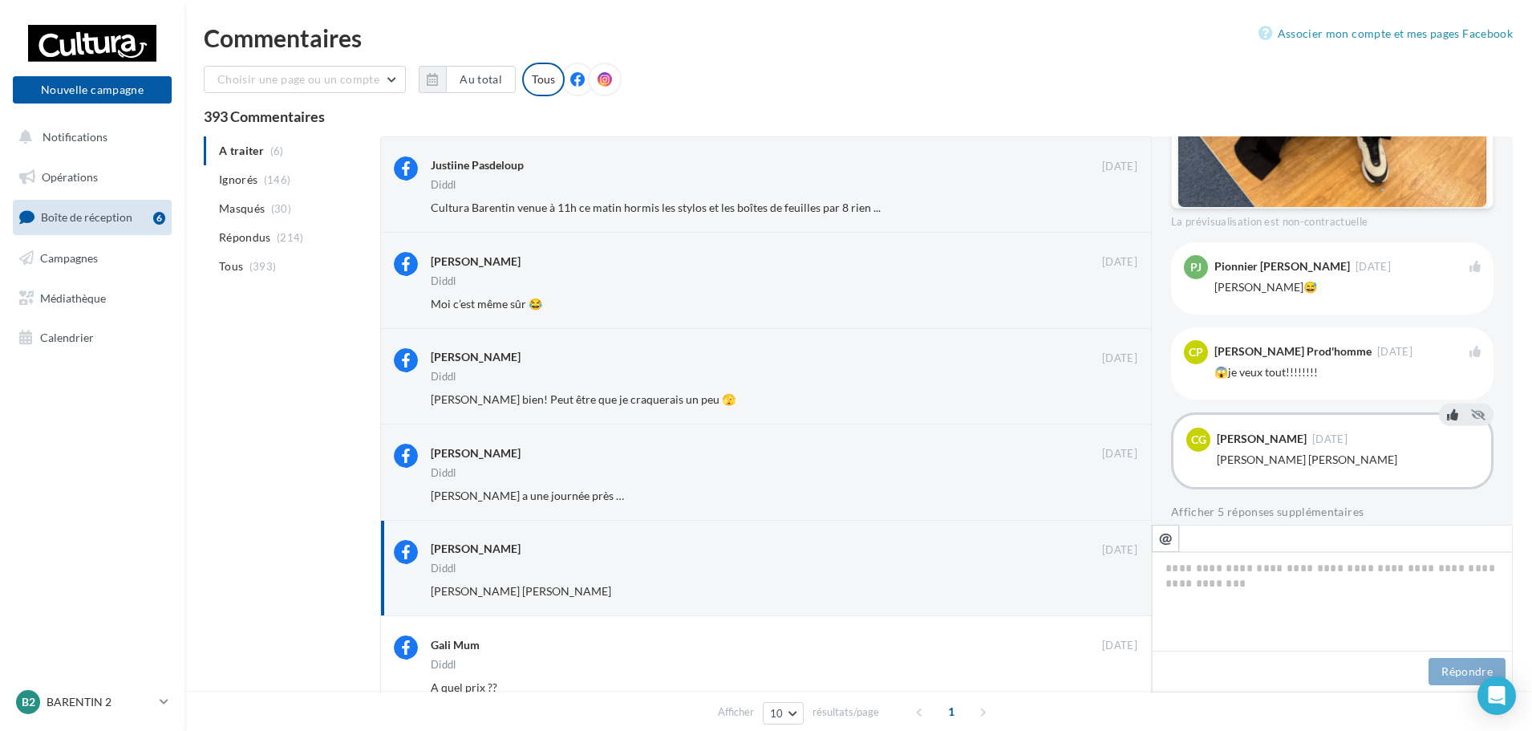
click at [1447, 408] on icon at bounding box center [1452, 413] width 11 height 11
click at [1447, 323] on icon at bounding box center [1452, 328] width 11 height 11
click at [1447, 238] on icon at bounding box center [1452, 243] width 11 height 11
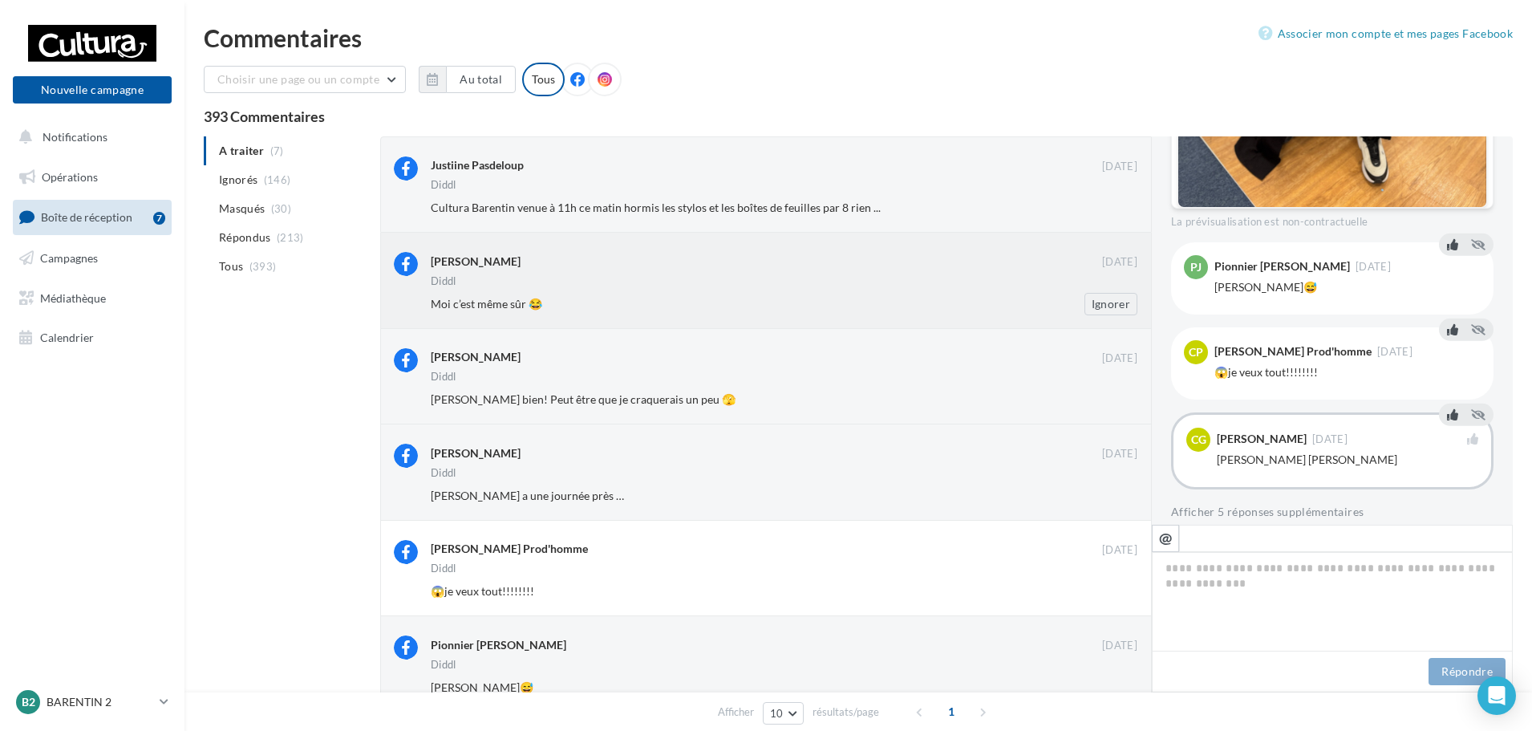
click at [723, 282] on div "Diddl" at bounding box center [784, 283] width 706 height 14
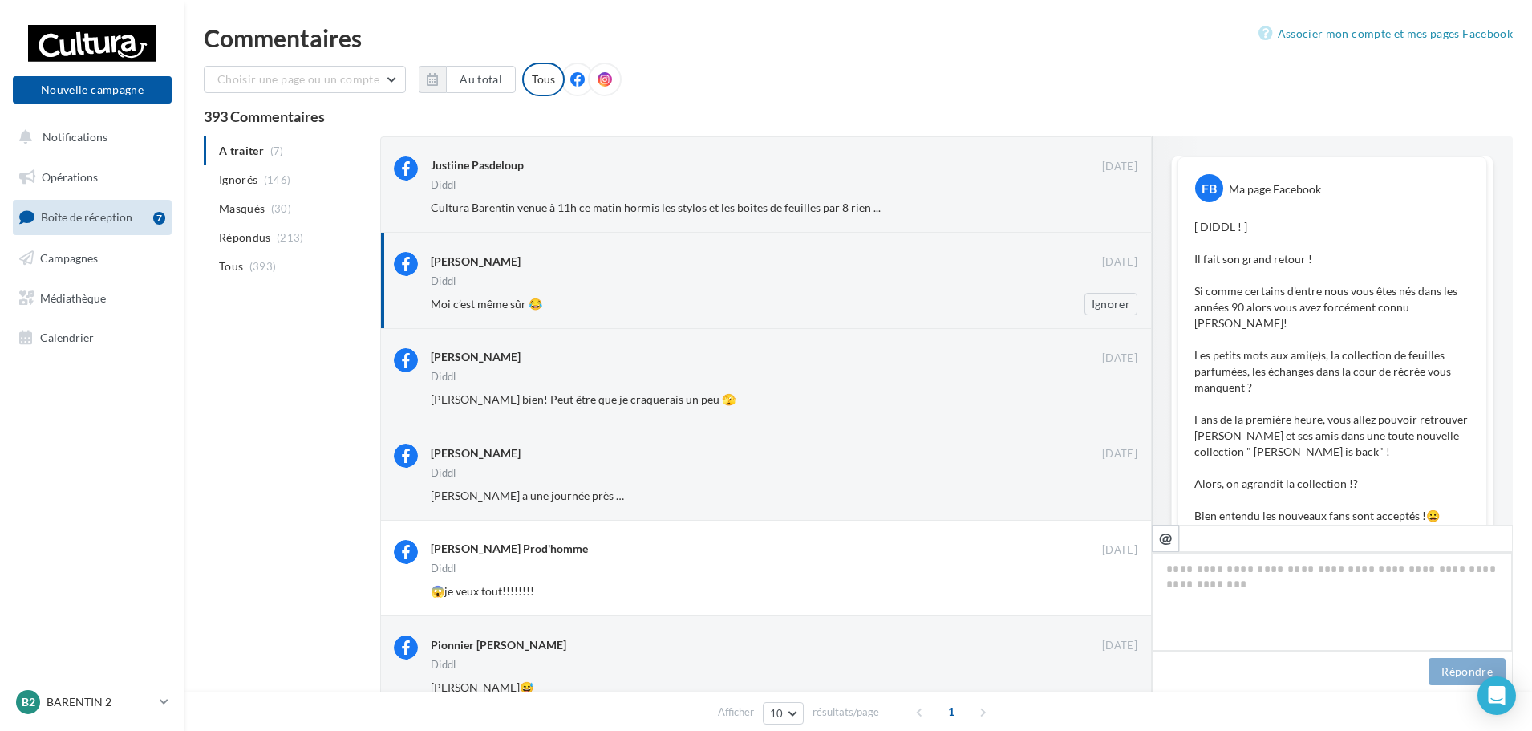
scroll to position [934, 0]
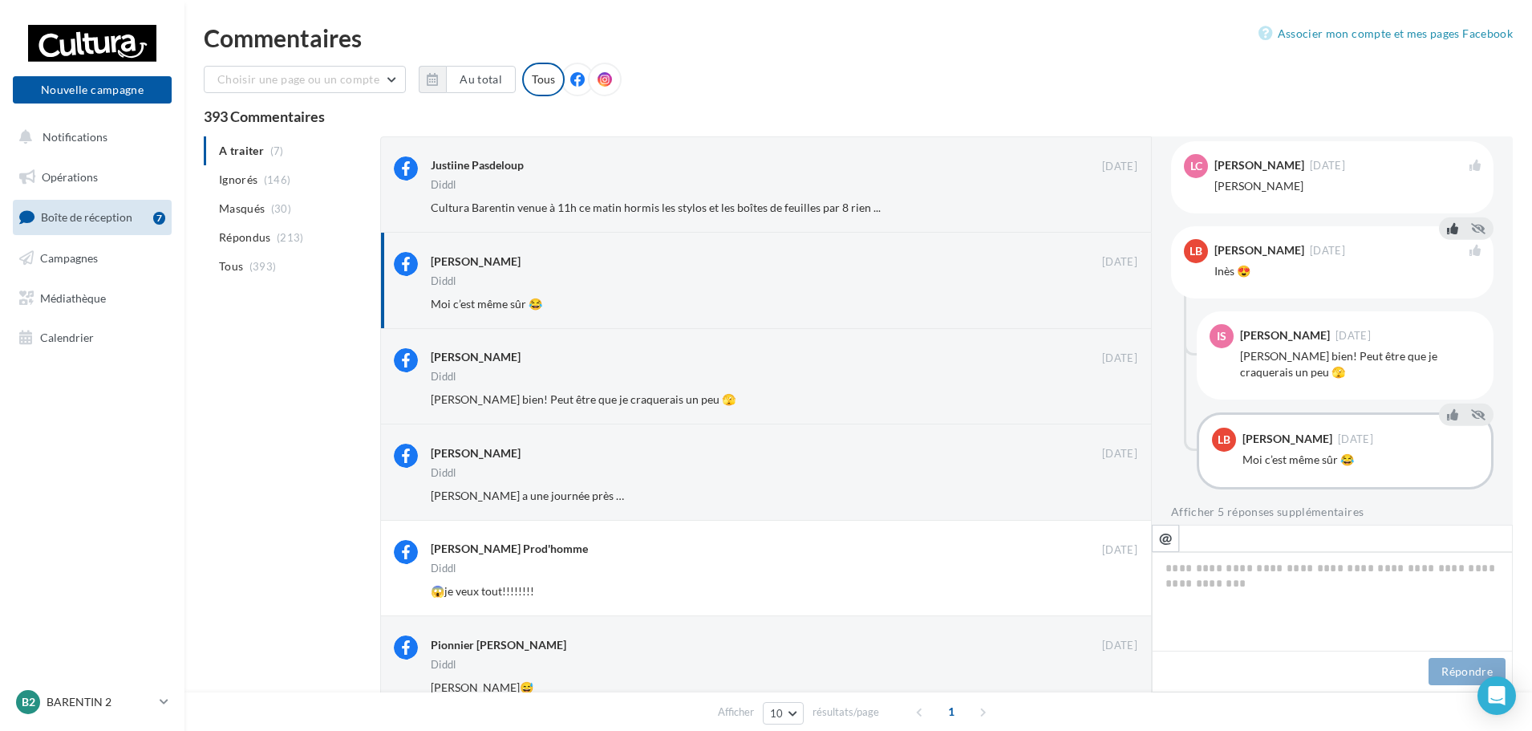
click at [1447, 222] on icon at bounding box center [1452, 227] width 11 height 11
click at [1447, 307] on icon at bounding box center [1452, 312] width 11 height 11
click at [1443, 404] on button at bounding box center [1452, 413] width 18 height 19
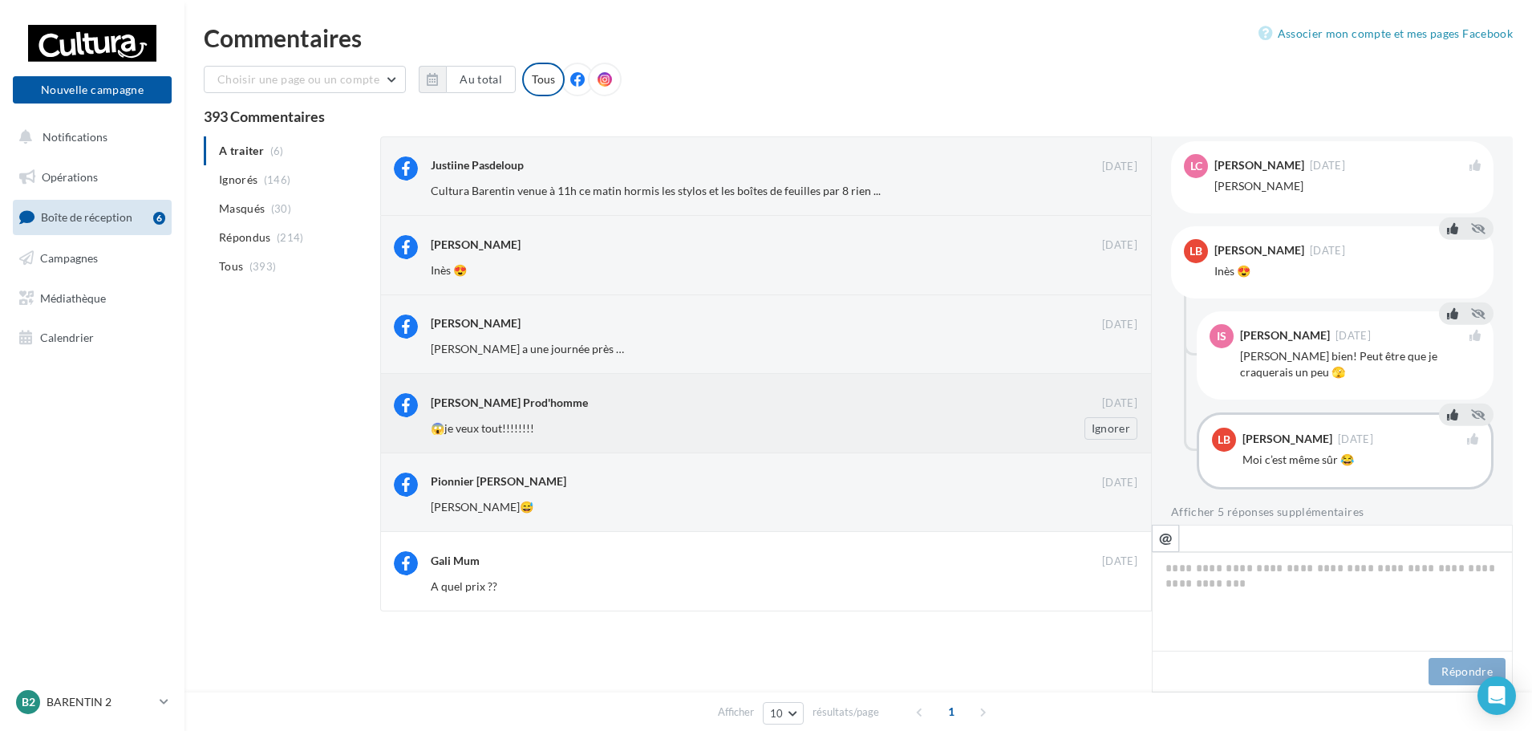
click at [863, 402] on div "[PERSON_NAME] Prod'homme" at bounding box center [766, 401] width 671 height 17
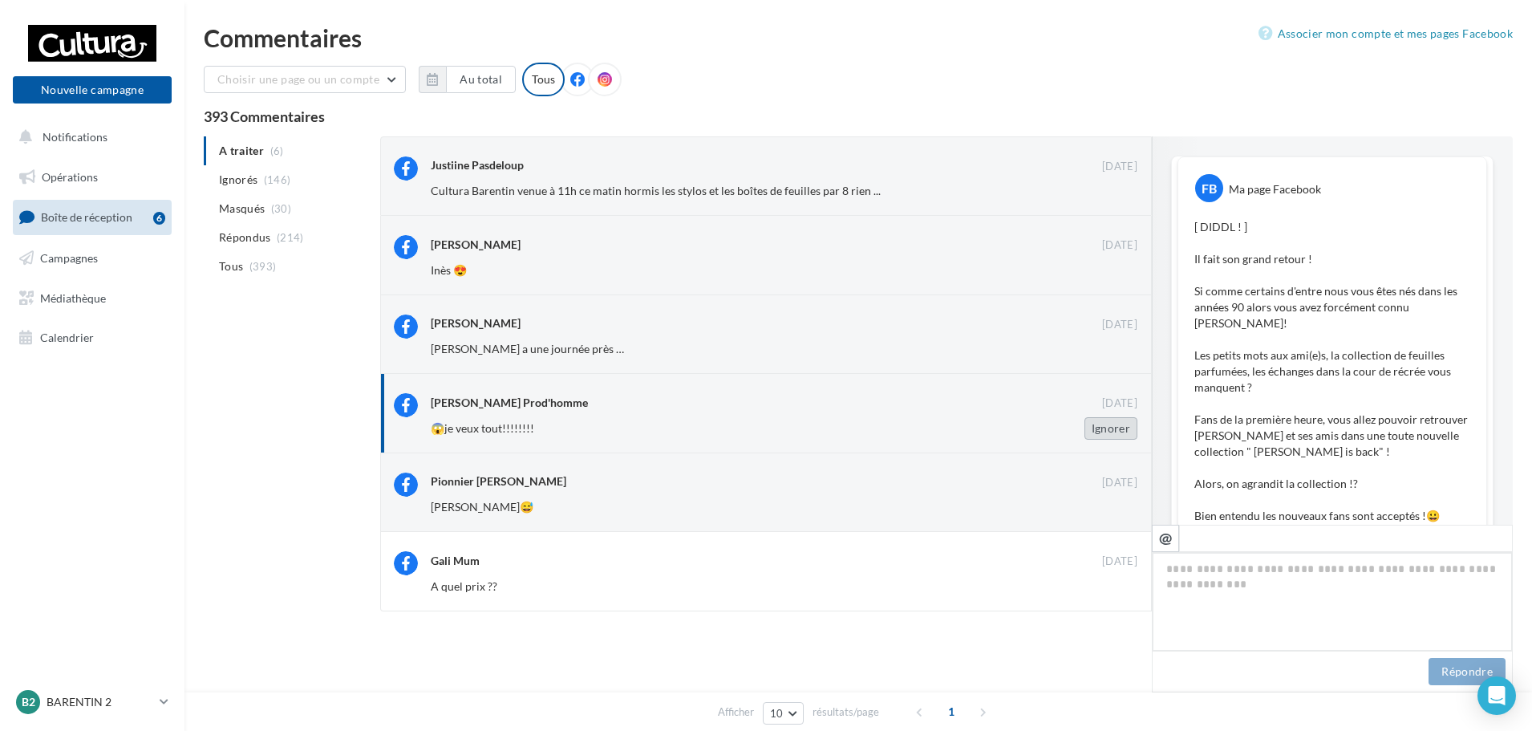
scroll to position [748, 0]
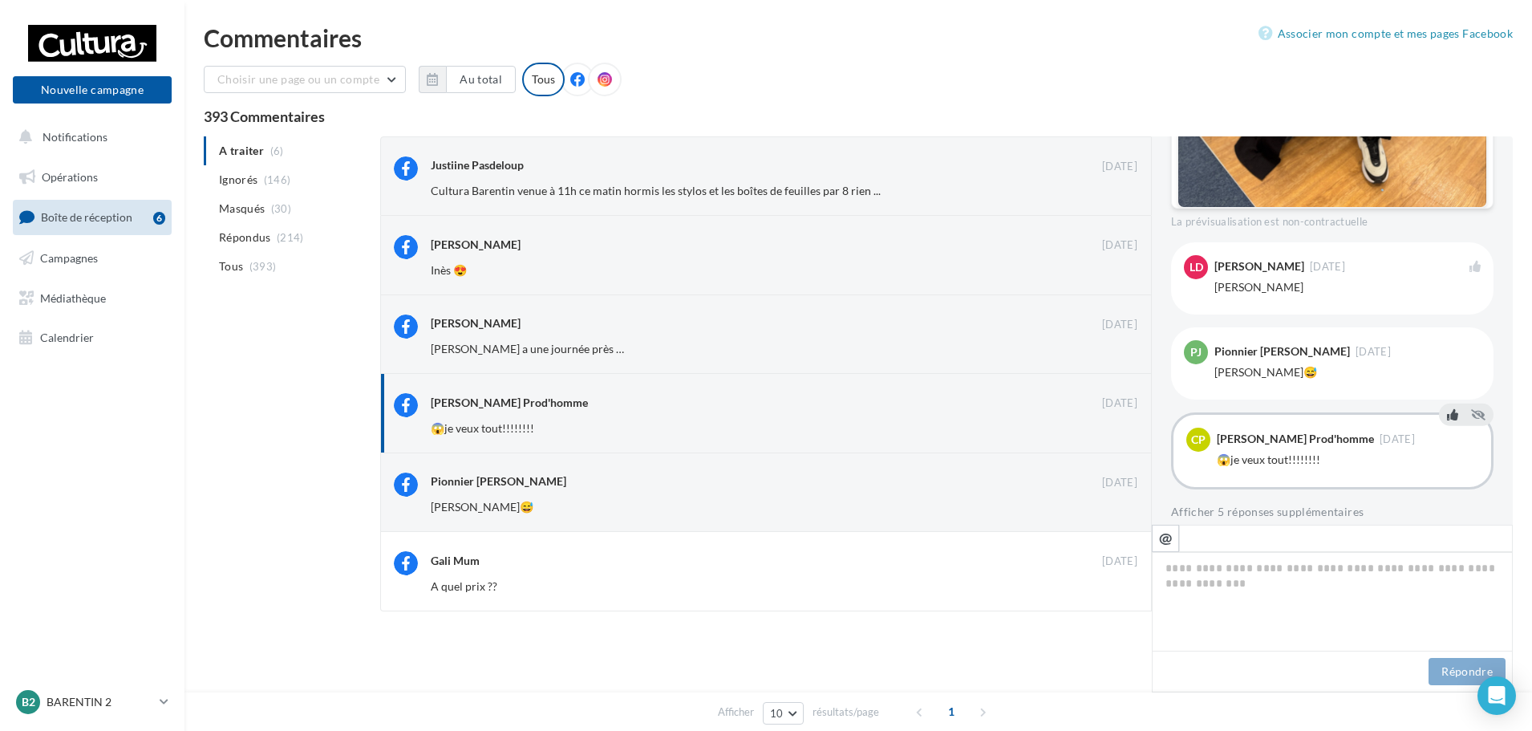
click at [1447, 408] on icon at bounding box center [1452, 413] width 11 height 11
click at [1451, 323] on icon at bounding box center [1452, 328] width 11 height 11
click at [1443, 234] on button at bounding box center [1452, 243] width 18 height 19
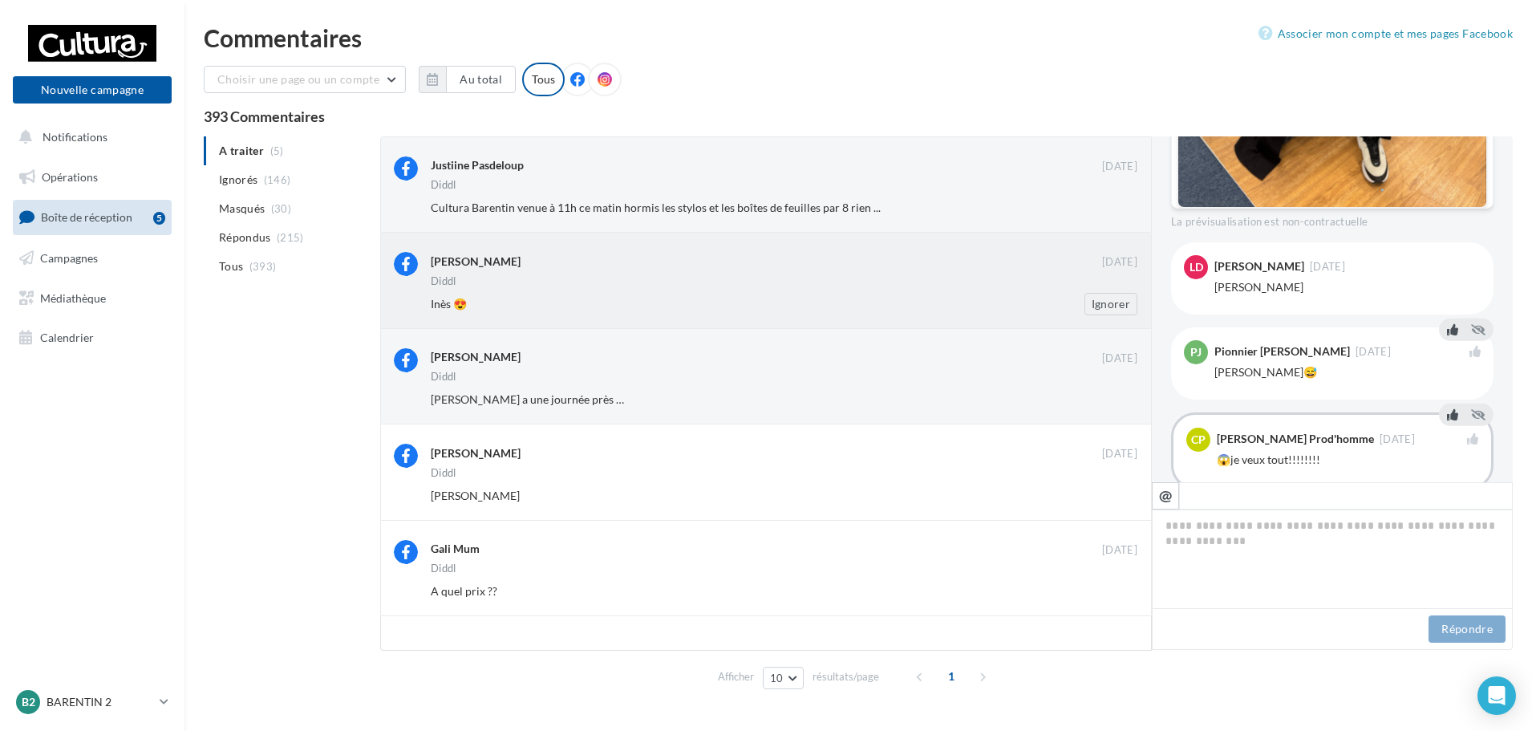
click at [829, 290] on div "[PERSON_NAME] [DATE] Diddl Inès 😍 Ignorer" at bounding box center [784, 283] width 706 height 63
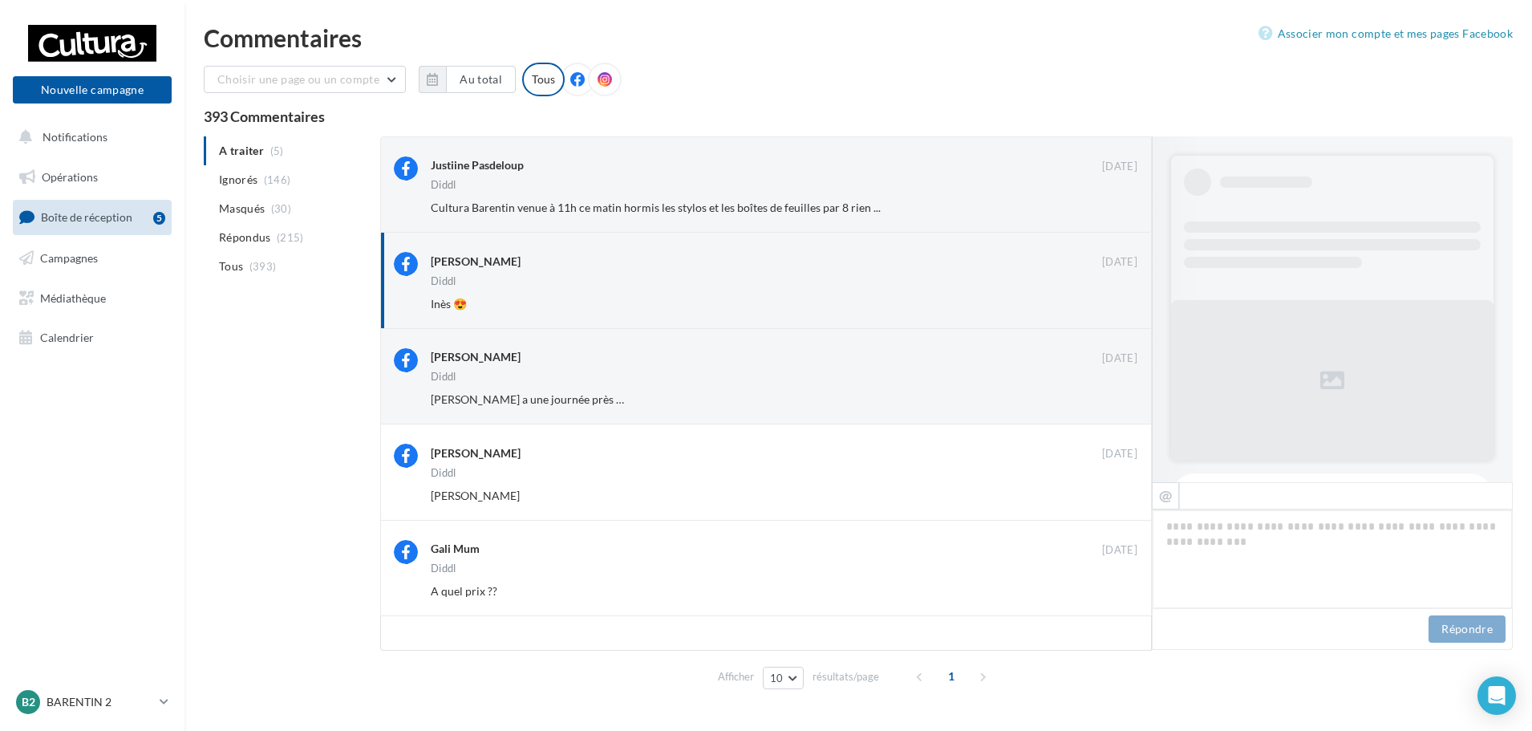
scroll to position [977, 0]
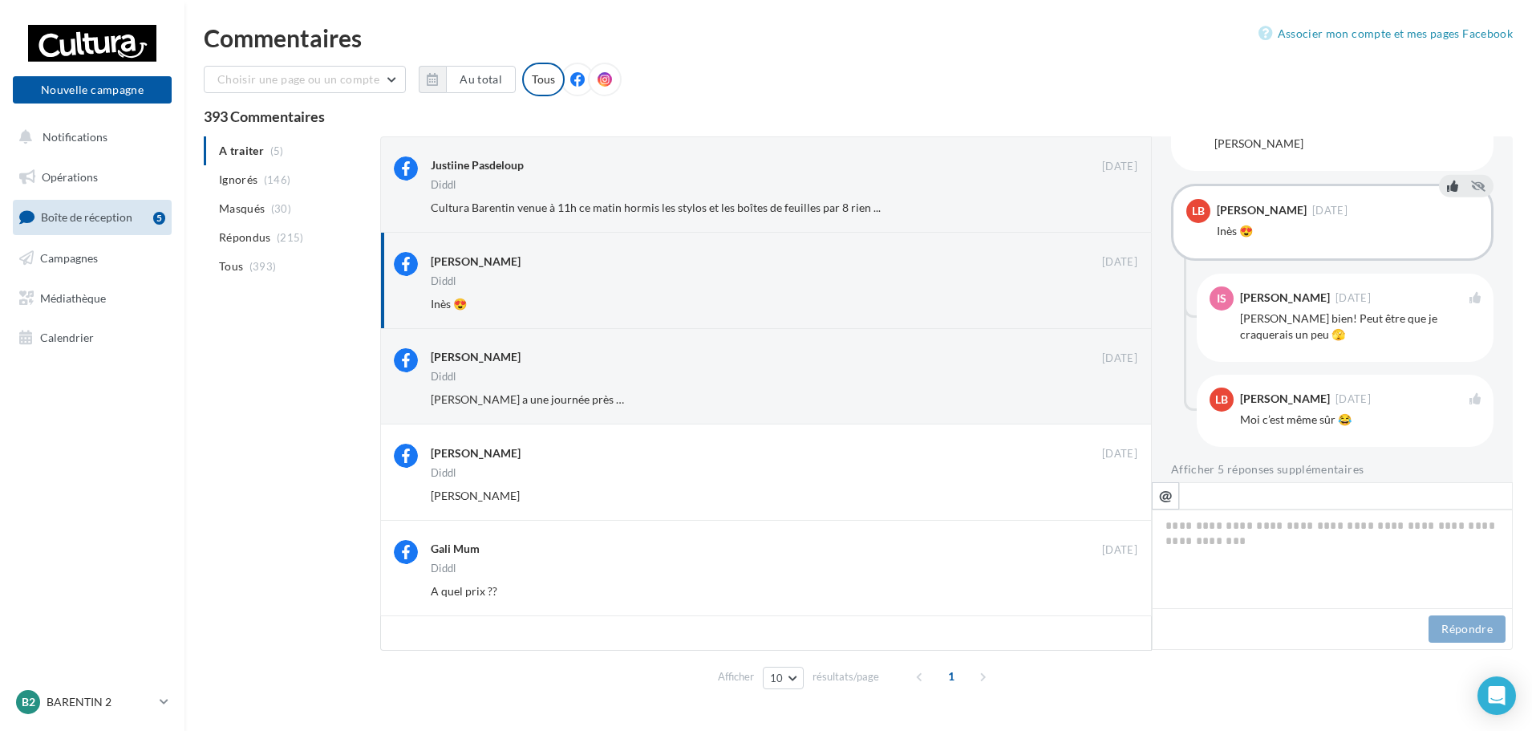
click at [1447, 180] on icon at bounding box center [1452, 185] width 11 height 11
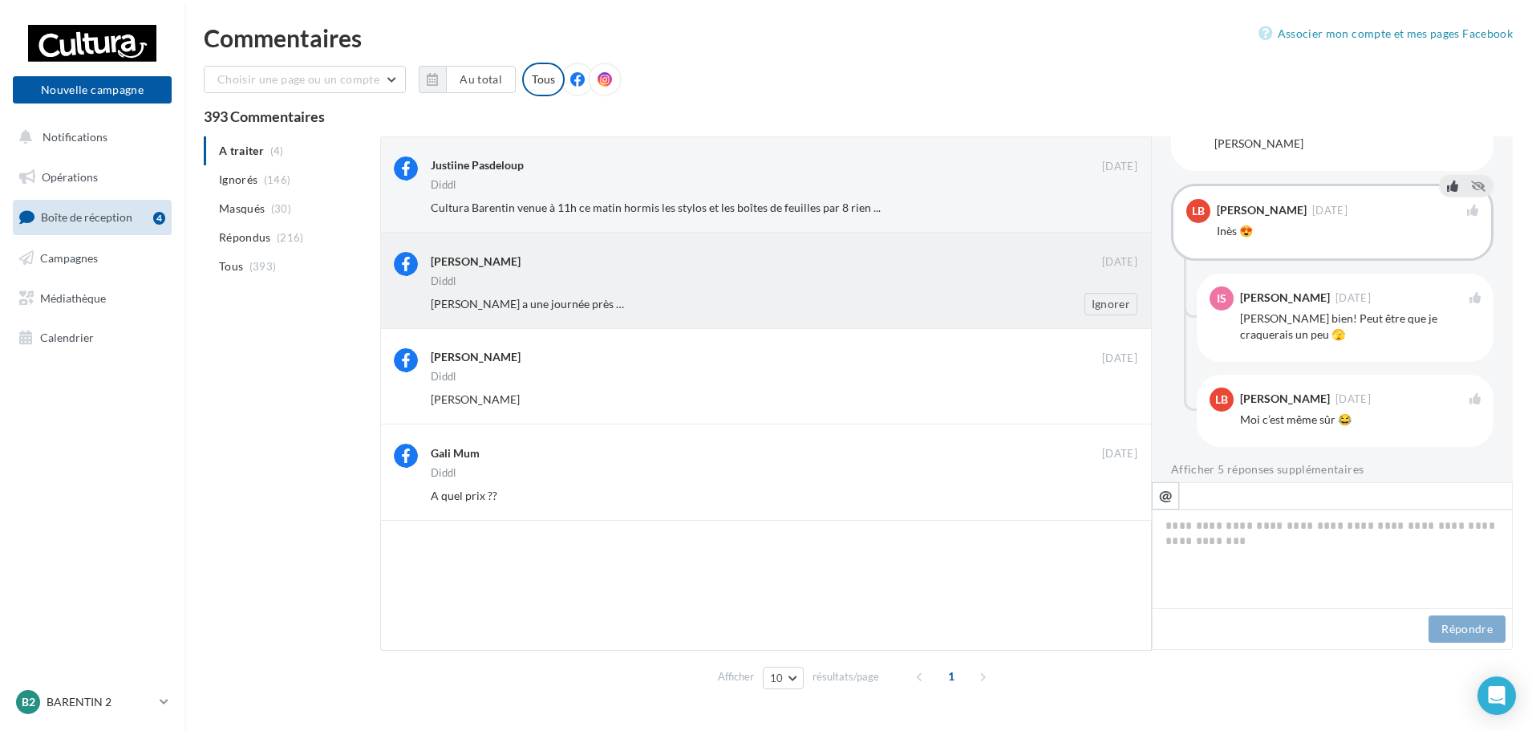
click at [856, 293] on div "[PERSON_NAME] a une journée près … Ignorer" at bounding box center [790, 304] width 719 height 22
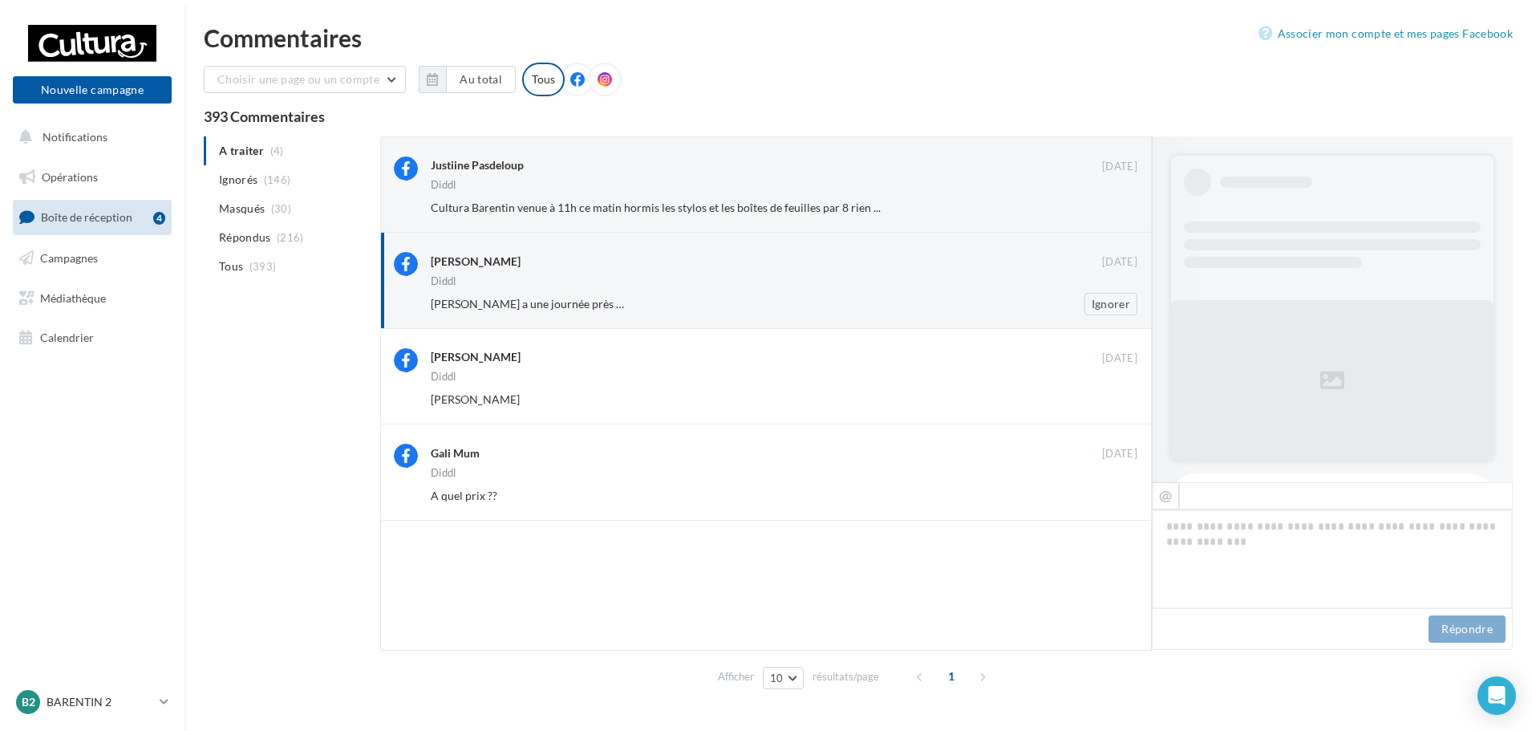
scroll to position [823, 0]
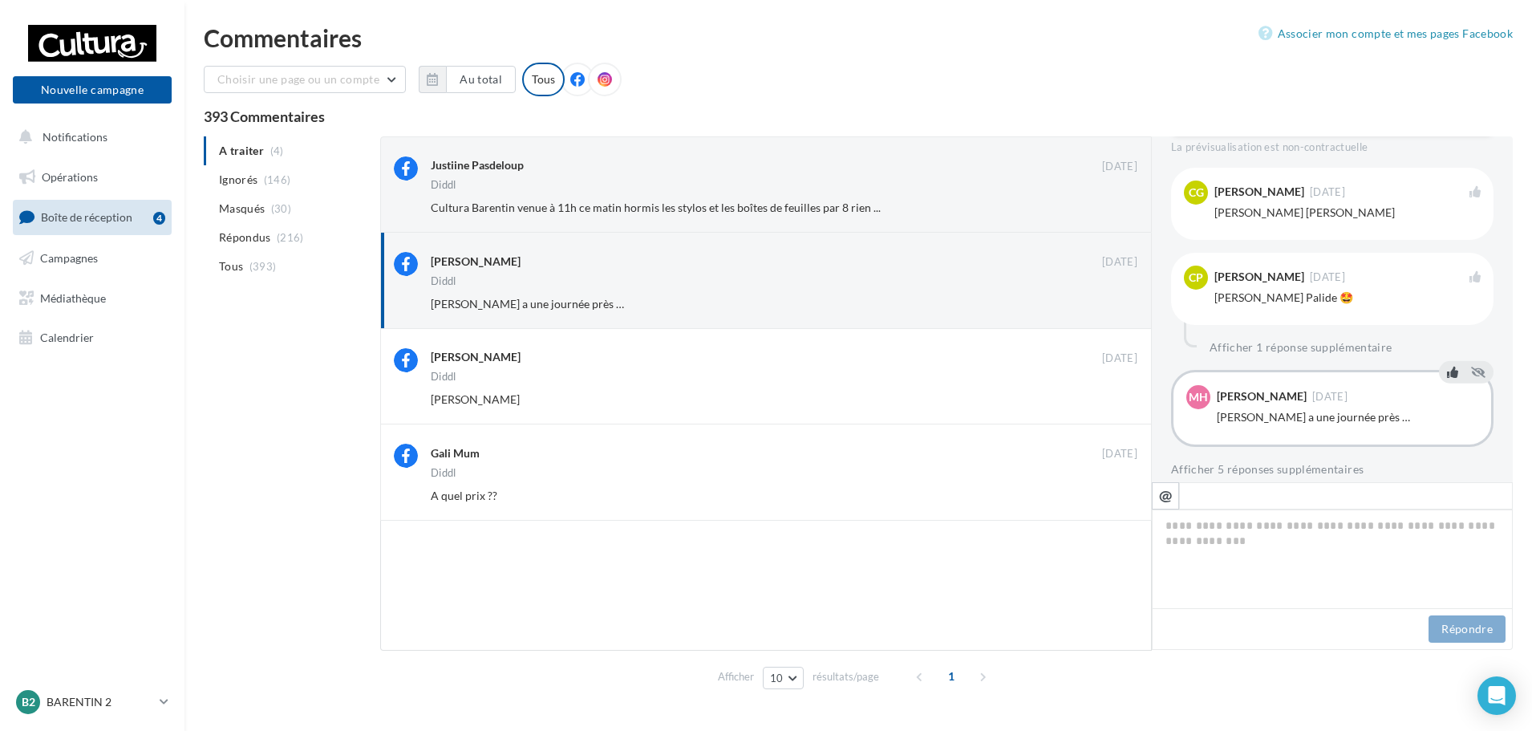
click at [1447, 366] on icon at bounding box center [1452, 371] width 11 height 11
click at [735, 296] on div "[PERSON_NAME]" at bounding box center [732, 304] width 602 height 16
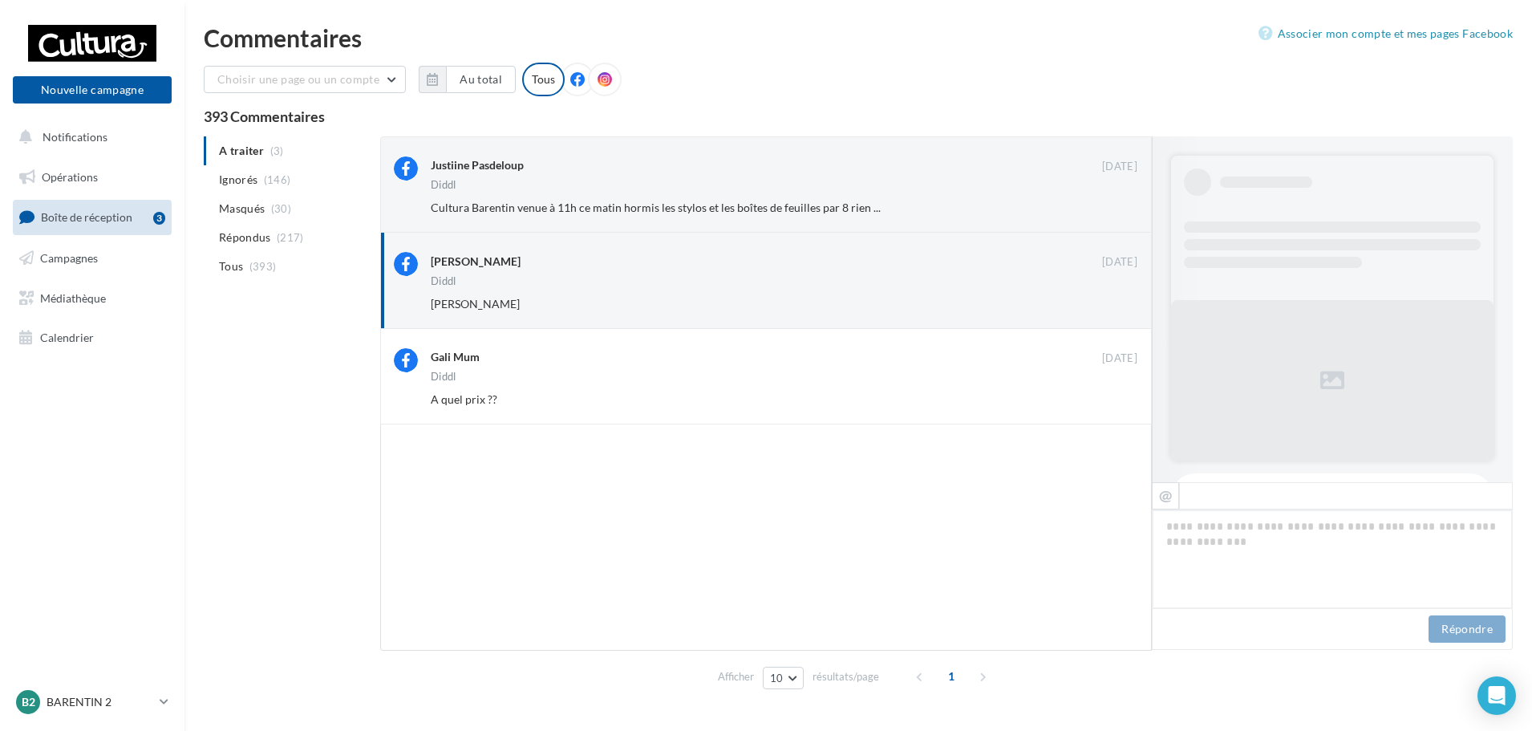
scroll to position [791, 0]
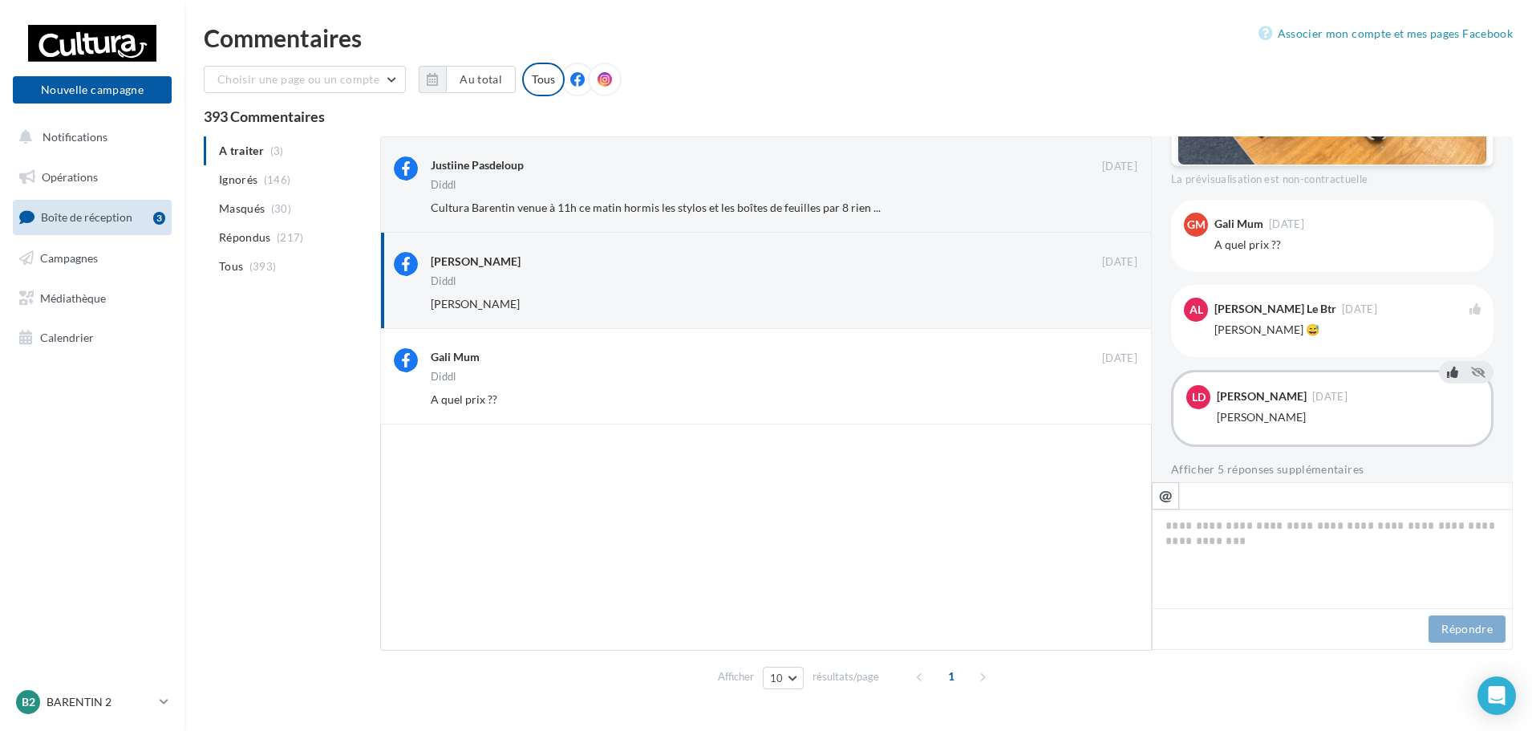
click at [1447, 366] on icon at bounding box center [1452, 371] width 11 height 11
